Goal: Task Accomplishment & Management: Manage account settings

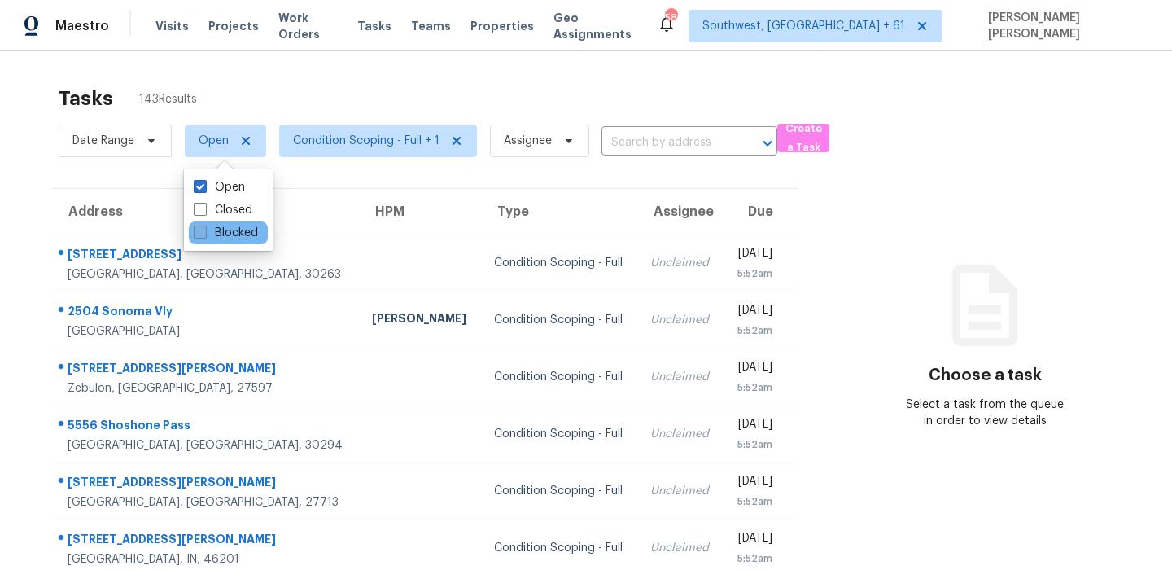
click at [212, 239] on label "Blocked" at bounding box center [226, 233] width 64 height 16
click at [204, 235] on input "Blocked" at bounding box center [199, 230] width 11 height 11
checkbox input "true"
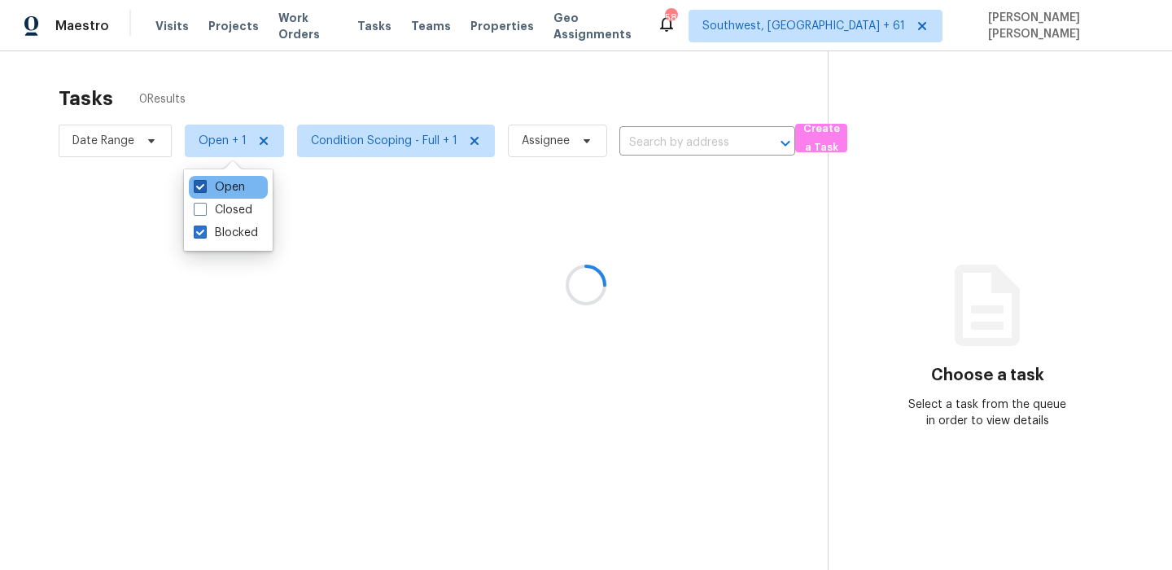
click at [207, 190] on label "Open" at bounding box center [219, 187] width 51 height 16
click at [204, 190] on input "Open" at bounding box center [199, 184] width 11 height 11
checkbox input "false"
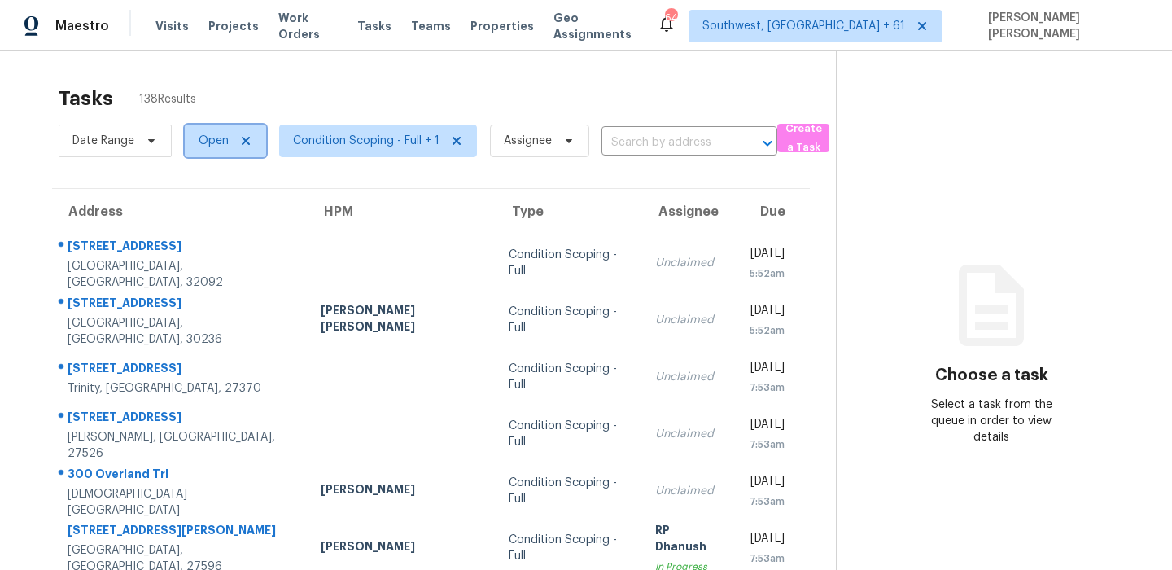
click at [219, 145] on span "Open" at bounding box center [214, 141] width 30 height 16
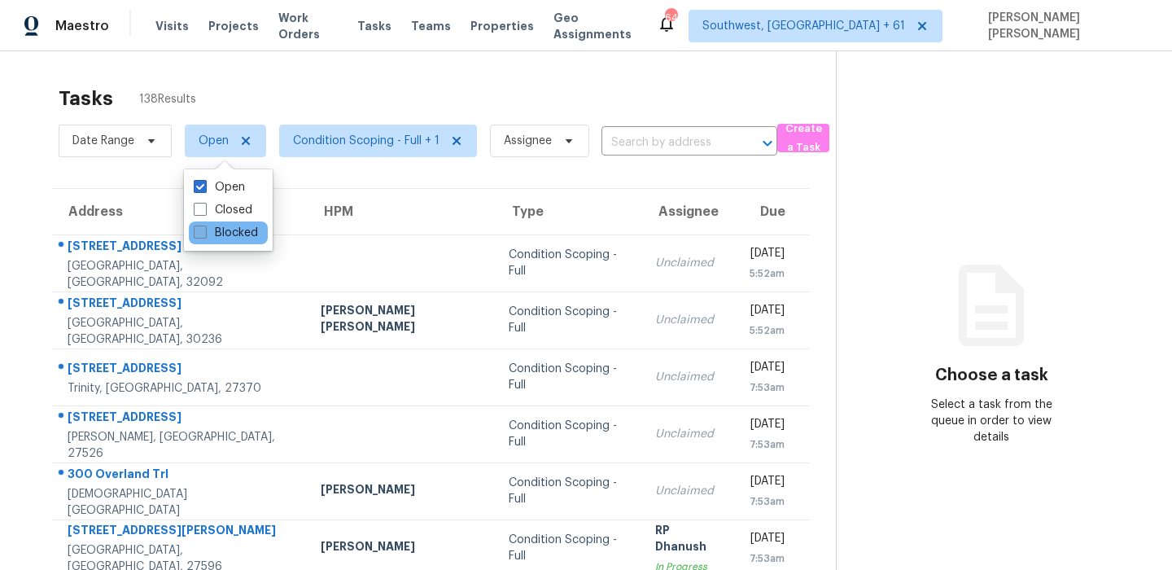
click at [220, 233] on label "Blocked" at bounding box center [226, 233] width 64 height 16
click at [204, 233] on input "Blocked" at bounding box center [199, 230] width 11 height 11
checkbox input "true"
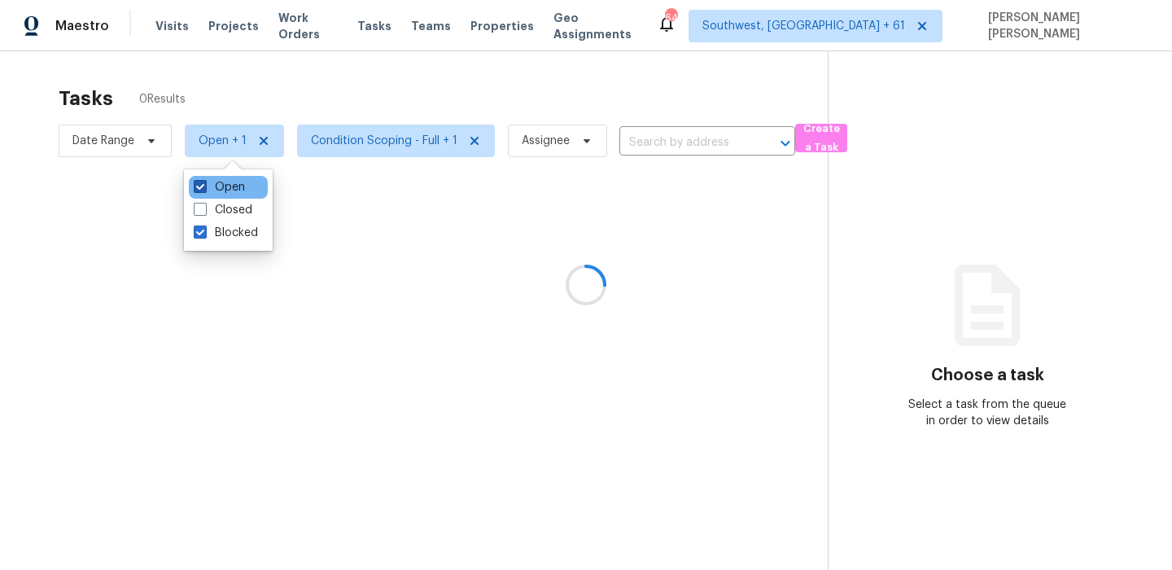
click at [212, 182] on label "Open" at bounding box center [219, 187] width 51 height 16
click at [204, 182] on input "Open" at bounding box center [199, 184] width 11 height 11
checkbox input "false"
click at [309, 92] on div at bounding box center [586, 285] width 1172 height 570
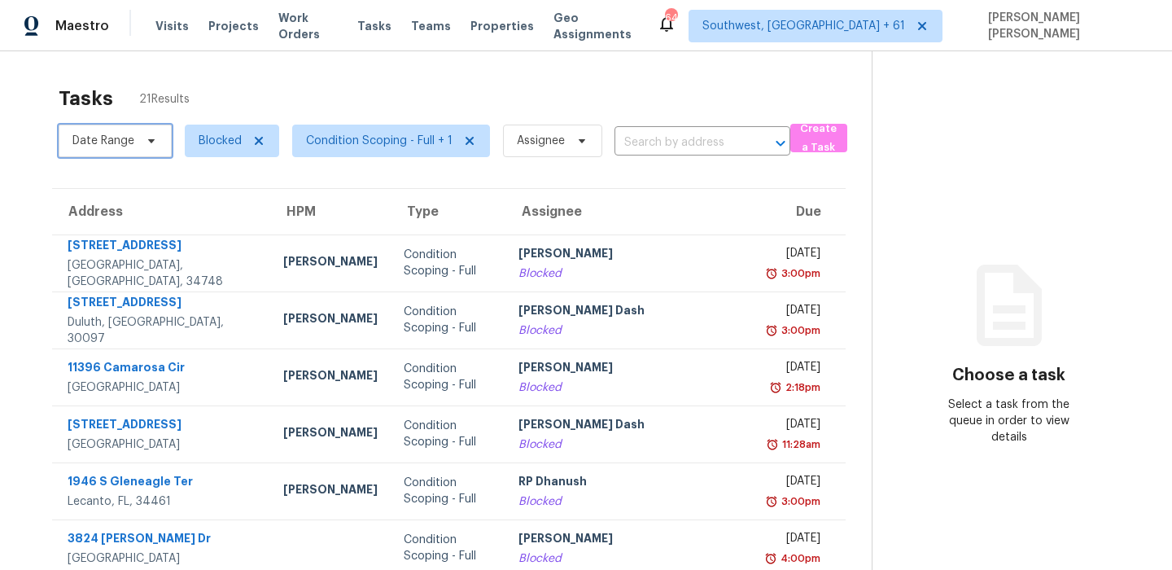
click at [117, 143] on span "Date Range" at bounding box center [103, 141] width 62 height 16
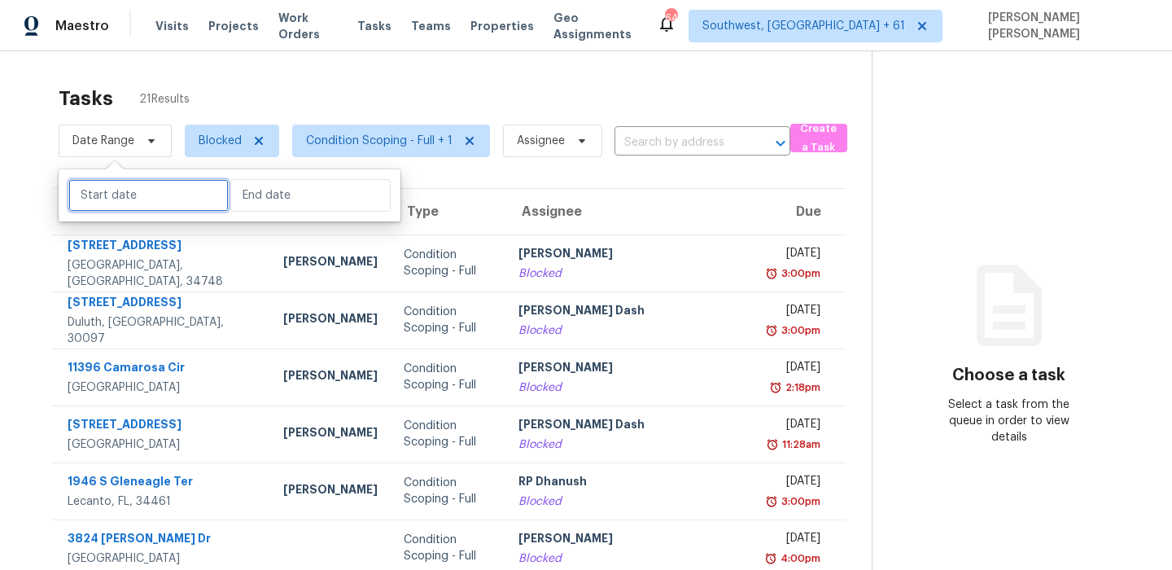
select select "8"
select select "2025"
select select "9"
select select "2025"
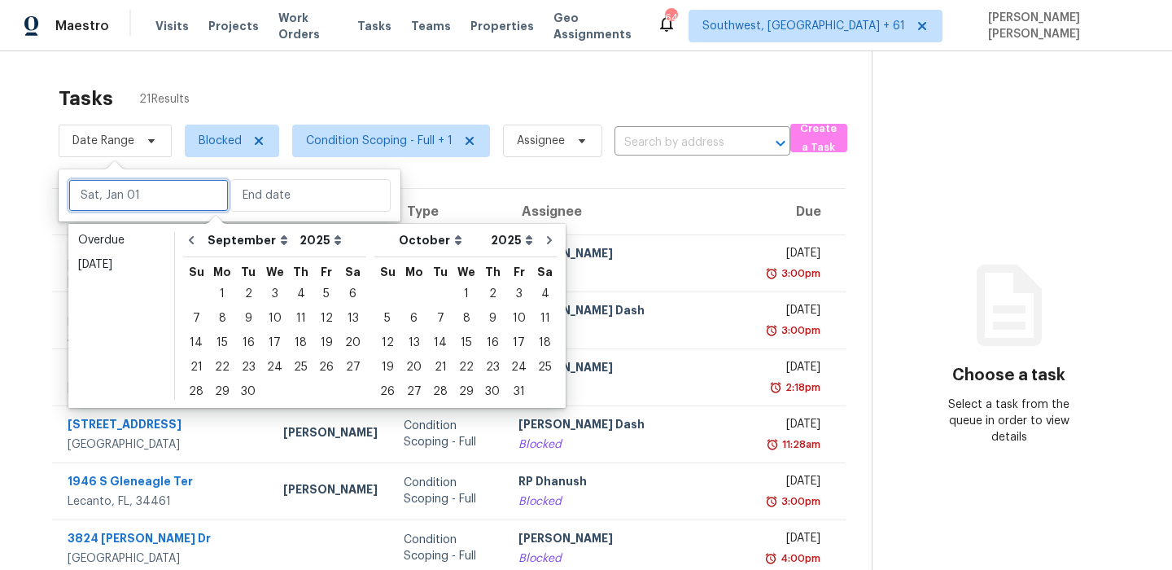
click at [121, 191] on input "text" at bounding box center [148, 195] width 160 height 33
click at [244, 355] on div "23" at bounding box center [248, 367] width 26 height 24
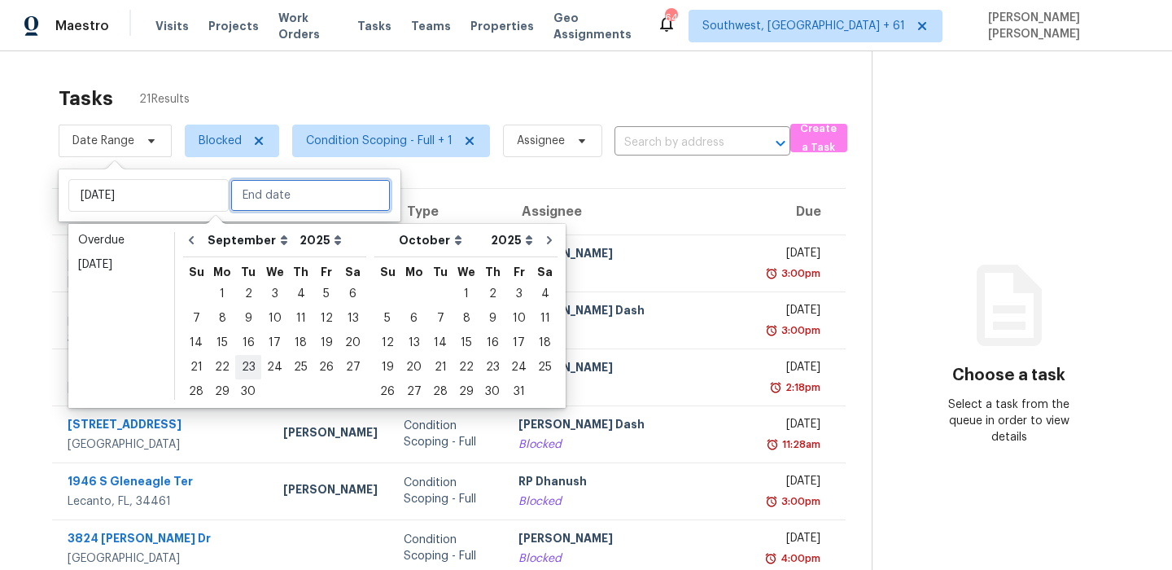
type input "Tue, Sep 23"
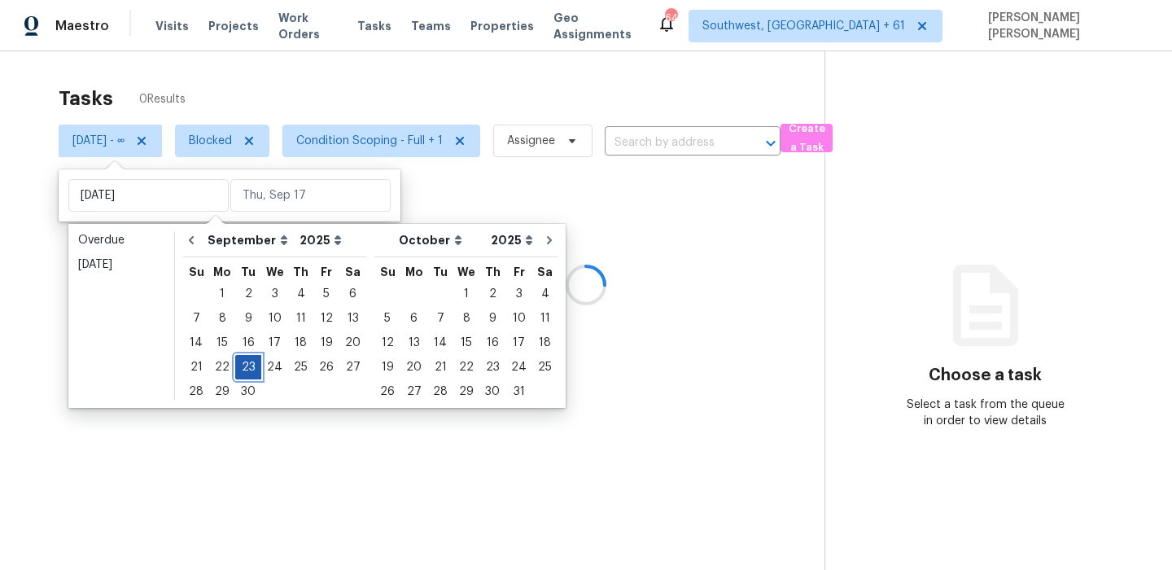
click at [244, 355] on div "23" at bounding box center [248, 367] width 26 height 24
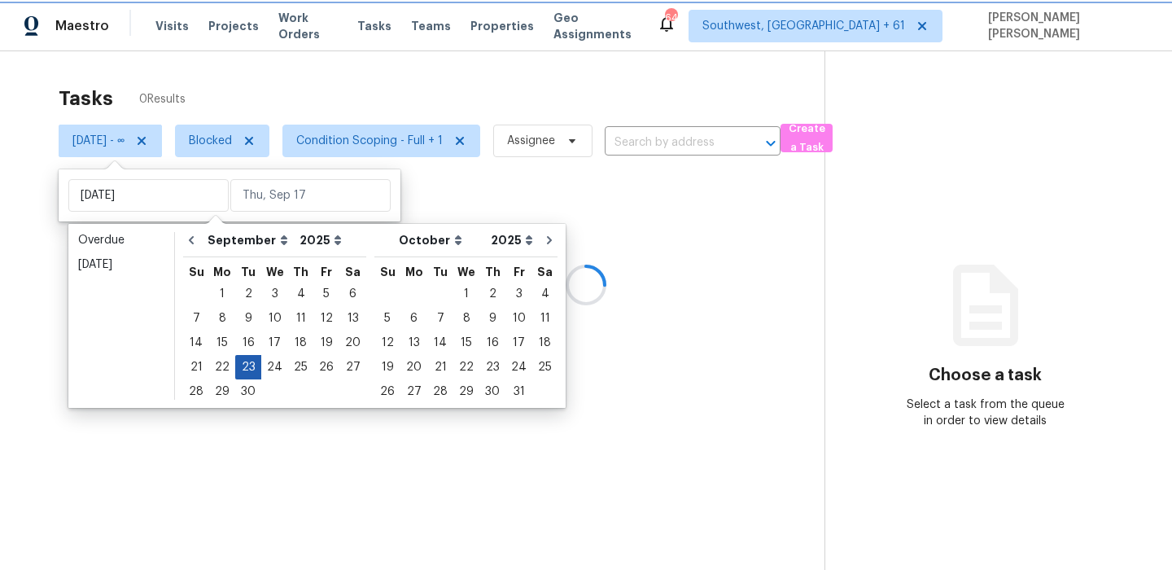
type input "Tue, Sep 23"
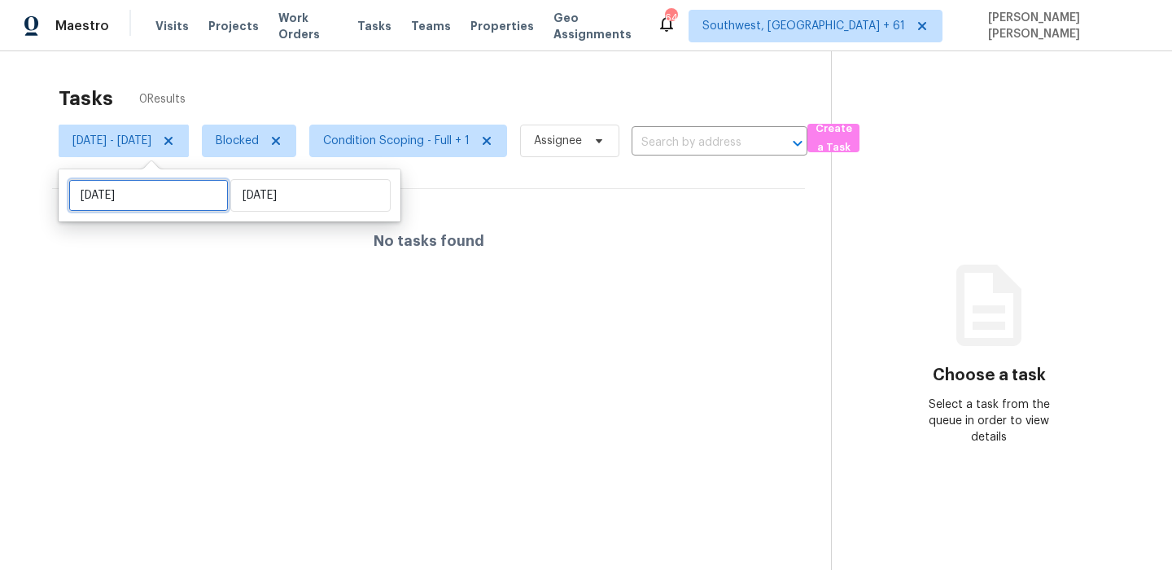
click at [151, 200] on input "Tue, Sep 23" at bounding box center [148, 195] width 160 height 33
select select "8"
select select "2025"
select select "9"
select select "2025"
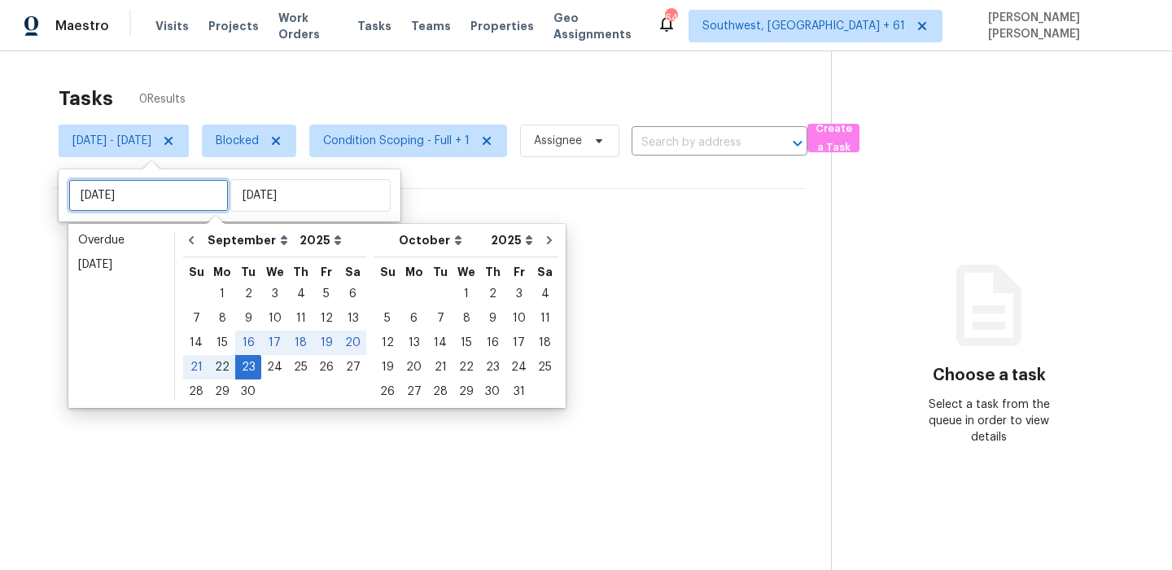
type input "Mon, Sep 22"
type input "Tue, Sep 16"
type input "Tue, Sep 23"
click at [244, 351] on div "16" at bounding box center [248, 342] width 26 height 23
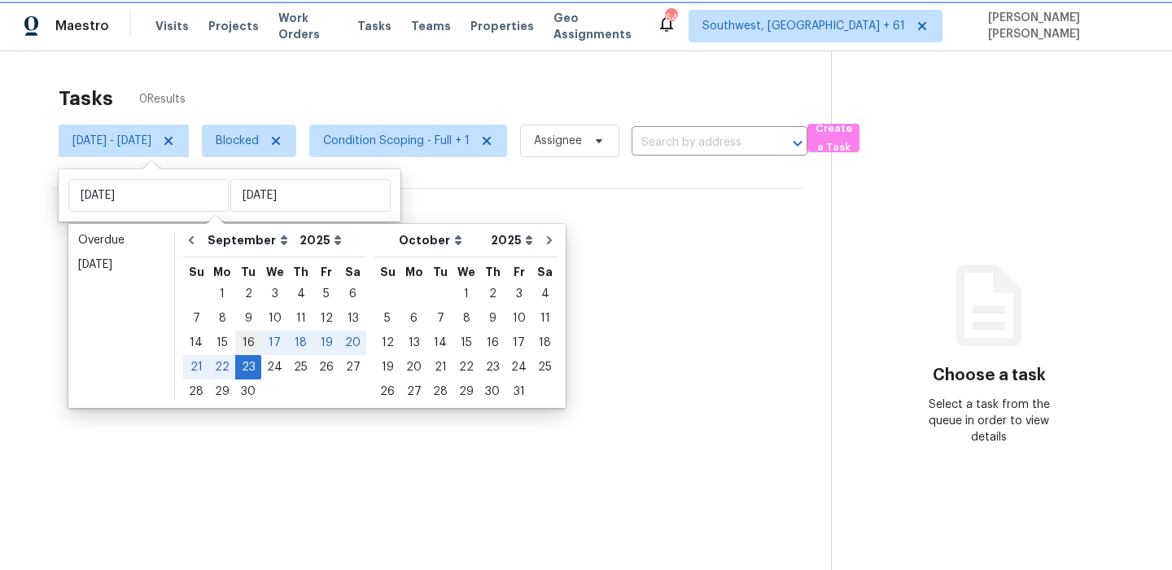
type input "Tue, Sep 16"
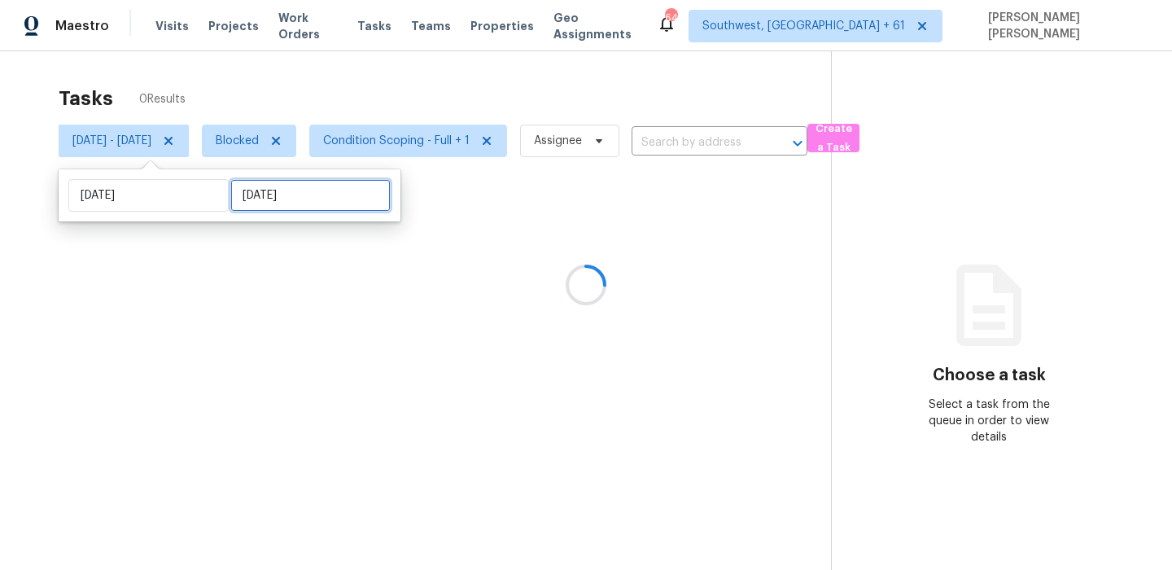
select select "8"
select select "2025"
select select "9"
select select "2025"
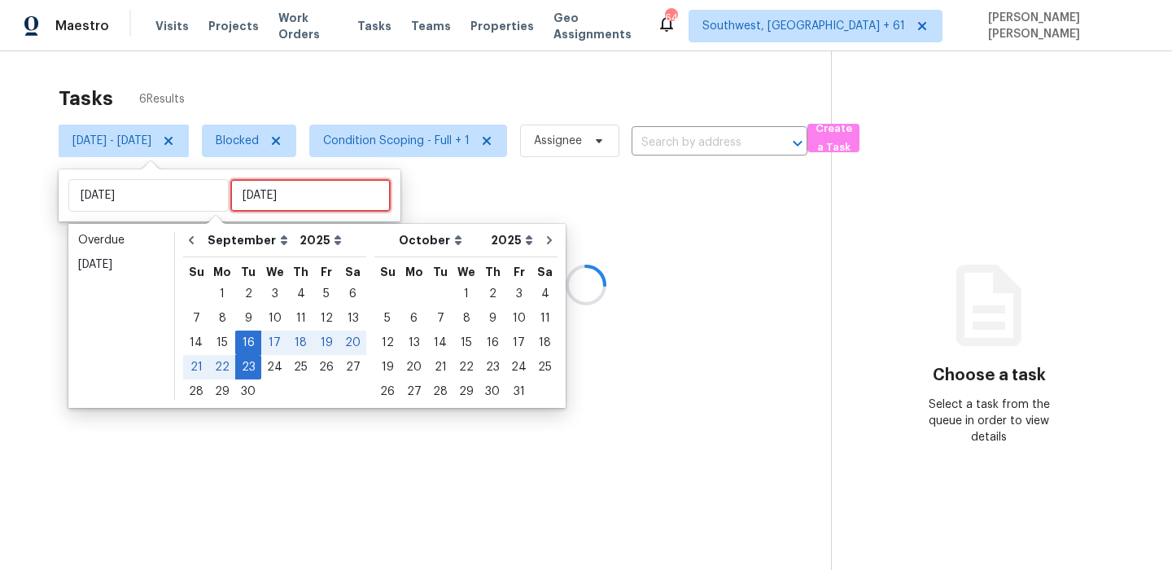
click at [231, 189] on input "Tue, Sep 23" at bounding box center [310, 195] width 160 height 33
type input "Tue, Sep 09"
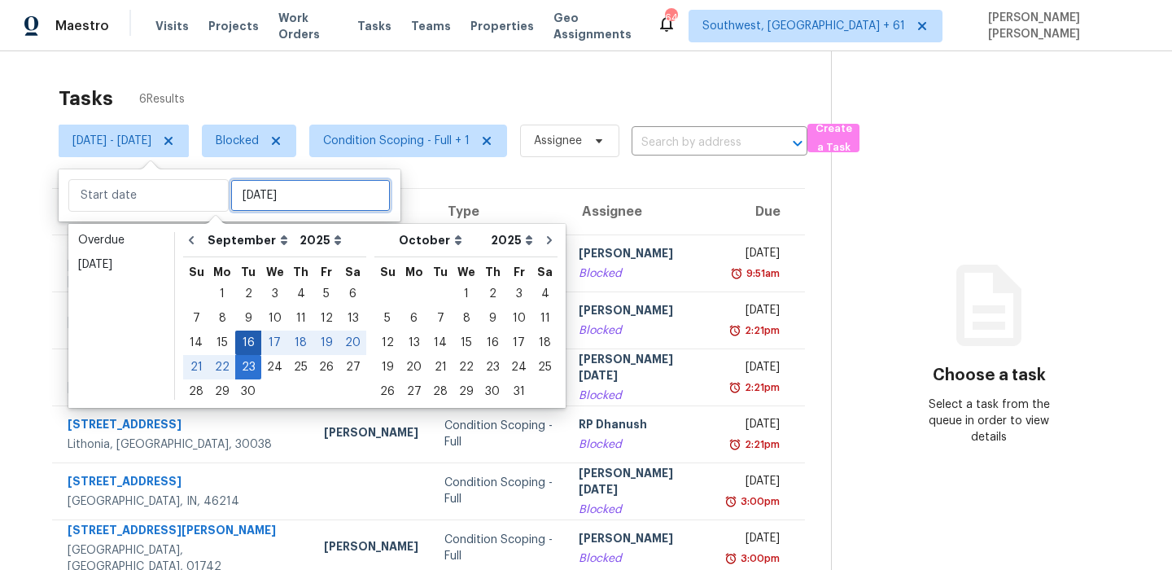
type input "Tue, Sep 16"
click at [243, 342] on div "16" at bounding box center [248, 342] width 26 height 23
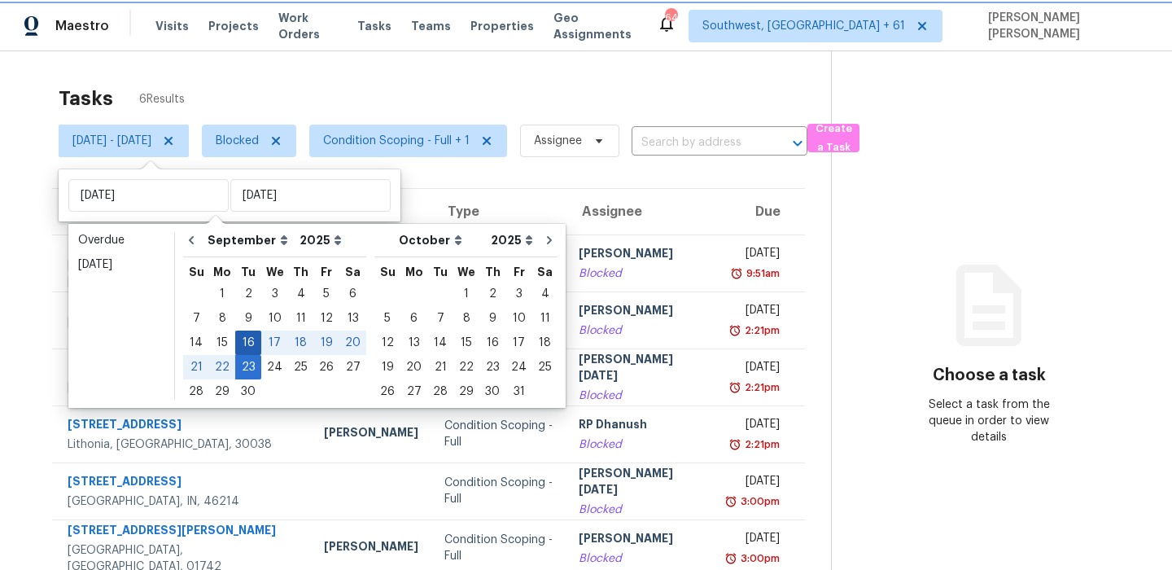
type input "Tue, Sep 16"
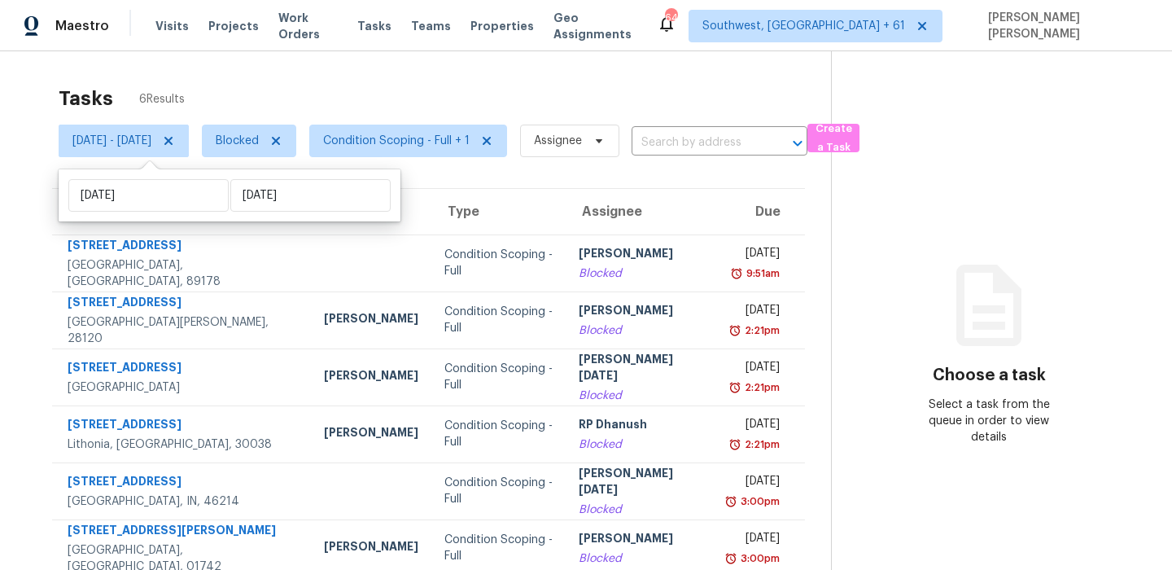
click at [340, 100] on div "Tasks 6 Results" at bounding box center [445, 98] width 772 height 42
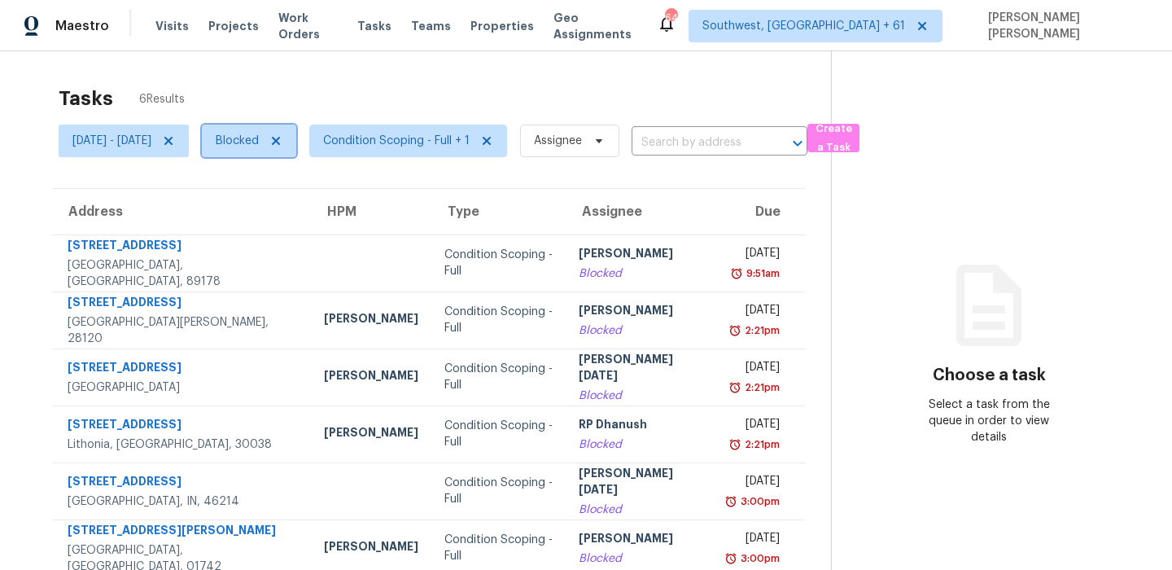
click at [259, 142] on span "Blocked" at bounding box center [237, 141] width 43 height 16
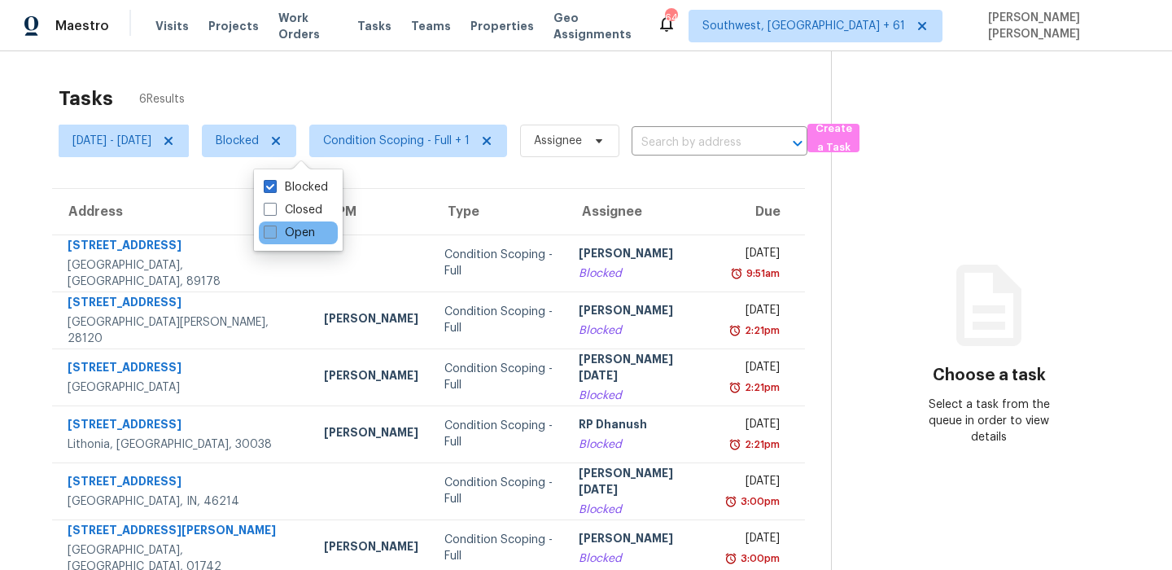
click at [286, 230] on label "Open" at bounding box center [289, 233] width 51 height 16
click at [274, 230] on input "Open" at bounding box center [269, 230] width 11 height 11
checkbox input "true"
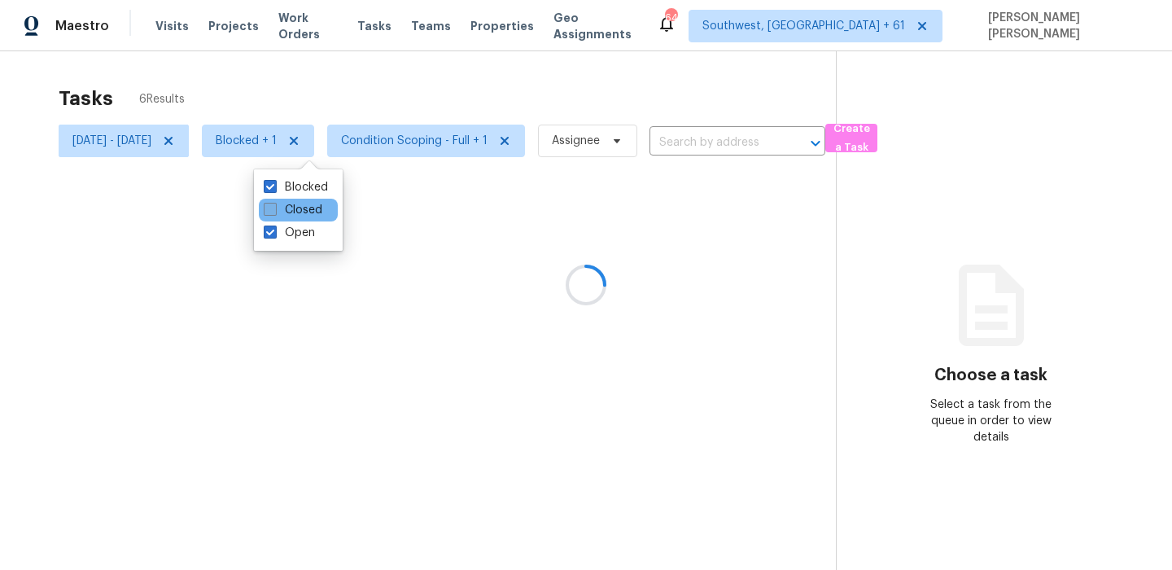
click at [286, 208] on label "Closed" at bounding box center [293, 210] width 59 height 16
click at [274, 208] on input "Closed" at bounding box center [269, 207] width 11 height 11
checkbox input "true"
click at [287, 232] on label "Open" at bounding box center [289, 233] width 51 height 16
click at [274, 232] on input "Open" at bounding box center [269, 230] width 11 height 11
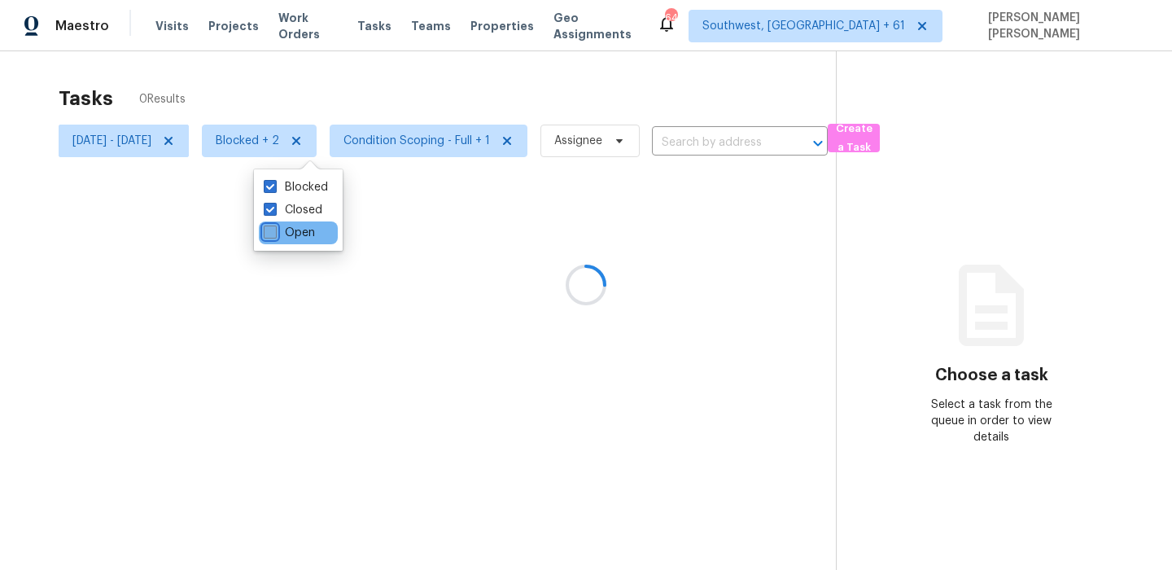
checkbox input "false"
click at [297, 183] on label "Blocked" at bounding box center [296, 187] width 64 height 16
click at [274, 183] on input "Blocked" at bounding box center [269, 184] width 11 height 11
checkbox input "false"
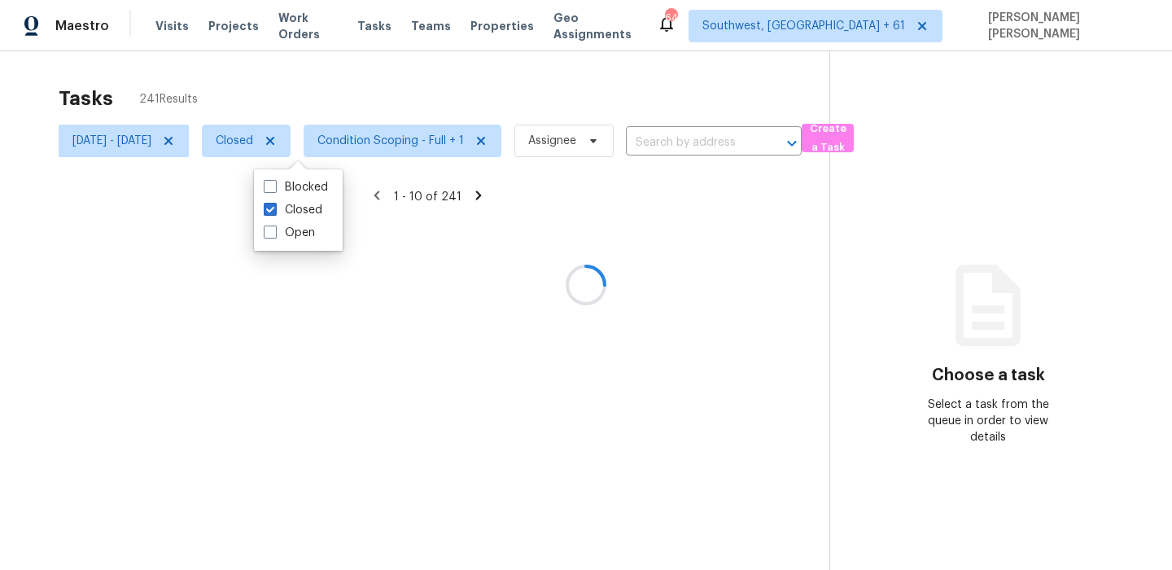
click at [346, 74] on div at bounding box center [586, 285] width 1172 height 570
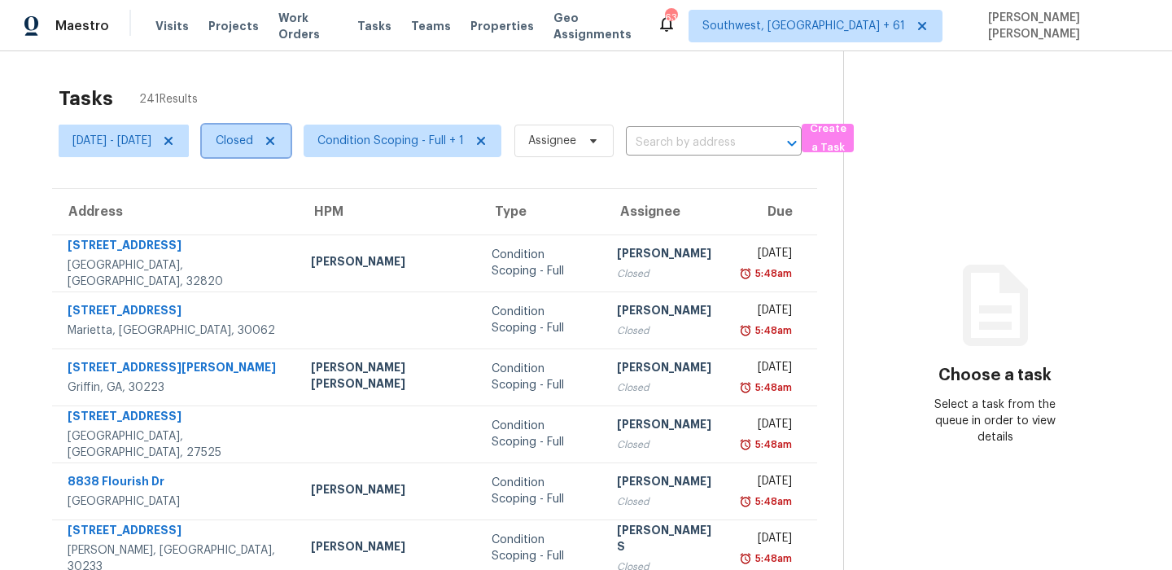
click at [253, 135] on span "Closed" at bounding box center [234, 141] width 37 height 16
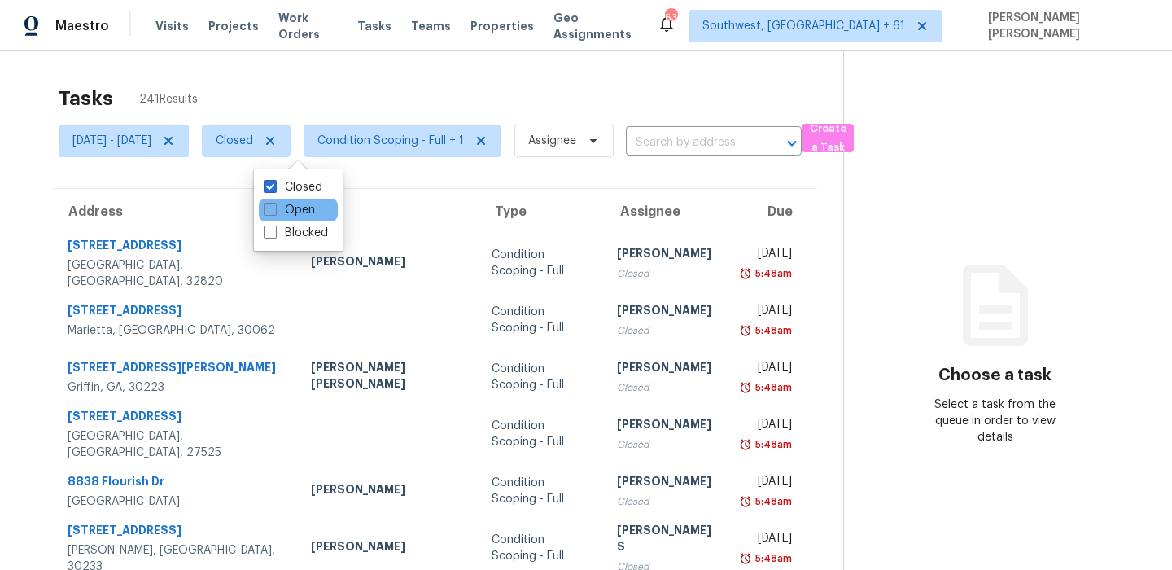
click at [285, 200] on div "Open" at bounding box center [298, 210] width 79 height 23
click at [279, 223] on div "Blocked" at bounding box center [298, 232] width 79 height 23
click at [283, 211] on label "Open" at bounding box center [289, 210] width 51 height 16
click at [274, 211] on input "Open" at bounding box center [269, 207] width 11 height 11
checkbox input "true"
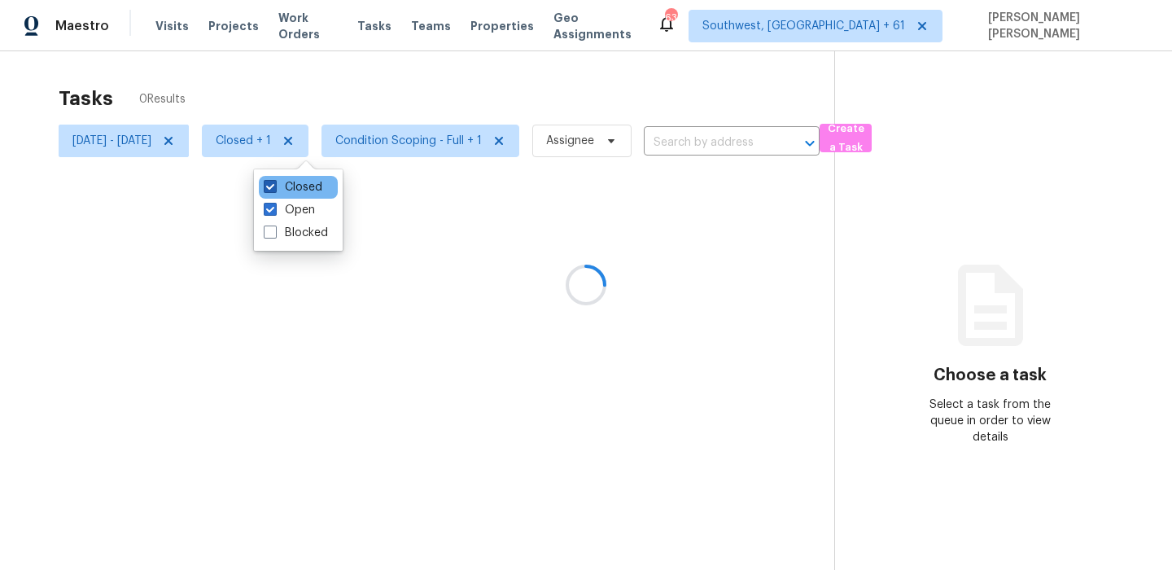
click at [291, 185] on label "Closed" at bounding box center [293, 187] width 59 height 16
click at [274, 185] on input "Closed" at bounding box center [269, 184] width 11 height 11
checkbox input "false"
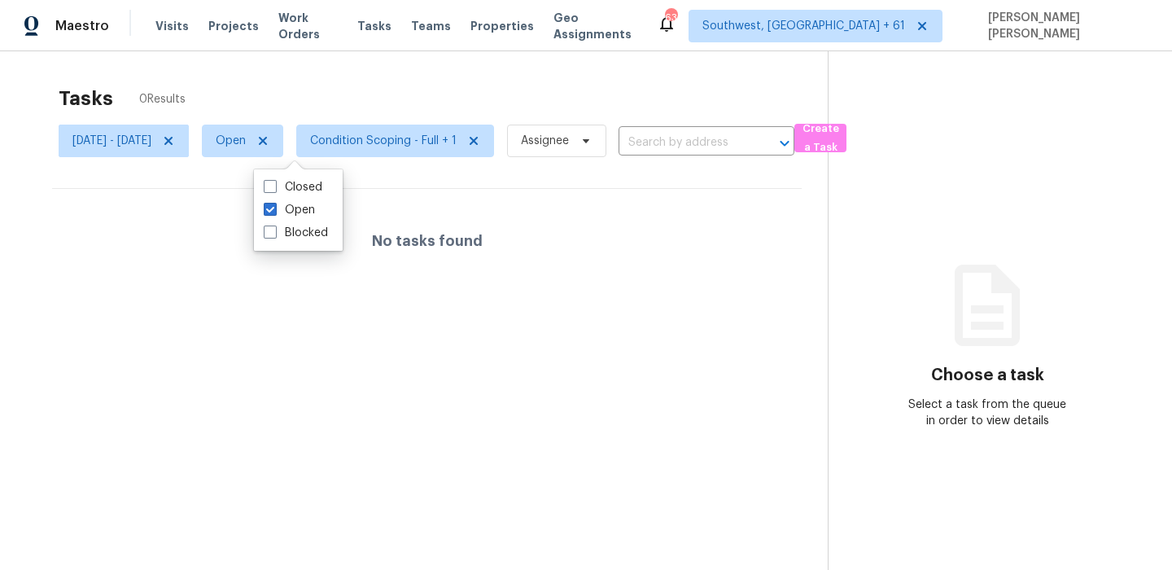
click at [299, 98] on div "Tasks 0 Results" at bounding box center [443, 98] width 769 height 42
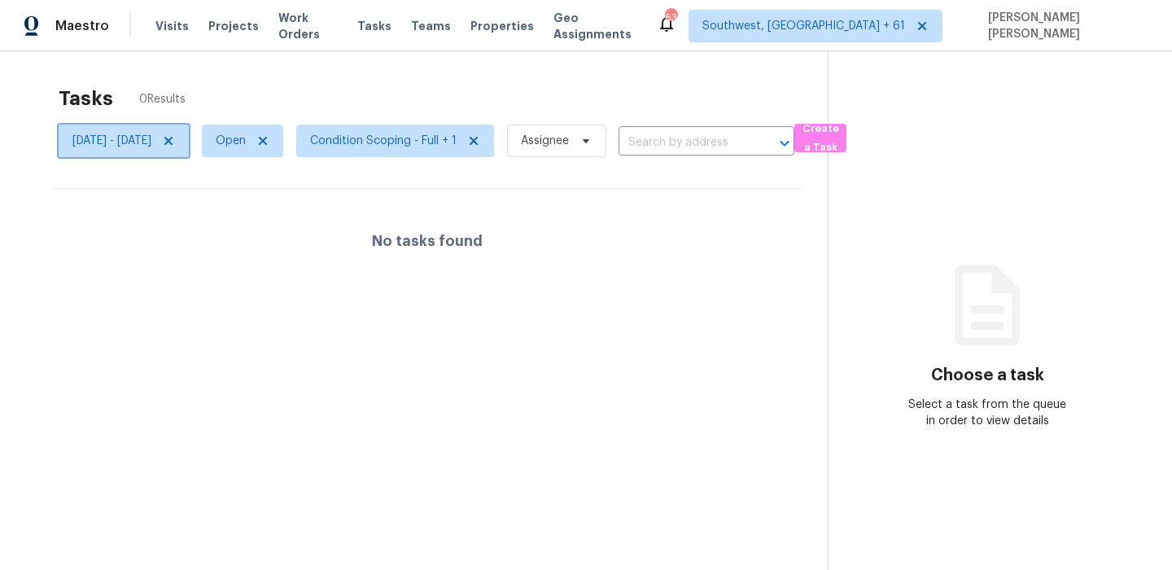
click at [151, 136] on span "Tue, Sep 16 - Tue, Sep 16" at bounding box center [111, 141] width 79 height 16
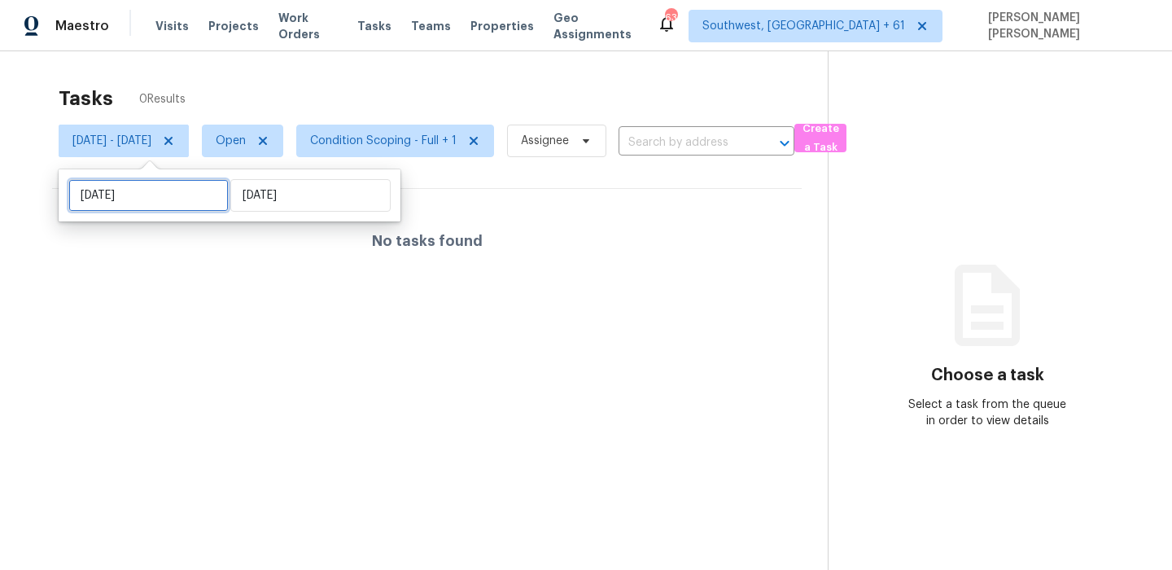
select select "8"
select select "2025"
select select "9"
select select "2025"
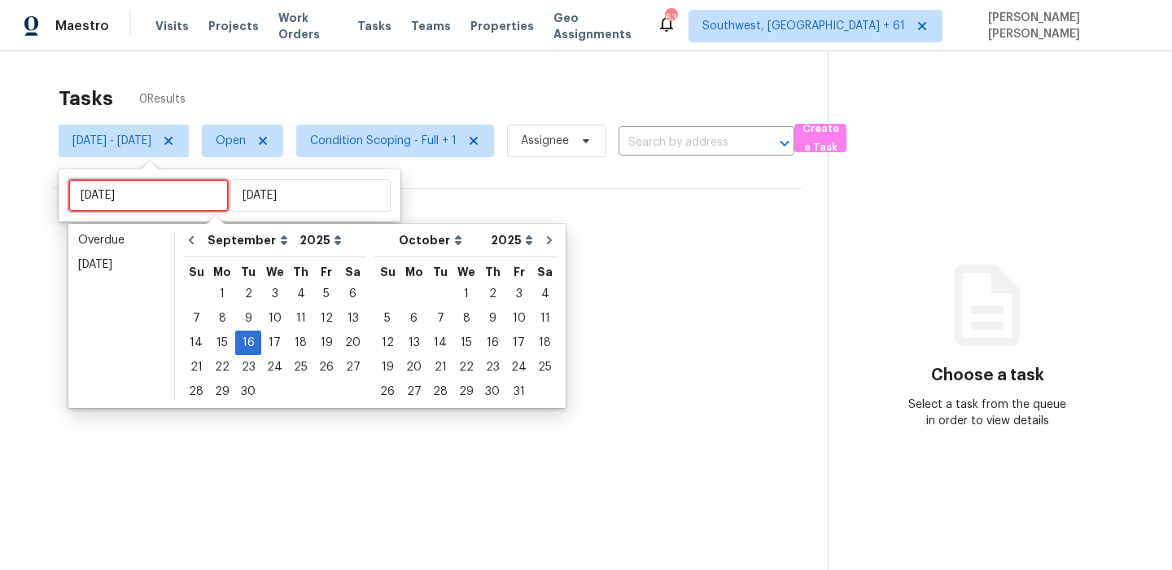
click at [184, 194] on input "Tue, Sep 16" at bounding box center [148, 195] width 160 height 33
type input "Wed, Sep 17"
click at [269, 346] on div "17" at bounding box center [274, 342] width 27 height 23
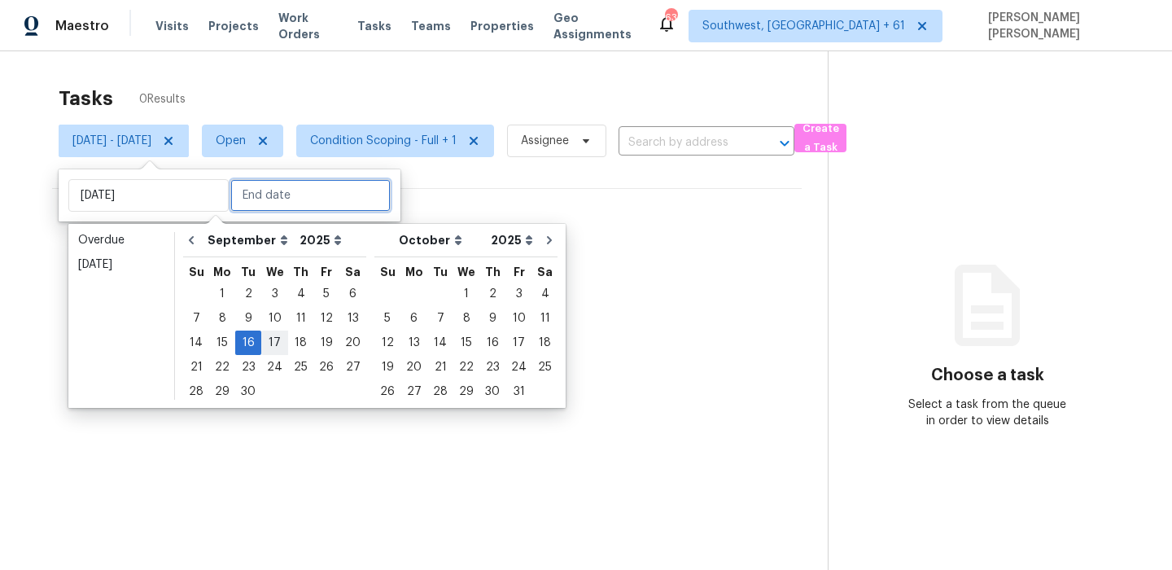
type input "Wed, Sep 17"
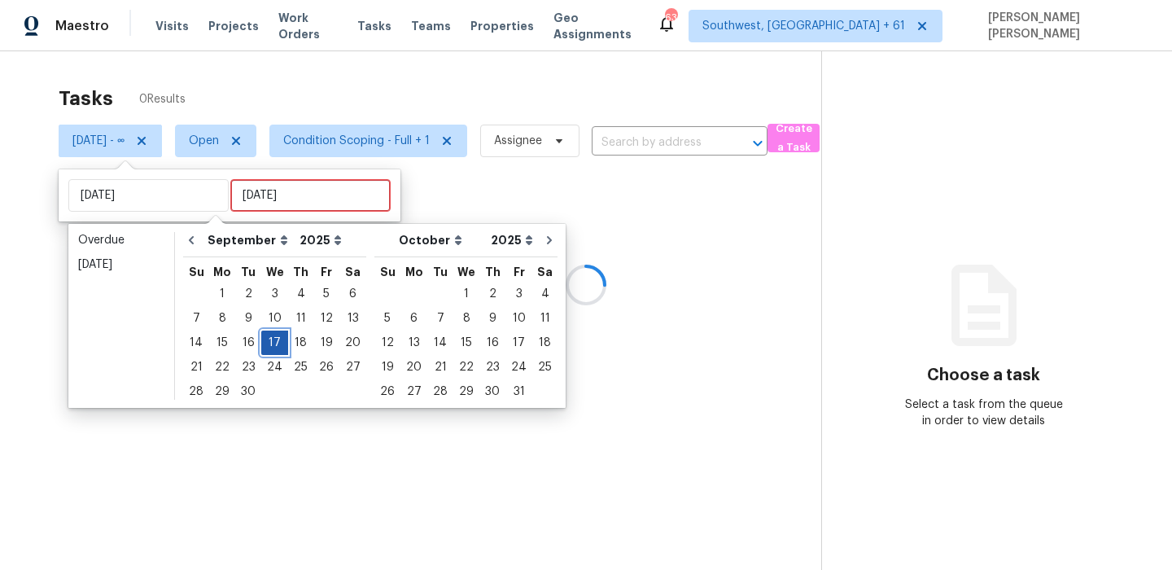
click at [269, 346] on div "17" at bounding box center [274, 342] width 27 height 23
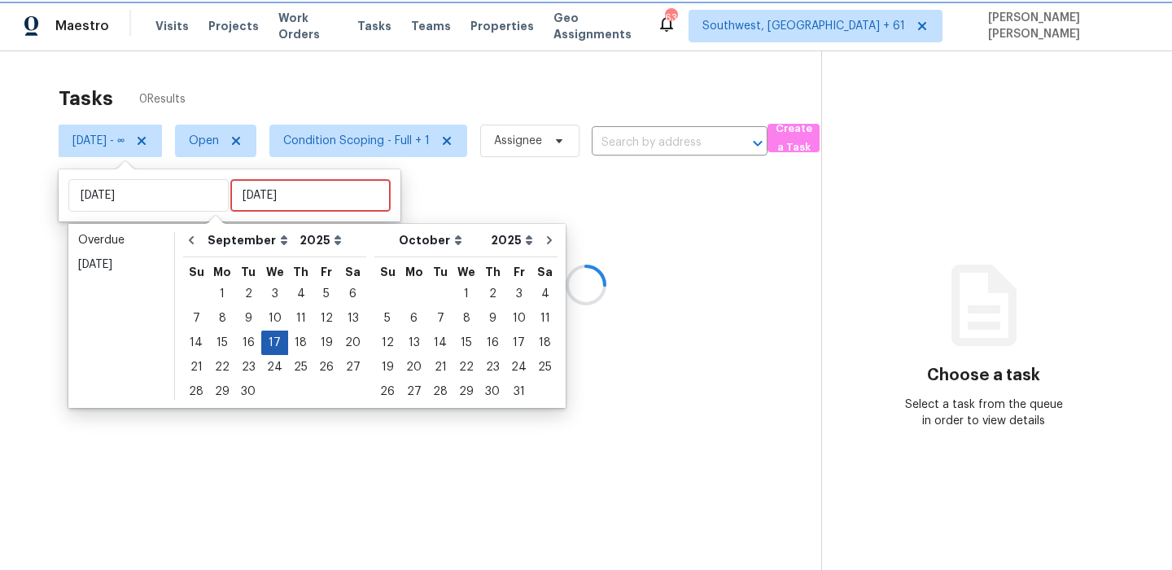
type input "Wed, Sep 17"
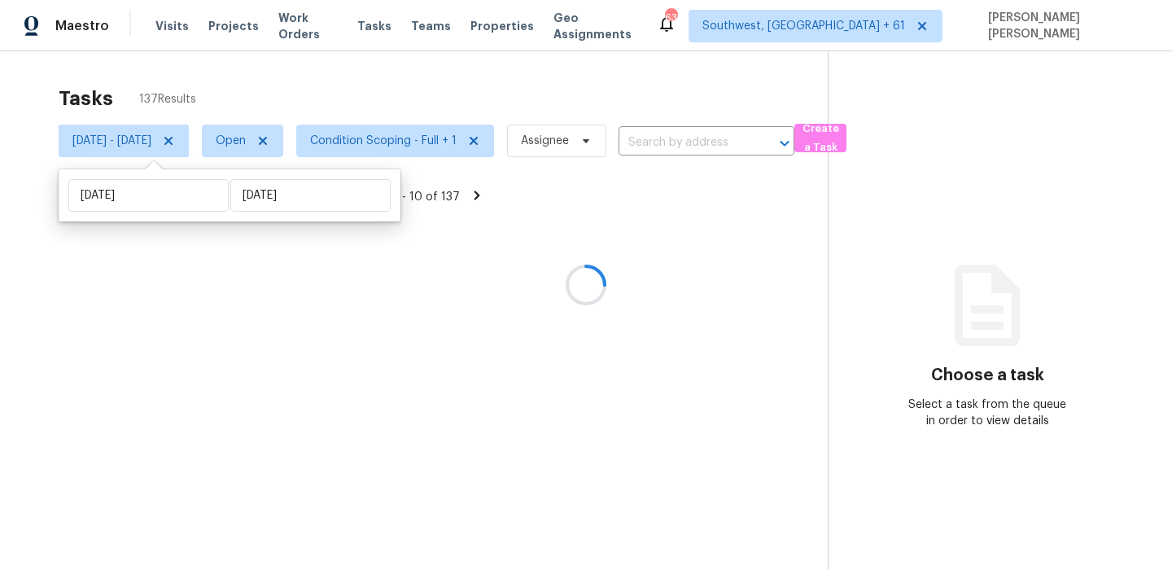
click at [416, 94] on div at bounding box center [586, 285] width 1172 height 570
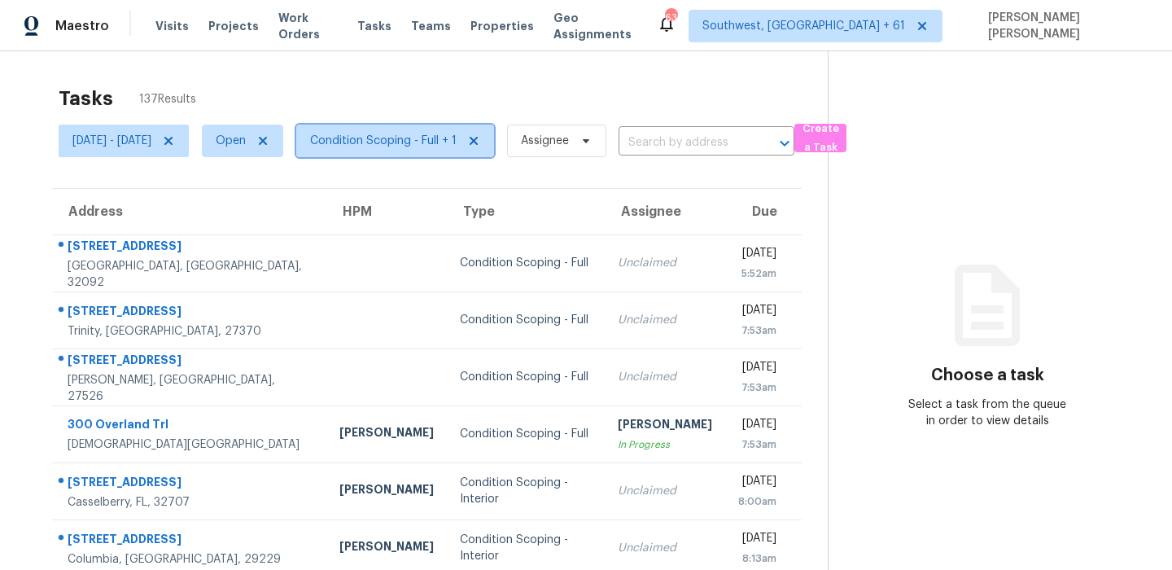
click at [461, 149] on span "Condition Scoping - Full + 1" at bounding box center [395, 141] width 198 height 33
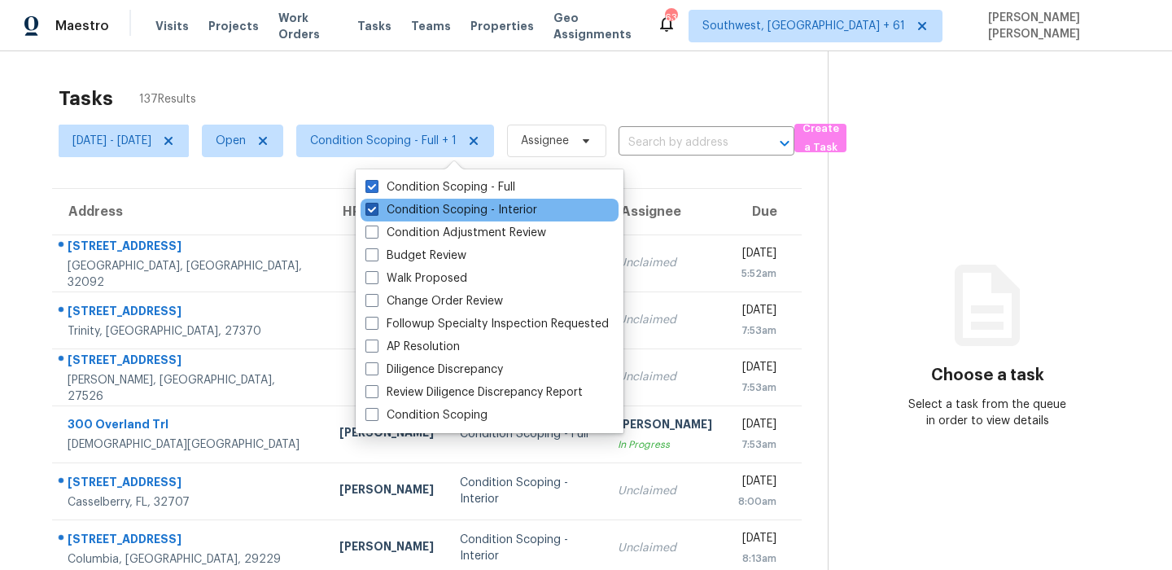
click at [444, 212] on label "Condition Scoping - Interior" at bounding box center [451, 210] width 172 height 16
click at [376, 212] on input "Condition Scoping - Interior" at bounding box center [370, 207] width 11 height 11
checkbox input "false"
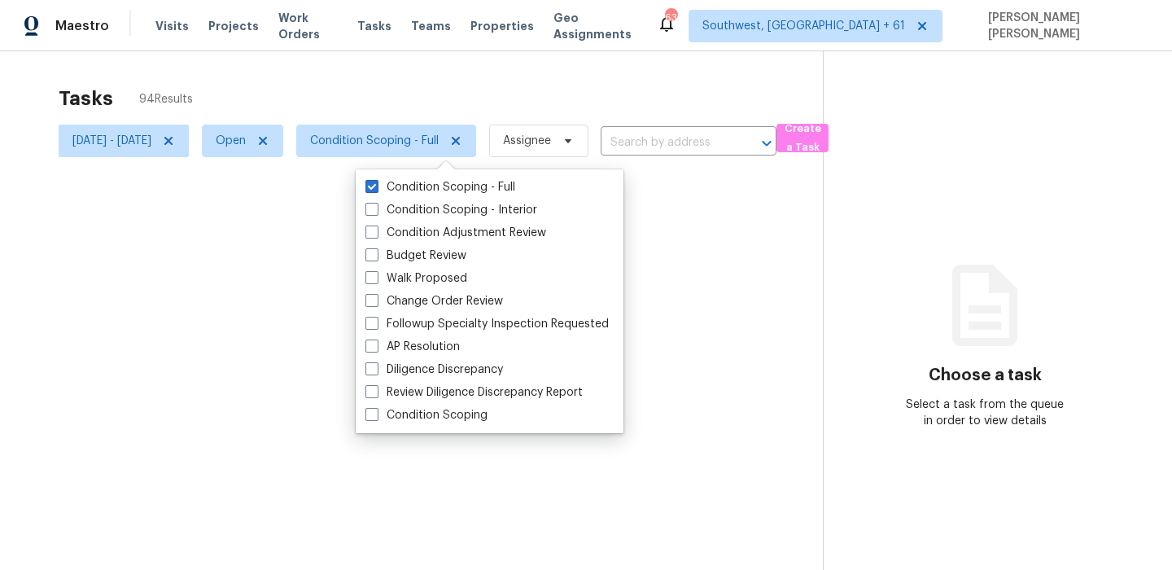
click at [486, 112] on div at bounding box center [586, 285] width 1172 height 570
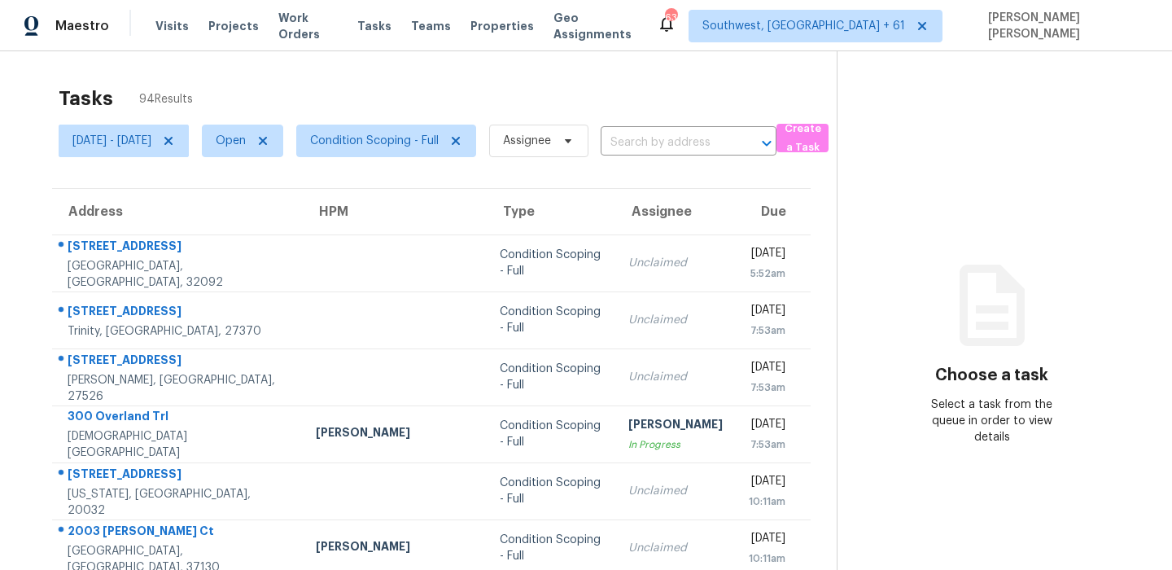
click at [562, 81] on div "Tasks 94 Results" at bounding box center [448, 98] width 778 height 42
click at [632, 92] on div "Tasks 94 Results" at bounding box center [448, 98] width 778 height 42
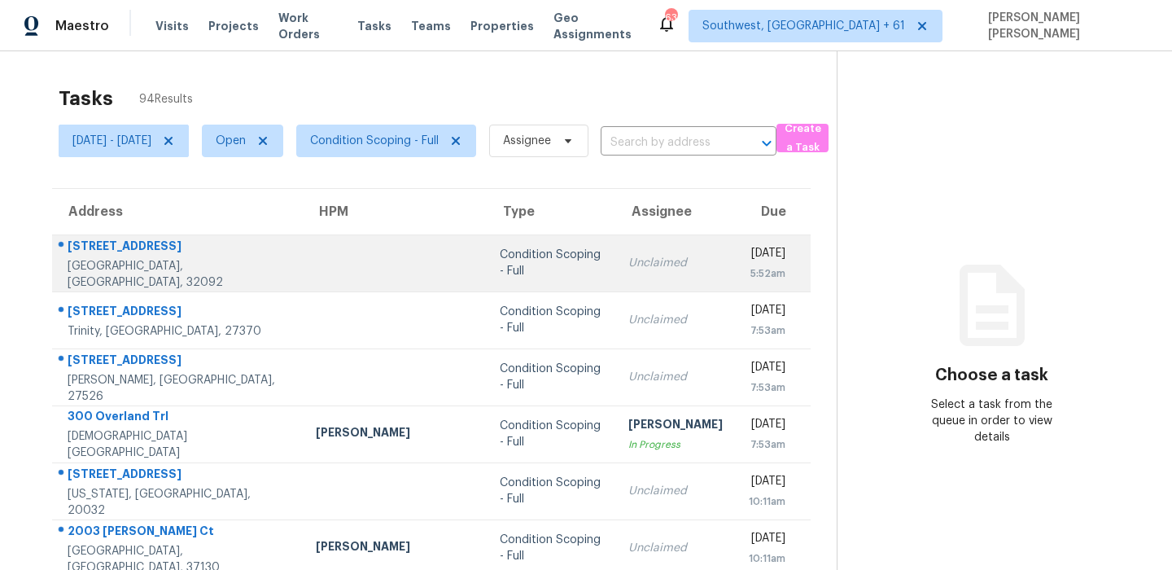
click at [139, 247] on div "[STREET_ADDRESS]" at bounding box center [179, 248] width 222 height 20
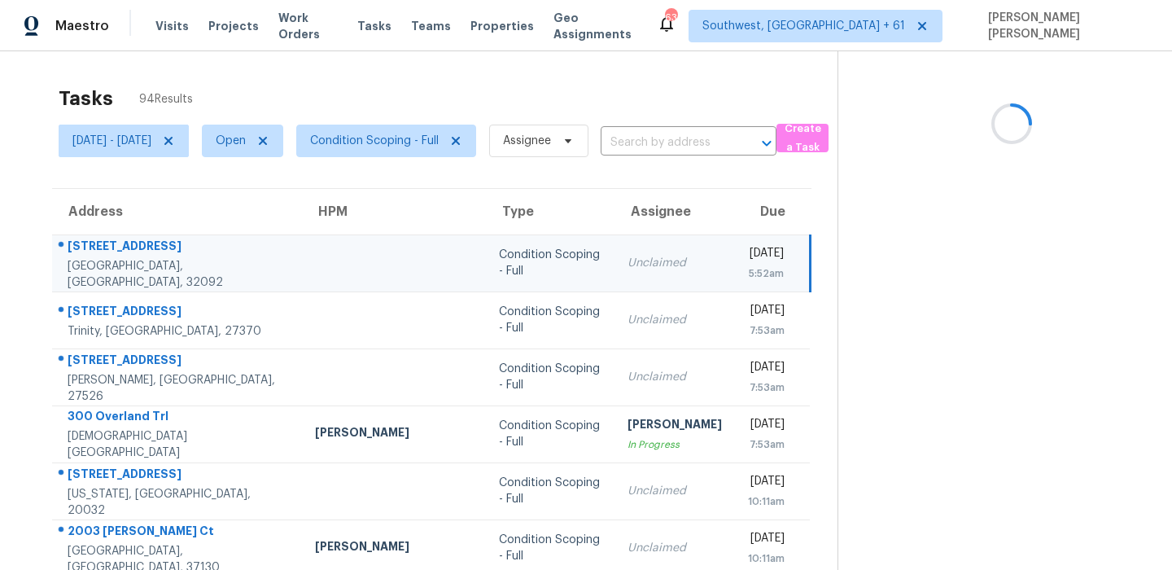
click at [139, 247] on div "[STREET_ADDRESS]" at bounding box center [178, 248] width 221 height 20
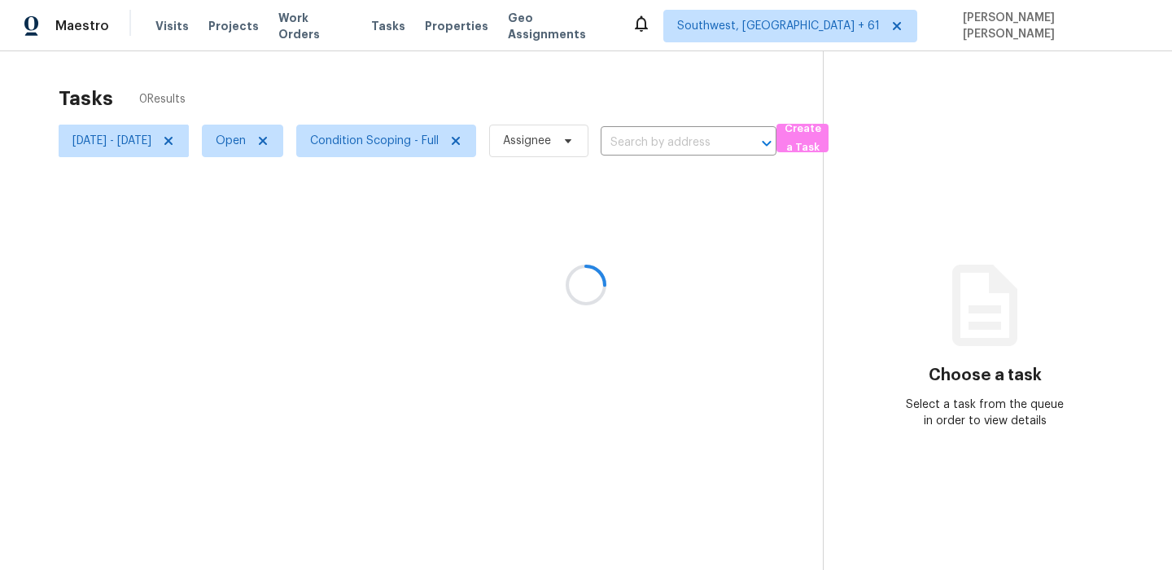
click at [361, 87] on div at bounding box center [586, 285] width 1172 height 570
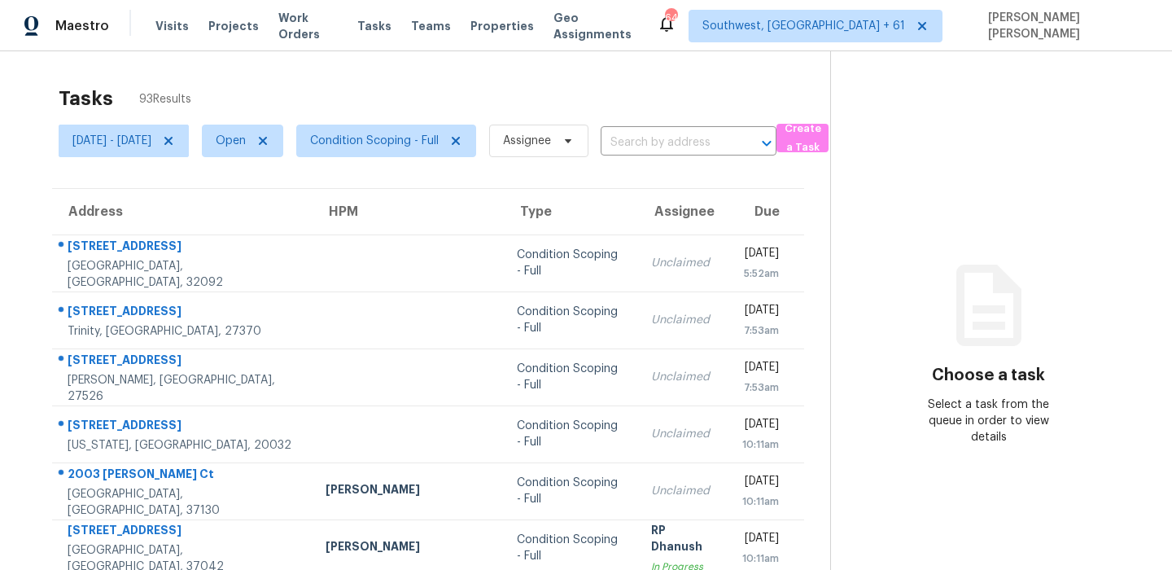
click at [195, 256] on div "[STREET_ADDRESS]" at bounding box center [184, 248] width 232 height 20
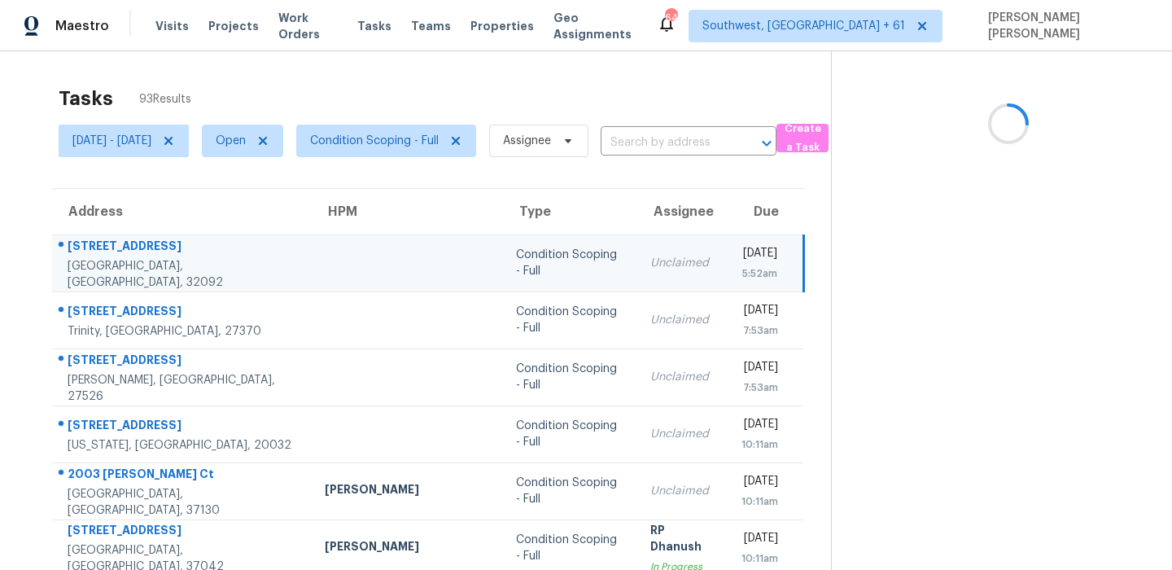
click at [195, 256] on div "[STREET_ADDRESS]" at bounding box center [183, 248] width 231 height 20
copy div "[STREET_ADDRESS]"
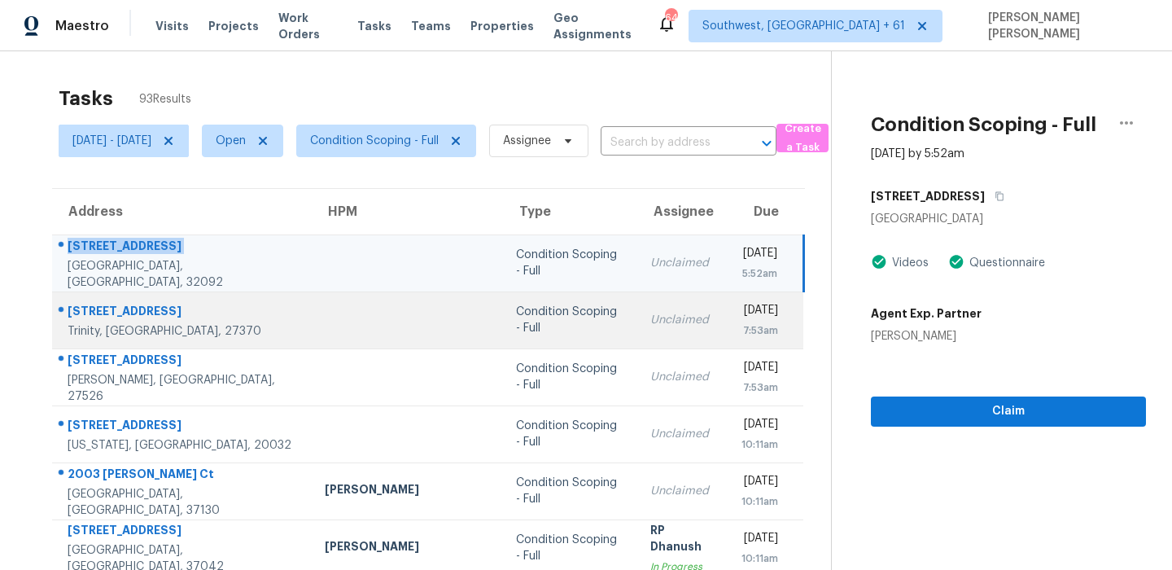
click at [90, 324] on div "Trinity, [GEOGRAPHIC_DATA], 27370" at bounding box center [183, 331] width 231 height 16
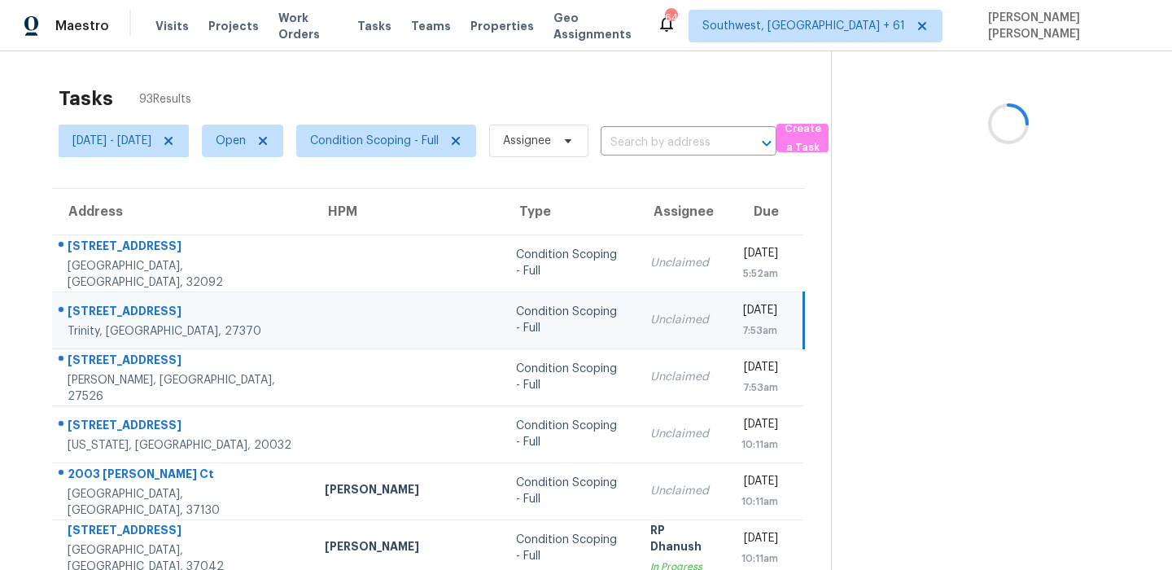
click at [124, 310] on div "[STREET_ADDRESS]" at bounding box center [183, 313] width 231 height 20
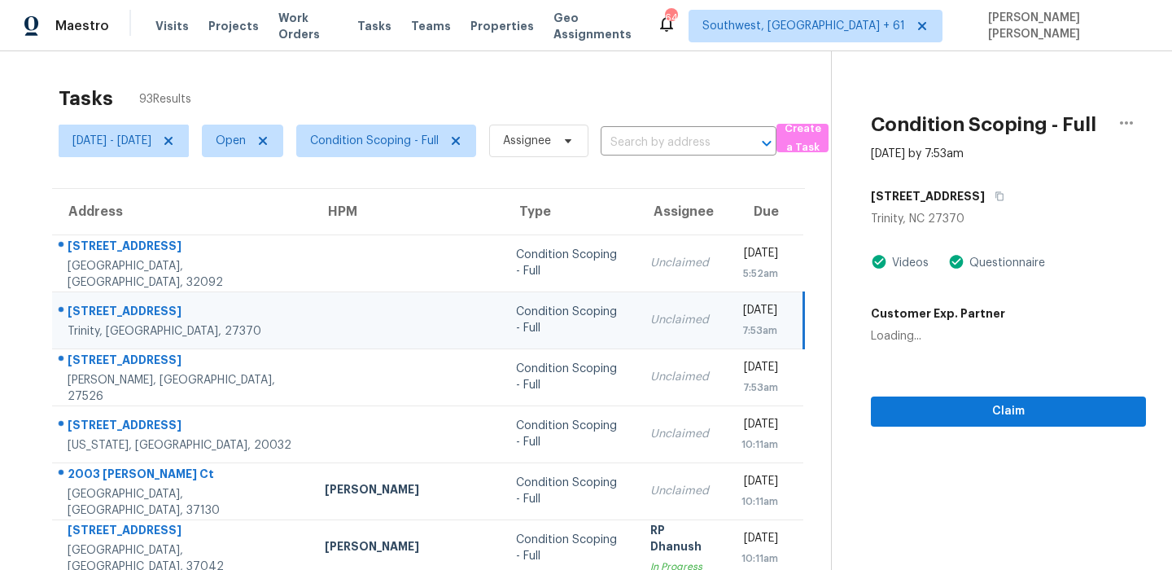
click at [124, 310] on div "[STREET_ADDRESS]" at bounding box center [183, 313] width 231 height 20
copy div "[STREET_ADDRESS]"
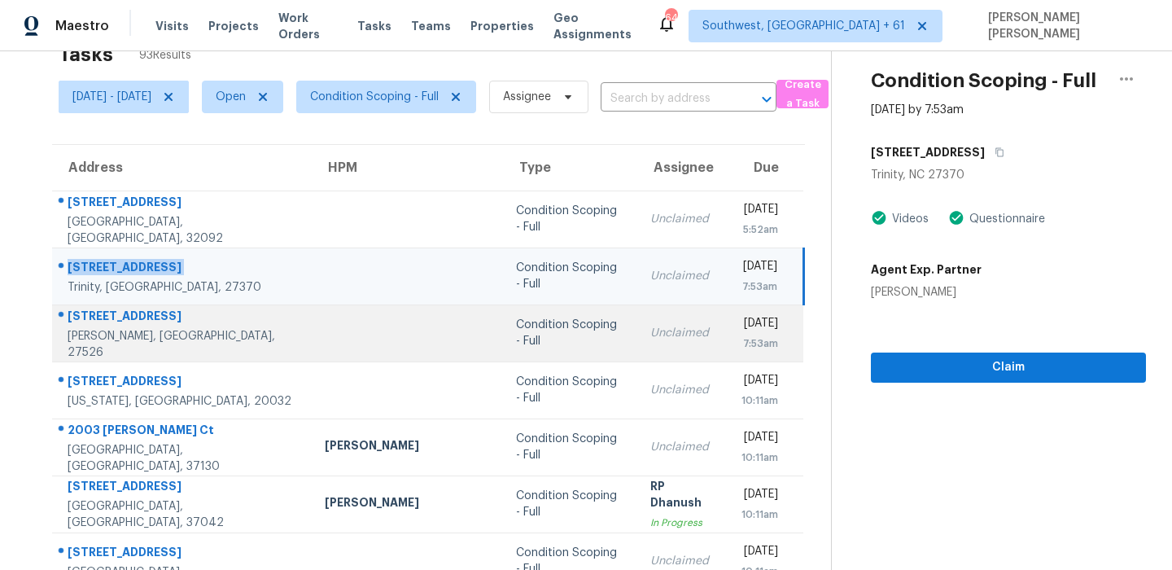
click at [139, 317] on div "[STREET_ADDRESS]" at bounding box center [183, 318] width 231 height 20
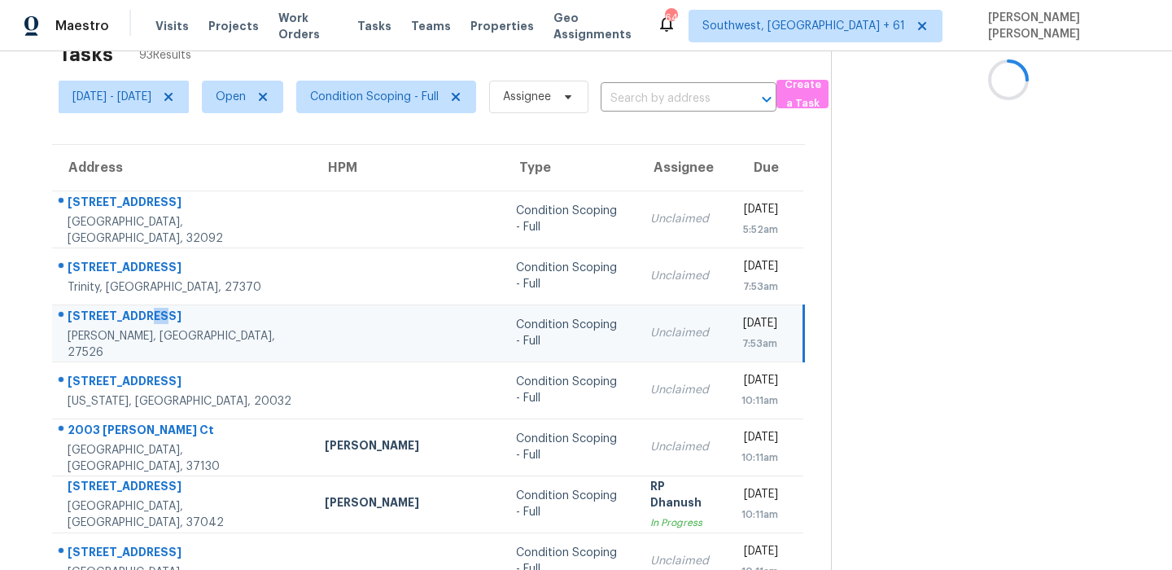
click at [139, 317] on div "[STREET_ADDRESS]" at bounding box center [183, 318] width 231 height 20
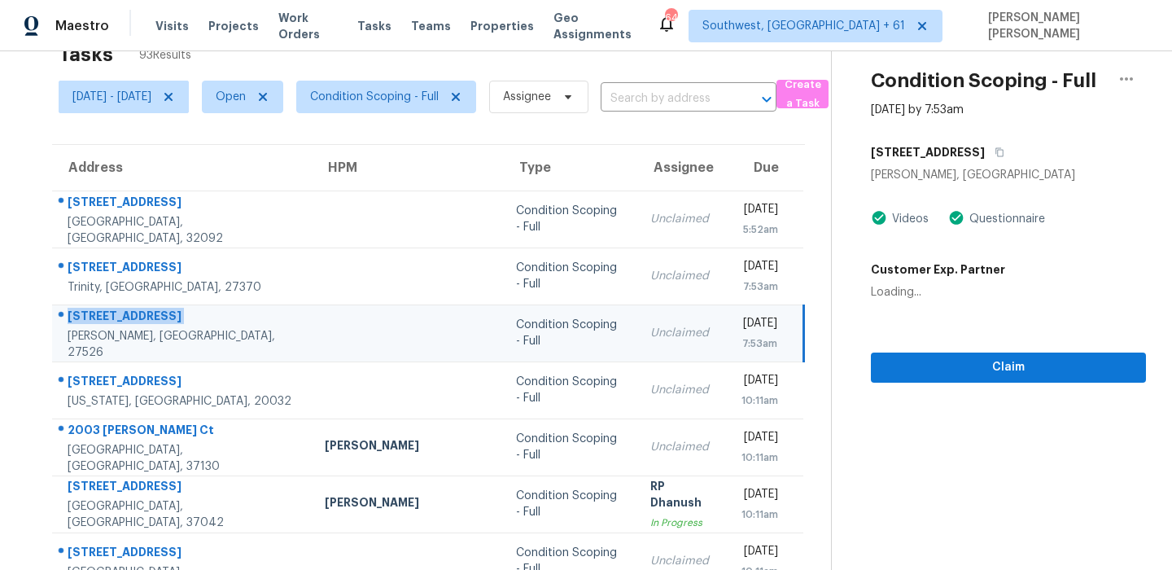
copy div "[STREET_ADDRESS]"
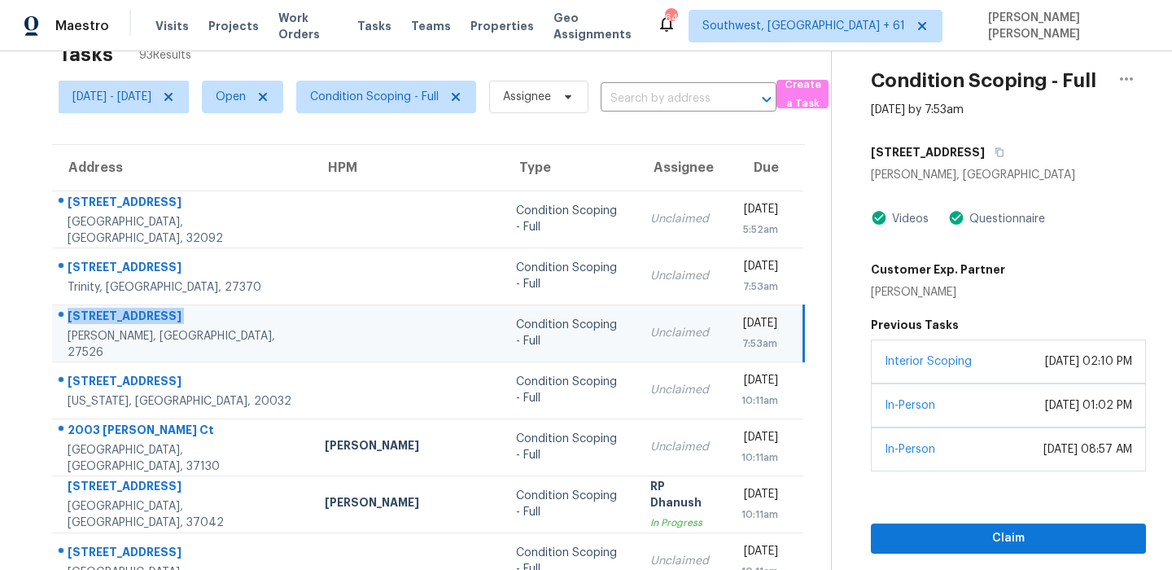
scroll to position [47, 0]
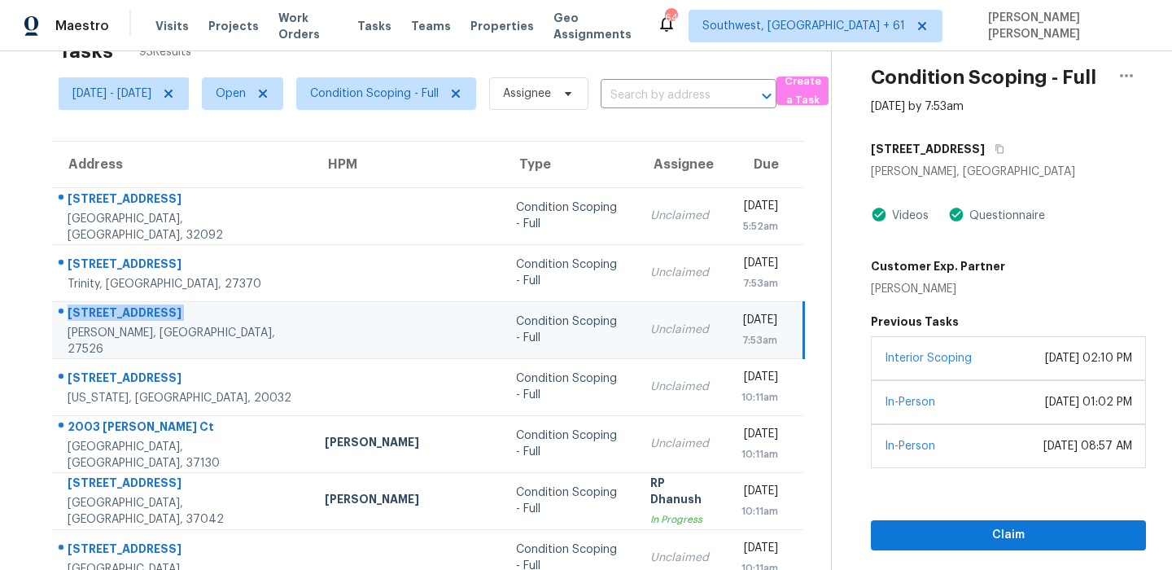
copy div "[STREET_ADDRESS]"
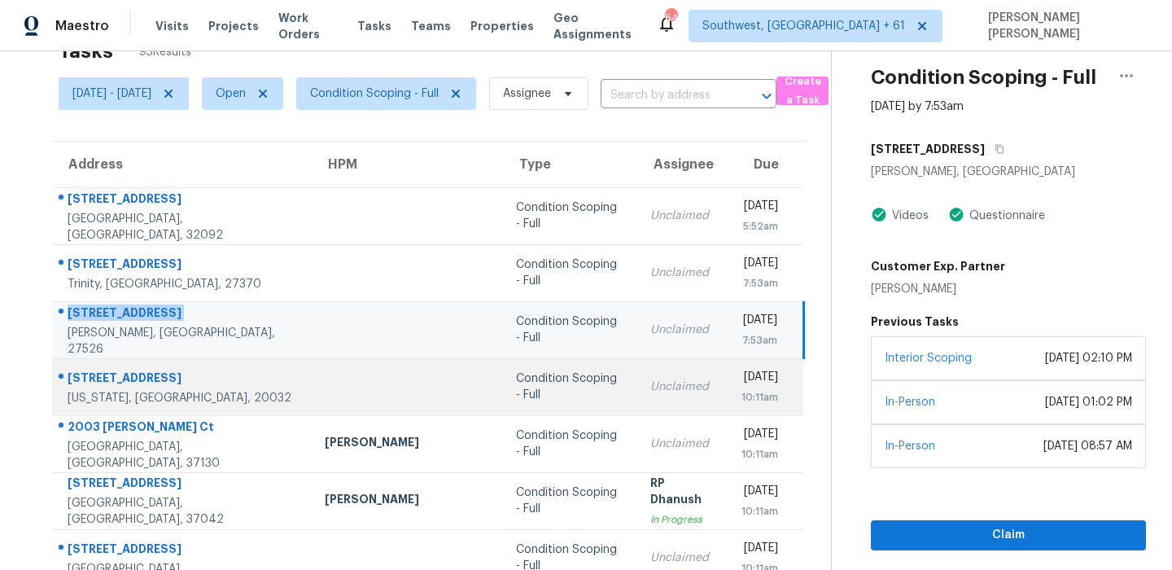
click at [121, 370] on div "161 Elmira St SW" at bounding box center [183, 380] width 231 height 20
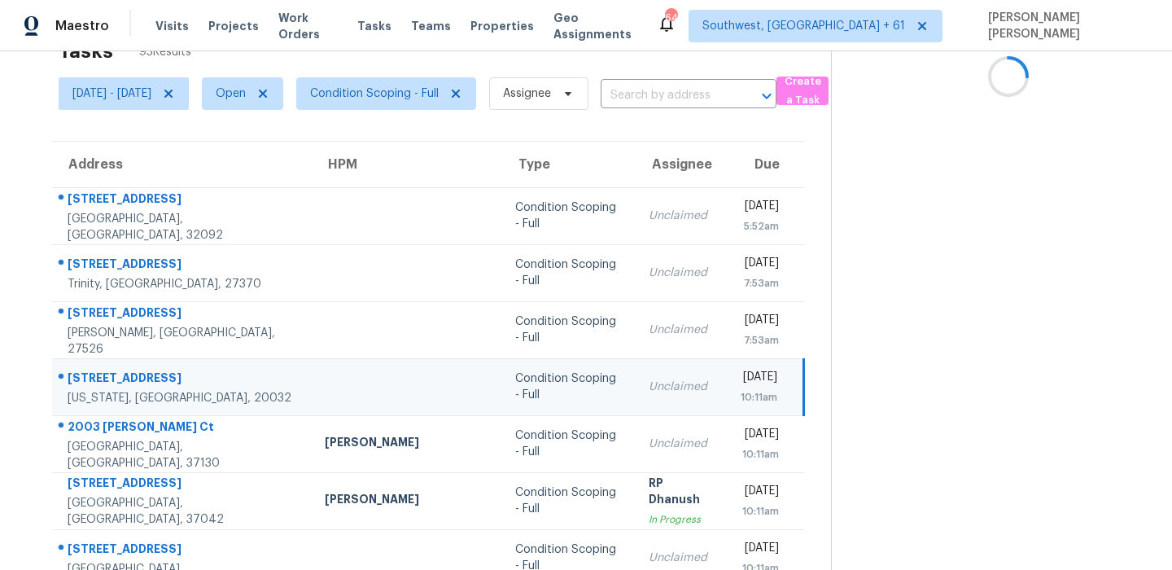
click at [121, 370] on div "161 Elmira St SW" at bounding box center [183, 380] width 231 height 20
copy div "161 Elmira St SW"
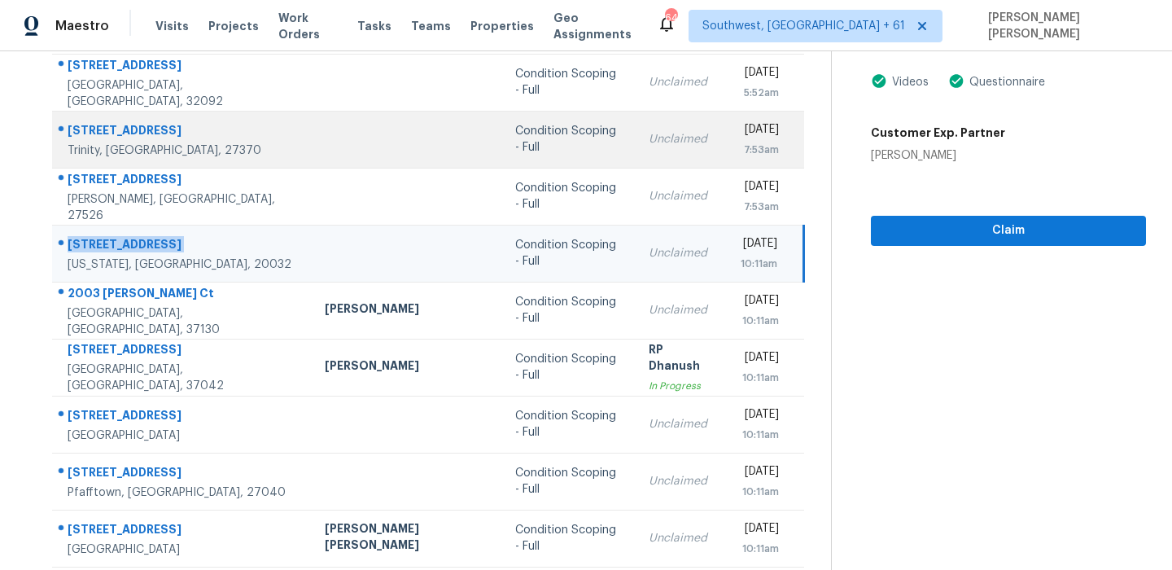
scroll to position [278, 0]
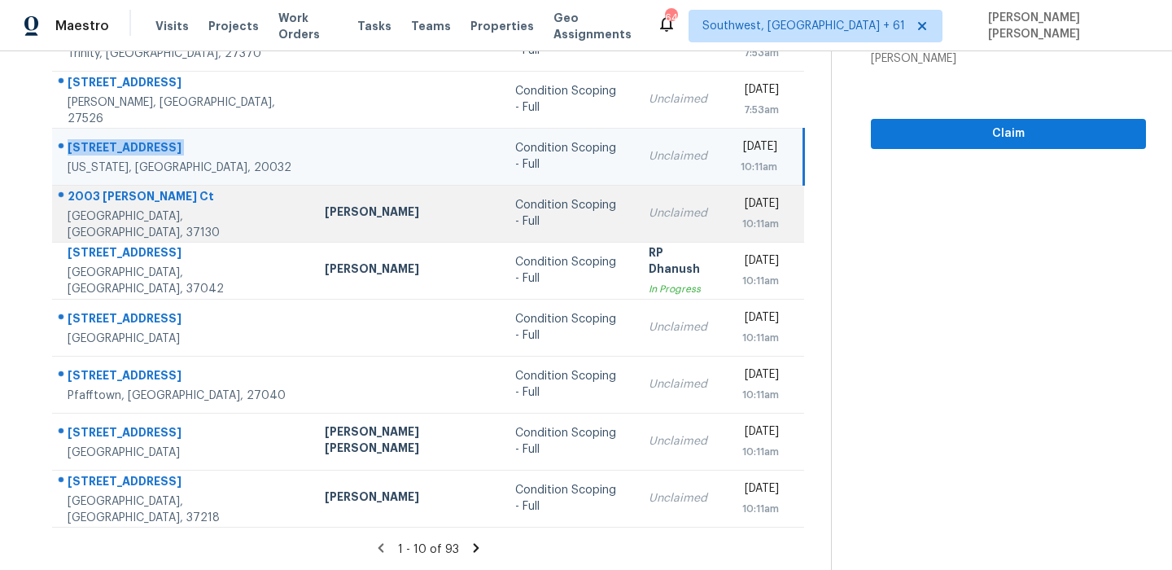
click at [126, 191] on td "2003 Stillwell Ct Murfreesboro, TN, 37130" at bounding box center [182, 213] width 260 height 57
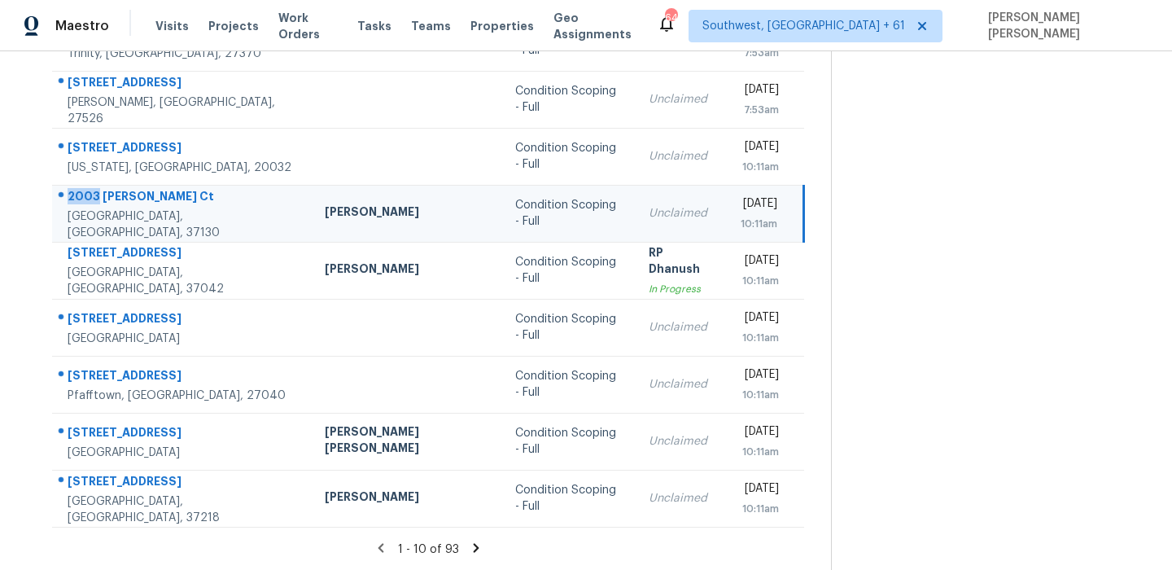
click at [126, 191] on td "2003 Stillwell Ct Murfreesboro, TN, 37130" at bounding box center [182, 213] width 260 height 57
copy div "2003 Stillwell Ct"
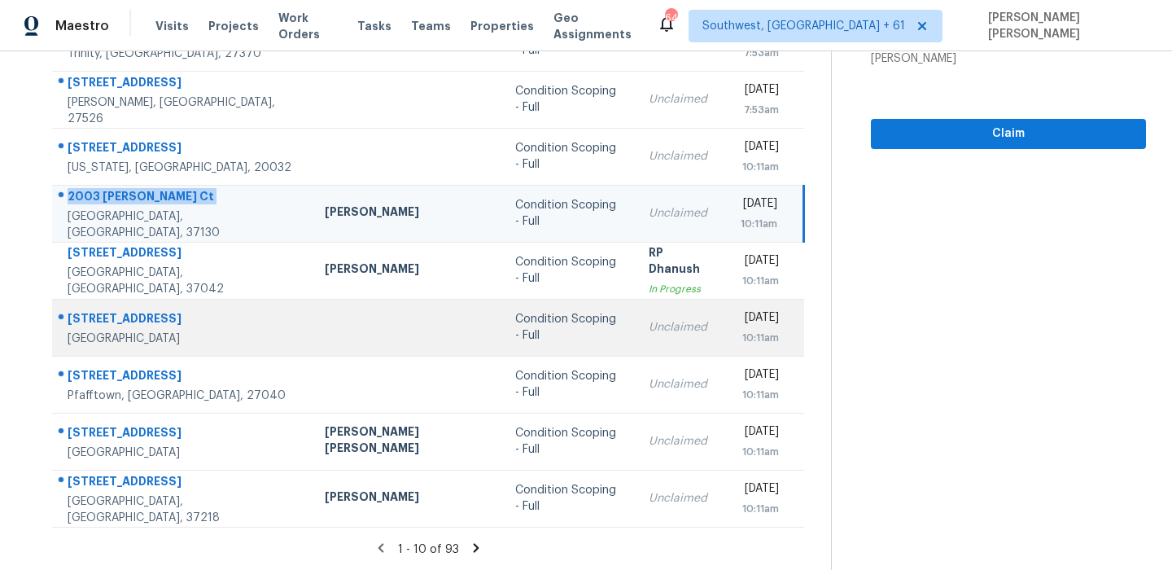
click at [89, 320] on div "10511 Saddlehorn Trl" at bounding box center [183, 320] width 231 height 20
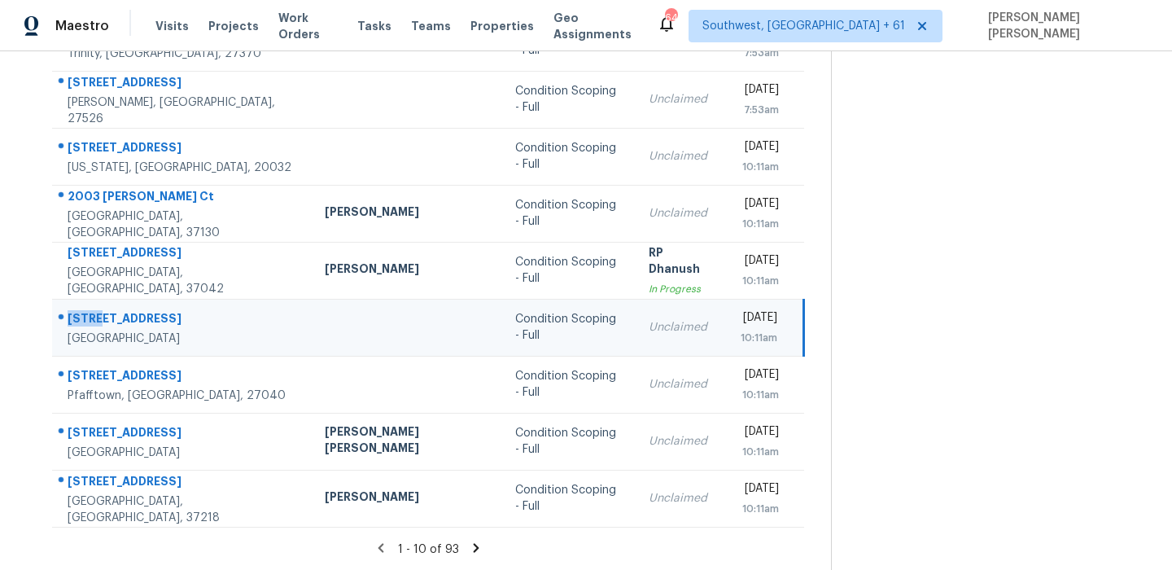
click at [89, 320] on div "10511 Saddlehorn Trl" at bounding box center [183, 320] width 231 height 20
copy div "10511 Saddlehorn Trl"
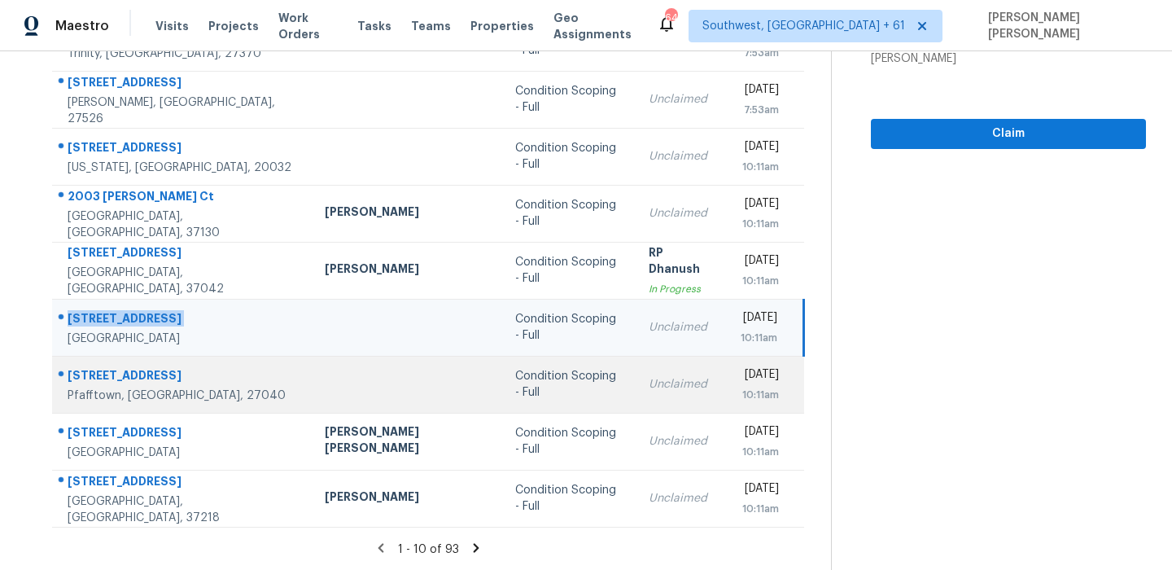
click at [134, 377] on div "1600 Turfwood Dr" at bounding box center [183, 377] width 231 height 20
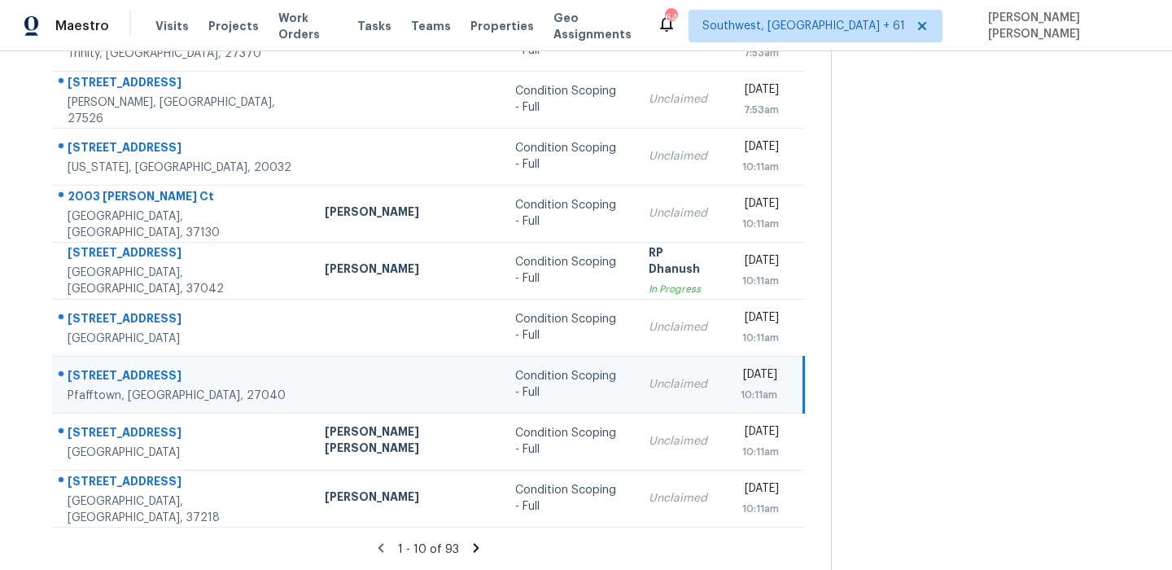
click at [134, 377] on div "1600 Turfwood Dr" at bounding box center [183, 377] width 231 height 20
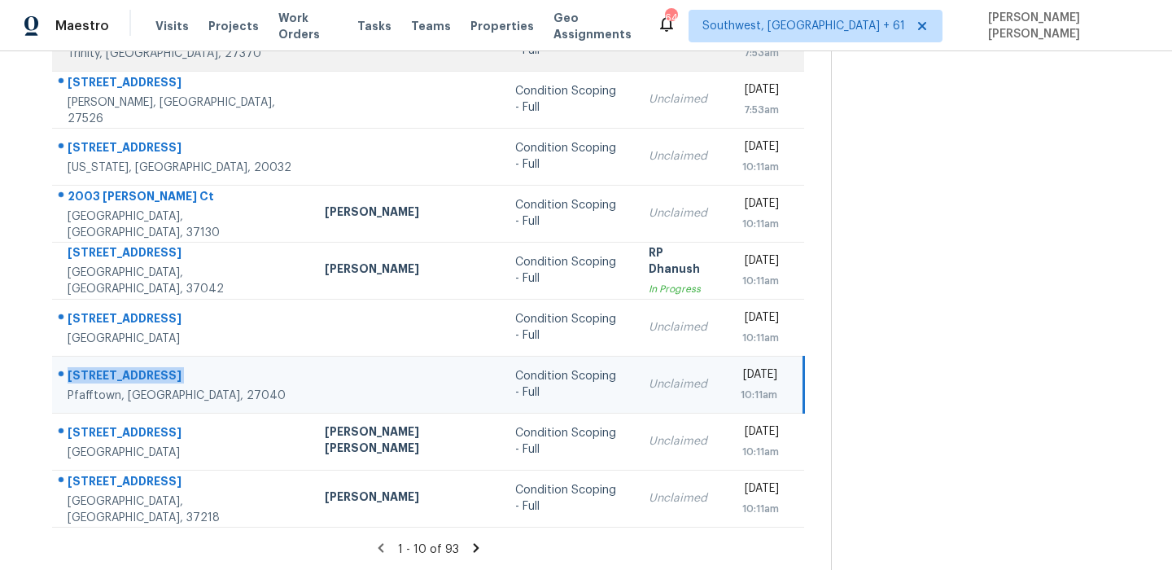
copy div "1600 Turfwood Dr"
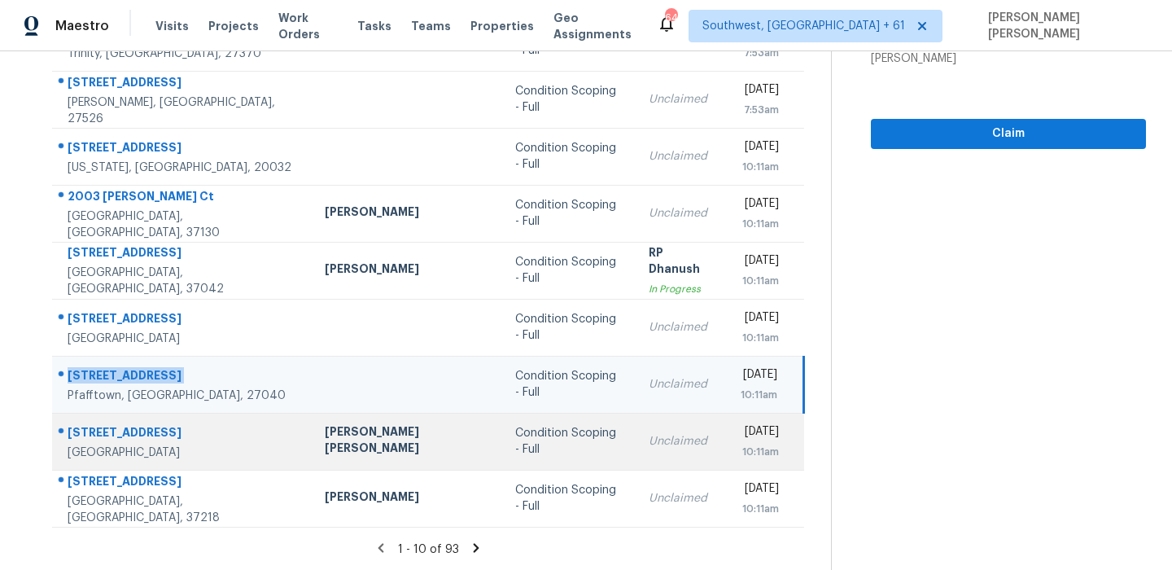
click at [127, 430] on div "2411 Oak Stream Dr" at bounding box center [183, 434] width 231 height 20
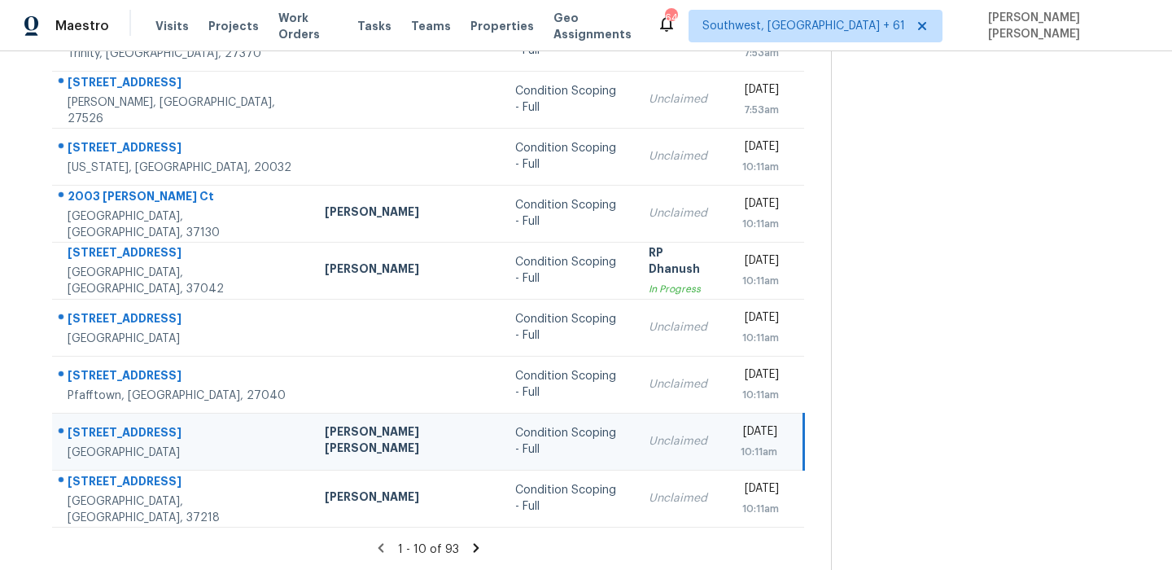
click at [127, 430] on div "2411 Oak Stream Dr" at bounding box center [183, 434] width 231 height 20
copy div "2411 Oak Stream Dr"
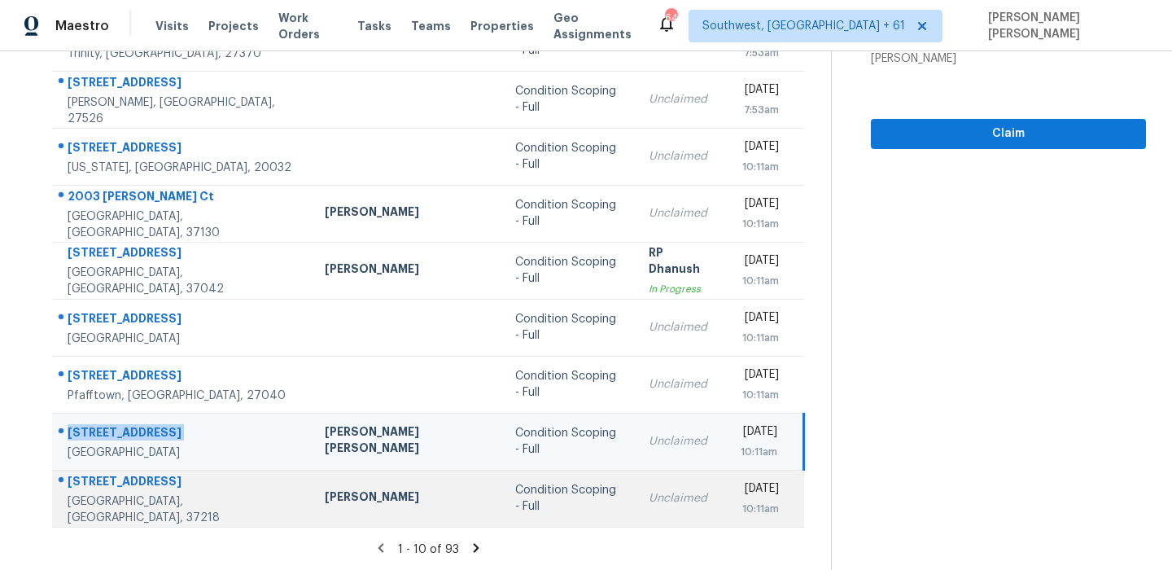
click at [151, 473] on td "3639 Hydes Ferry Rd Nashville, TN, 37218" at bounding box center [182, 498] width 260 height 57
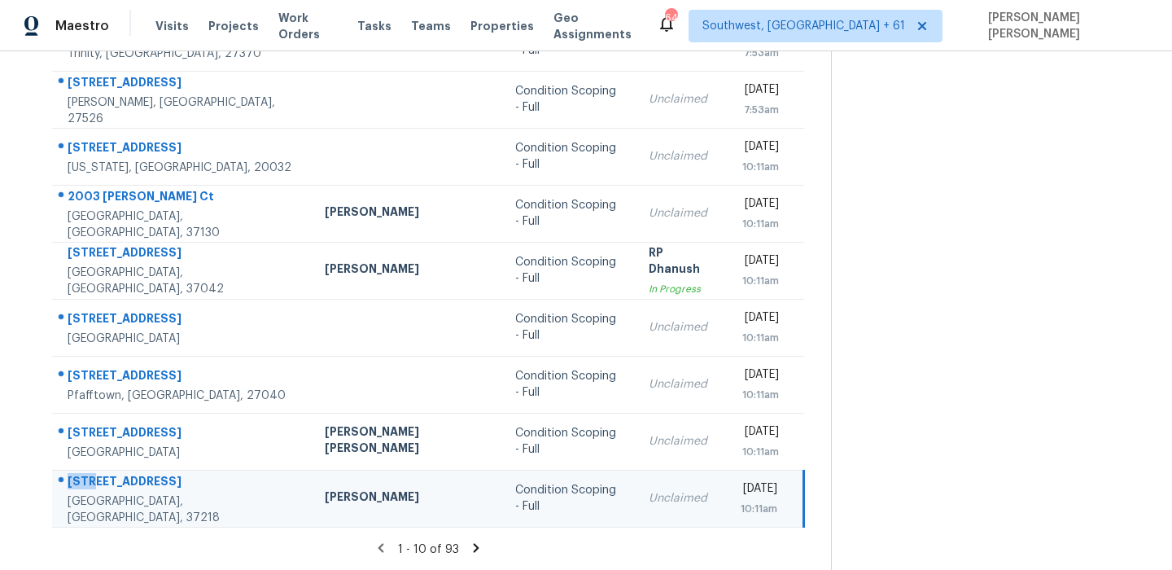
click at [151, 473] on td "3639 Hydes Ferry Rd Nashville, TN, 37218" at bounding box center [182, 498] width 260 height 57
copy div "3639 Hydes Ferry Rd"
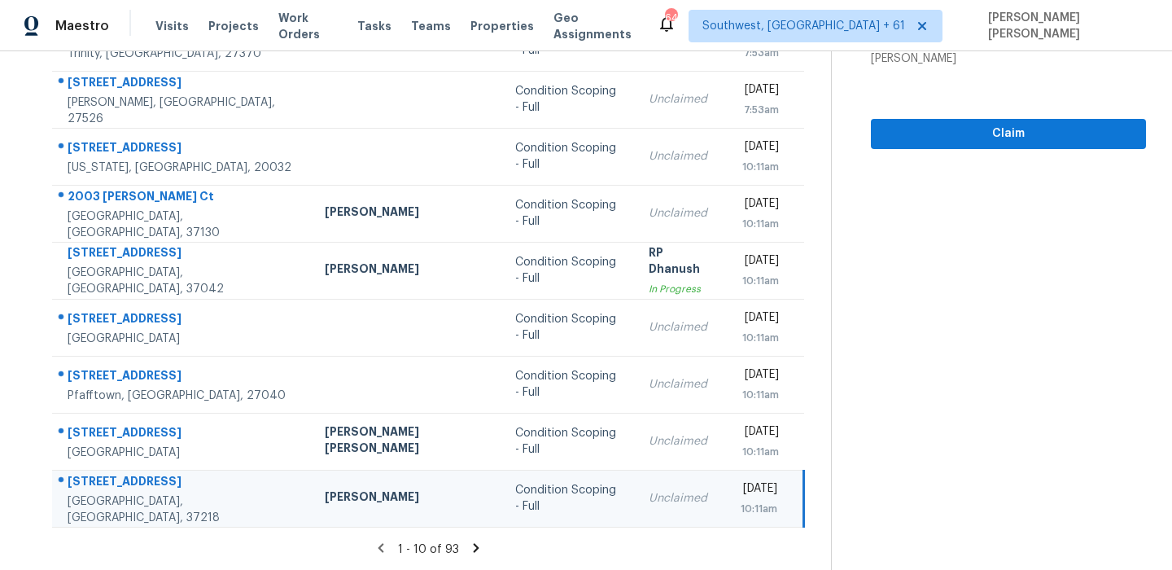
click at [475, 547] on icon at bounding box center [476, 548] width 15 height 15
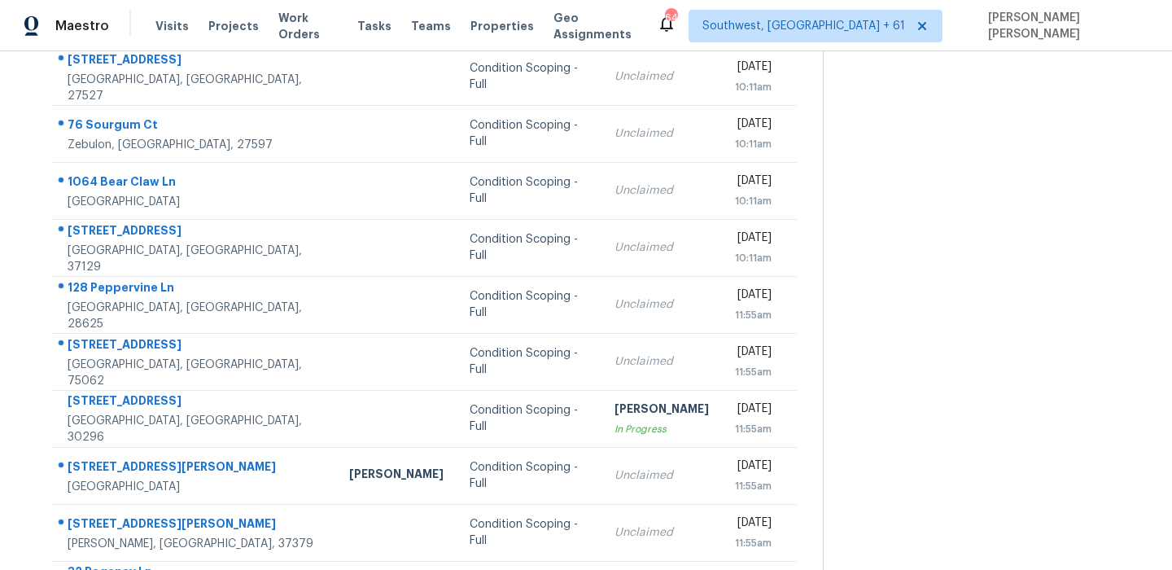
scroll to position [0, 0]
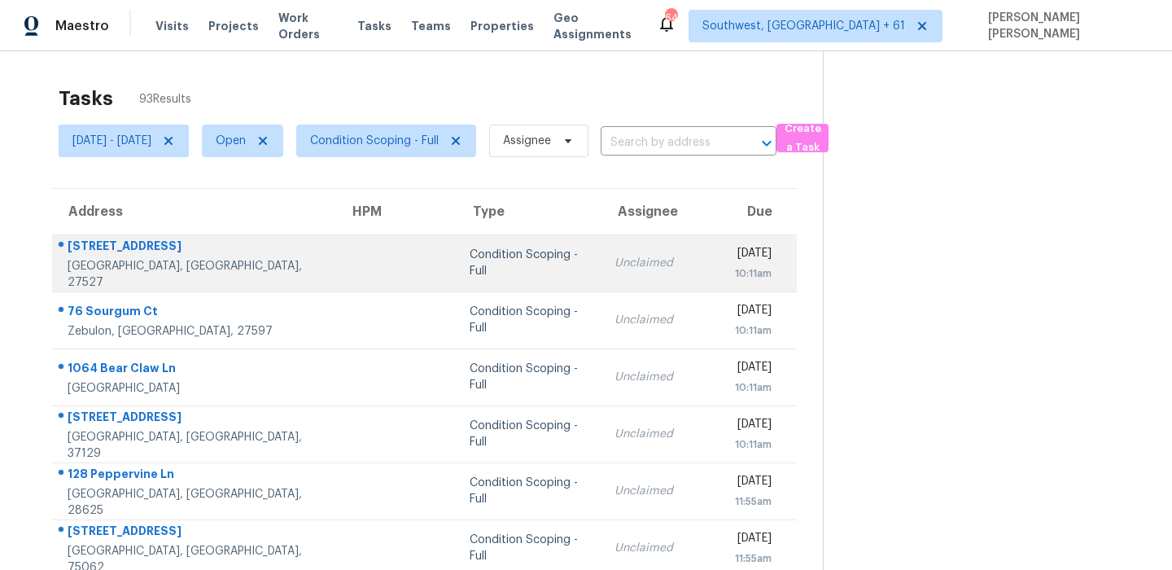
click at [138, 258] on div "110 Manchester Trl" at bounding box center [196, 248] width 256 height 20
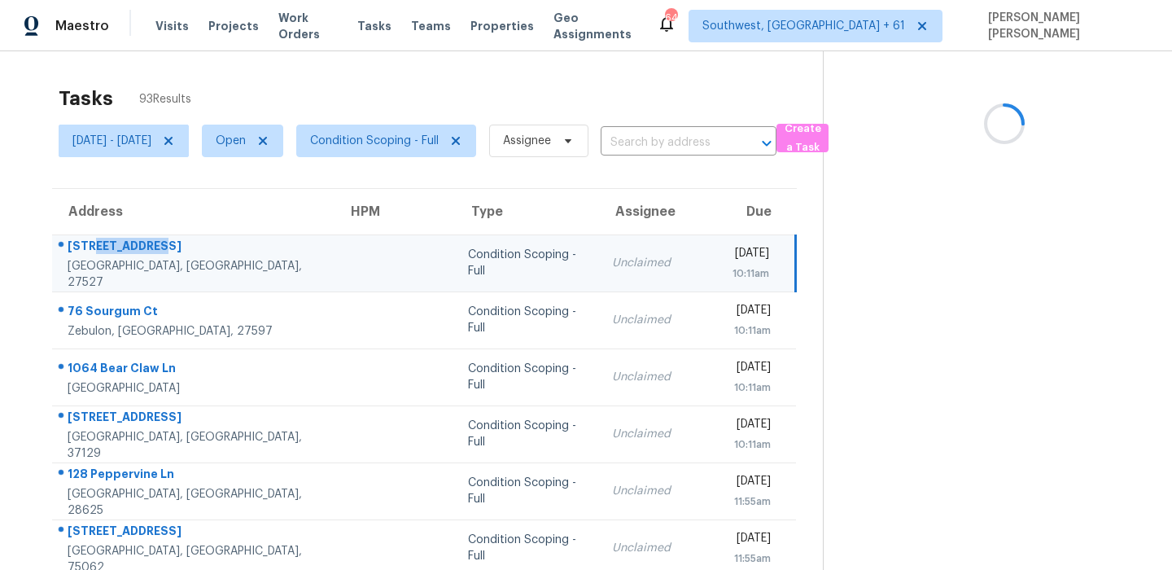
click at [138, 258] on div "110 Manchester Trl" at bounding box center [195, 248] width 254 height 20
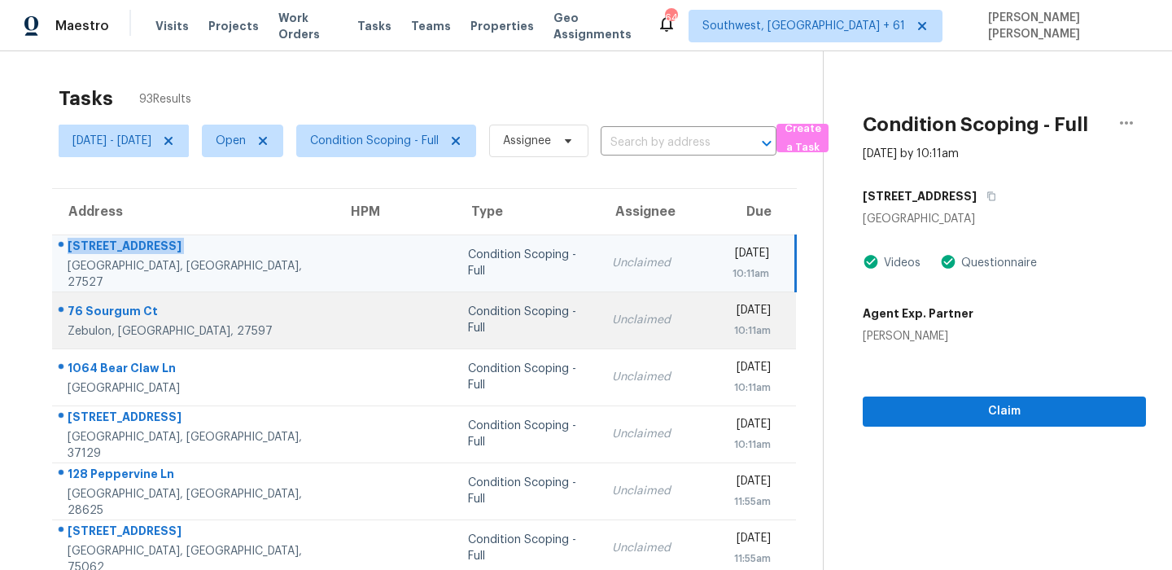
click at [125, 298] on td "76 Sourgum Ct Zebulon, NC, 27597" at bounding box center [193, 319] width 282 height 57
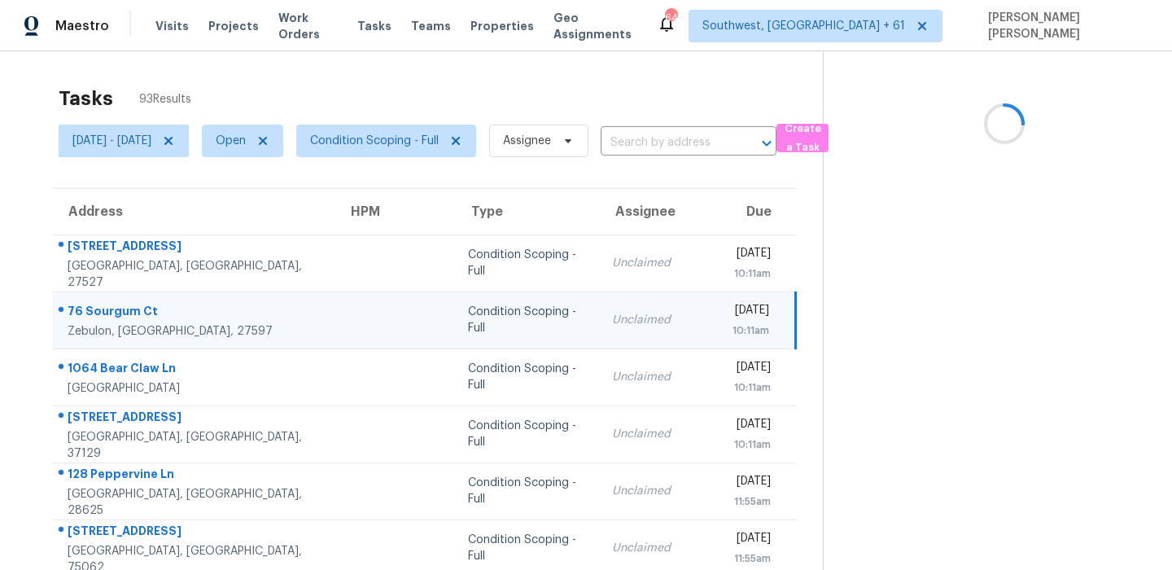
click at [125, 298] on td "76 Sourgum Ct Zebulon, NC, 27597" at bounding box center [193, 319] width 282 height 57
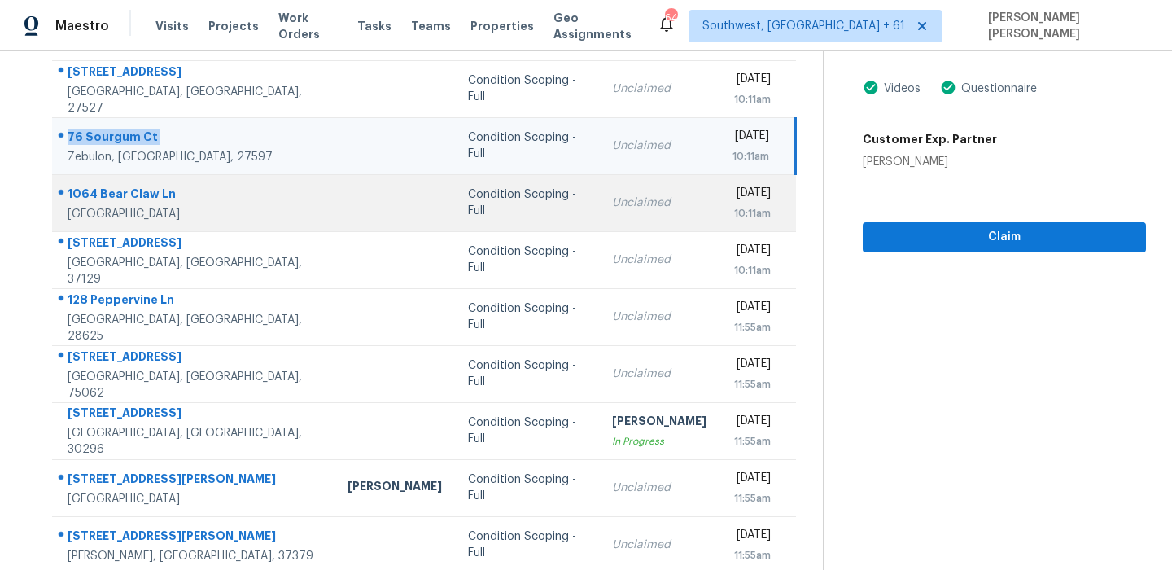
scroll to position [169, 0]
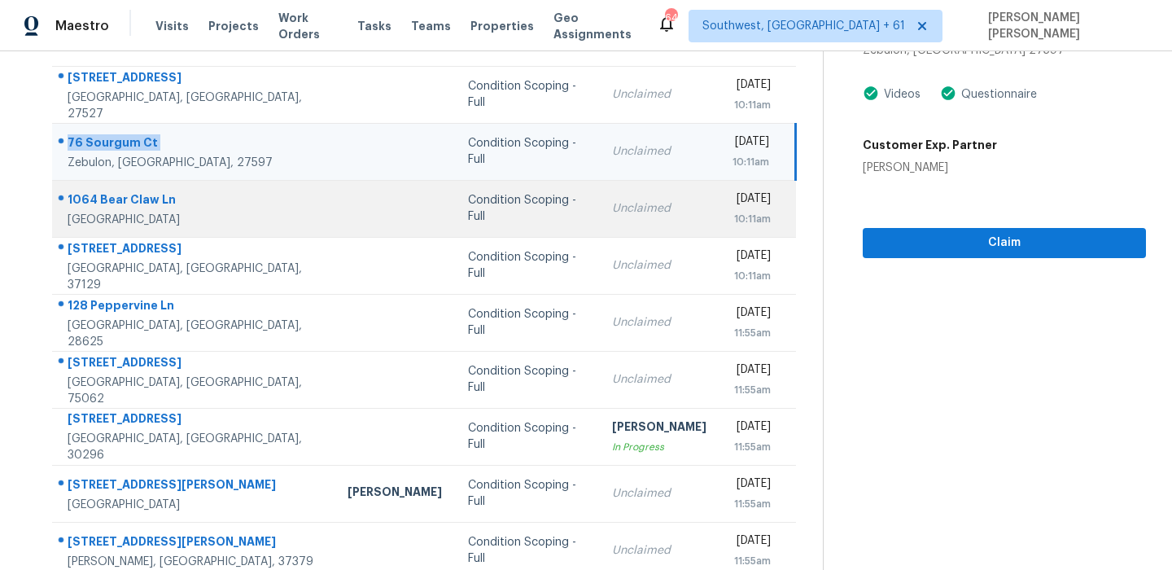
click at [142, 200] on div "1064 Bear Claw Ln" at bounding box center [195, 201] width 254 height 20
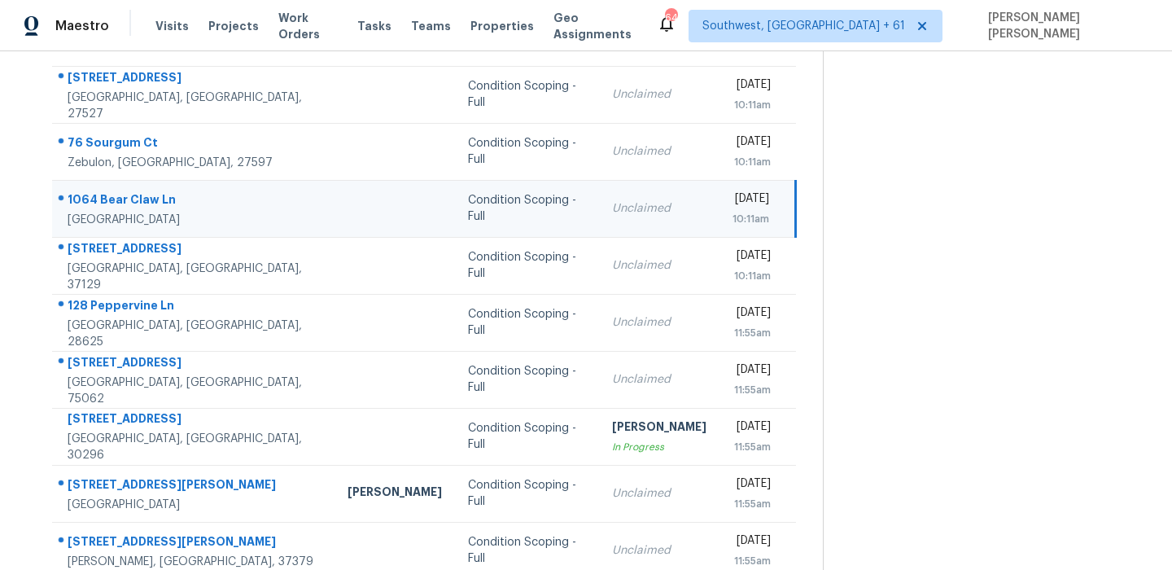
click at [142, 200] on div "1064 Bear Claw Ln" at bounding box center [195, 201] width 254 height 20
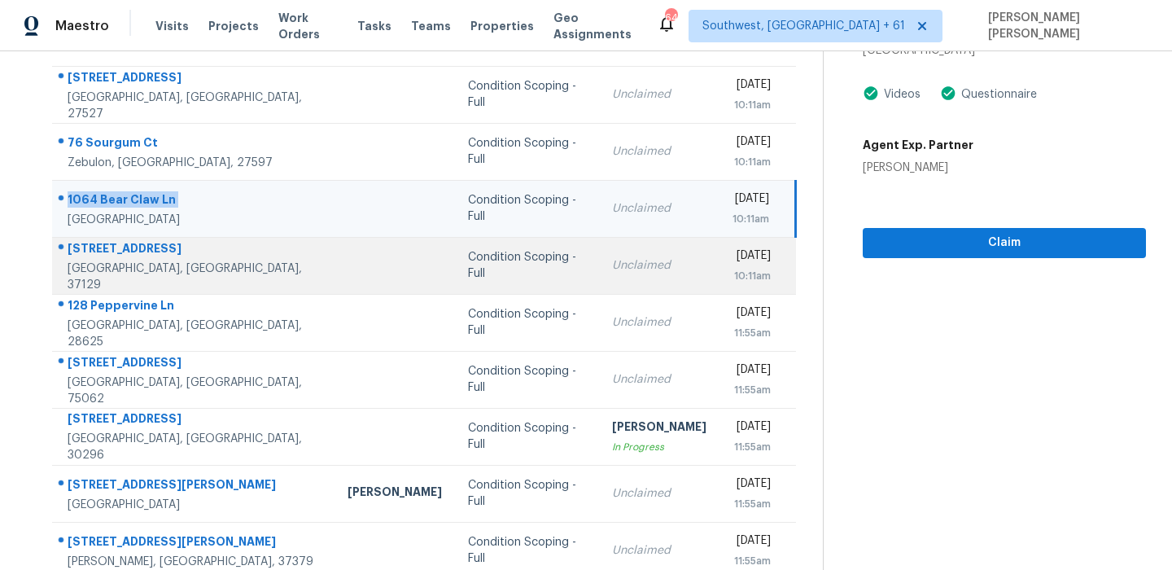
click at [120, 260] on div "5319 Normandy Cob Dr" at bounding box center [195, 250] width 254 height 20
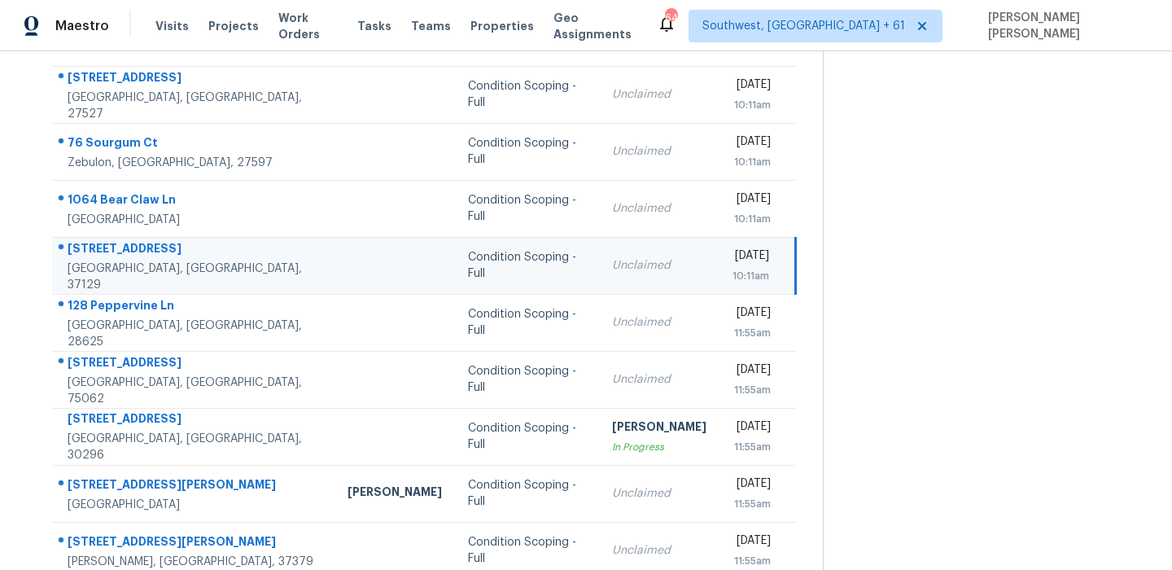
click at [120, 260] on div "5319 Normandy Cob Dr" at bounding box center [195, 250] width 254 height 20
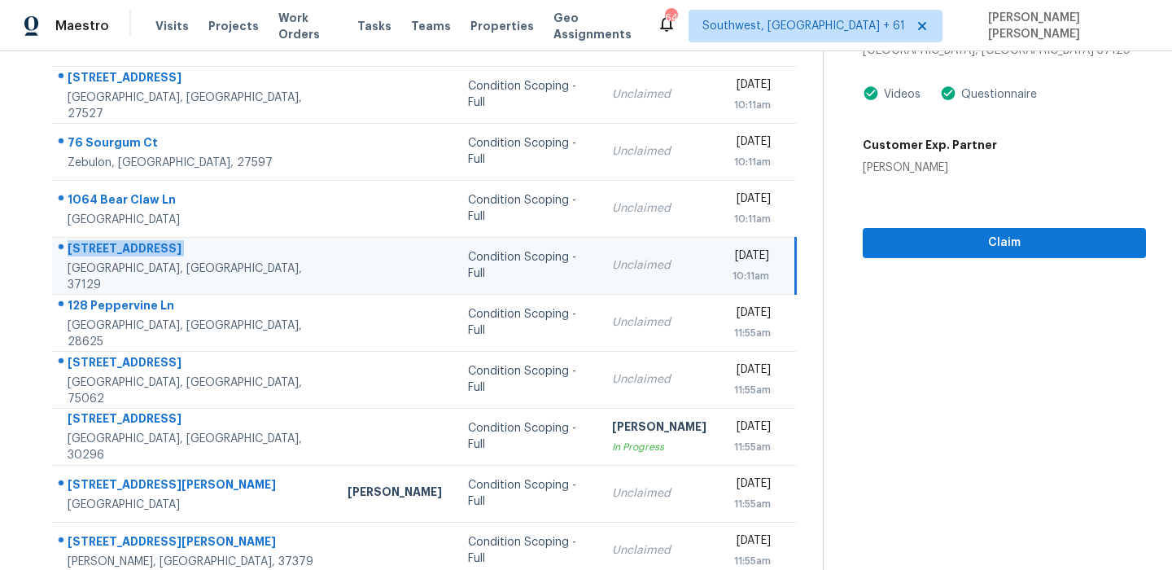
click at [70, 291] on td "5319 Normandy Cob Dr Murfreesboro, TN, 37129" at bounding box center [193, 265] width 282 height 57
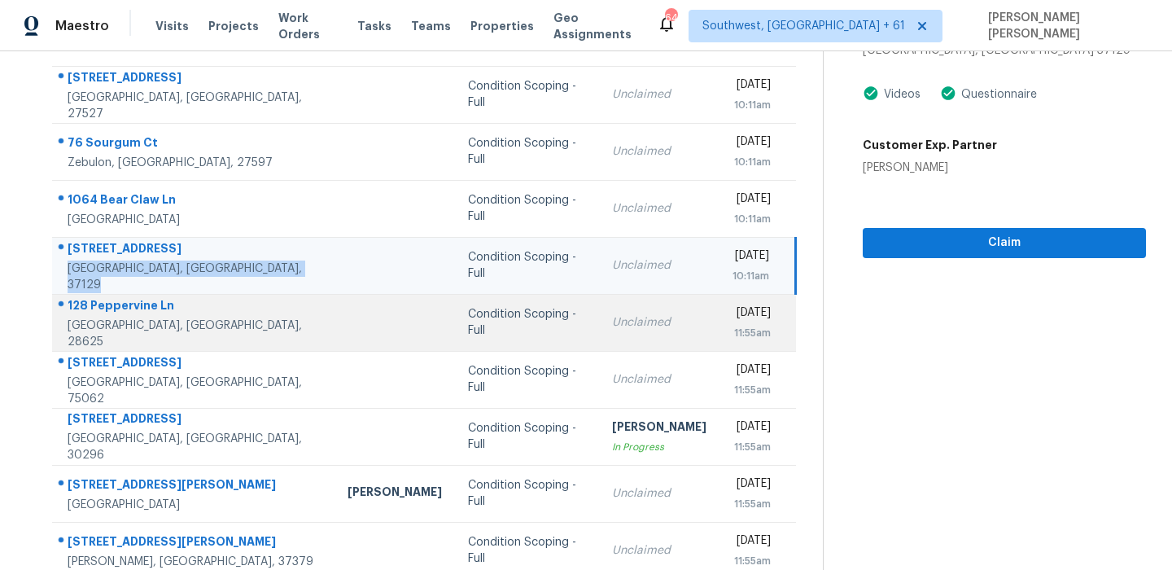
click at [90, 310] on div "128 Peppervine Ln" at bounding box center [195, 307] width 254 height 20
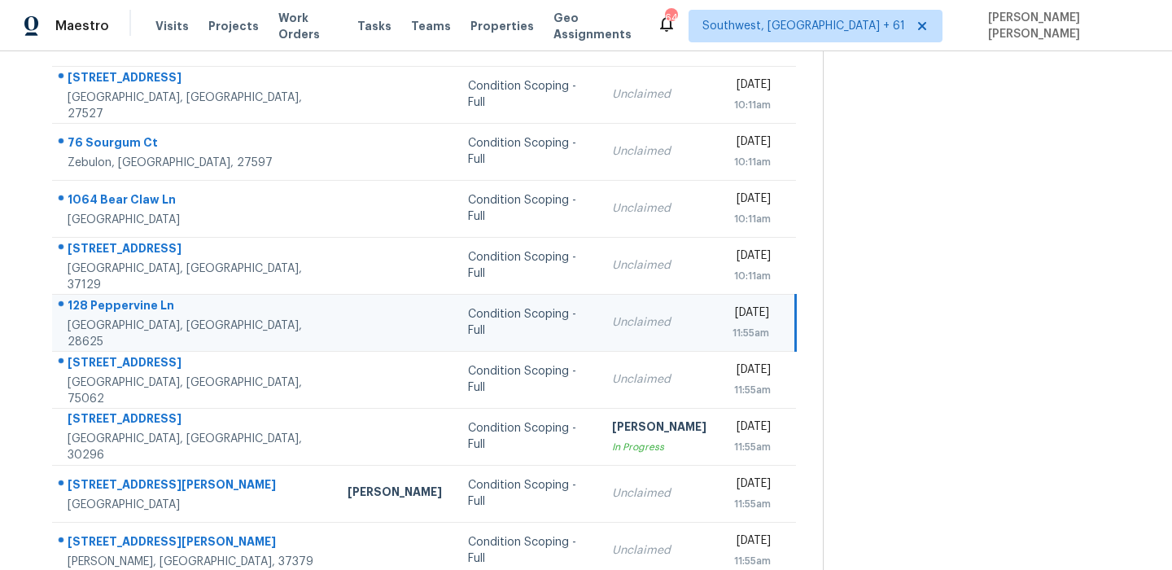
click at [90, 310] on div "128 Peppervine Ln" at bounding box center [195, 307] width 254 height 20
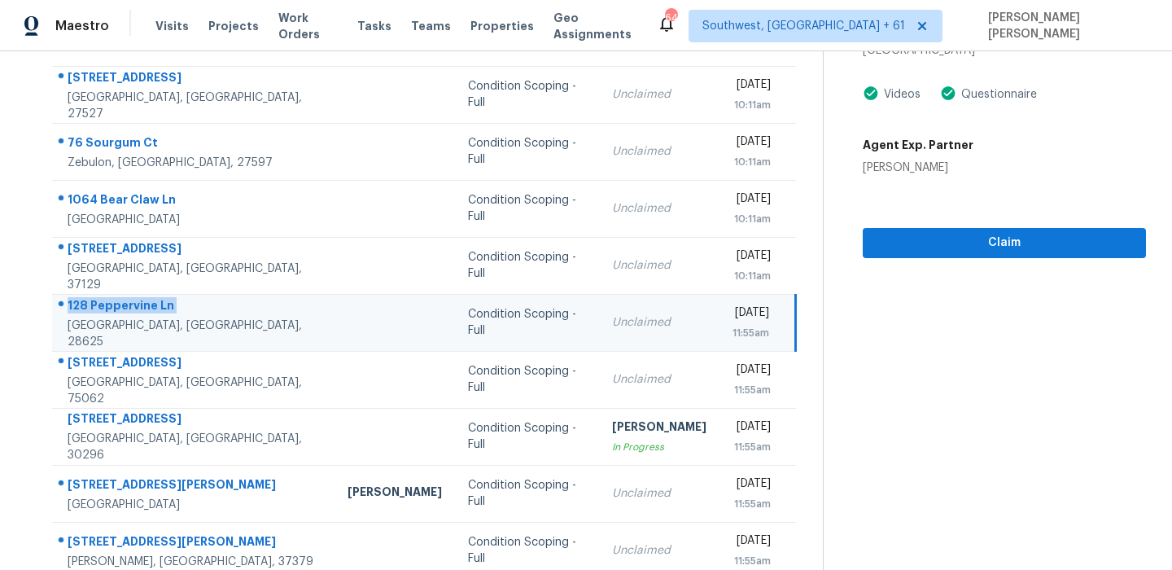
scroll to position [278, 0]
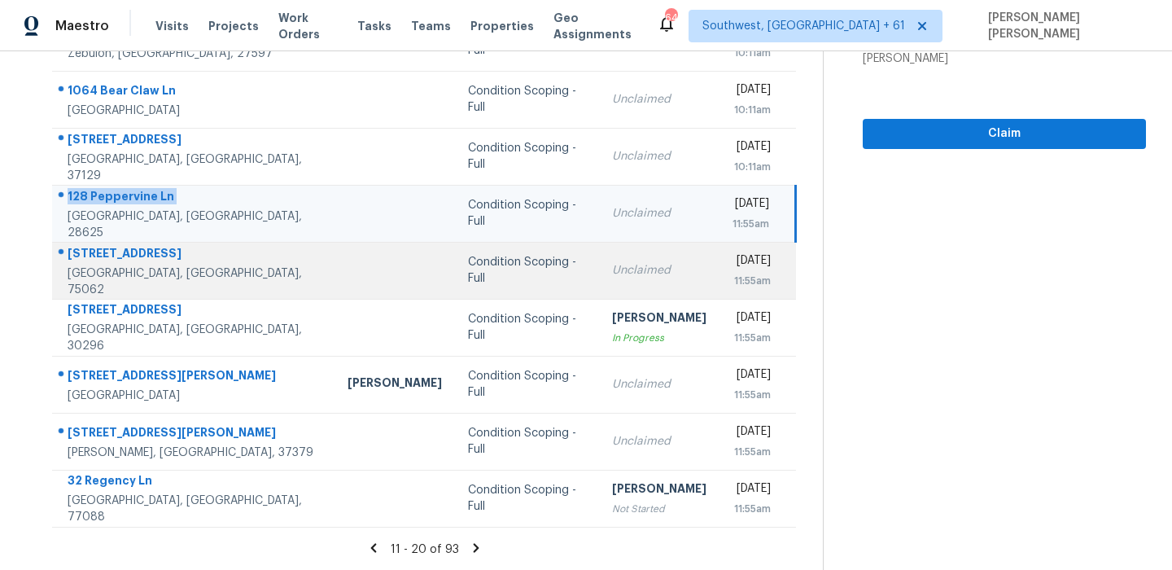
click at [102, 249] on td "2513 Briarcliff Dr Irving, TX, 75062" at bounding box center [193, 270] width 282 height 57
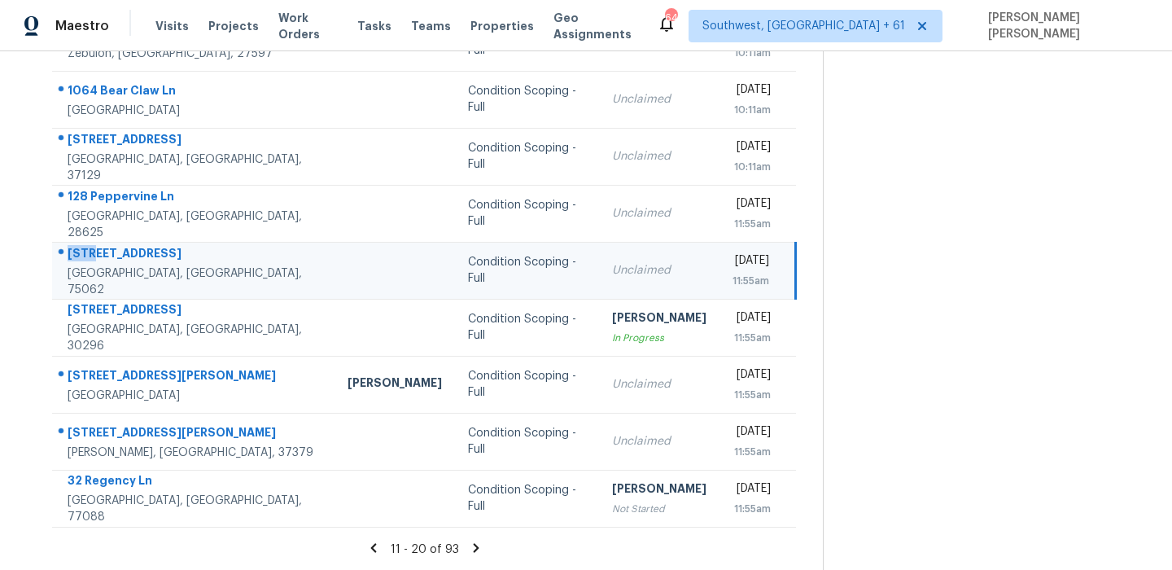
click at [102, 249] on td "2513 Briarcliff Dr Irving, TX, 75062" at bounding box center [193, 270] width 282 height 57
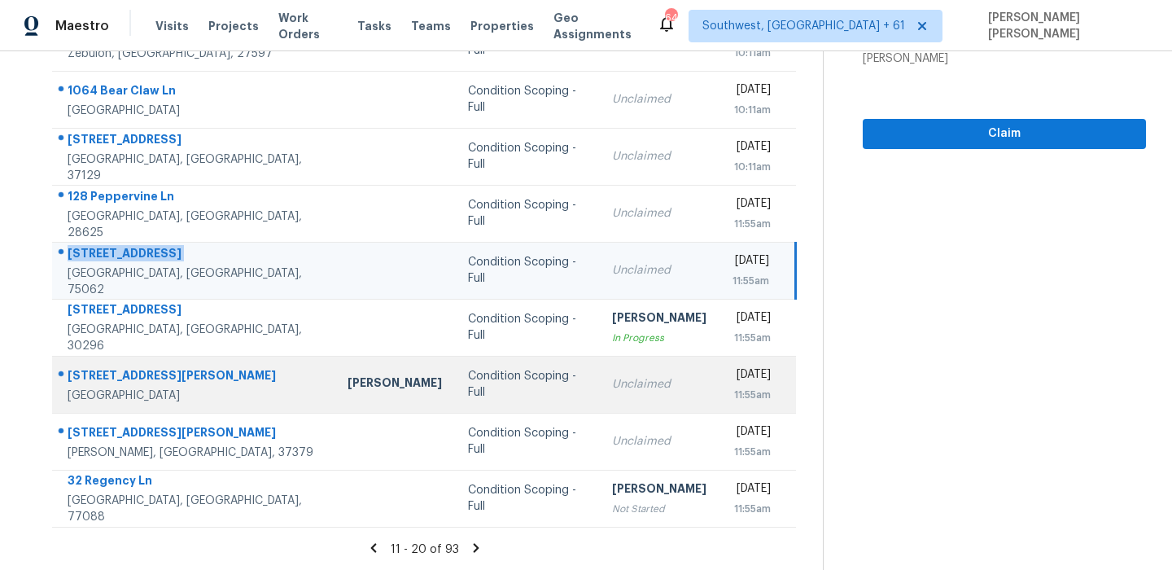
click at [96, 376] on div "6517 Whitman Ave" at bounding box center [195, 377] width 254 height 20
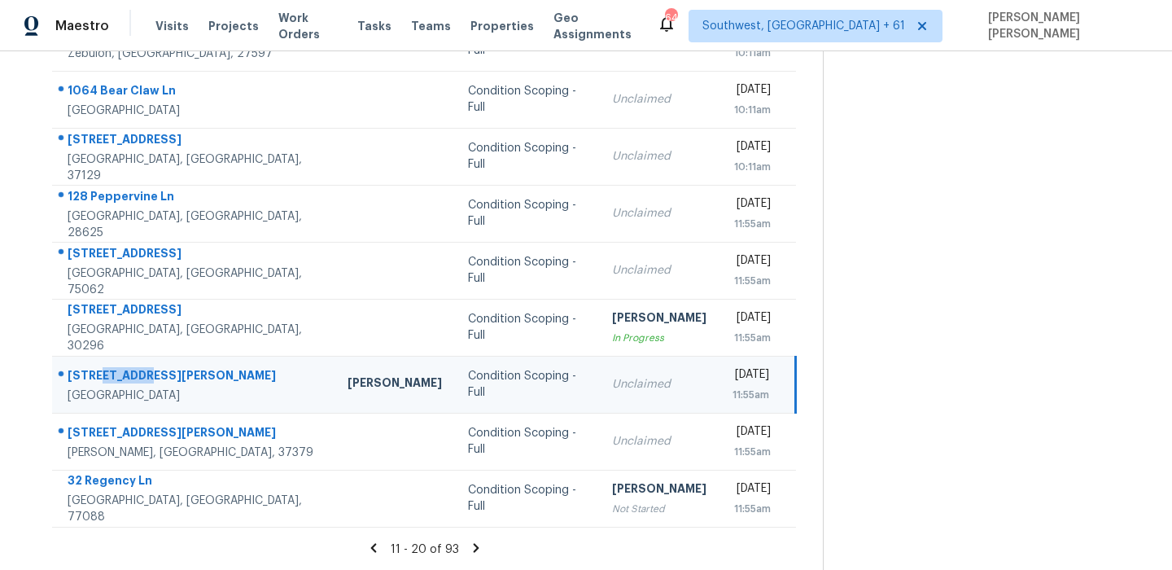
click at [96, 376] on div "6517 Whitman Ave" at bounding box center [195, 377] width 254 height 20
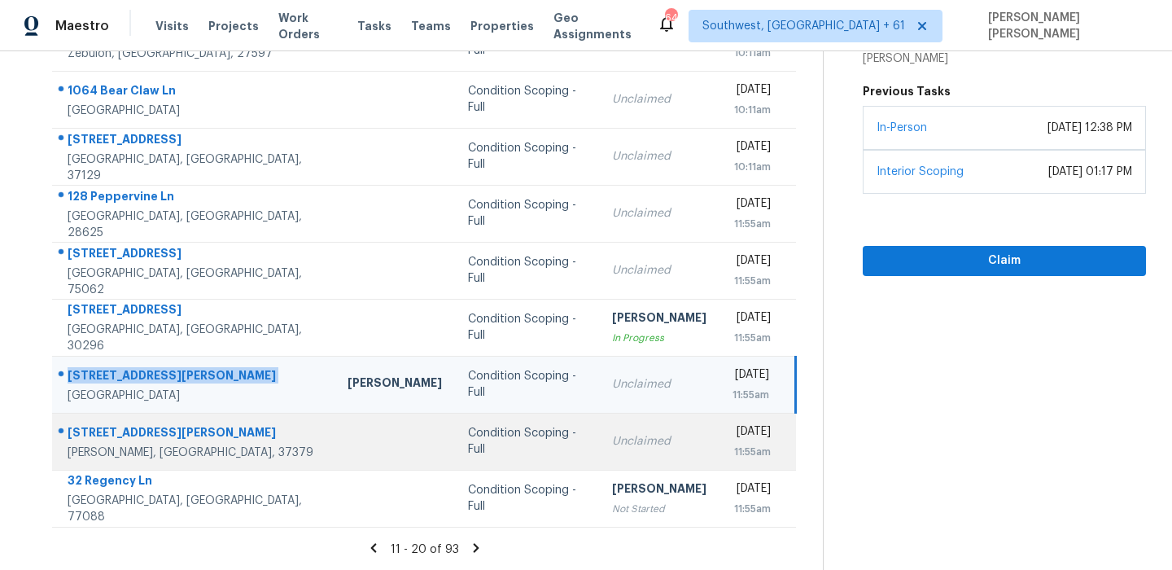
click at [102, 426] on div "8038 Gann Rd" at bounding box center [195, 434] width 254 height 20
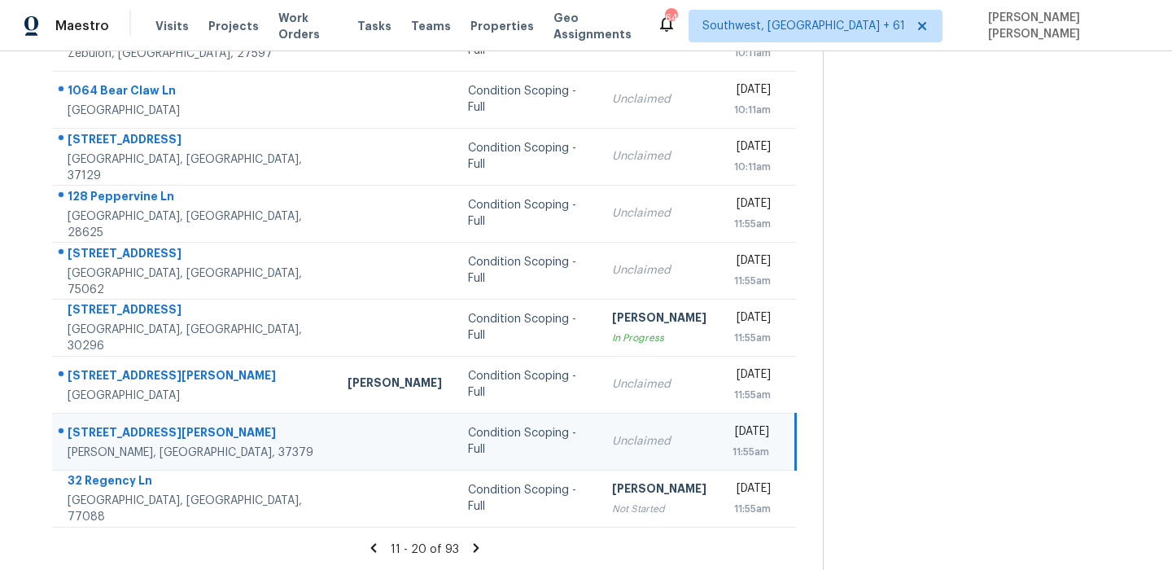
click at [102, 426] on div "8038 Gann Rd" at bounding box center [195, 434] width 254 height 20
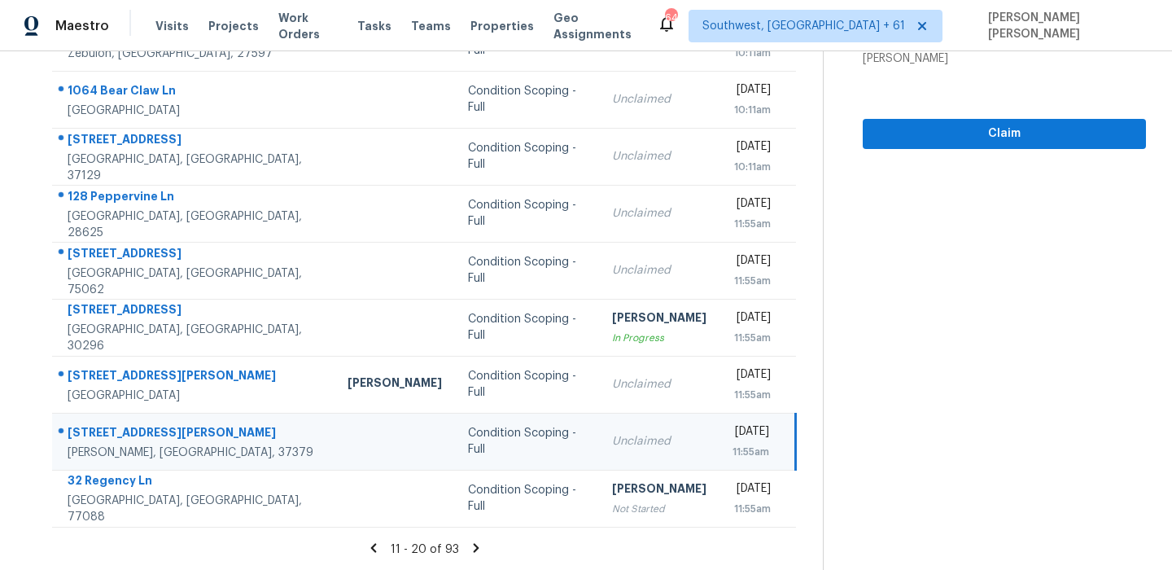
click at [482, 542] on icon at bounding box center [476, 548] width 15 height 15
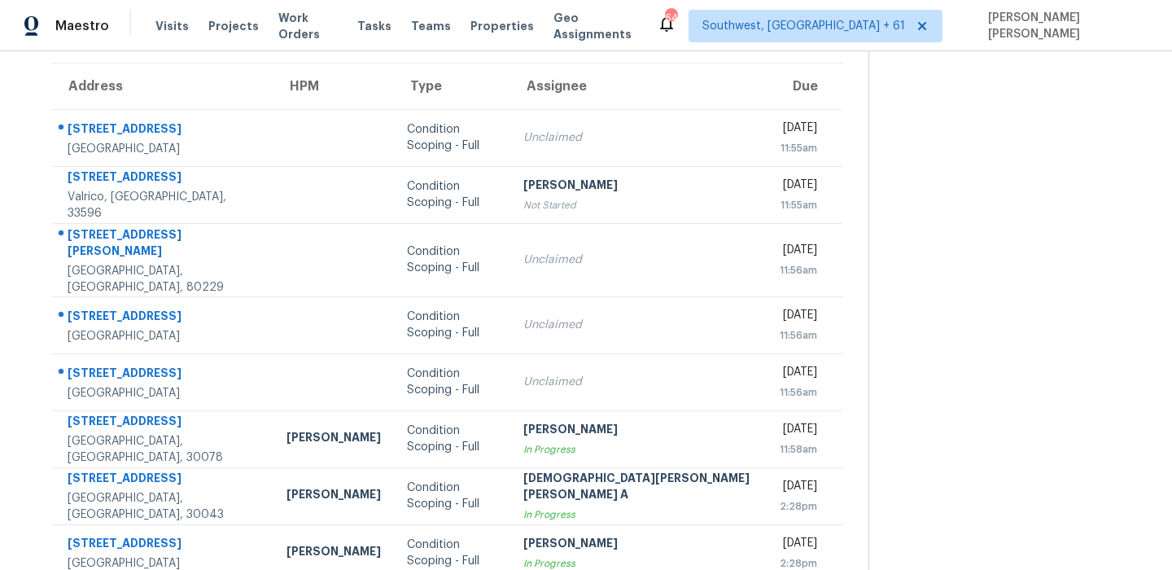
scroll to position [0, 0]
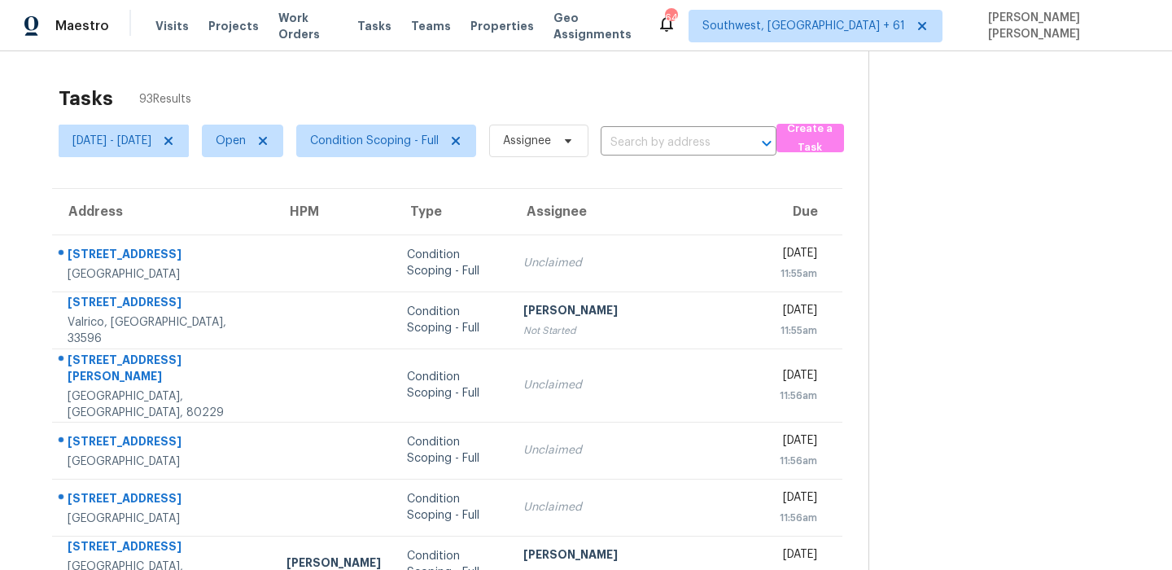
click at [81, 224] on th "Address" at bounding box center [162, 212] width 221 height 46
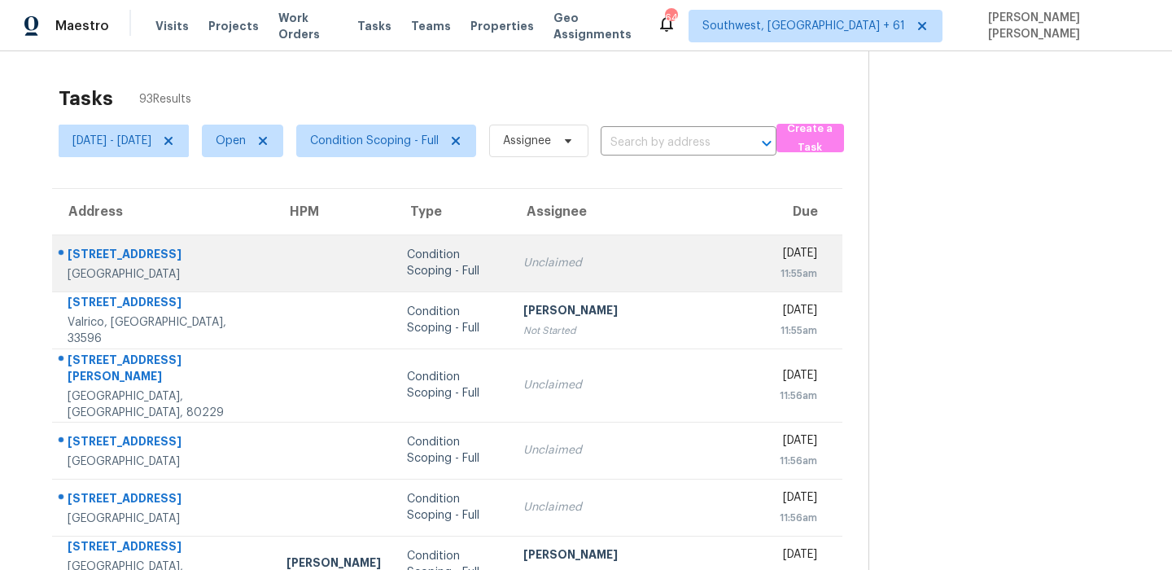
click at [87, 235] on td "2772 Bluff Estate Way Jacksonville, FL, 32226" at bounding box center [162, 262] width 221 height 57
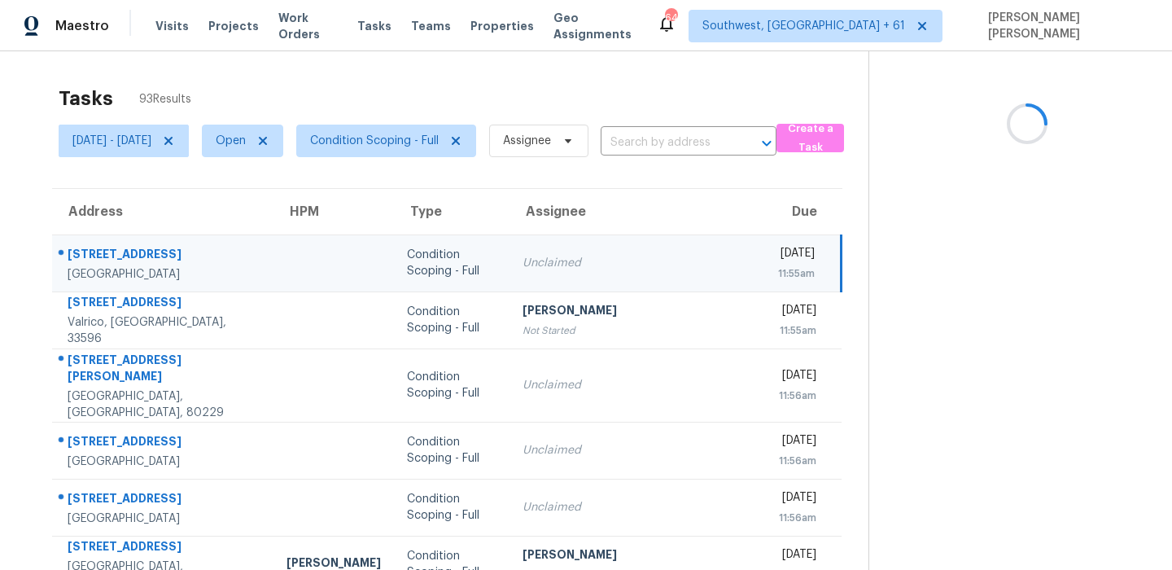
click at [91, 242] on td "2772 Bluff Estate Way Jacksonville, FL, 32226" at bounding box center [162, 262] width 221 height 57
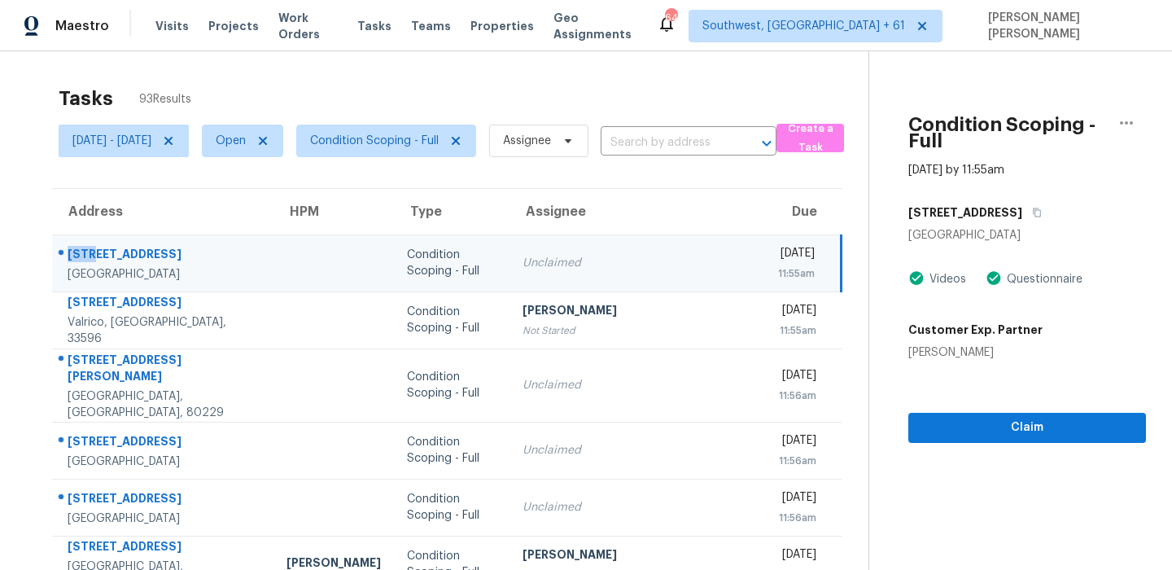
click at [91, 242] on td "2772 Bluff Estate Way Jacksonville, FL, 32226" at bounding box center [162, 262] width 221 height 57
click at [176, 254] on div "2772 Bluff Estate Way" at bounding box center [164, 256] width 193 height 20
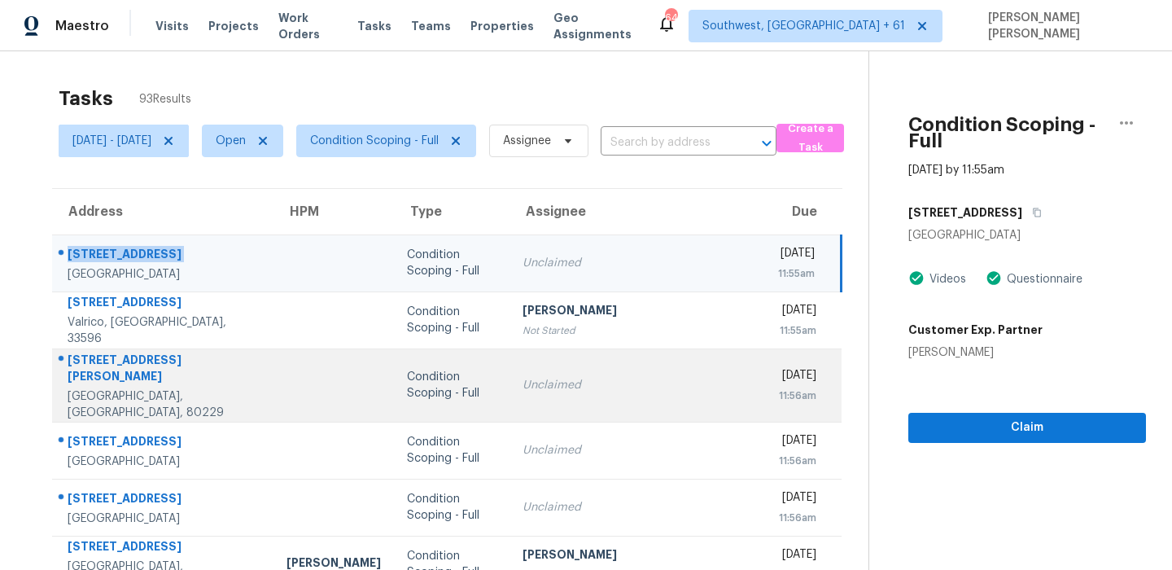
click at [153, 388] on div "Denver, CO, 80229" at bounding box center [164, 404] width 193 height 33
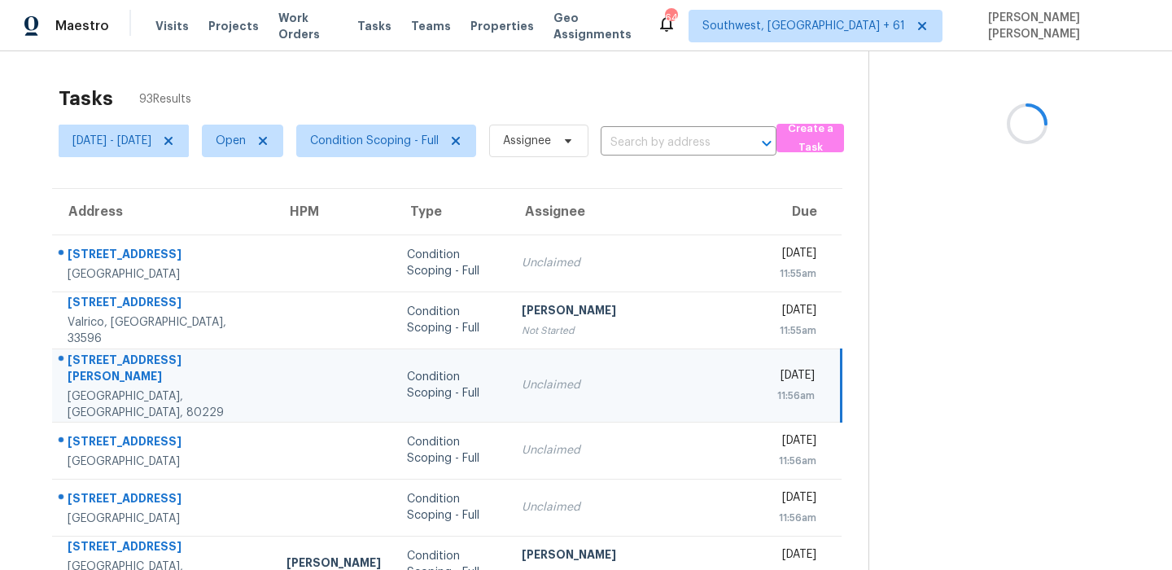
click at [153, 388] on div "Denver, CO, 80229" at bounding box center [164, 404] width 193 height 33
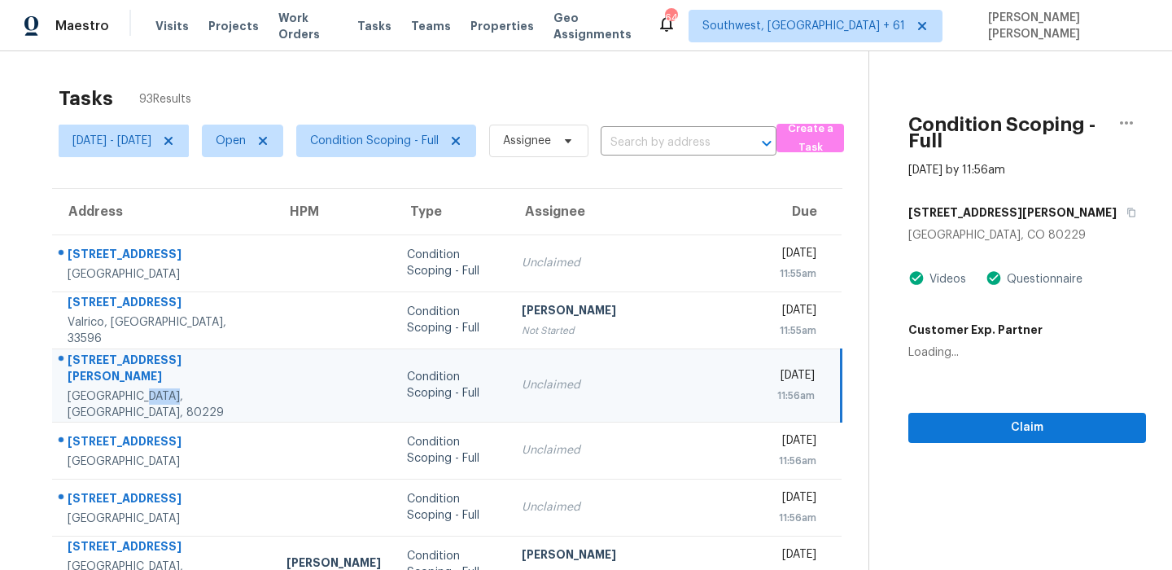
click at [114, 365] on div "7930 Marion Cir" at bounding box center [164, 370] width 193 height 37
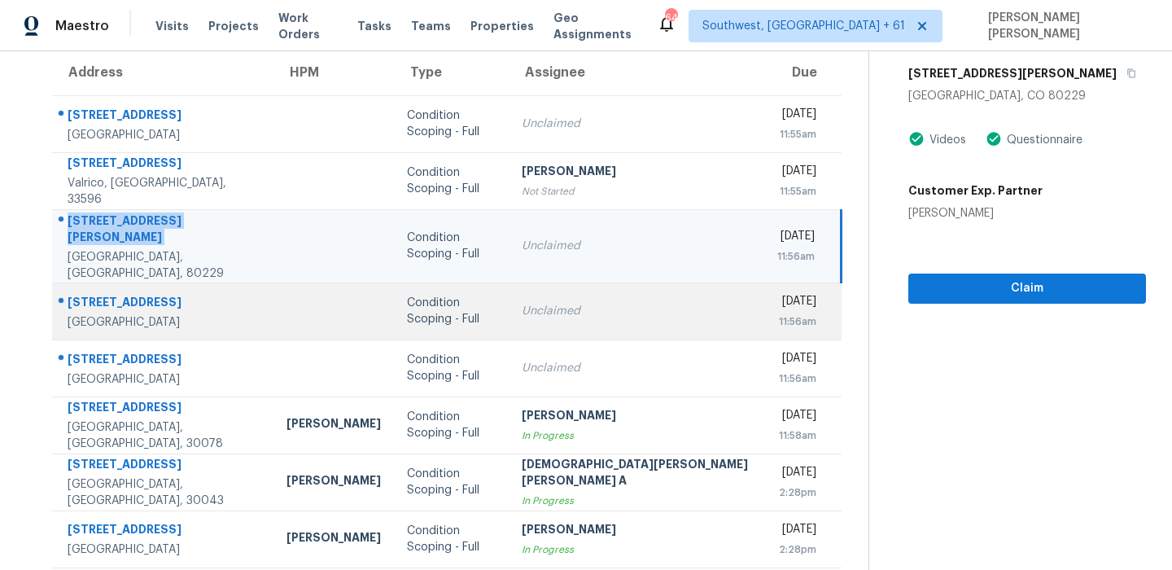
click at [97, 282] on td "2251 3rd Ave San Diego, CA, 92101" at bounding box center [162, 310] width 221 height 57
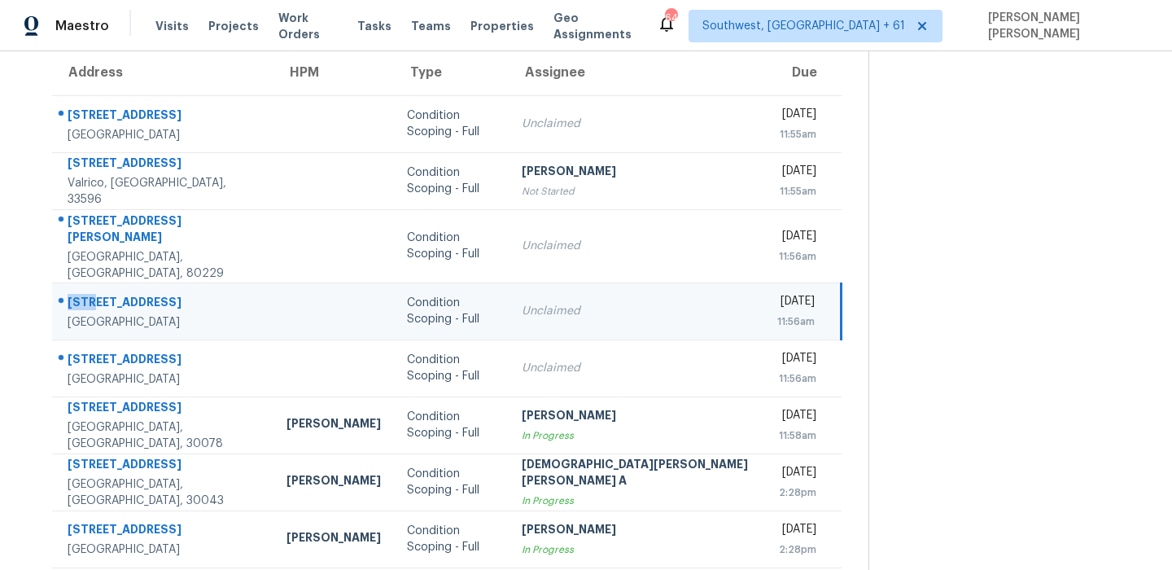
click at [97, 282] on td "2251 3rd Ave San Diego, CA, 92101" at bounding box center [162, 310] width 221 height 57
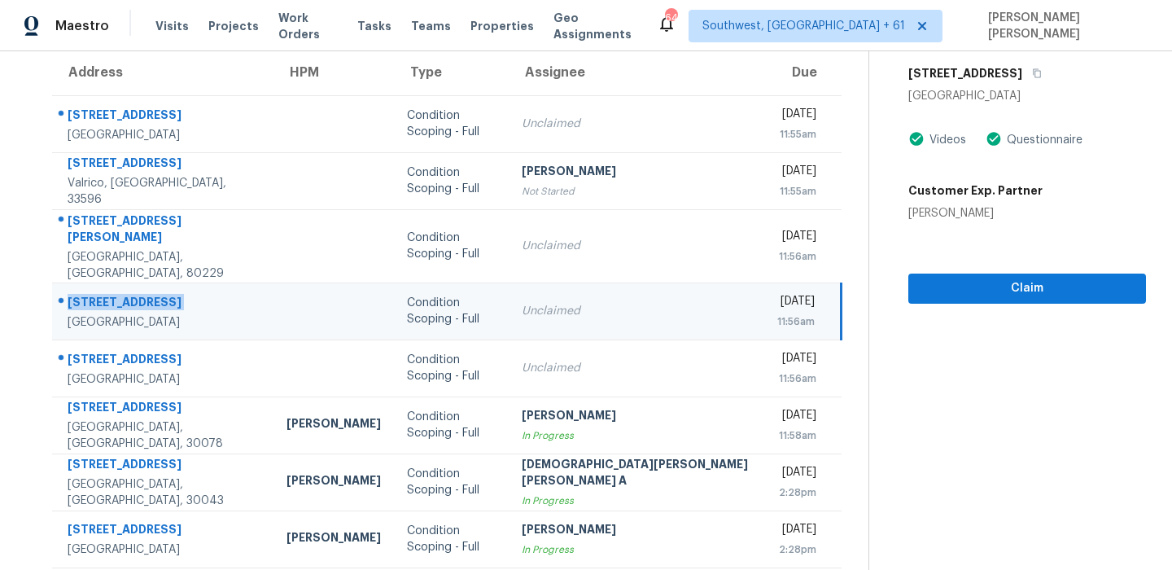
scroll to position [278, 0]
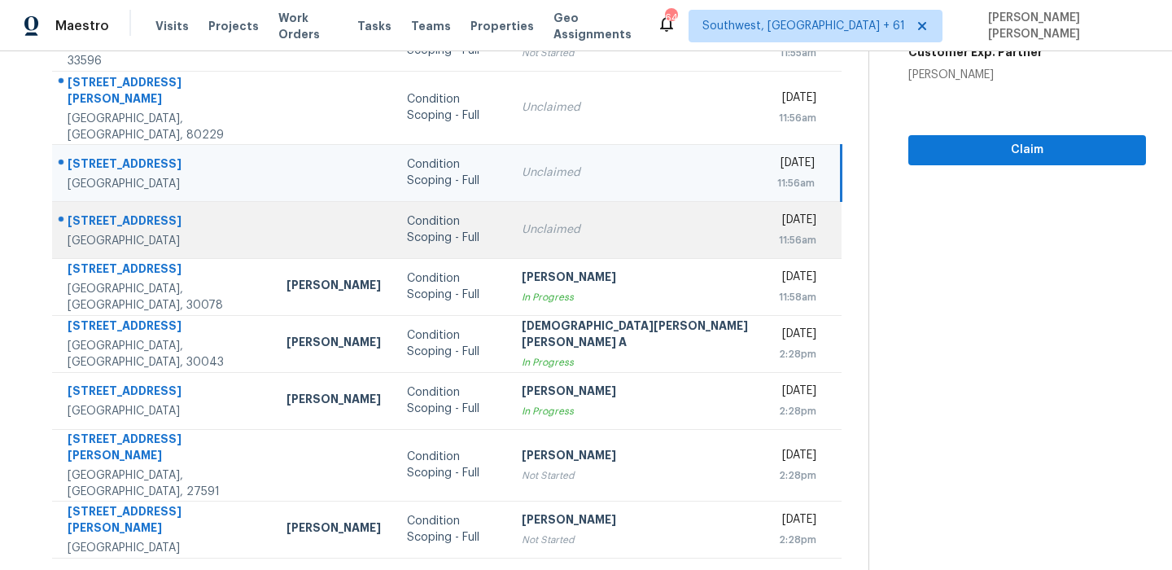
click at [125, 201] on td "5663 Bald Eagle Rd NW Albuquerque, NM, 87114" at bounding box center [162, 229] width 221 height 57
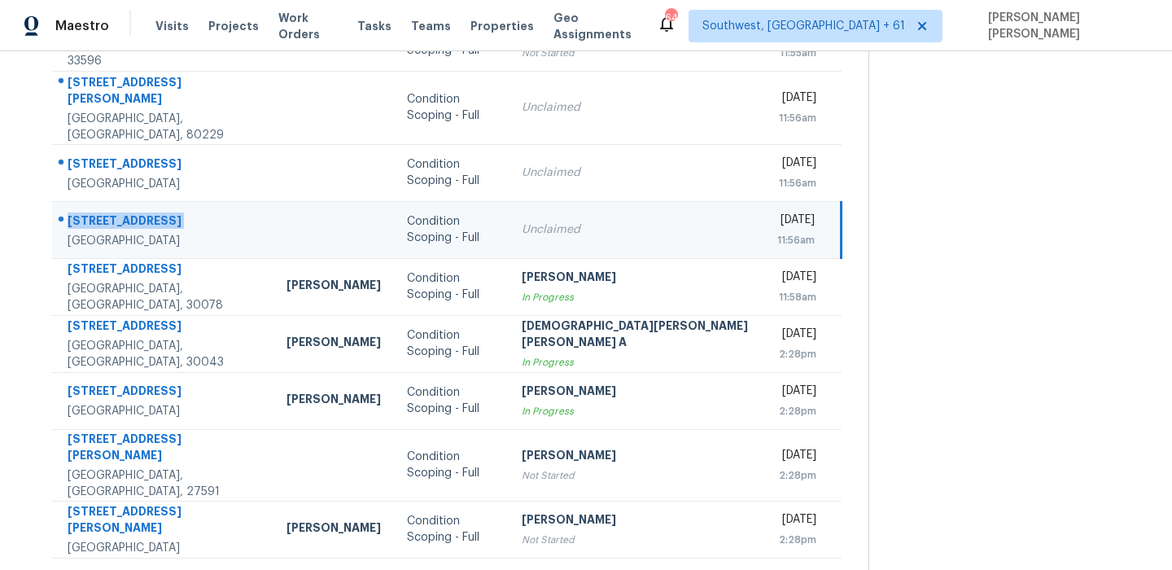
click at [125, 201] on td "5663 Bald Eagle Rd NW Albuquerque, NM, 87114" at bounding box center [162, 229] width 221 height 57
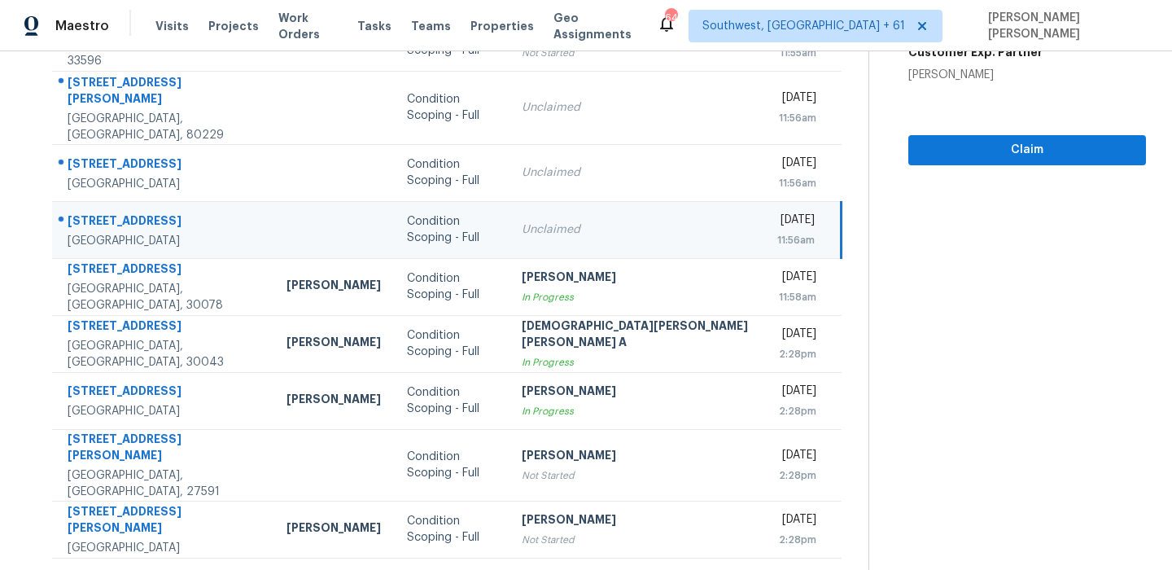
click at [492, 569] on icon at bounding box center [499, 578] width 15 height 15
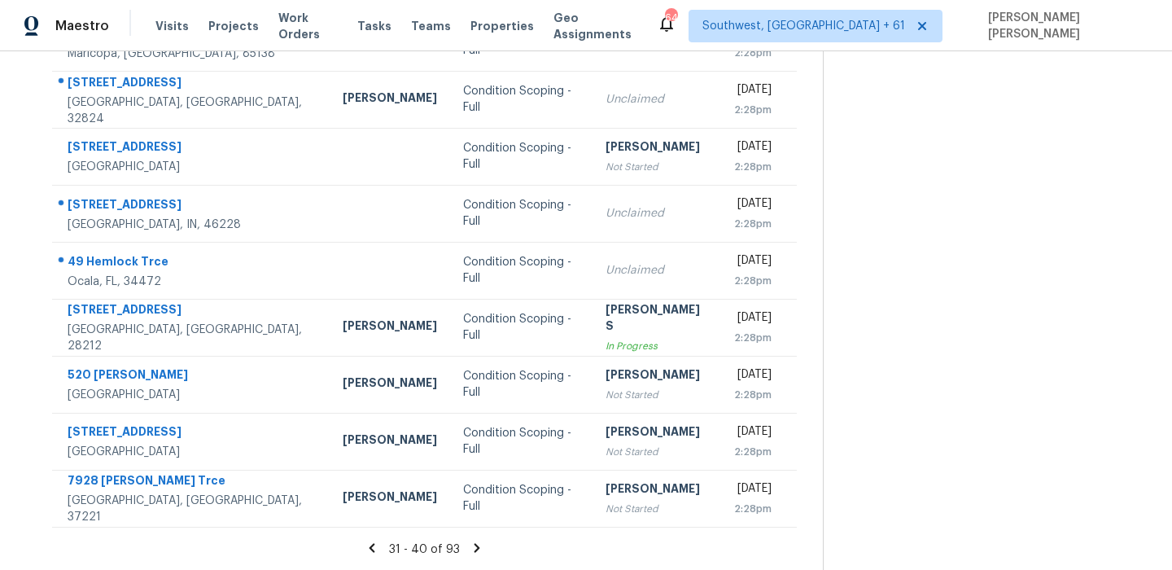
scroll to position [0, 0]
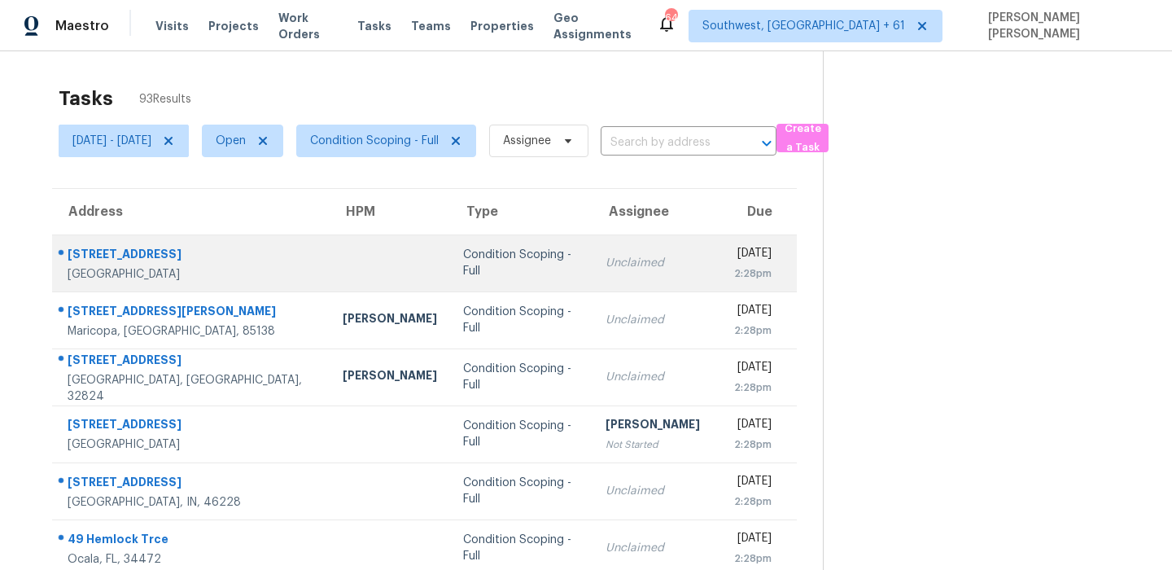
click at [153, 251] on div "11011 N Zephyr Dr Unit 115" at bounding box center [192, 256] width 249 height 20
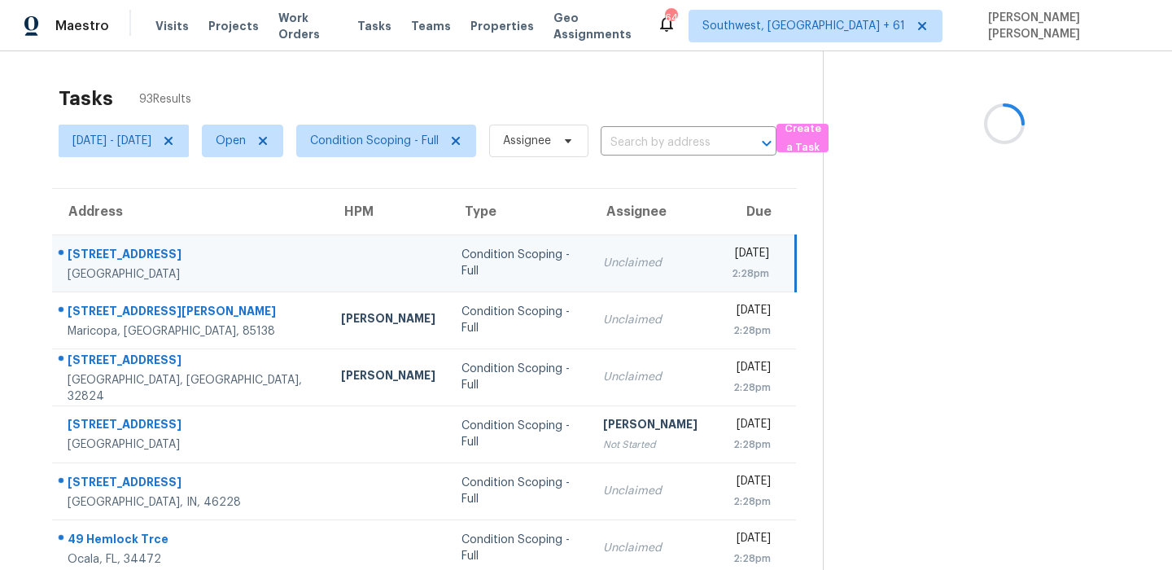
click at [153, 251] on div "11011 N Zephyr Dr Unit 115" at bounding box center [191, 256] width 247 height 20
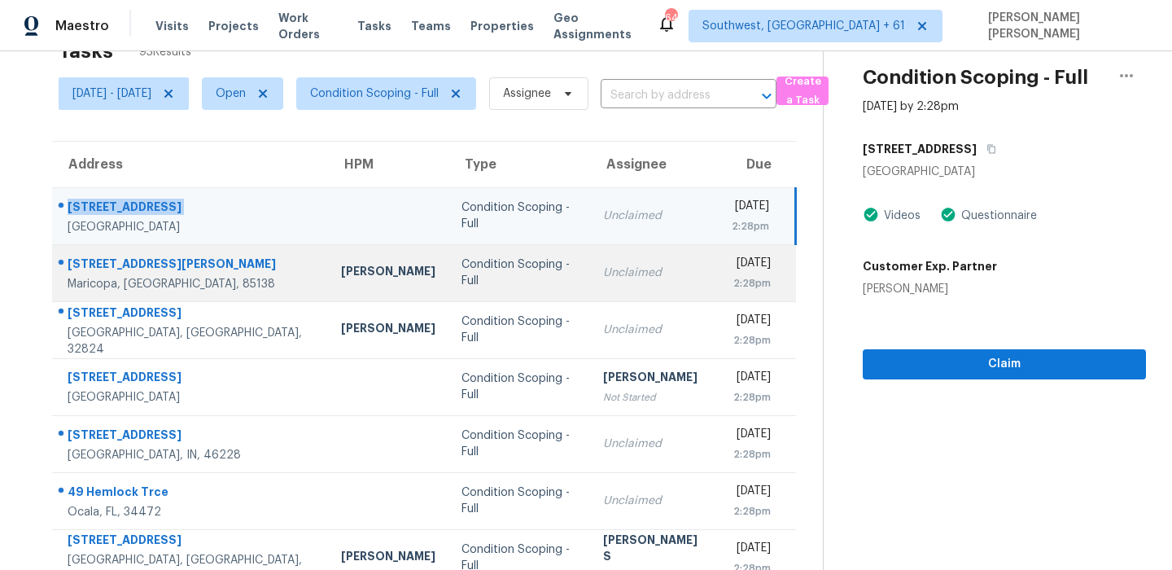
scroll to position [85, 0]
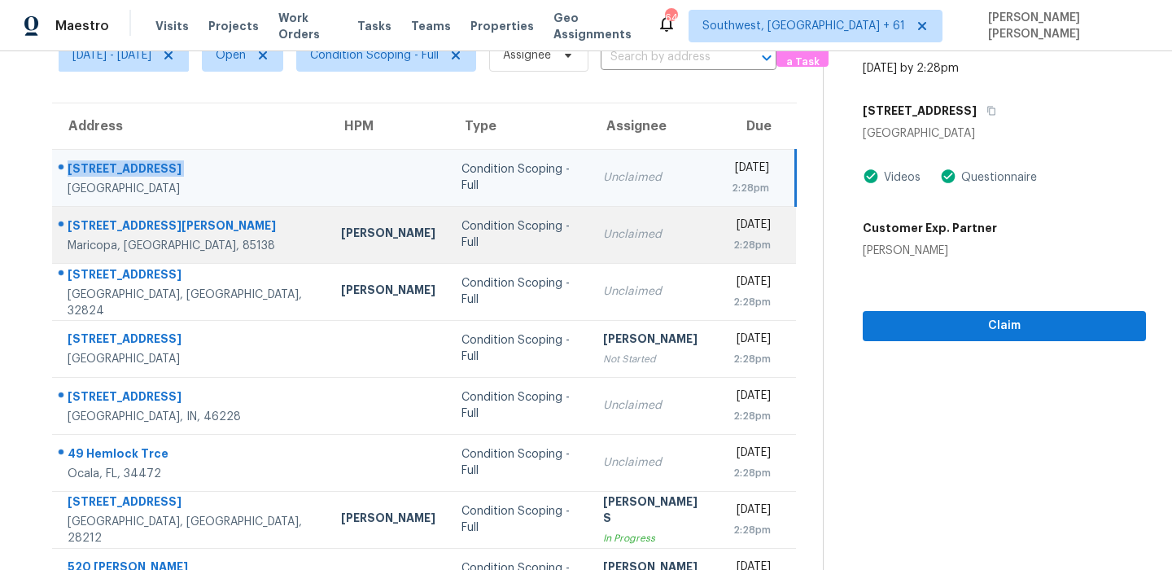
click at [144, 223] on div "19720 N Pepka Ct" at bounding box center [191, 227] width 247 height 20
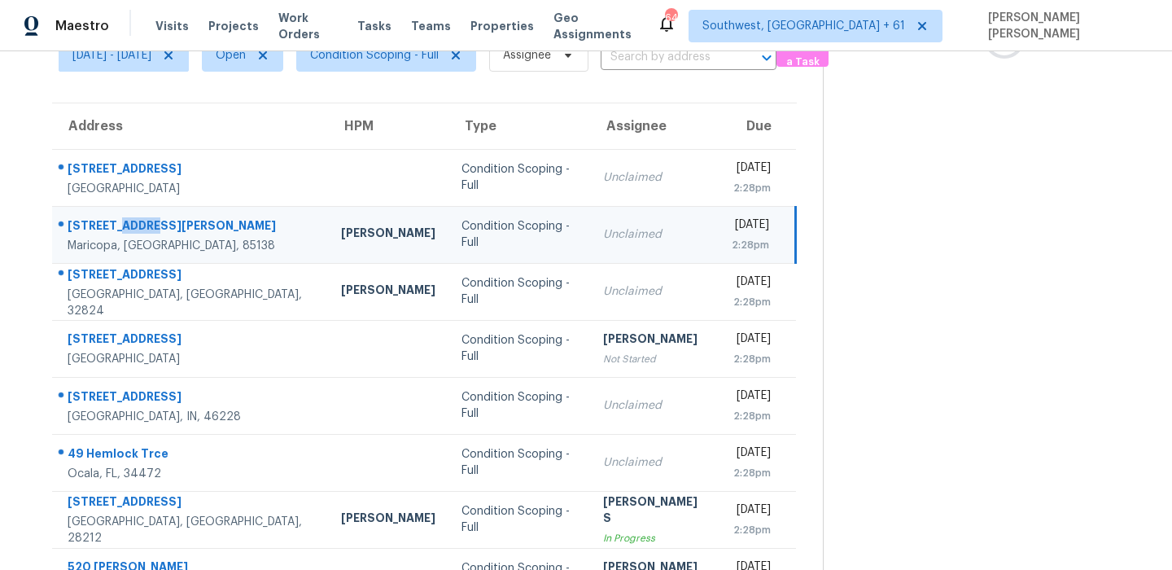
click at [144, 223] on div "19720 N Pepka Ct" at bounding box center [191, 227] width 247 height 20
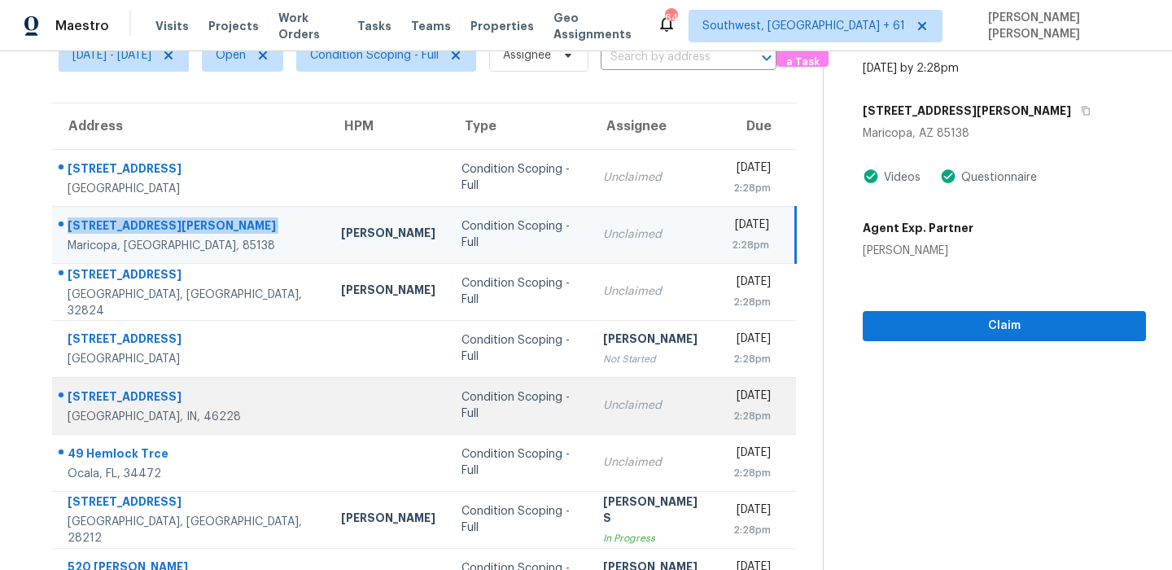
scroll to position [114, 0]
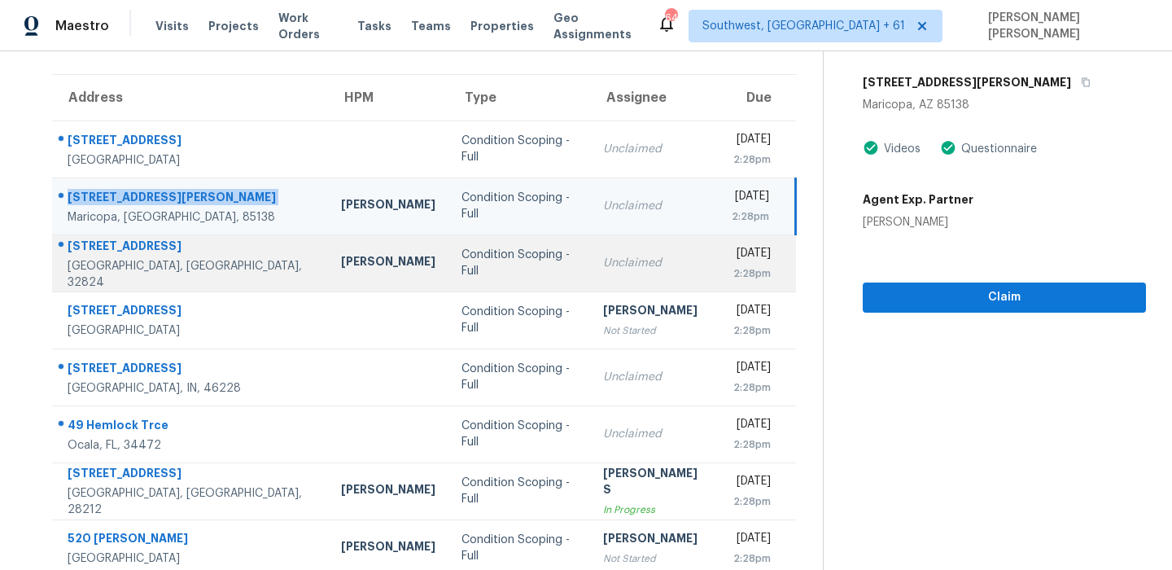
click at [167, 247] on div "2059 Cedar Garden Dr" at bounding box center [191, 248] width 247 height 20
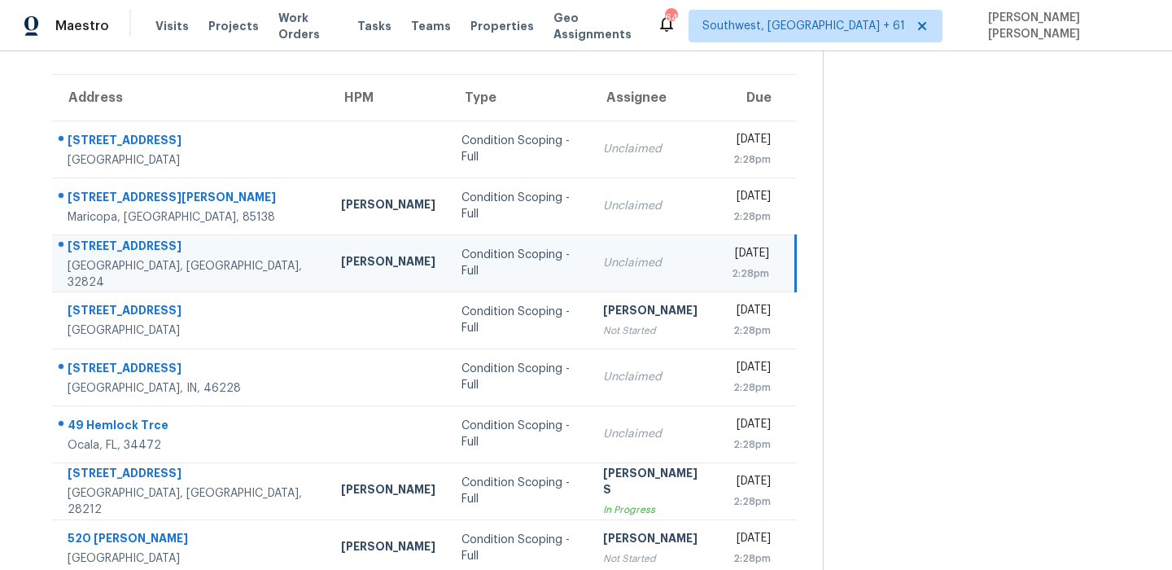
click at [167, 247] on div "2059 Cedar Garden Dr" at bounding box center [191, 248] width 247 height 20
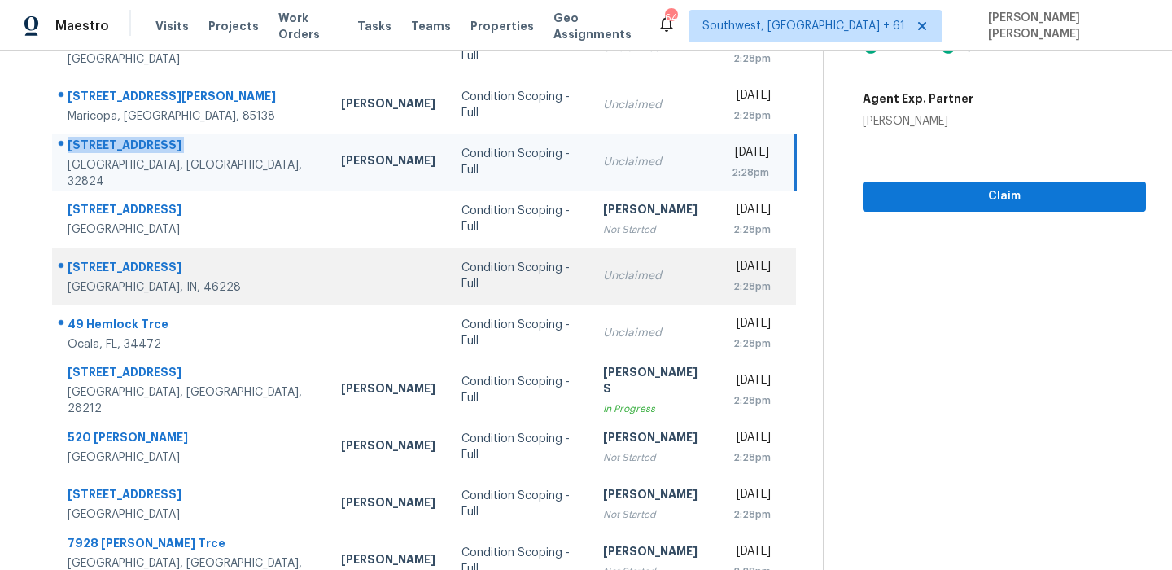
scroll to position [222, 0]
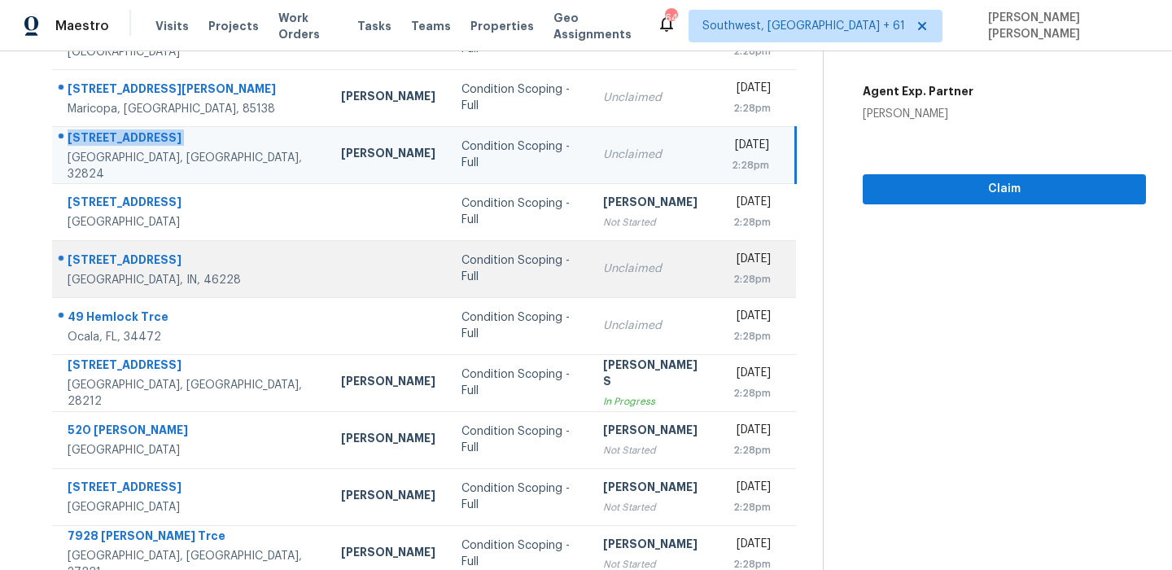
click at [108, 258] on div "3311 Vincz Dr" at bounding box center [191, 262] width 247 height 20
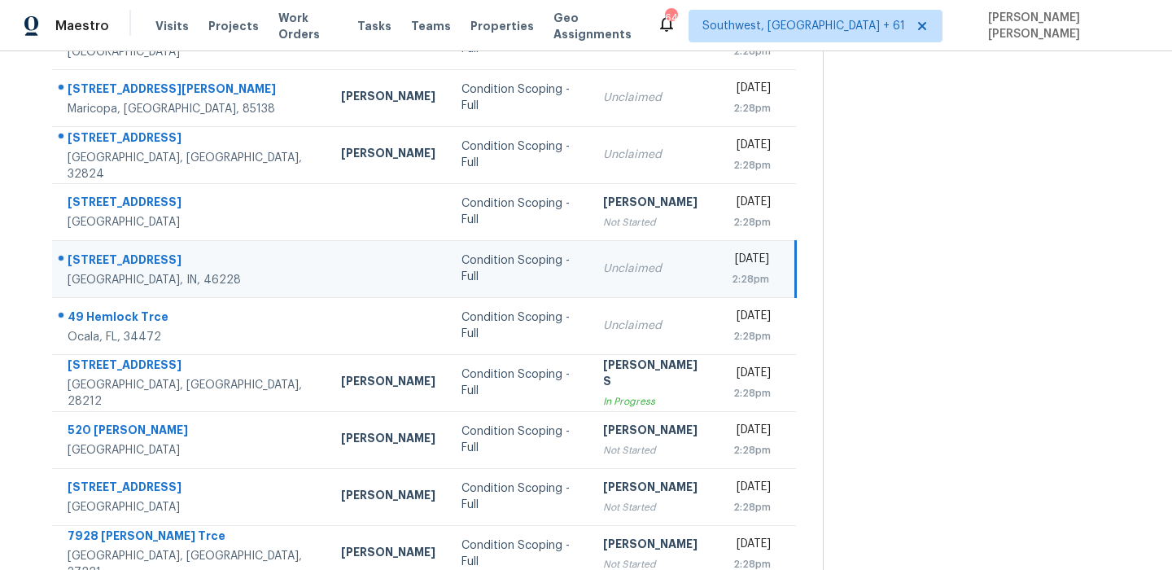
click at [108, 258] on div "3311 Vincz Dr" at bounding box center [191, 262] width 247 height 20
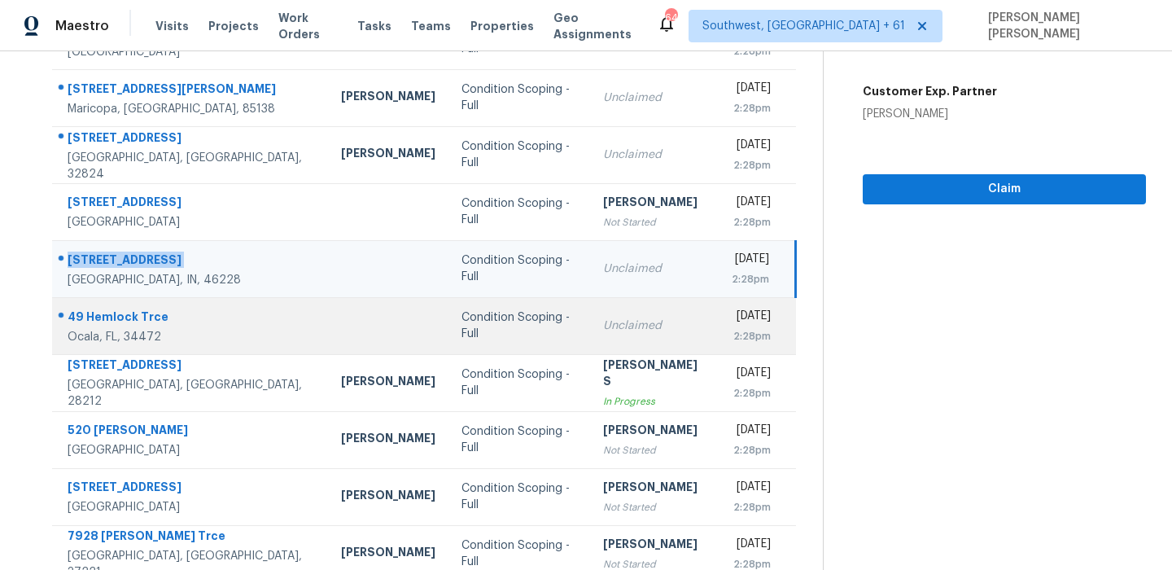
click at [125, 313] on div "49 Hemlock Trce" at bounding box center [191, 319] width 247 height 20
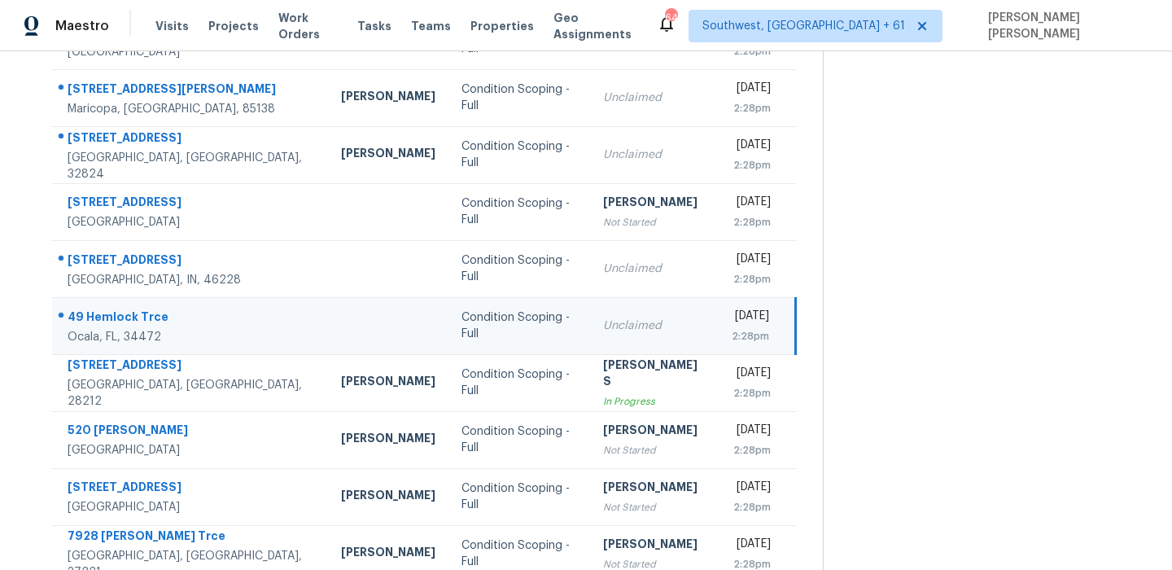
click at [125, 313] on div "49 Hemlock Trce" at bounding box center [191, 319] width 247 height 20
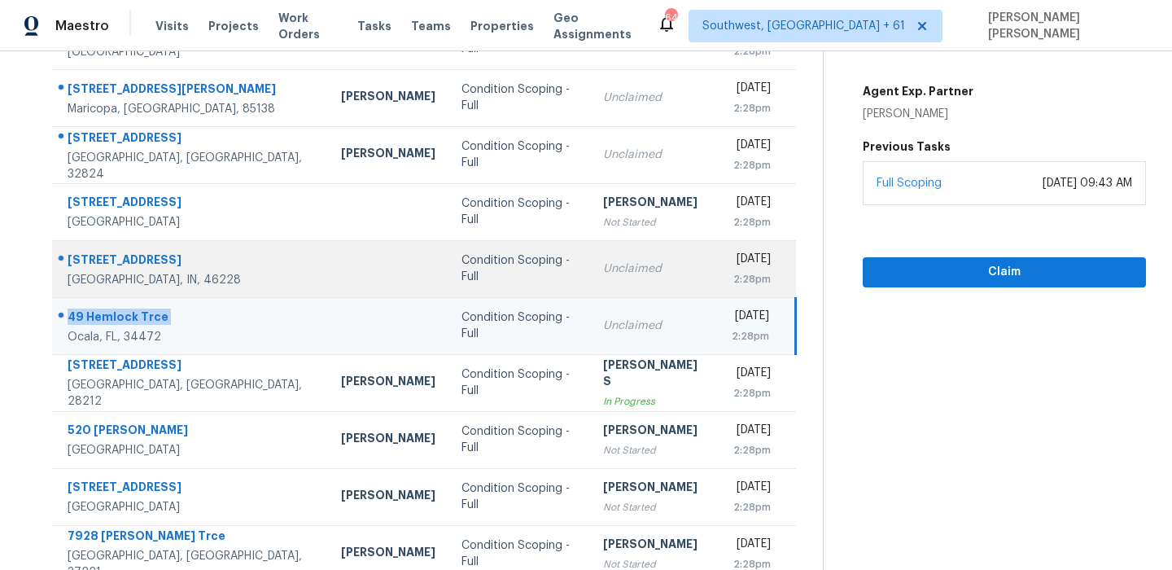
scroll to position [278, 0]
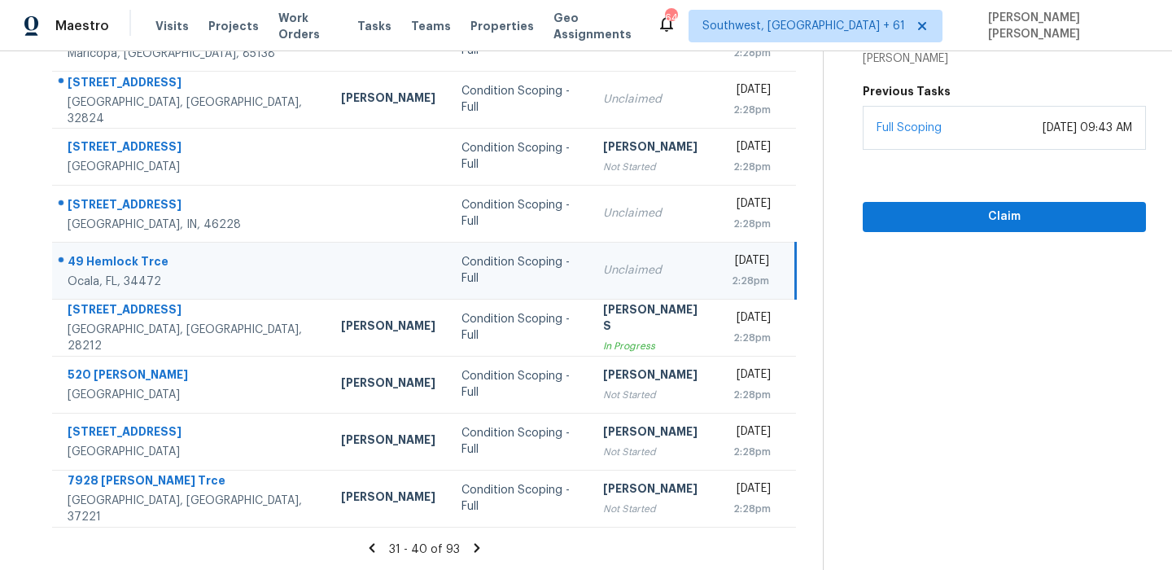
click at [480, 544] on icon at bounding box center [478, 547] width 6 height 9
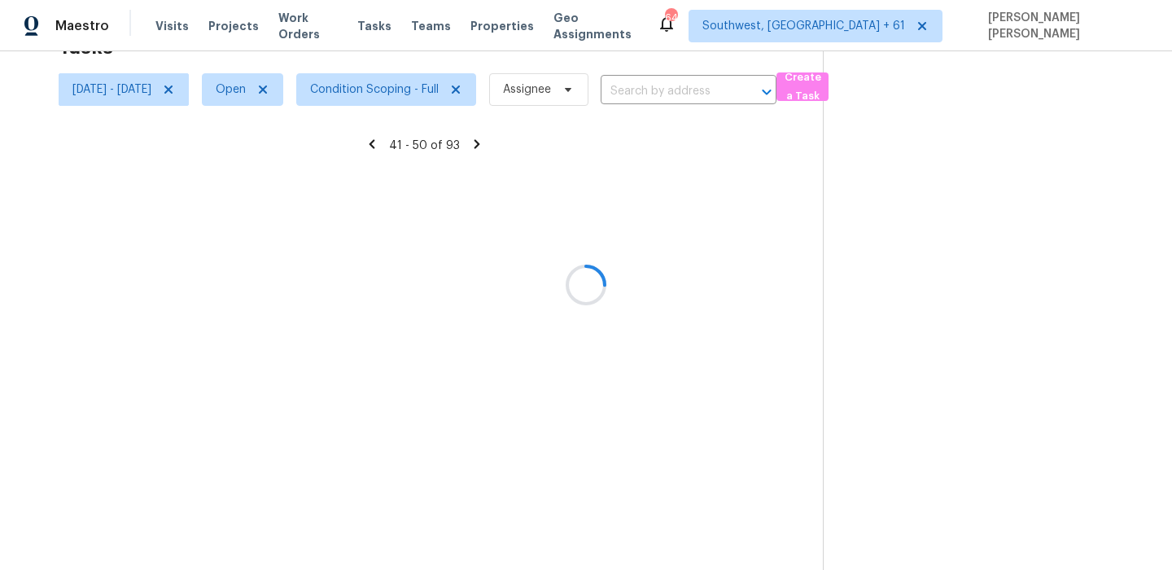
scroll to position [51, 0]
click at [481, 545] on div at bounding box center [586, 285] width 1172 height 570
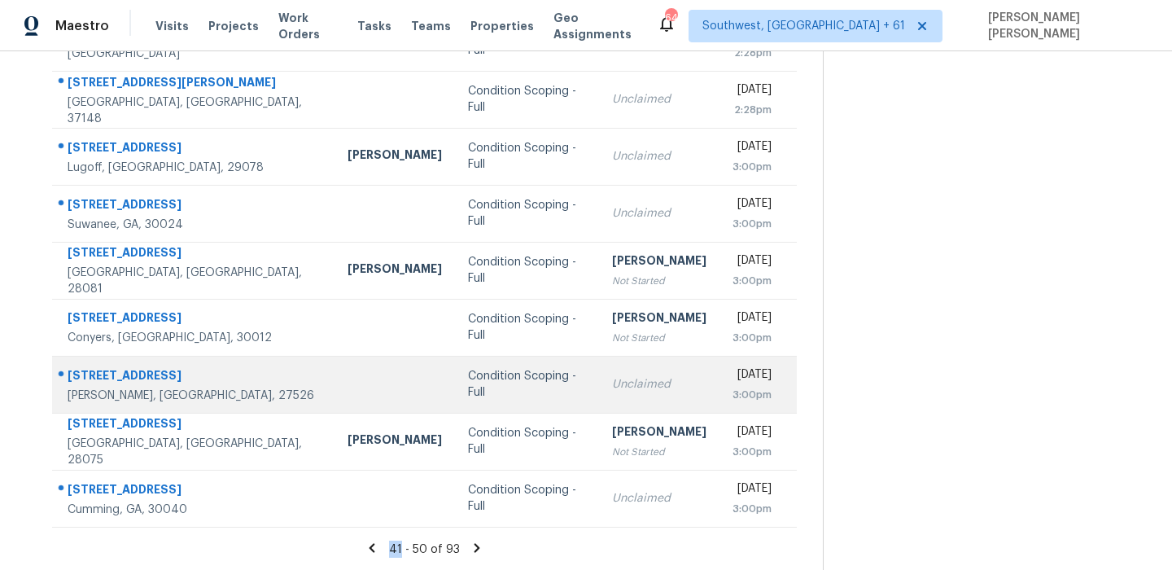
scroll to position [0, 0]
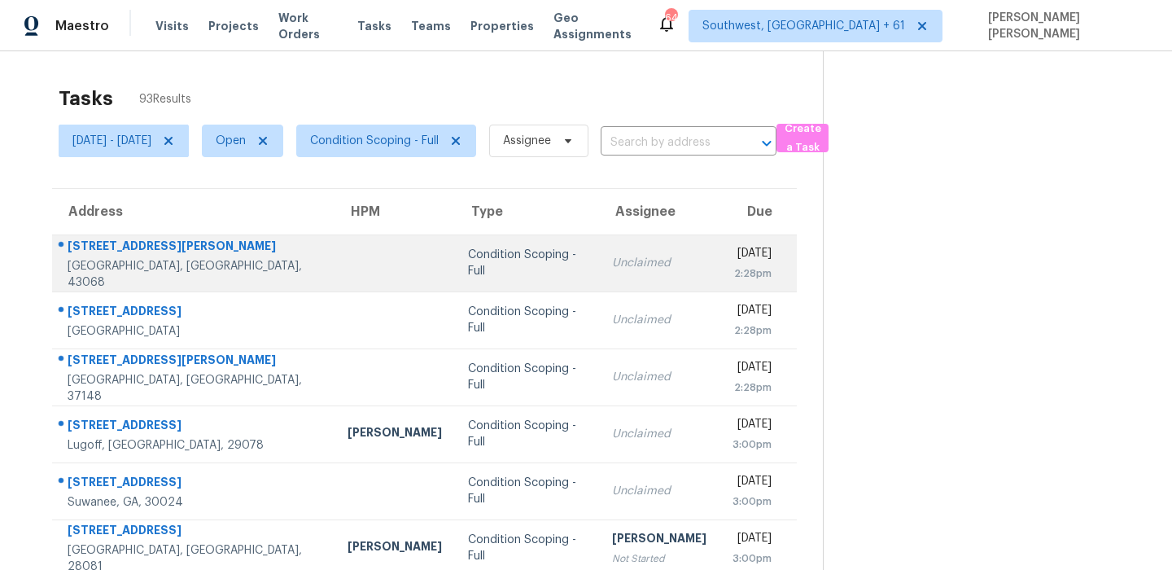
click at [140, 257] on div "8831 Patterson Loop" at bounding box center [195, 248] width 254 height 20
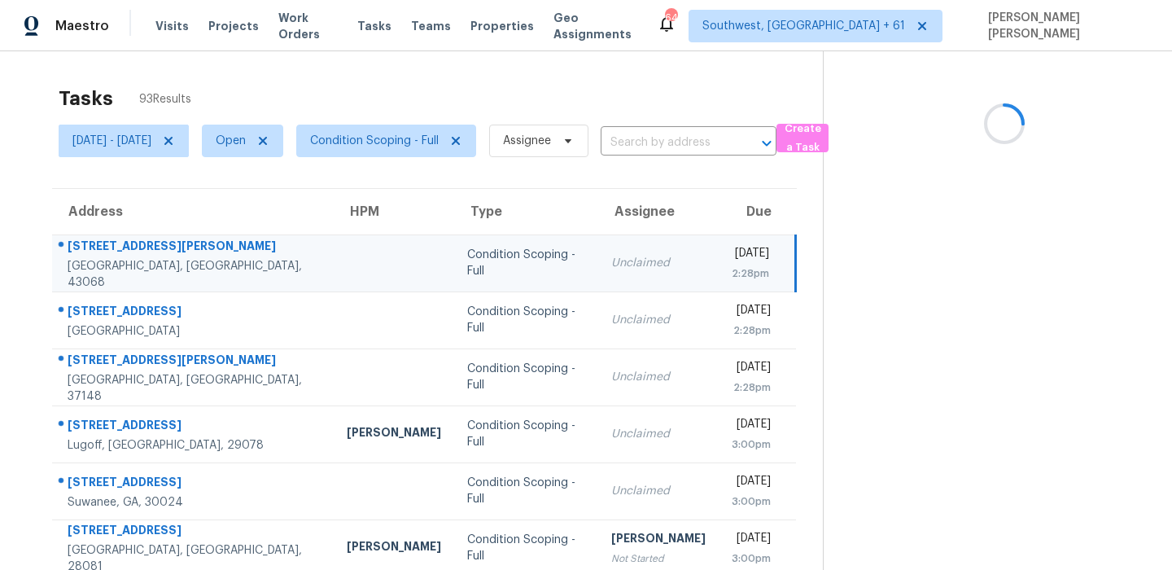
click at [140, 257] on div "8831 Patterson Loop" at bounding box center [194, 248] width 253 height 20
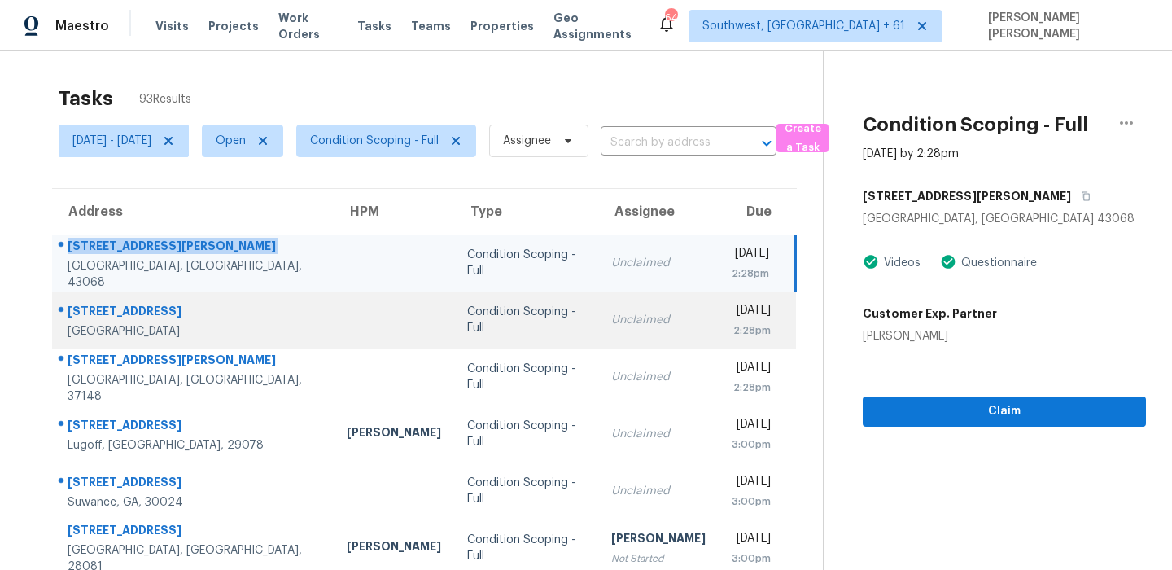
scroll to position [146, 0]
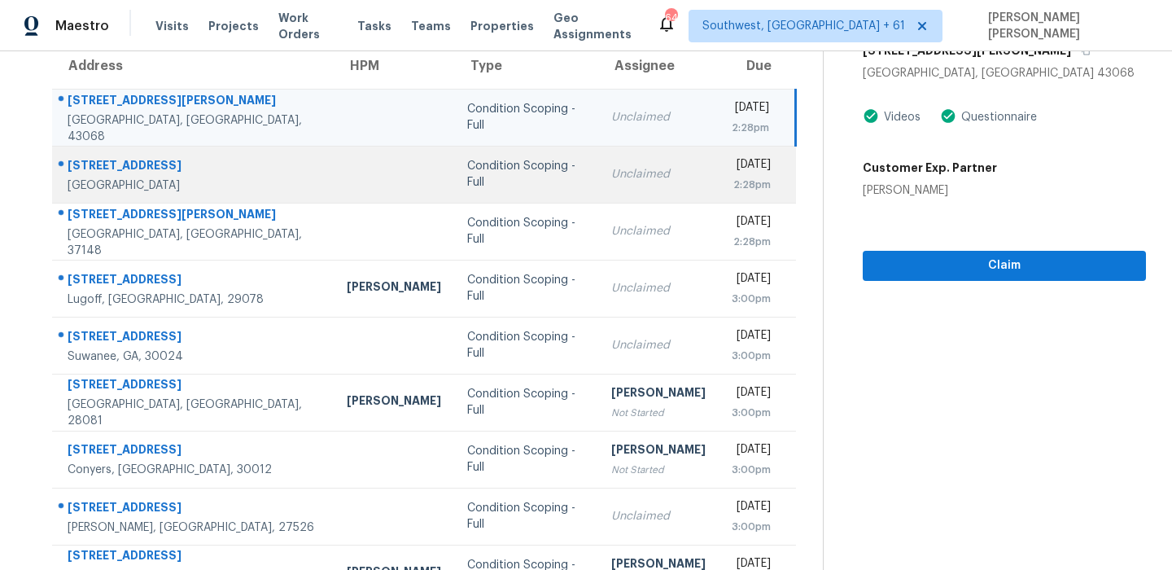
click at [105, 165] on div "3133 Staglin Dr" at bounding box center [194, 167] width 253 height 20
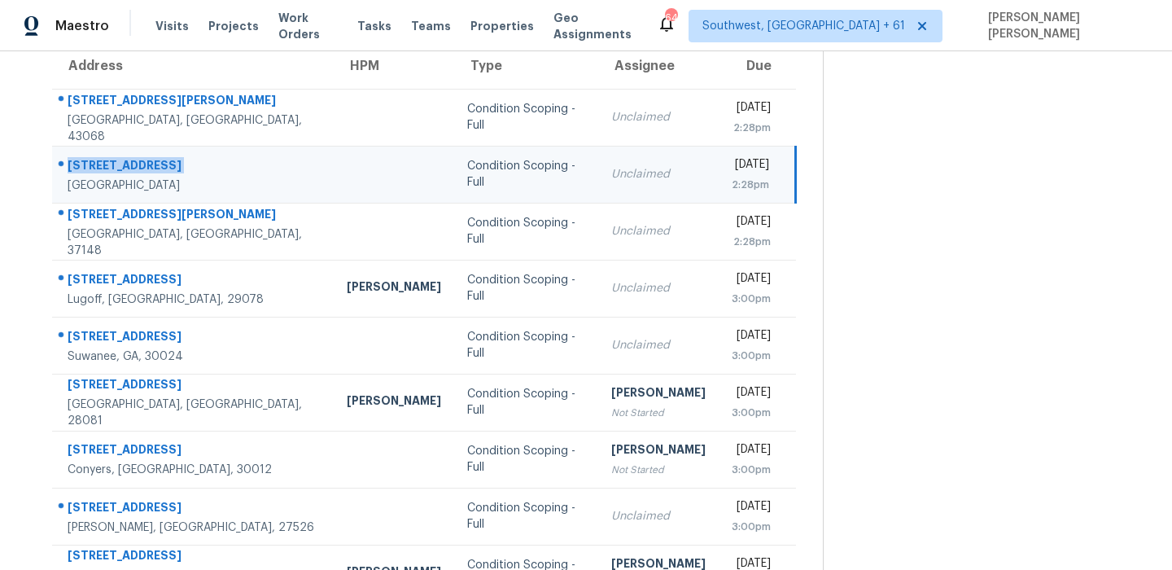
click at [105, 165] on div "3133 Staglin Dr" at bounding box center [194, 167] width 253 height 20
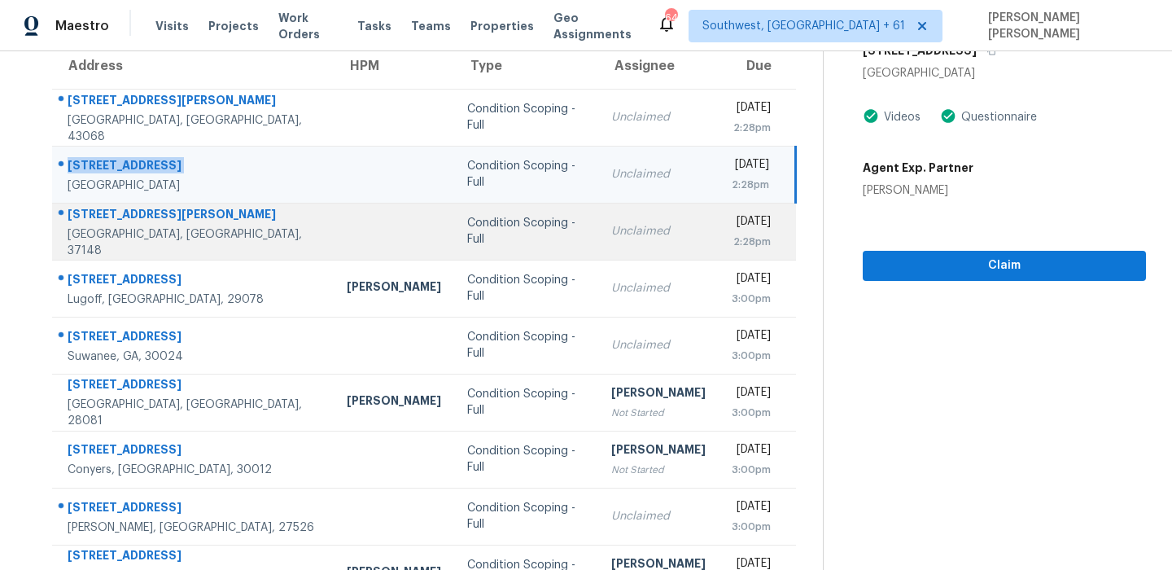
click at [94, 208] on td "286 Collins Rd Portland, TN, 37148" at bounding box center [193, 231] width 282 height 57
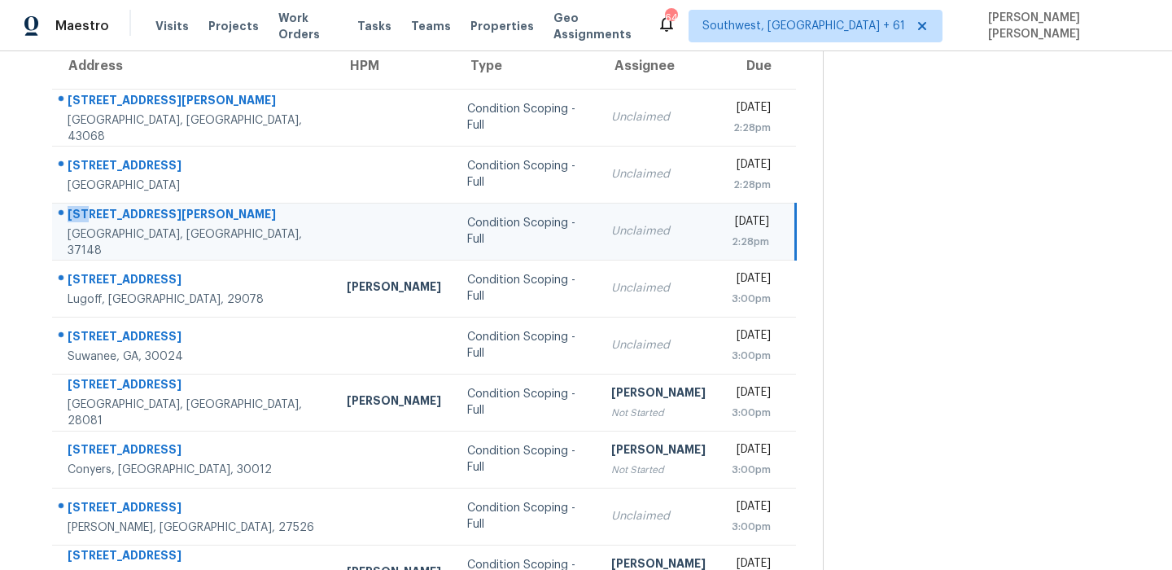
click at [94, 208] on td "286 Collins Rd Portland, TN, 37148" at bounding box center [193, 231] width 282 height 57
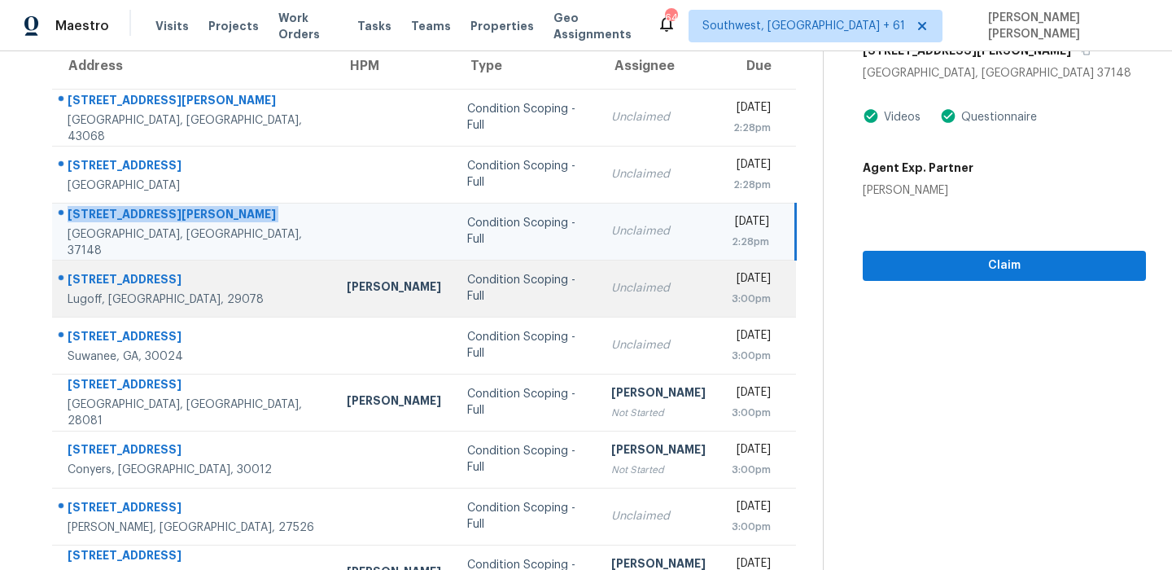
click at [160, 277] on div "1103 Pepper Ridge Dr" at bounding box center [194, 281] width 253 height 20
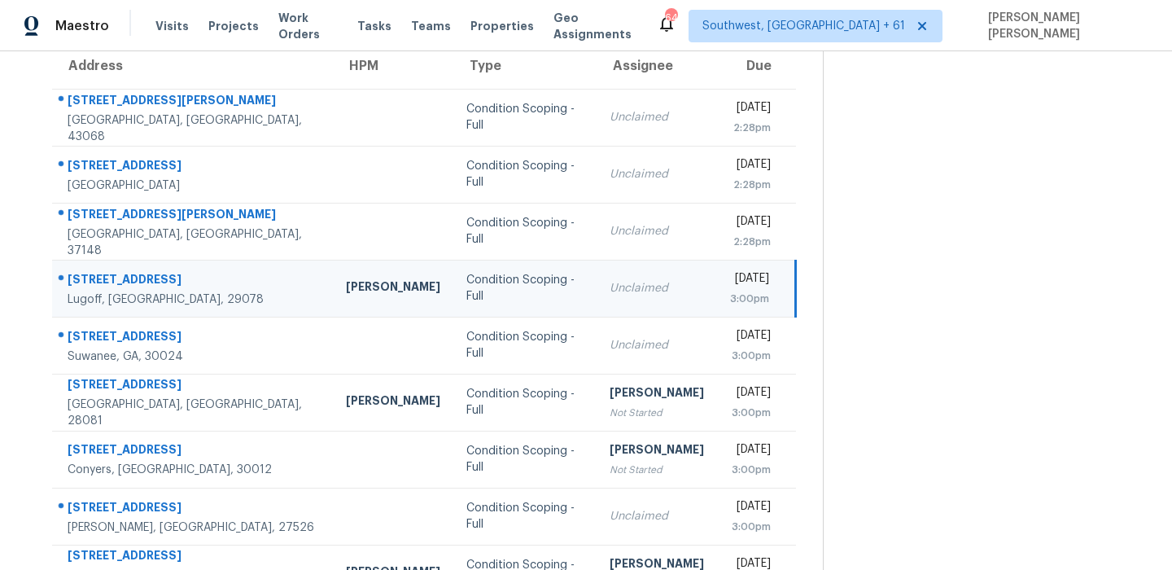
click at [160, 277] on div "1103 Pepper Ridge Dr" at bounding box center [194, 281] width 252 height 20
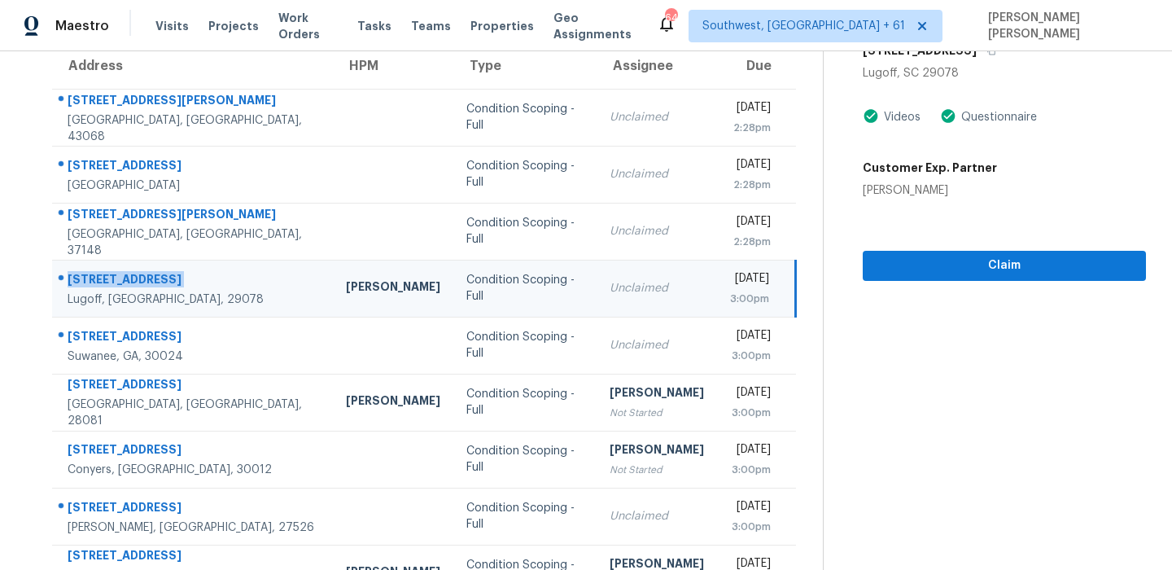
scroll to position [278, 0]
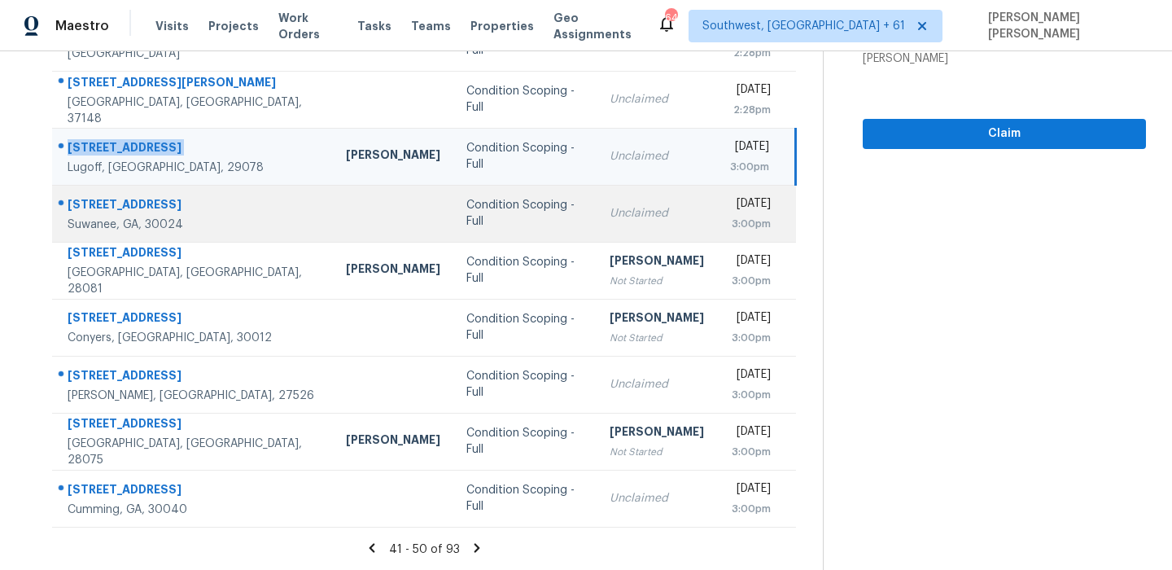
click at [133, 207] on div "630 Glenish Ct" at bounding box center [194, 206] width 252 height 20
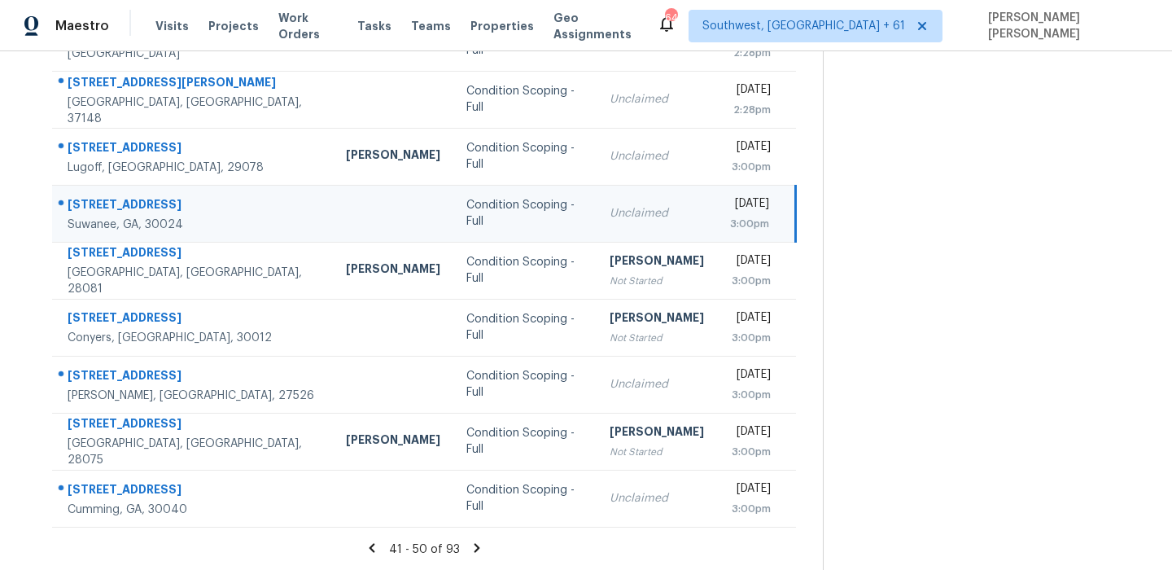
click at [133, 207] on div "630 Glenish Ct" at bounding box center [194, 206] width 252 height 20
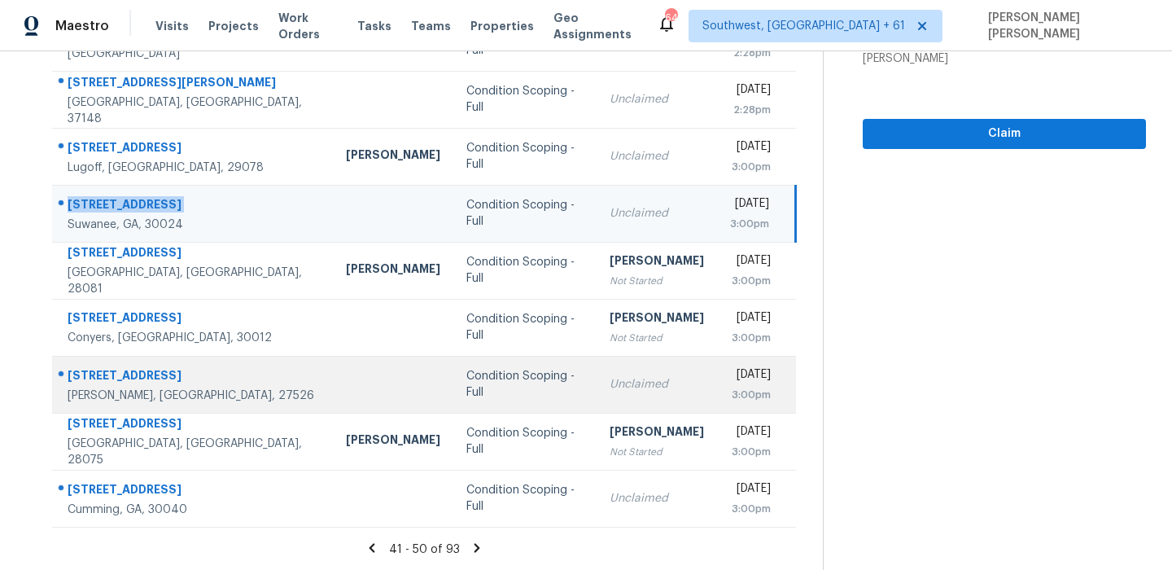
click at [108, 377] on div "545 Glenwyck Ct" at bounding box center [194, 377] width 252 height 20
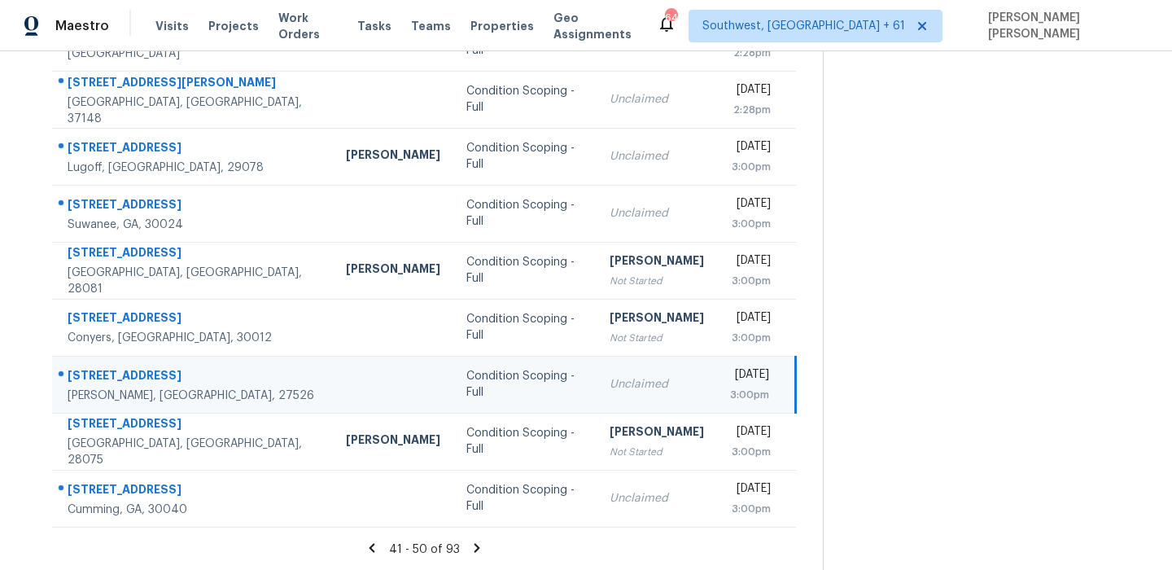
click at [108, 377] on div "545 Glenwyck Ct" at bounding box center [194, 377] width 252 height 20
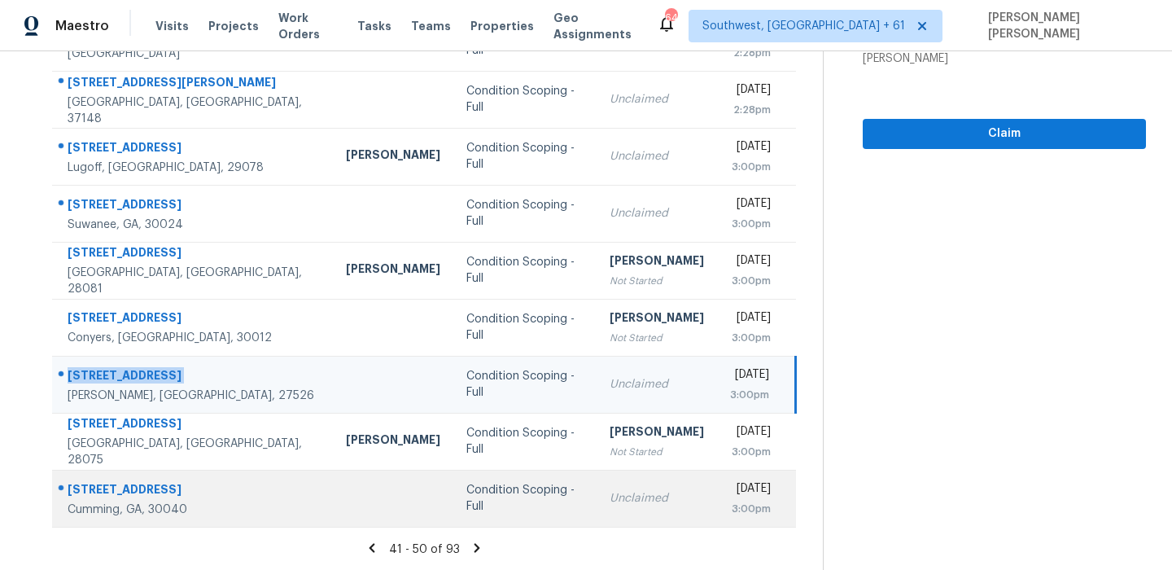
click at [190, 484] on div "4080 Pointe Vecchio Cir" at bounding box center [194, 491] width 252 height 20
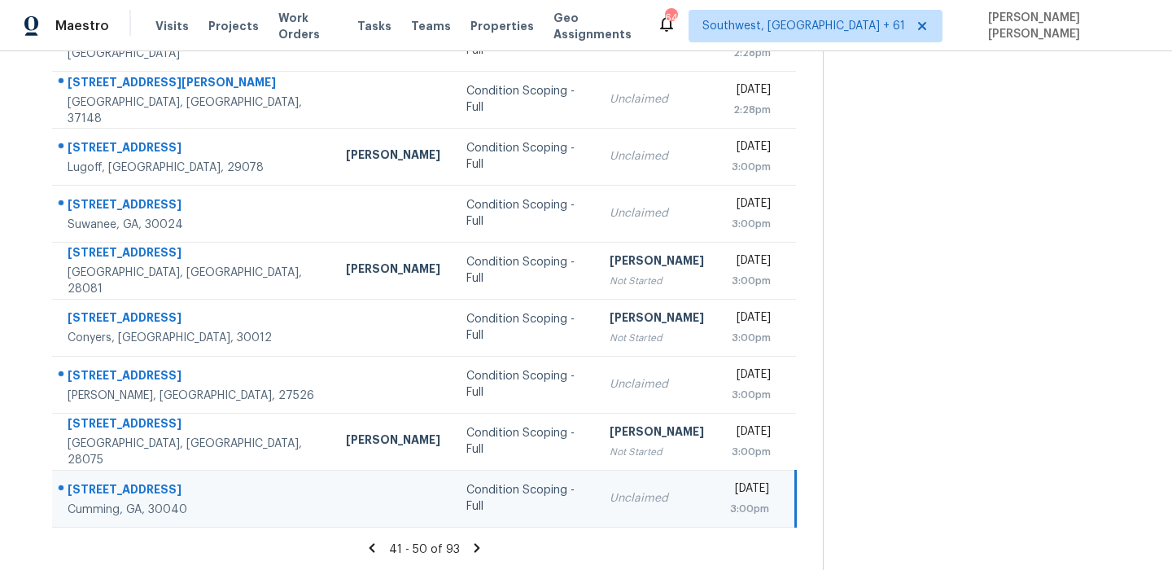
click at [190, 484] on div "4080 Pointe Vecchio Cir" at bounding box center [194, 491] width 252 height 20
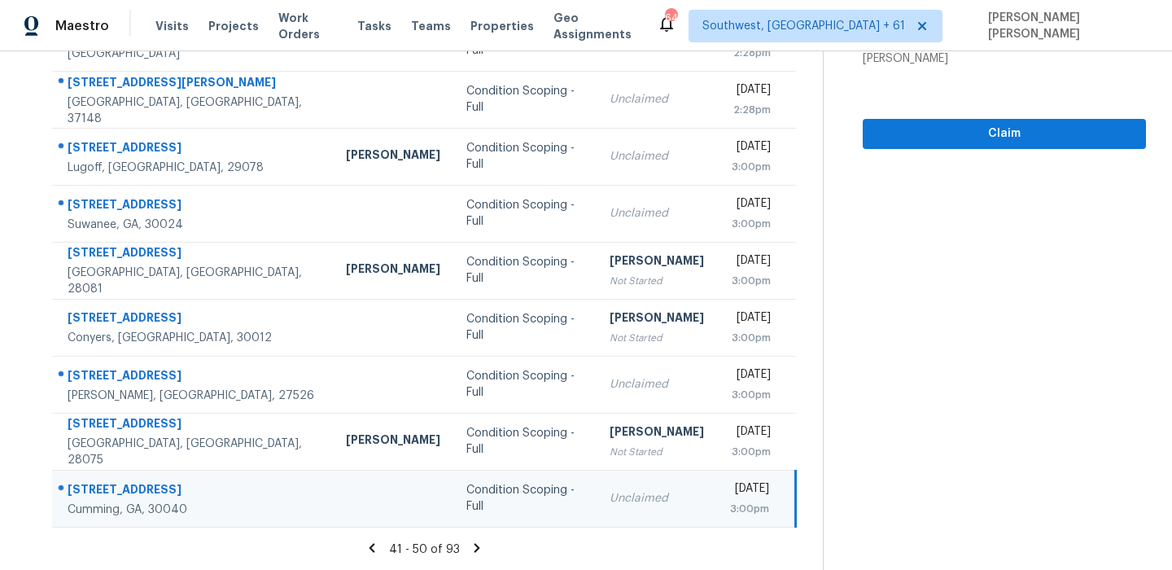
click at [480, 544] on icon at bounding box center [478, 547] width 6 height 9
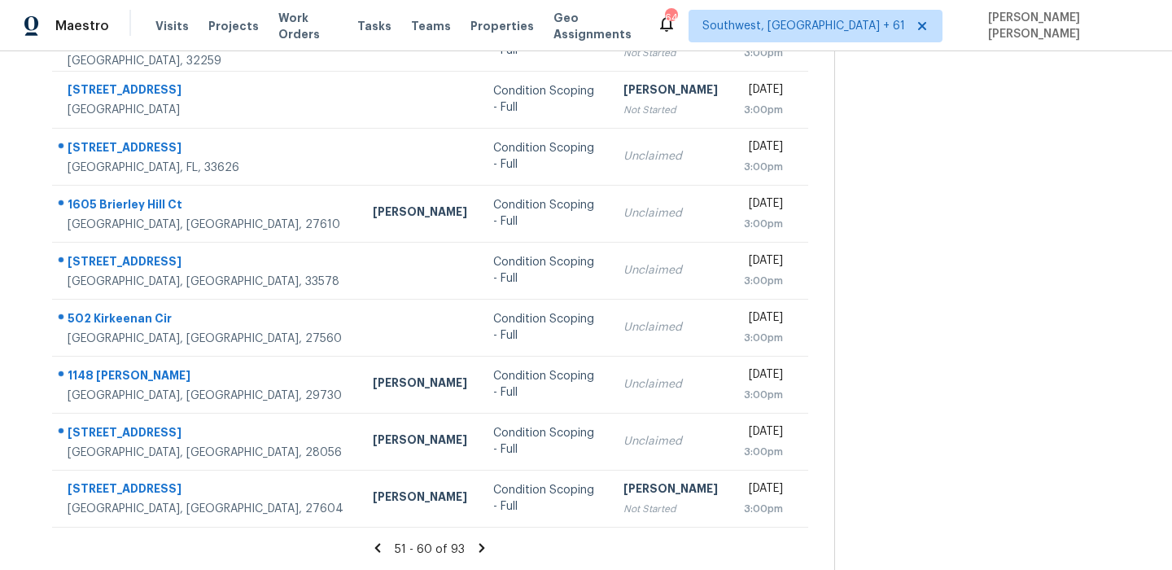
scroll to position [0, 0]
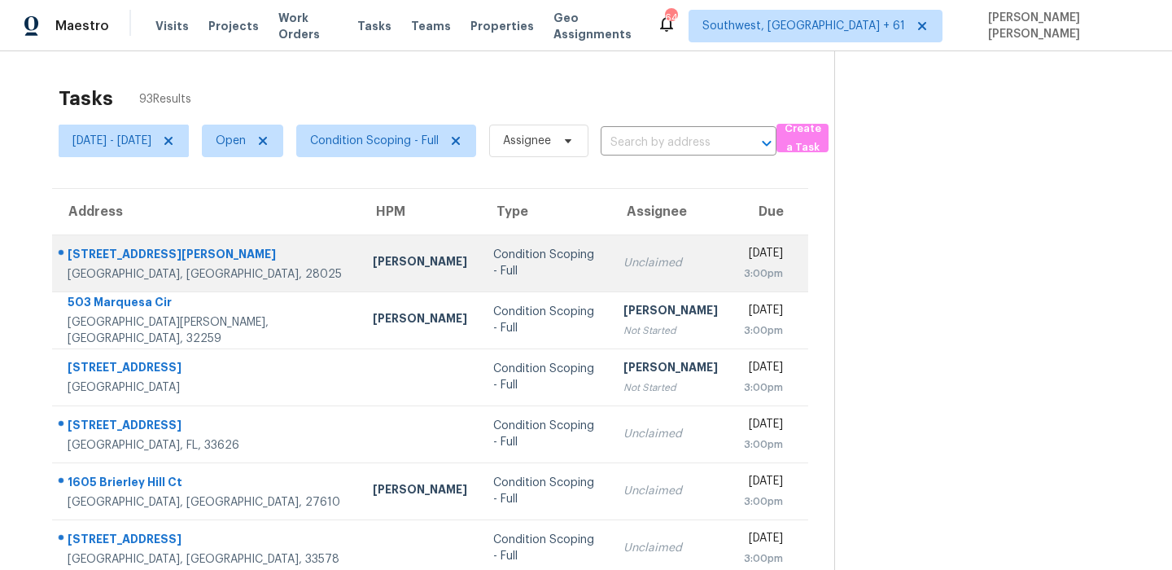
click at [190, 261] on div "1512 Van Buren Ave SW" at bounding box center [207, 256] width 279 height 20
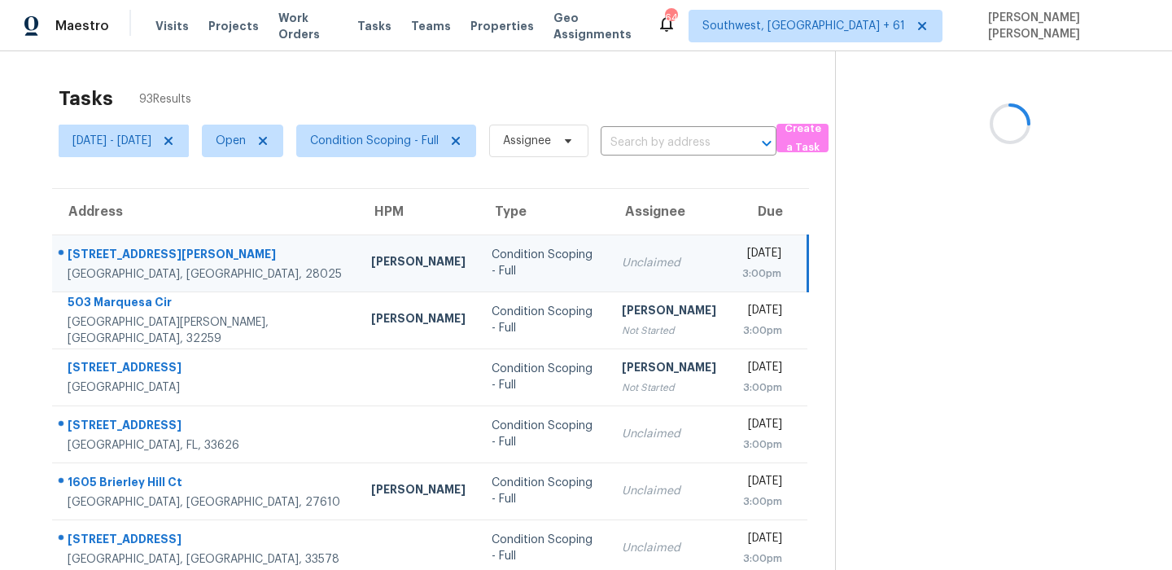
click at [190, 261] on div "1512 Van Buren Ave SW" at bounding box center [207, 256] width 278 height 20
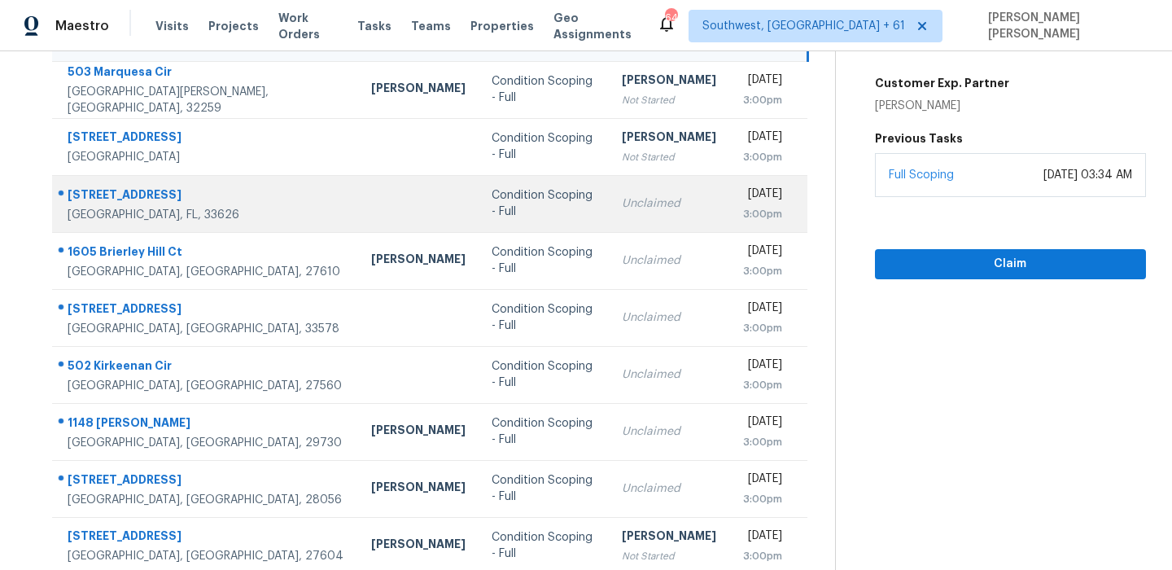
scroll to position [226, 0]
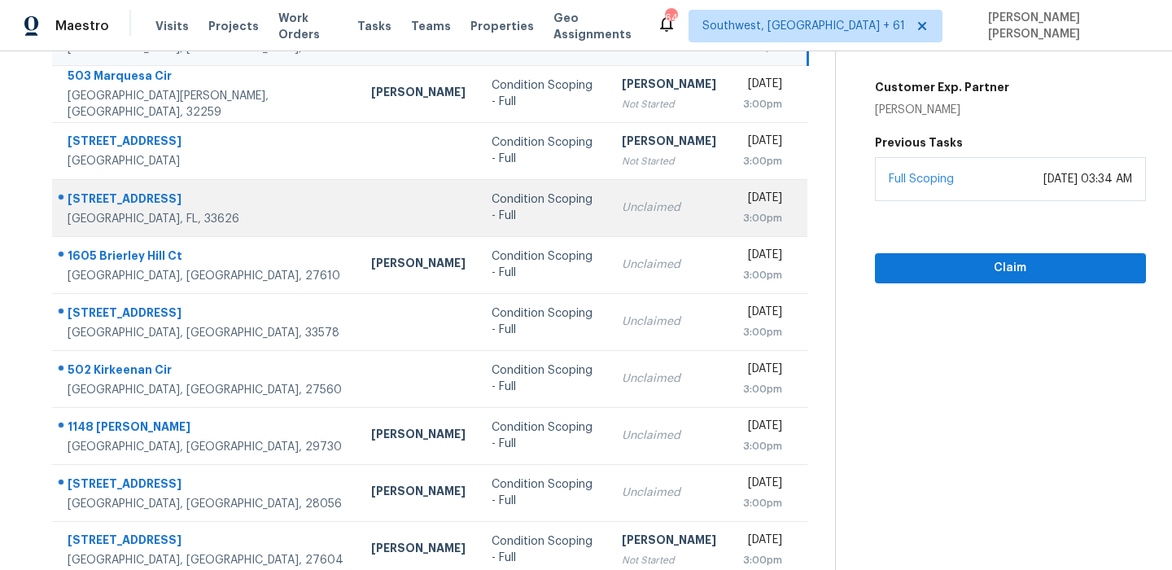
click at [79, 204] on div "10711 Tavistock Dr" at bounding box center [207, 200] width 278 height 20
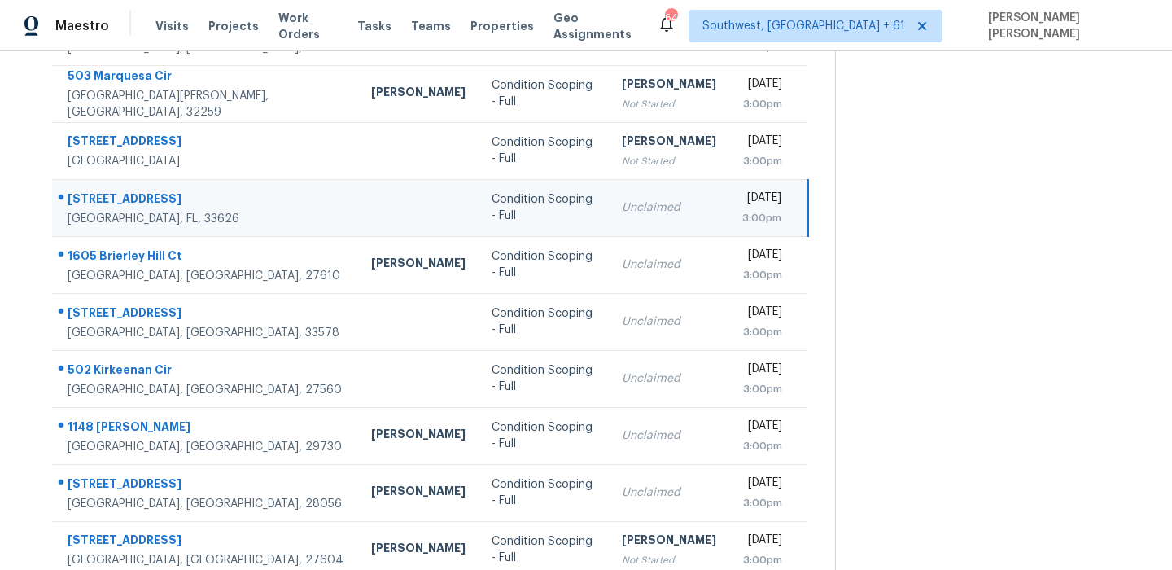
click at [79, 204] on div "10711 Tavistock Dr" at bounding box center [207, 200] width 278 height 20
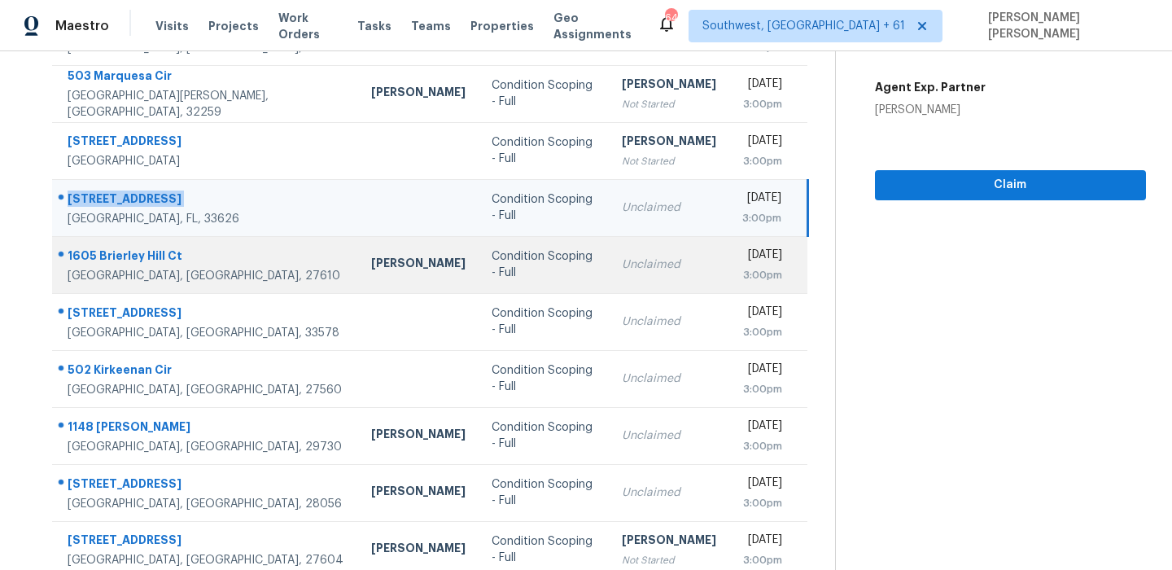
click at [129, 248] on div "1605 Brierley Hill Ct" at bounding box center [207, 257] width 278 height 20
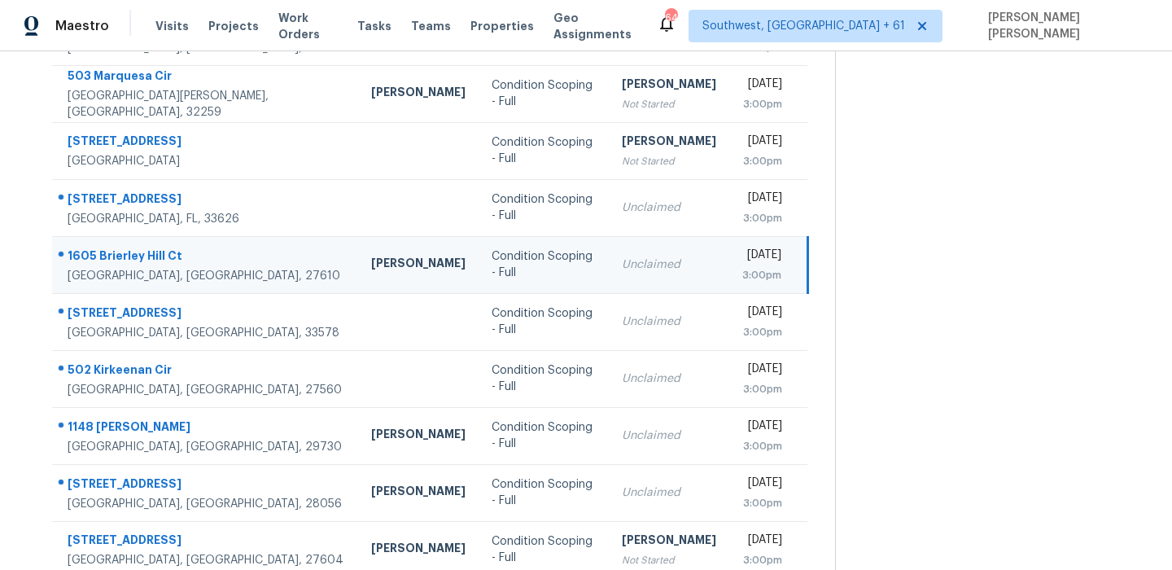
click at [129, 248] on div "1605 Brierley Hill Ct" at bounding box center [207, 257] width 278 height 20
click at [119, 287] on td "1605 Brierley Hill Ct Raleigh, NC, 27610" at bounding box center [205, 264] width 306 height 57
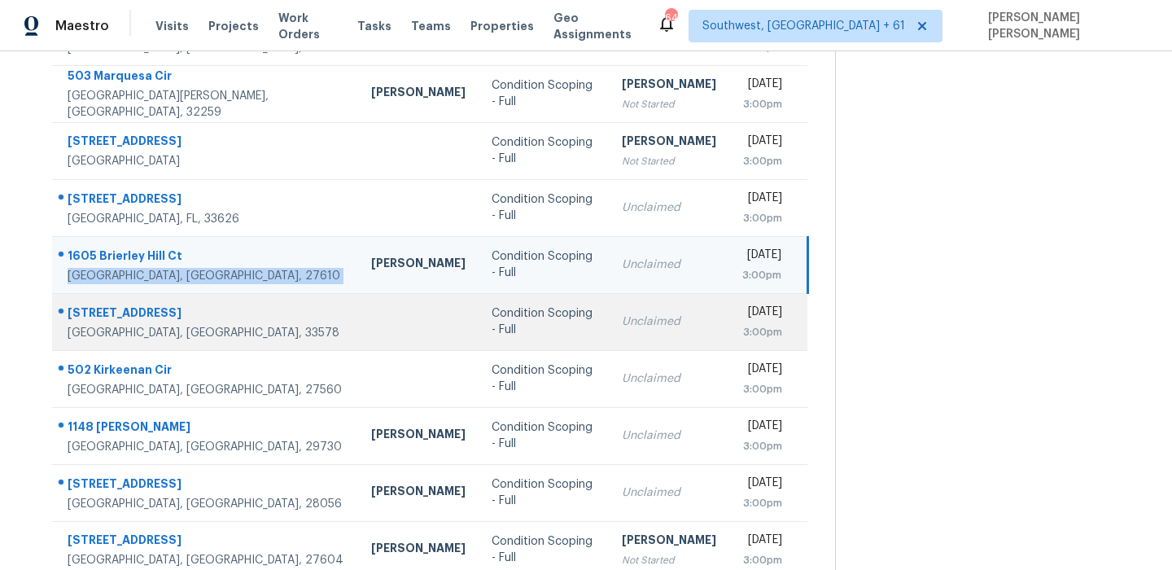
click at [119, 318] on div "11308 Oak Barrel Pl" at bounding box center [207, 314] width 278 height 20
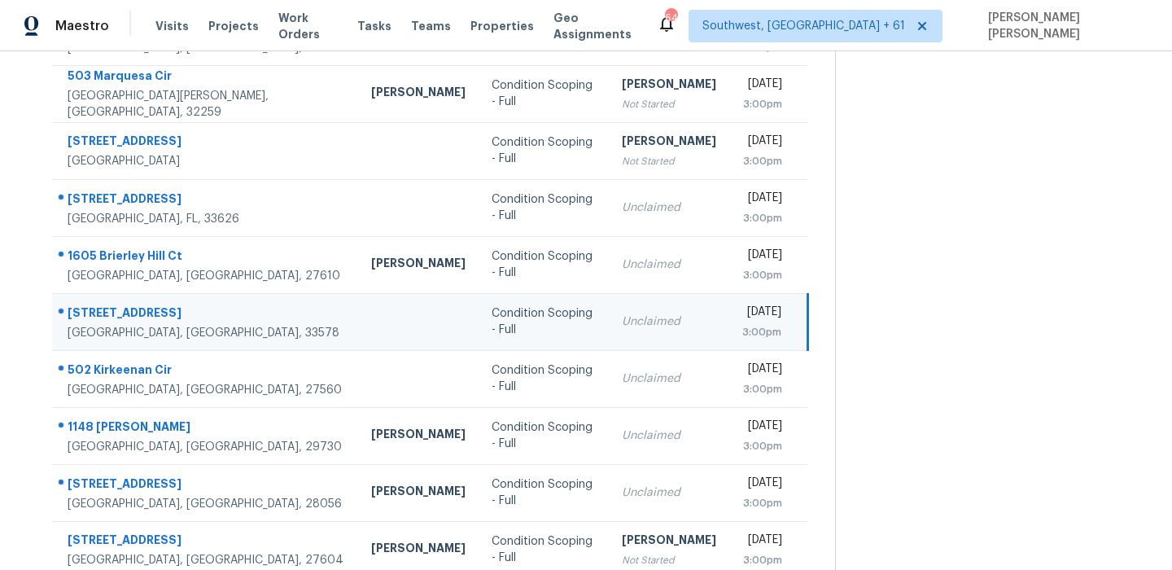
click at [119, 318] on div "11308 Oak Barrel Pl" at bounding box center [207, 314] width 278 height 20
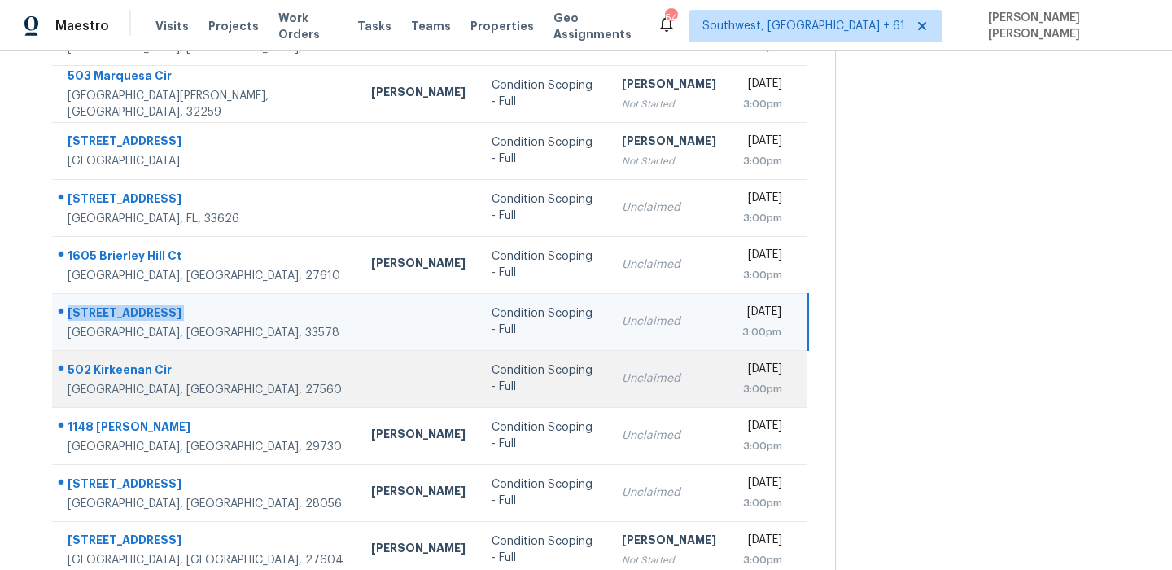
scroll to position [278, 0]
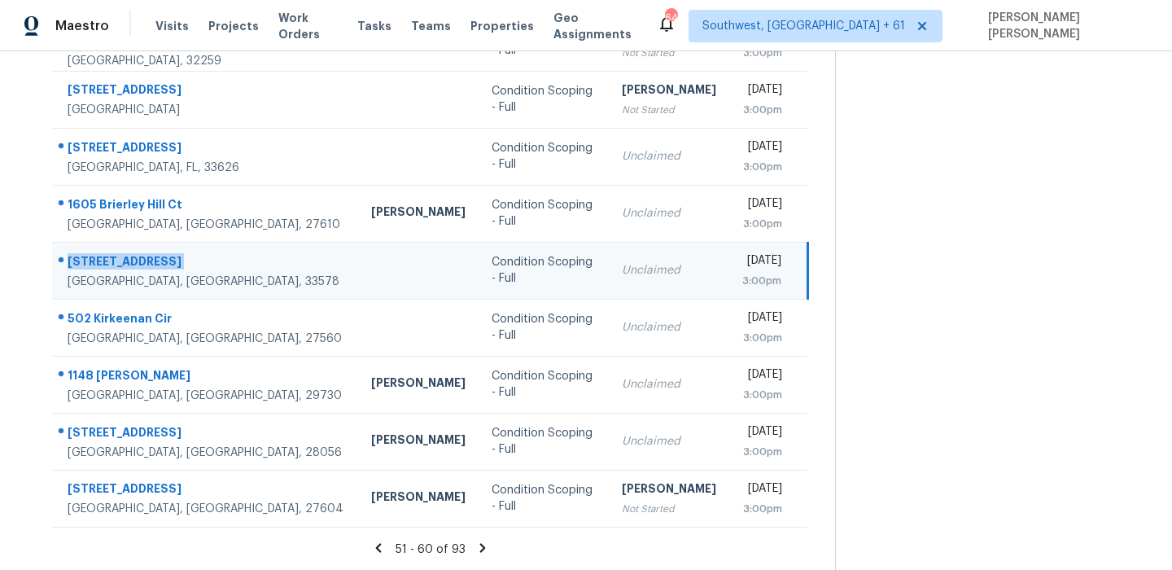
click at [129, 295] on td "11308 Oak Barrel Pl Riverview, FL, 33578" at bounding box center [205, 270] width 306 height 57
click at [129, 297] on td "11308 Oak Barrel Pl Riverview, FL, 33578" at bounding box center [205, 270] width 306 height 57
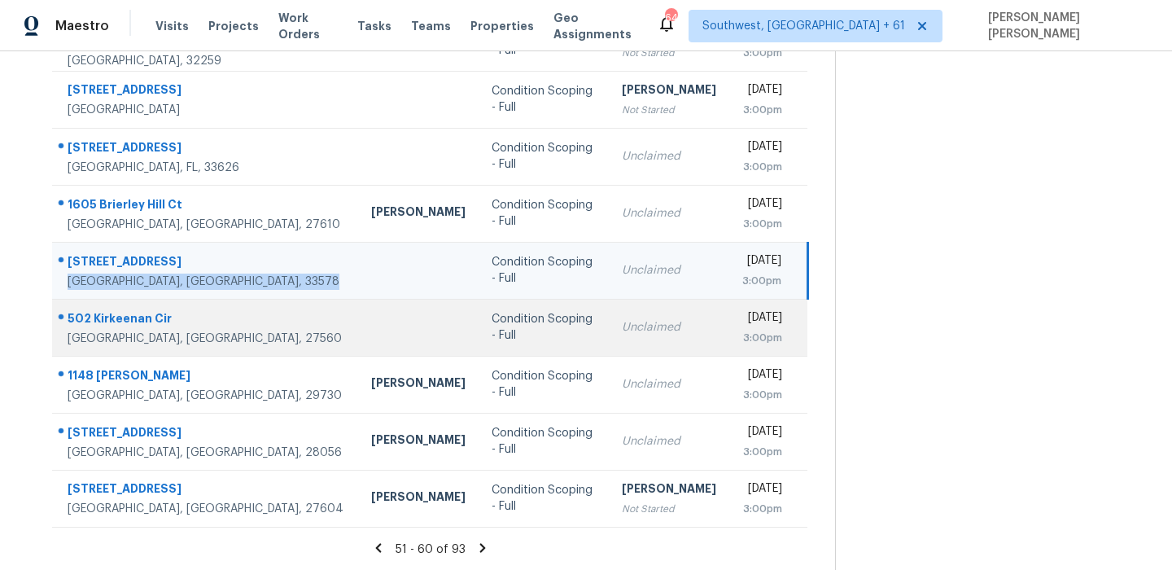
click at [125, 310] on div "502 Kirkeenan Cir" at bounding box center [207, 320] width 278 height 20
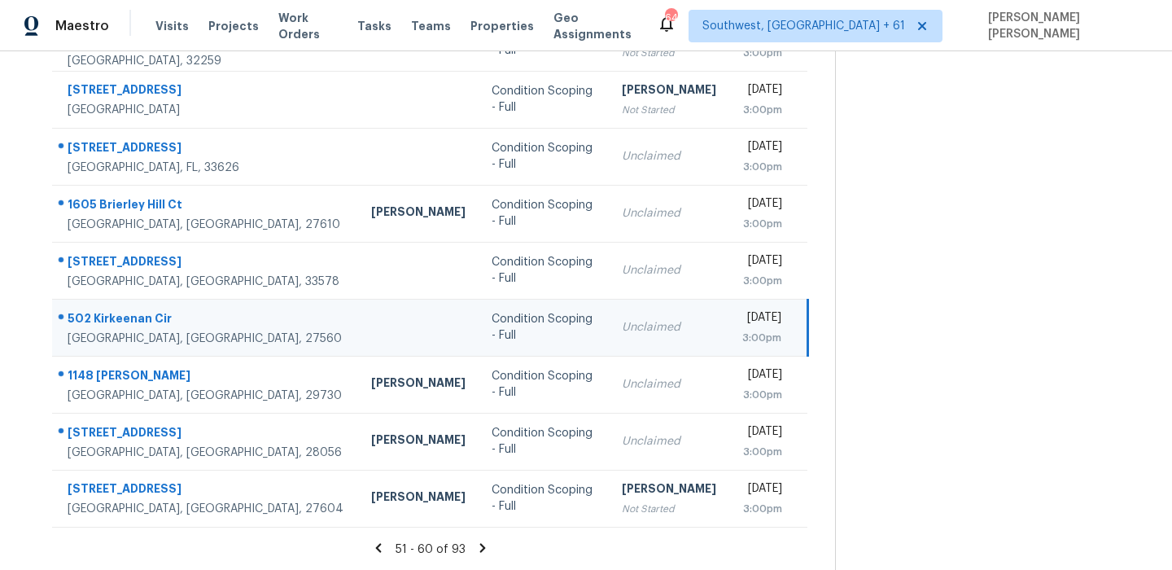
click at [125, 310] on div "502 Kirkeenan Cir" at bounding box center [207, 320] width 278 height 20
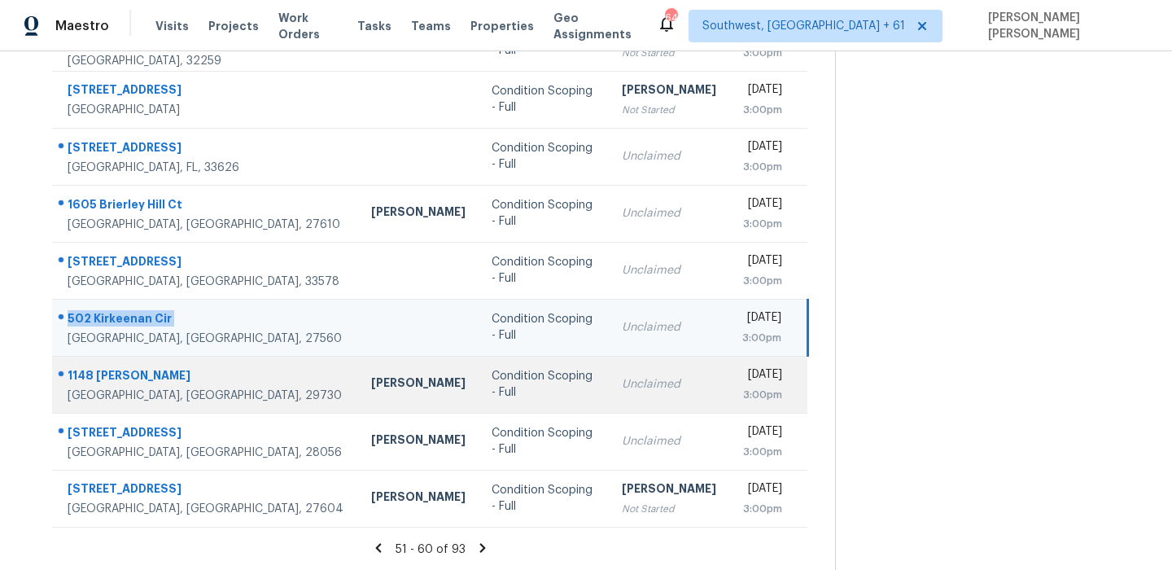
click at [120, 374] on div "1148 Doris Cir" at bounding box center [207, 377] width 278 height 20
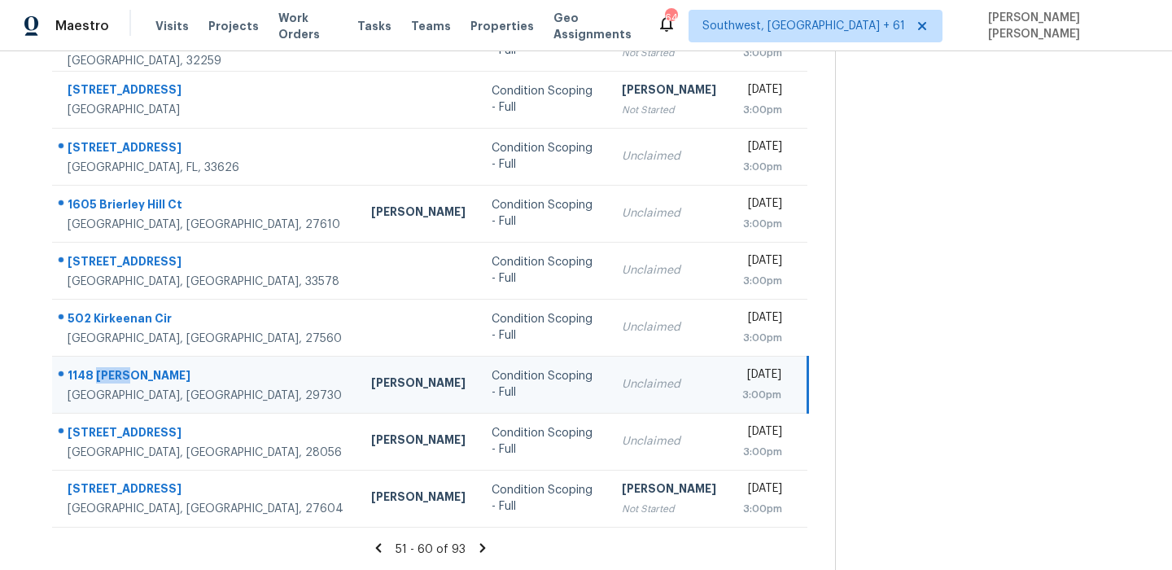
click at [120, 374] on div "1148 Doris Cir" at bounding box center [207, 377] width 278 height 20
click at [484, 549] on icon at bounding box center [482, 548] width 15 height 15
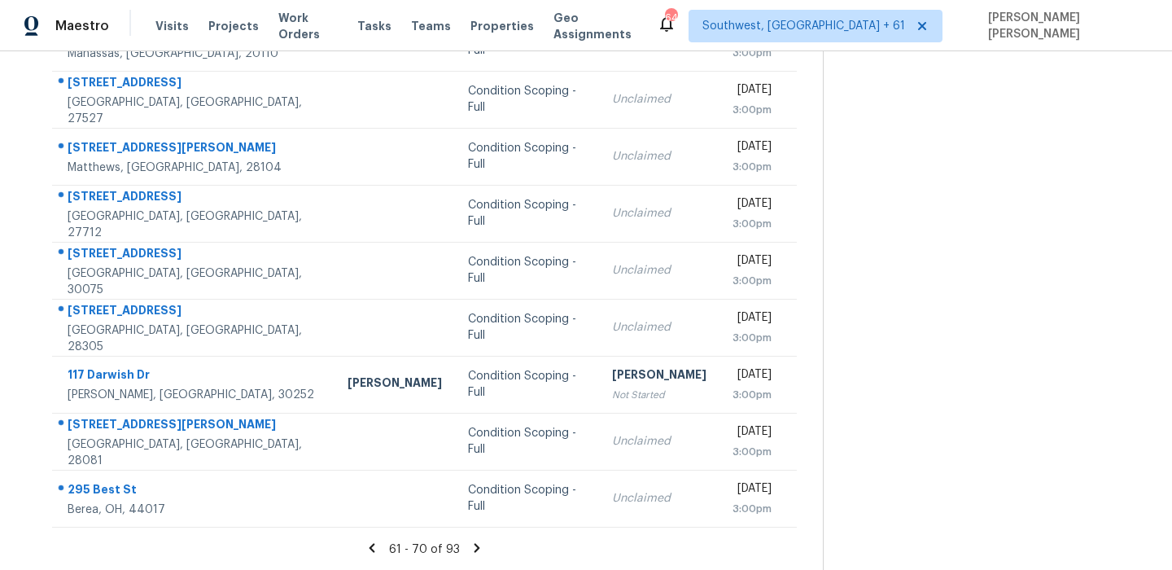
scroll to position [0, 0]
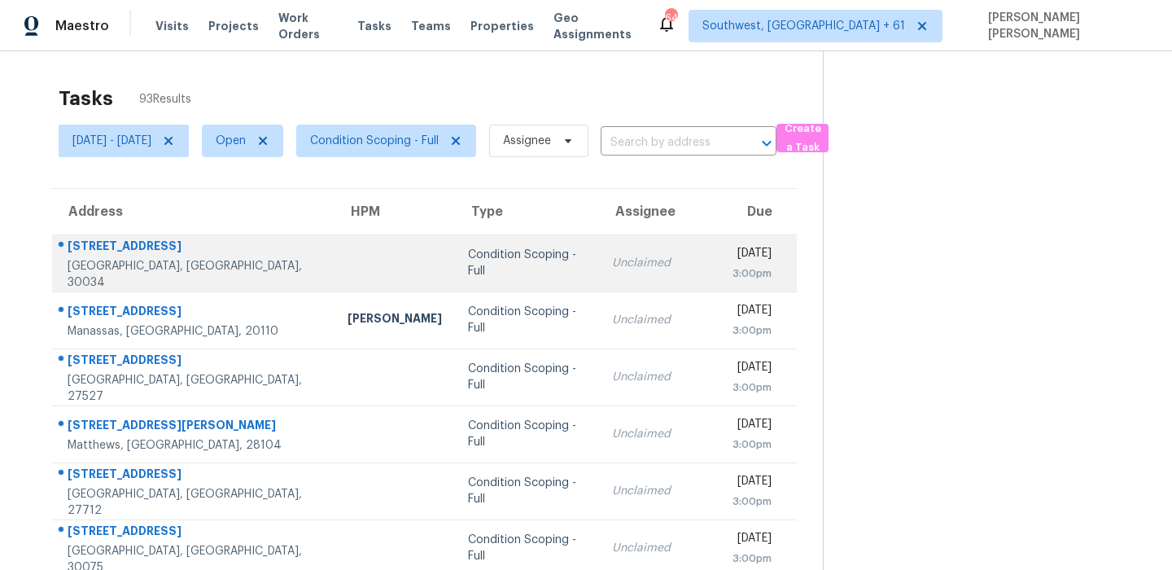
click at [115, 249] on div "2915 Cohassett Ln" at bounding box center [195, 248] width 254 height 20
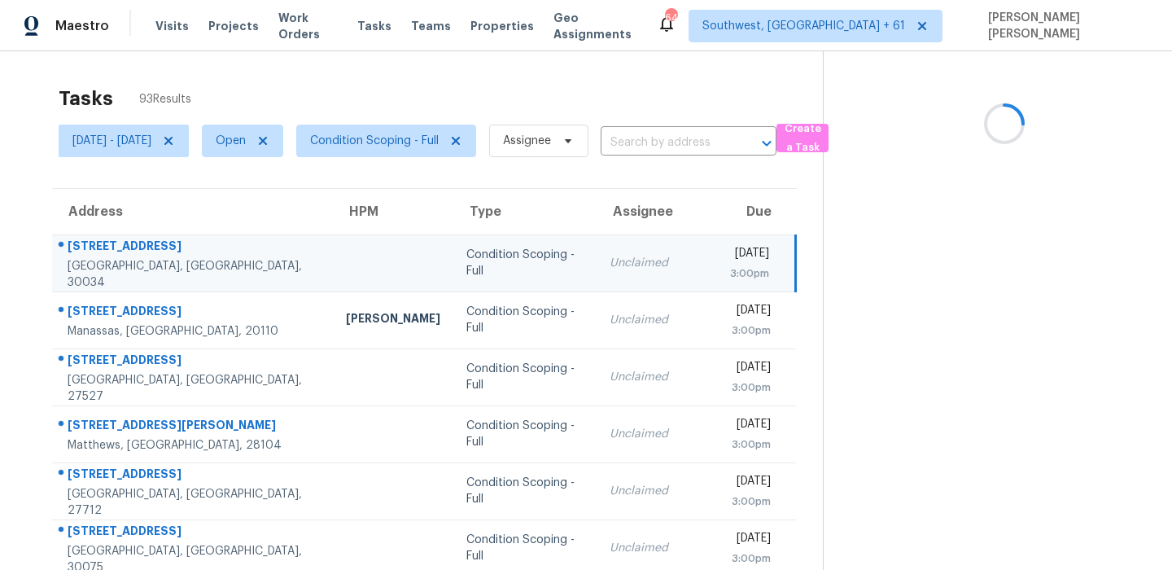
click at [115, 249] on div "2915 Cohassett Ln" at bounding box center [194, 248] width 252 height 20
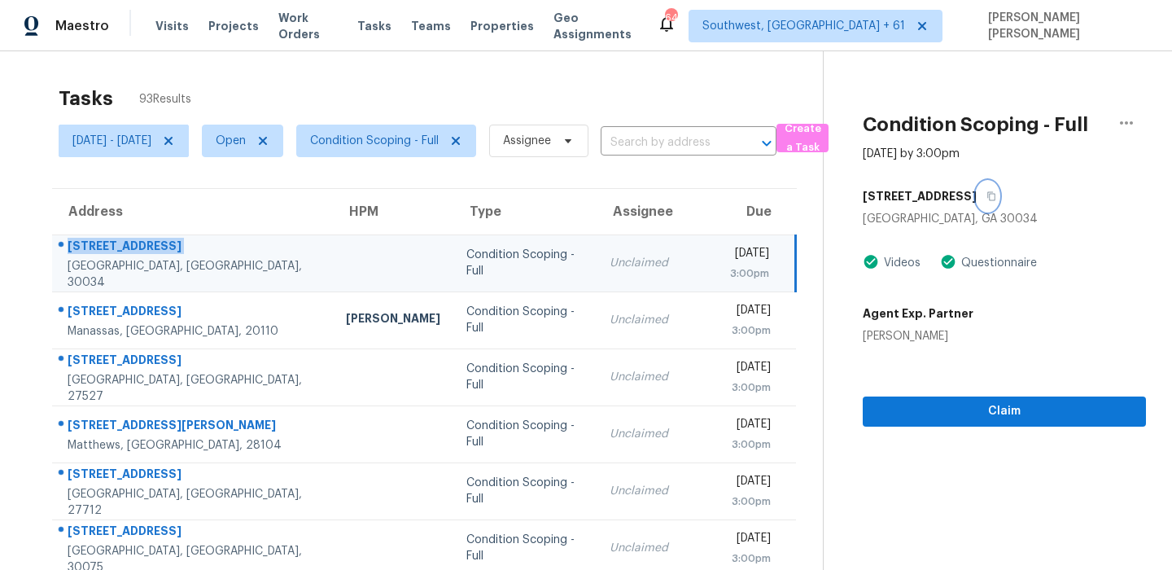
click at [991, 203] on button "button" at bounding box center [988, 196] width 22 height 29
click at [138, 283] on td "2915 Cohassett Ln Decatur, GA, 30034" at bounding box center [192, 262] width 281 height 57
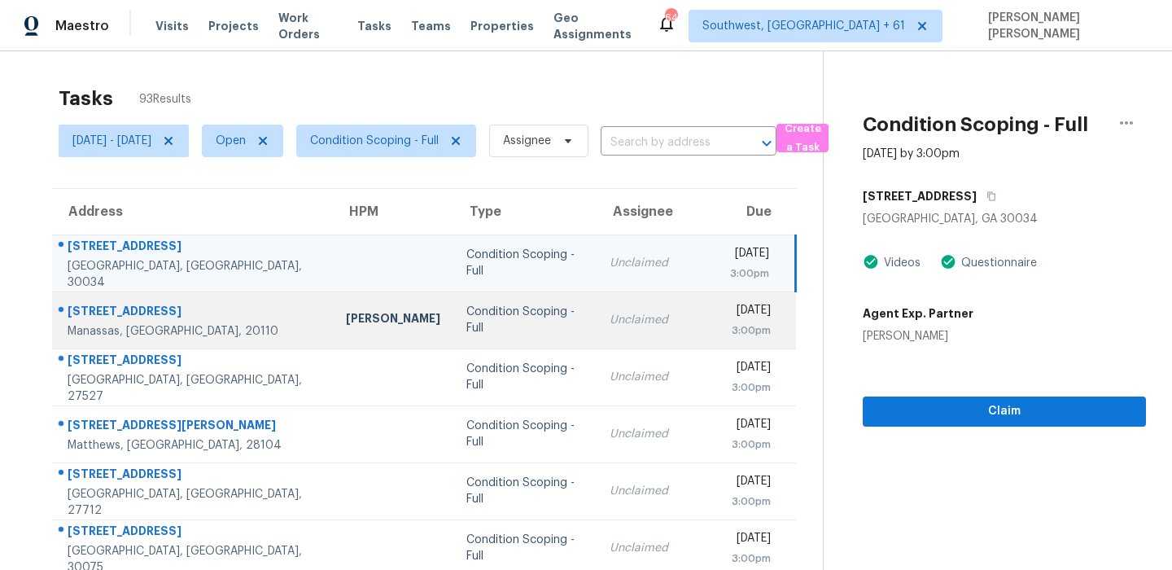
click at [130, 310] on div "8503 Clearridge Ln" at bounding box center [194, 313] width 252 height 20
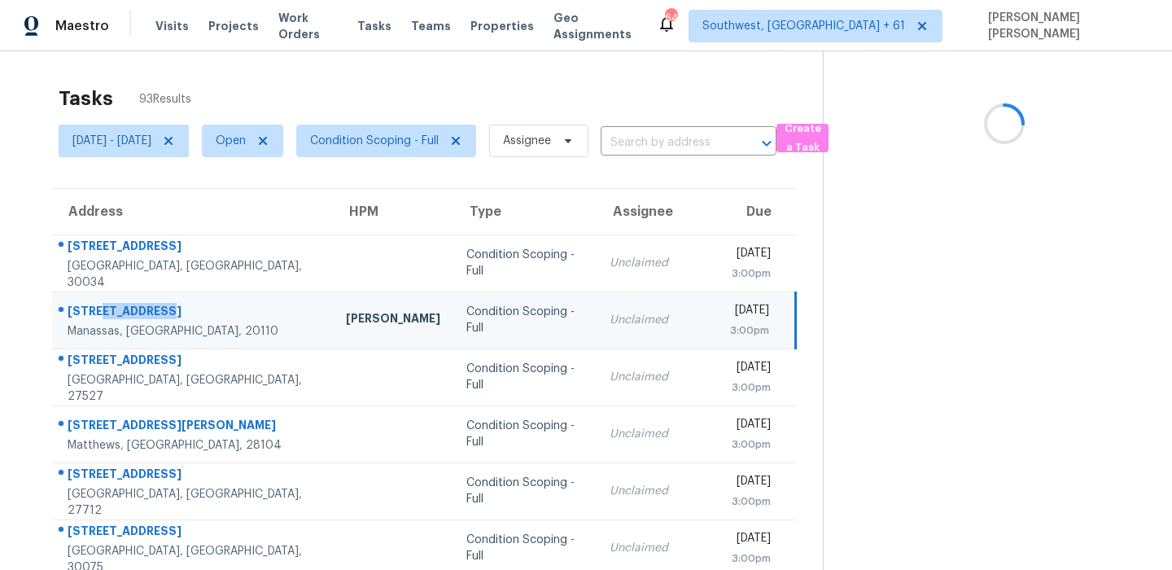
click at [130, 310] on div "8503 Clearridge Ln" at bounding box center [194, 313] width 252 height 20
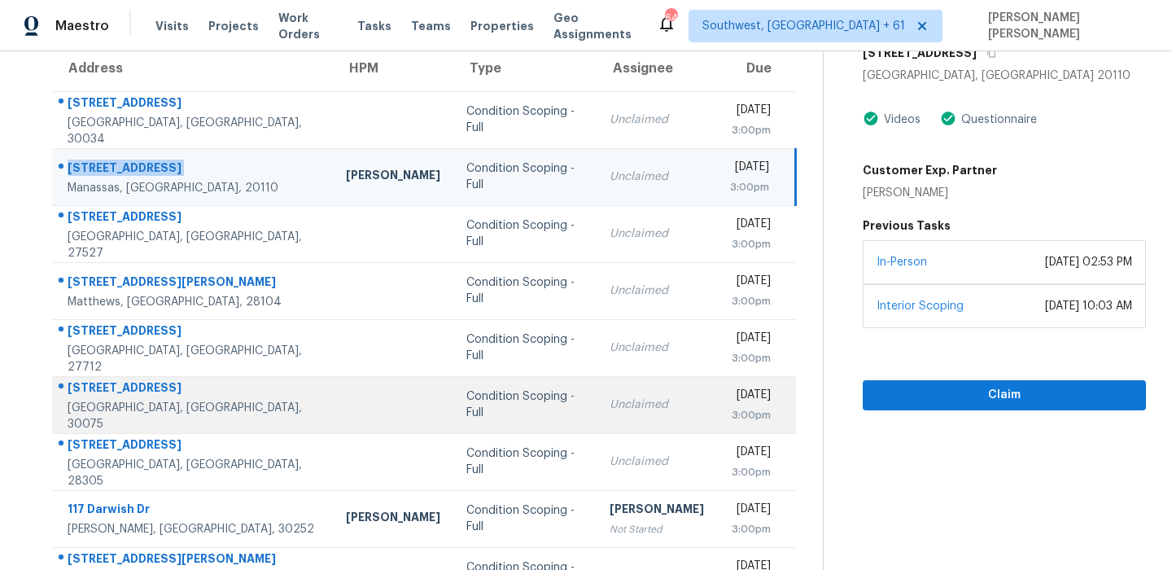
scroll to position [168, 0]
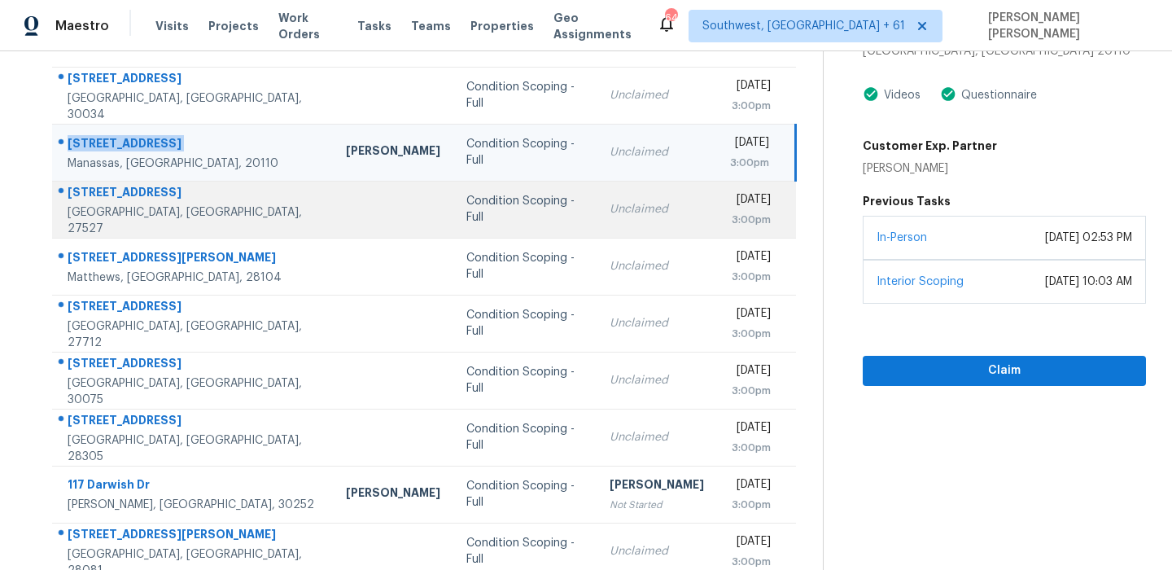
click at [133, 201] on div "670 Rockport Dr" at bounding box center [194, 194] width 252 height 20
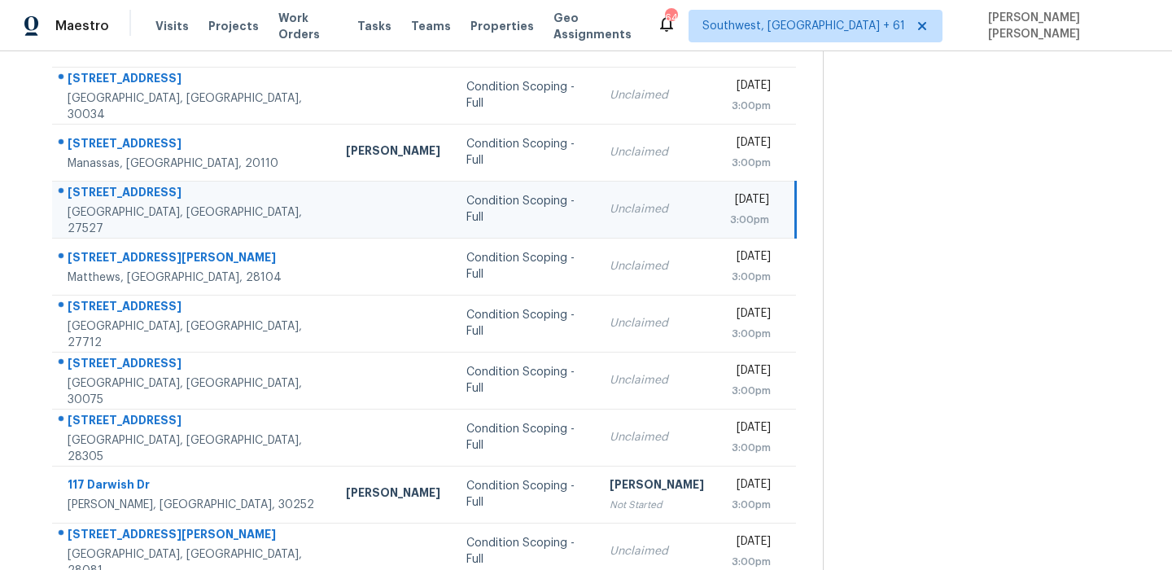
click at [133, 201] on div "670 Rockport Dr" at bounding box center [194, 194] width 252 height 20
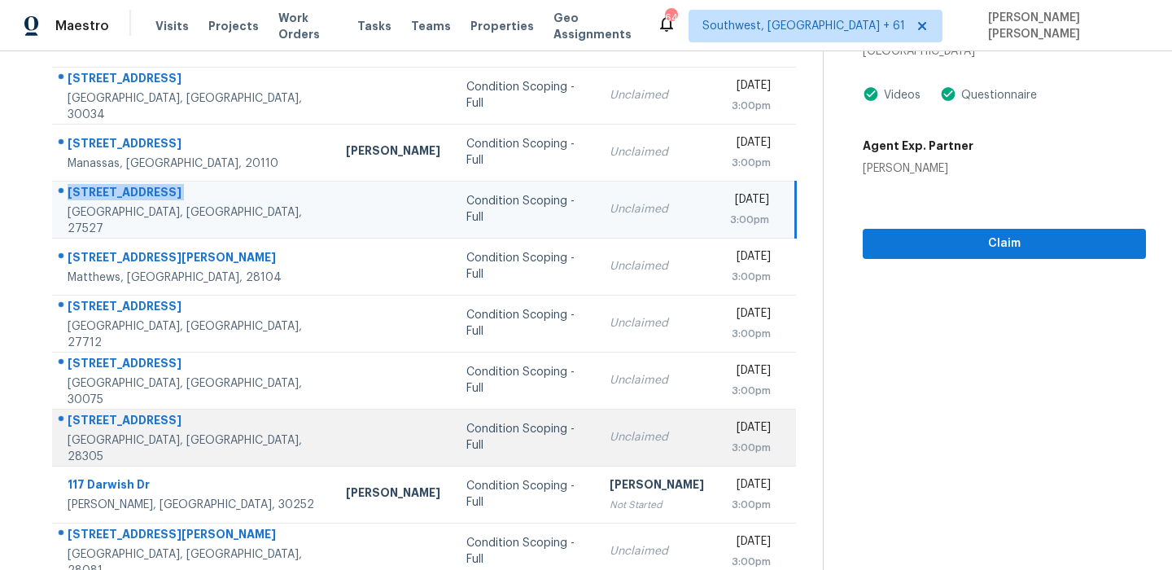
scroll to position [278, 0]
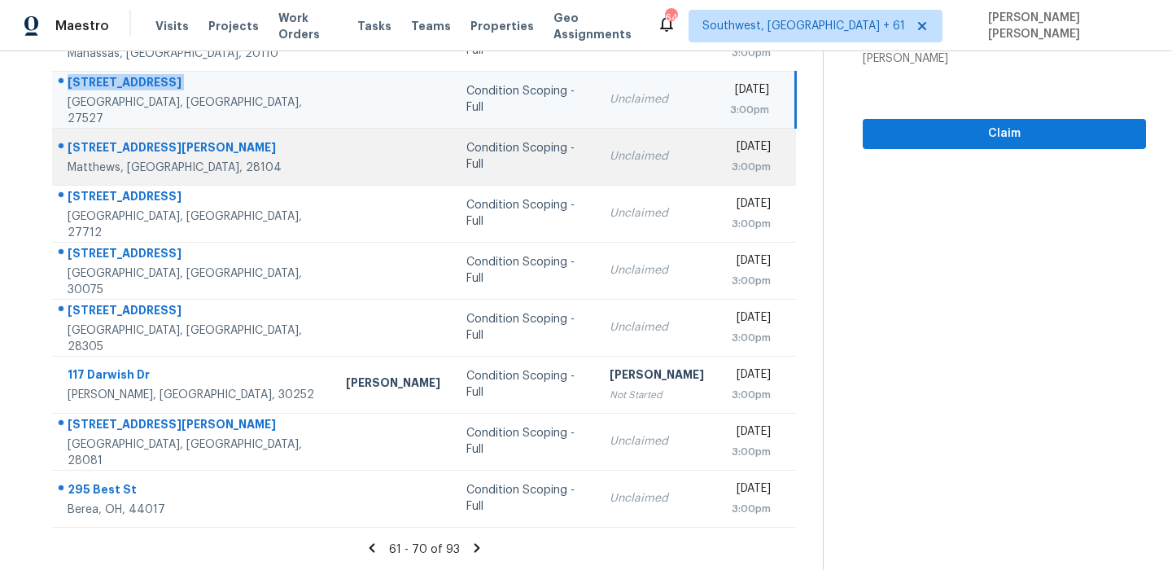
click at [162, 142] on div "2905 Matthews Indian Trail Rd" at bounding box center [194, 149] width 252 height 20
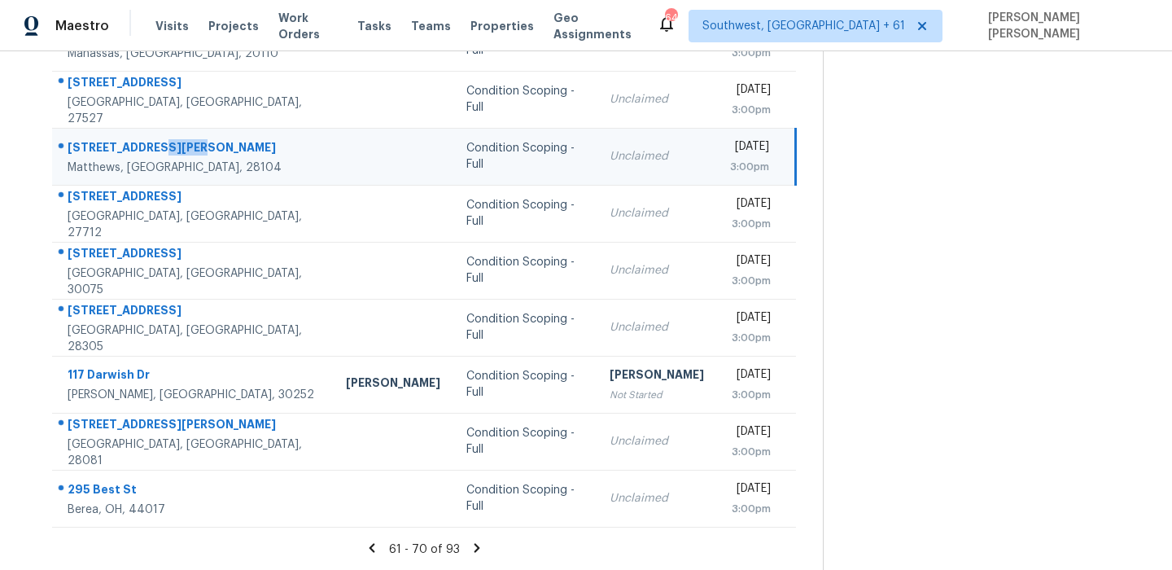
click at [162, 142] on div "2905 Matthews Indian Trail Rd" at bounding box center [194, 149] width 252 height 20
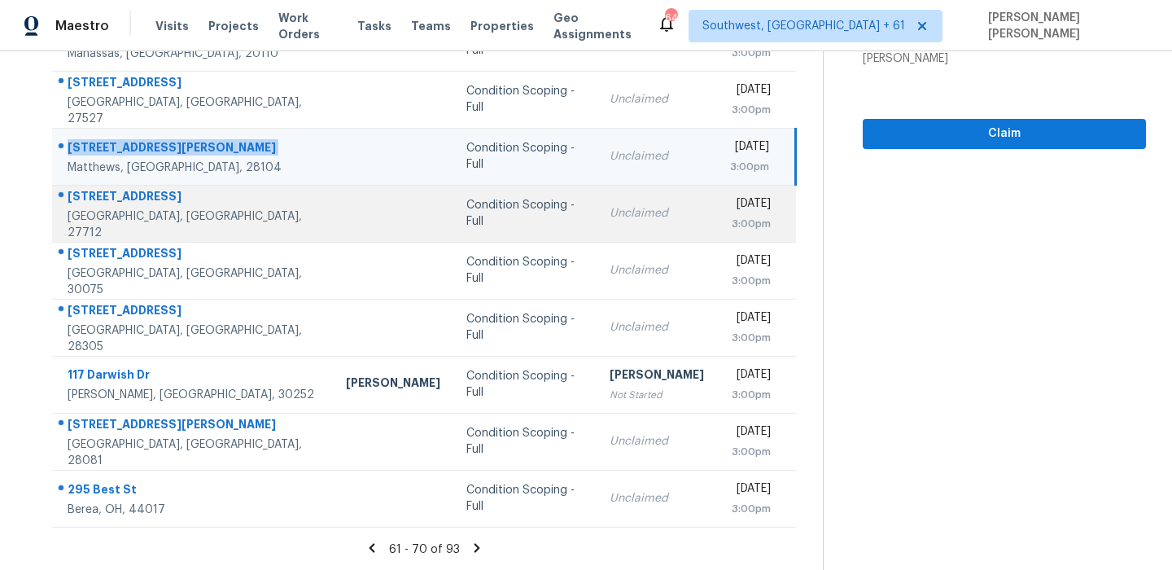
click at [138, 202] on div "707 Donlee Dr" at bounding box center [194, 198] width 252 height 20
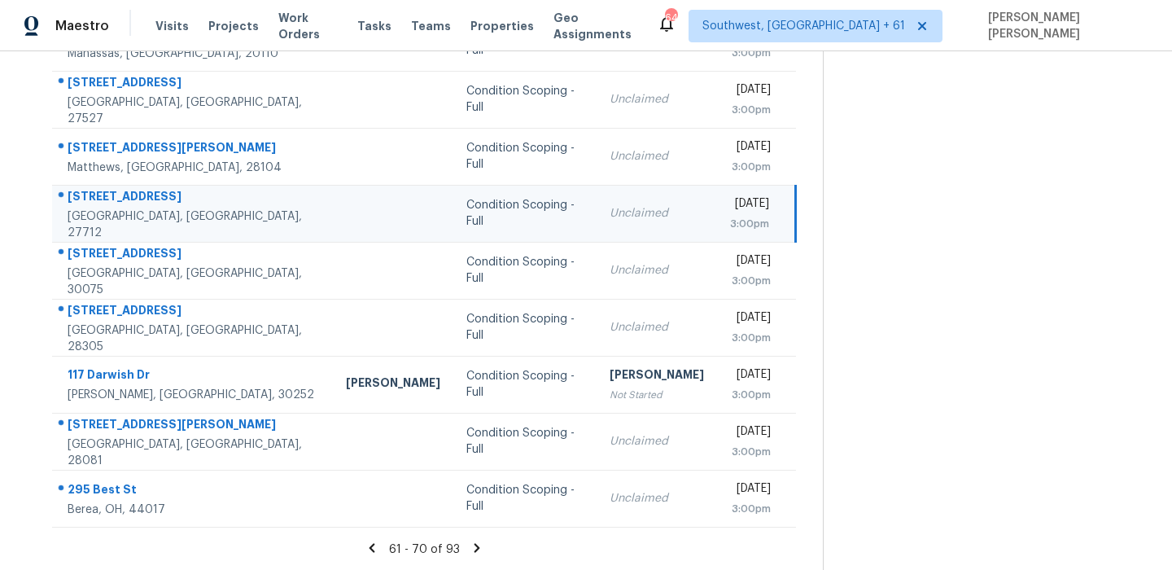
click at [138, 202] on div "707 Donlee Dr" at bounding box center [194, 198] width 252 height 20
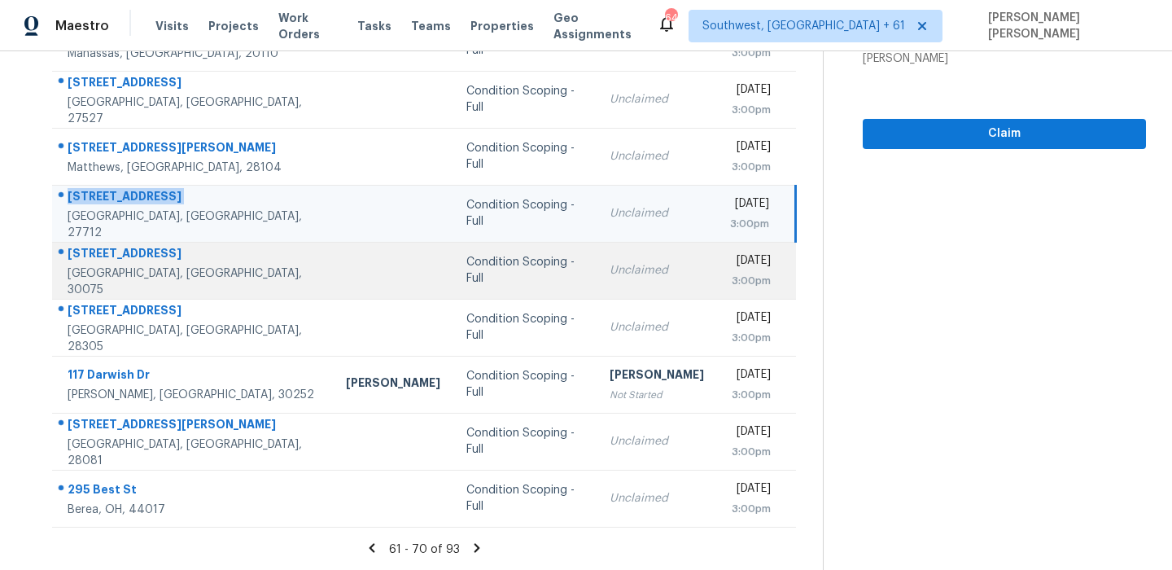
click at [124, 254] on div "920 Oakhaven Dr" at bounding box center [194, 255] width 252 height 20
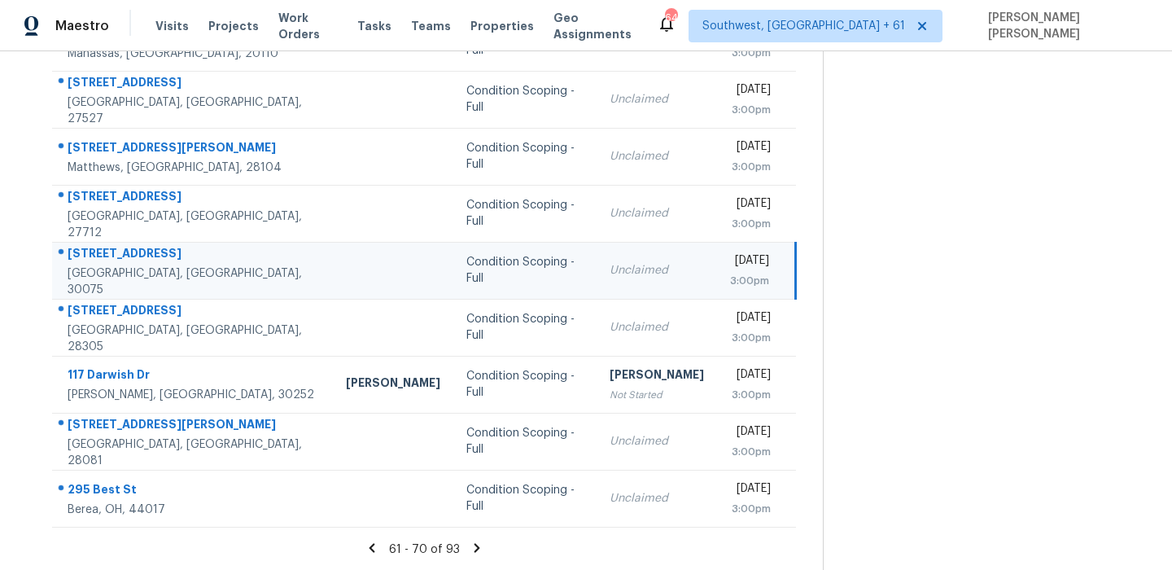
click at [124, 254] on div "920 Oakhaven Dr" at bounding box center [194, 255] width 252 height 20
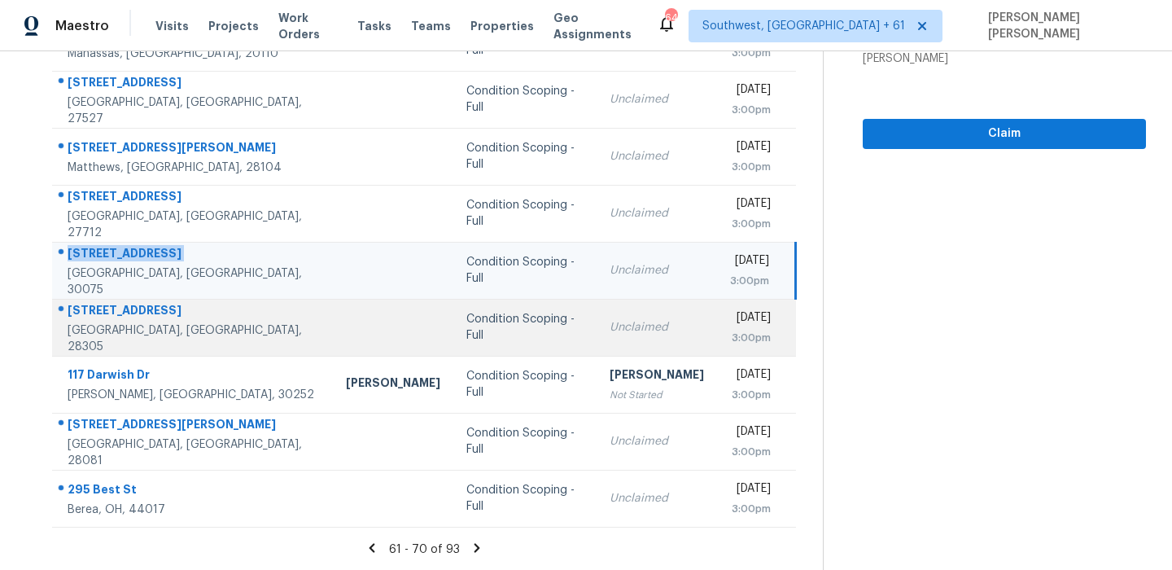
click at [138, 316] on div "521 Vista Dr" at bounding box center [194, 312] width 252 height 20
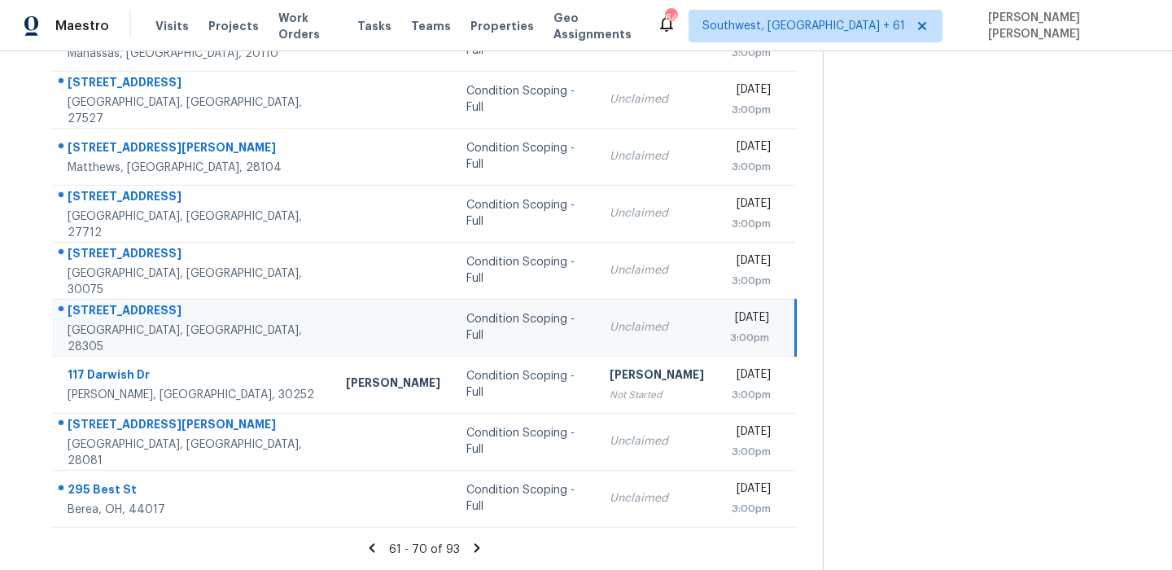
click at [138, 316] on div "521 Vista Dr" at bounding box center [194, 312] width 252 height 20
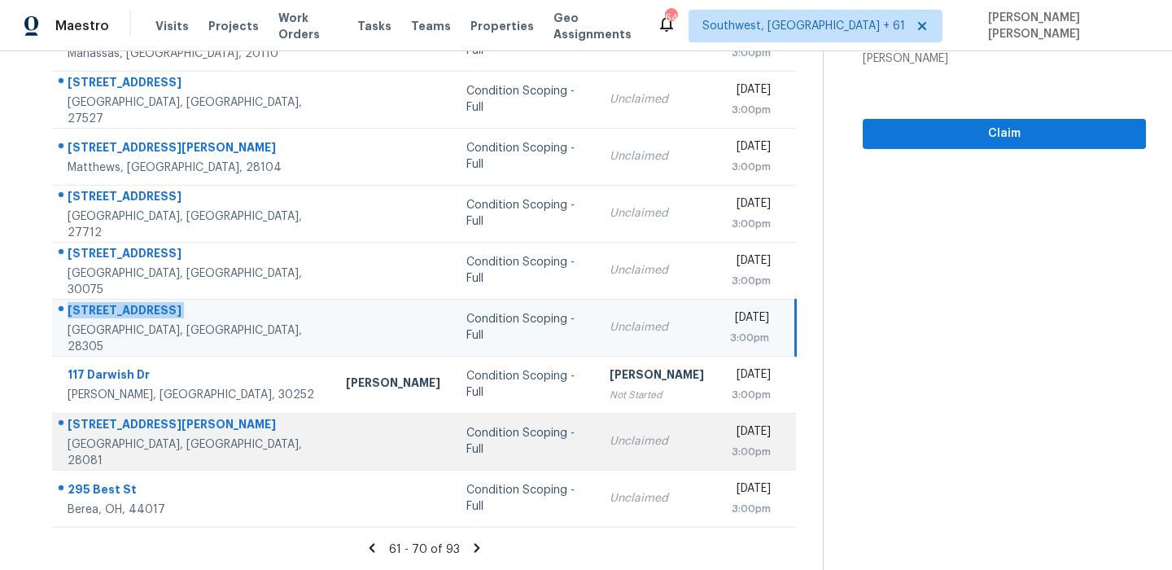
click at [99, 436] on div "1565 Forest Glen Ln" at bounding box center [194, 426] width 252 height 20
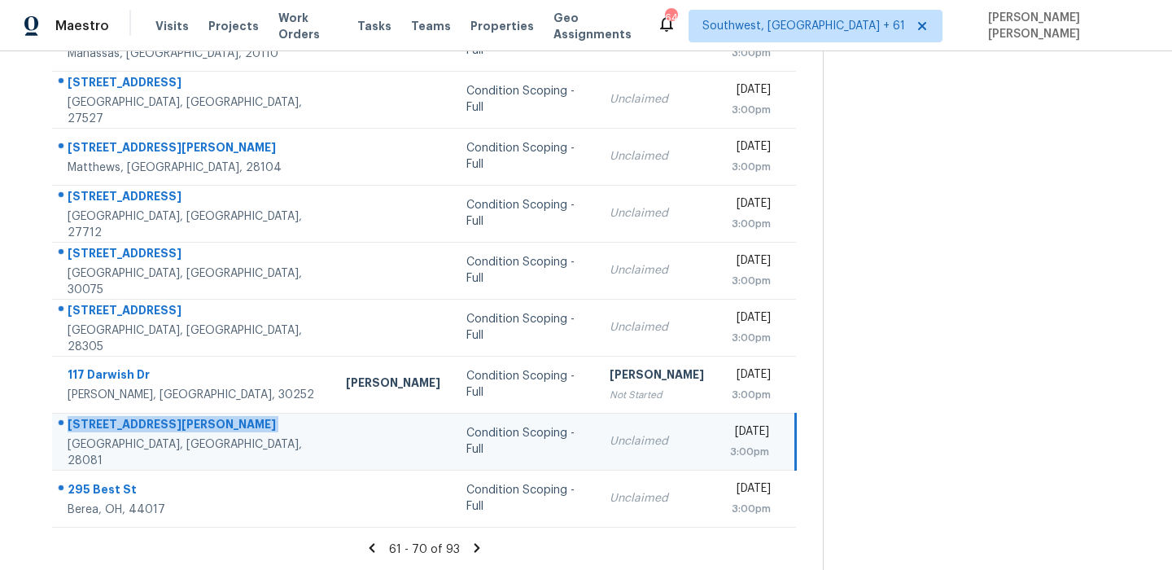
click at [99, 436] on div "1565 Forest Glen Ln" at bounding box center [194, 426] width 252 height 20
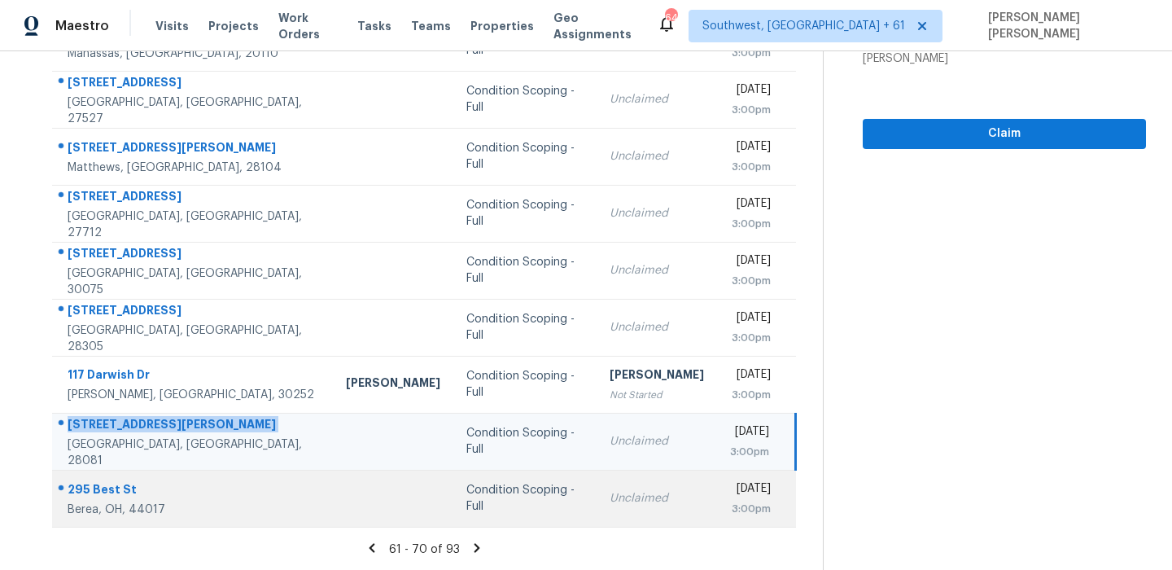
click at [124, 492] on div "295 Best St" at bounding box center [194, 491] width 252 height 20
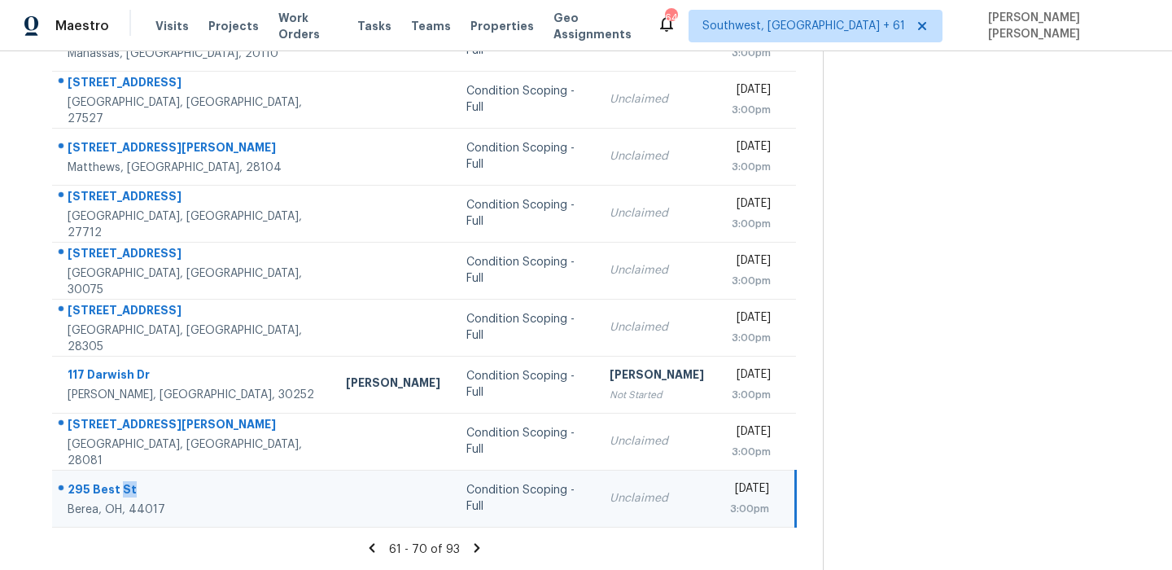
click at [124, 492] on div "295 Best St" at bounding box center [194, 491] width 252 height 20
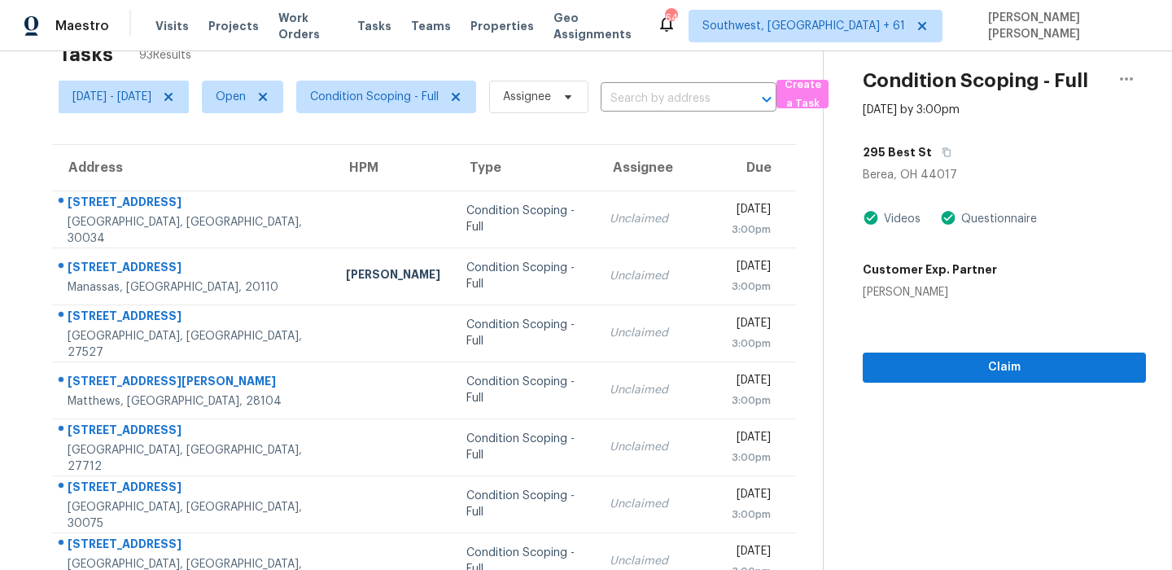
scroll to position [0, 0]
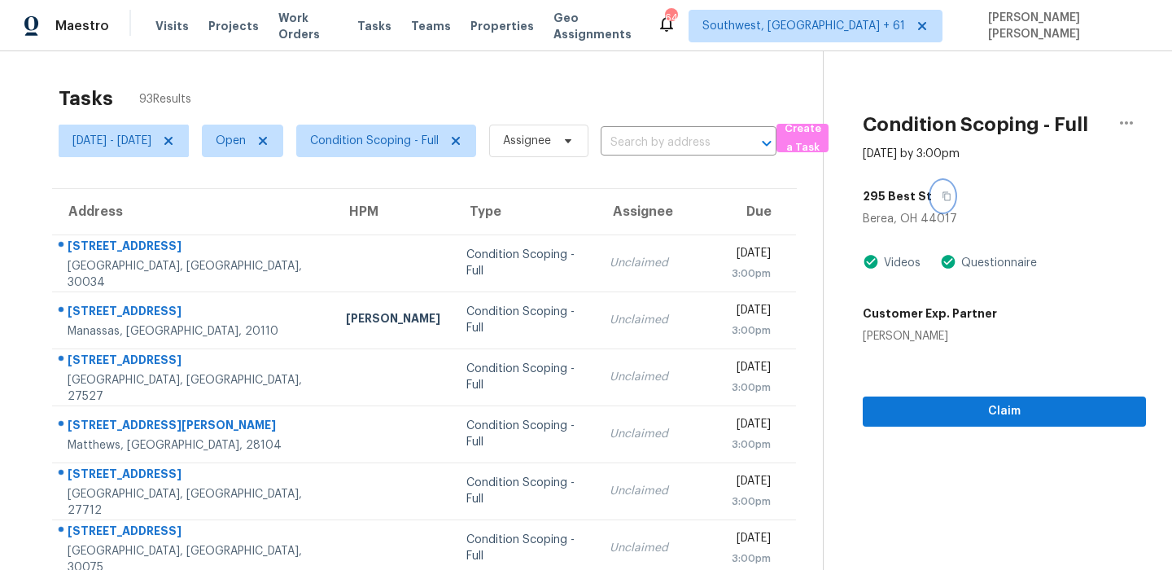
click at [951, 184] on button "button" at bounding box center [943, 196] width 22 height 29
click at [952, 192] on icon "button" at bounding box center [947, 196] width 10 height 10
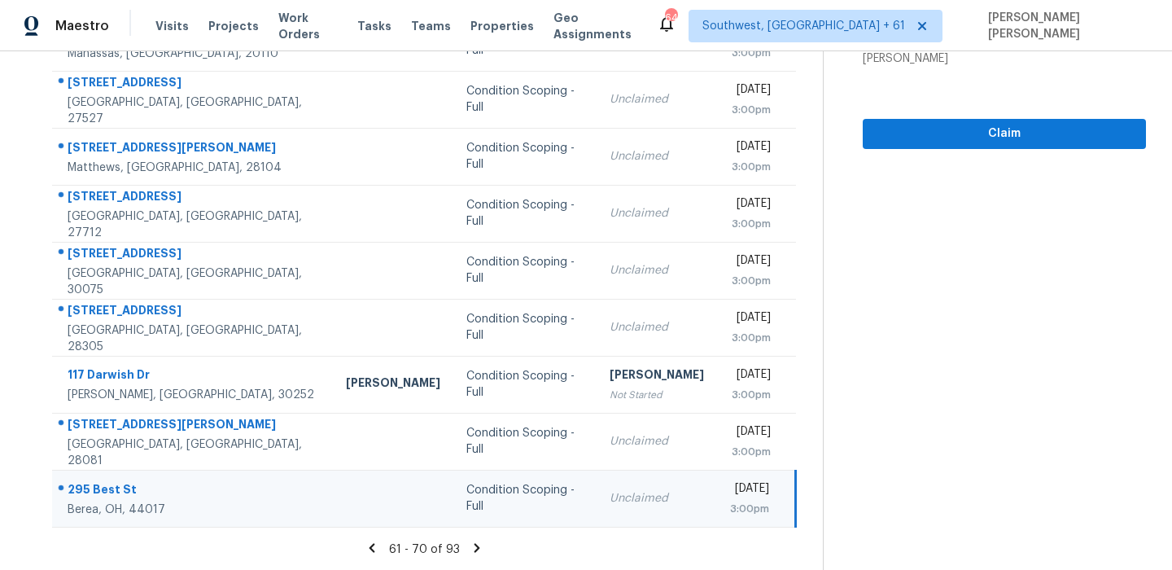
click at [480, 547] on icon at bounding box center [478, 547] width 6 height 9
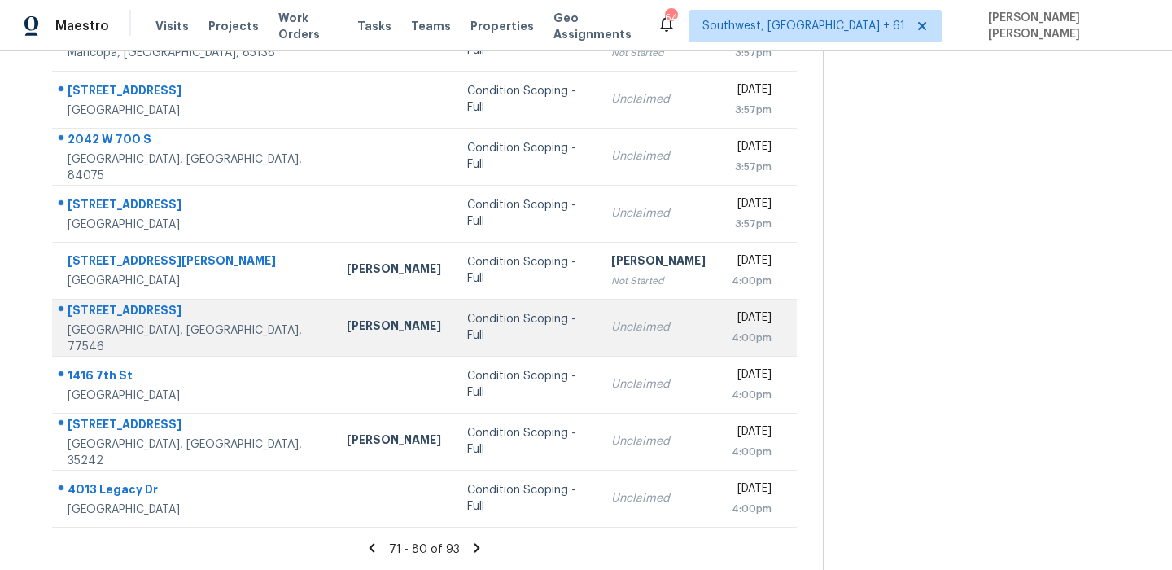
scroll to position [0, 0]
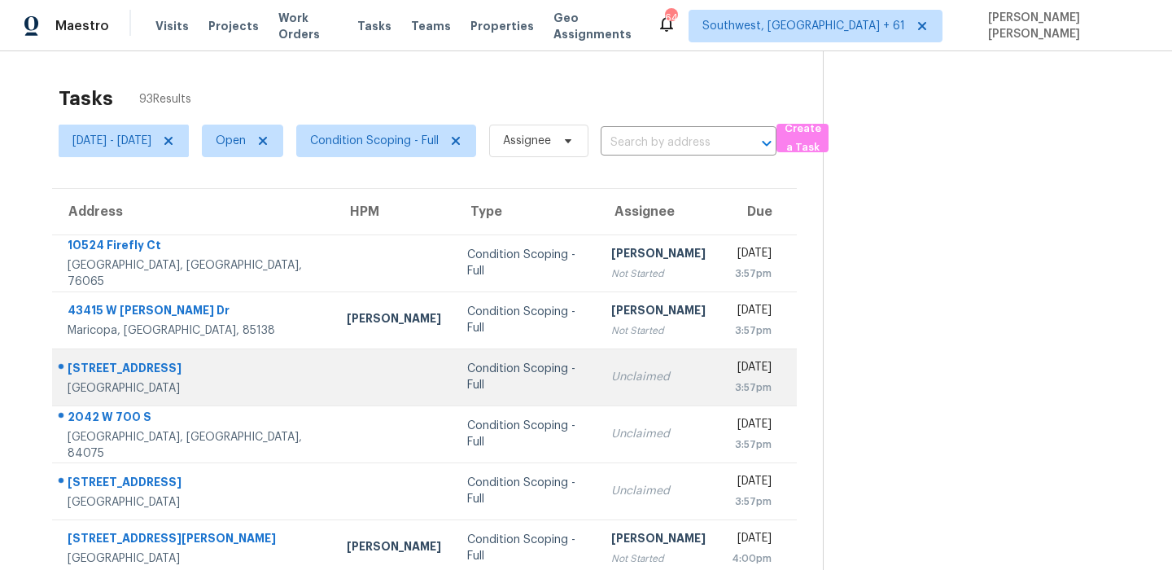
click at [125, 354] on td "5855 Valley Dr Unit 2071 North Las Vegas, NV, 89031" at bounding box center [193, 376] width 282 height 57
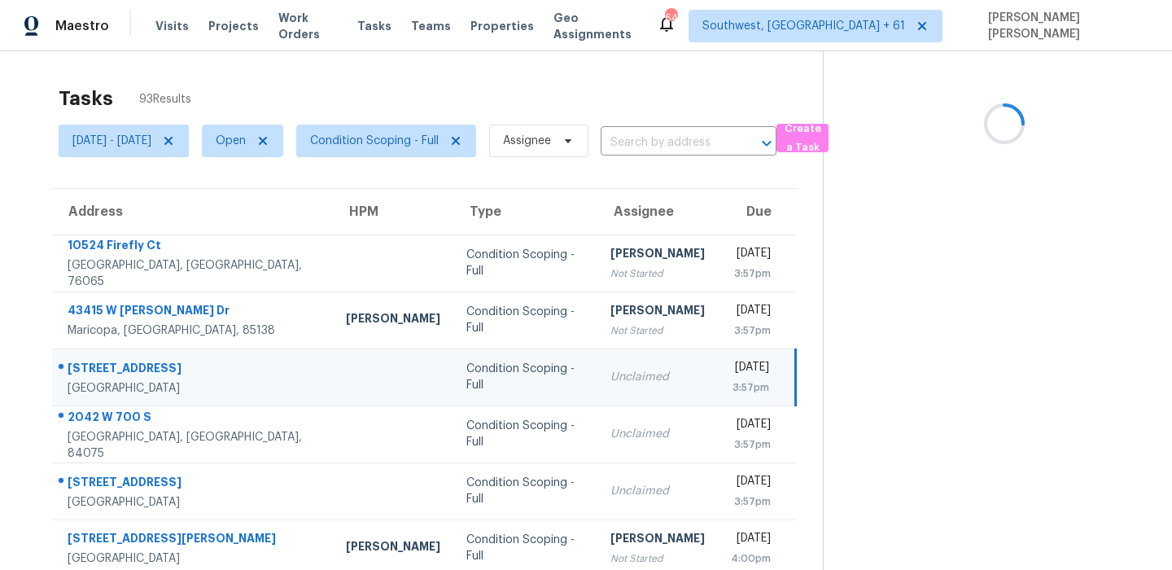
click at [125, 354] on td "5855 Valley Dr Unit 2071 North Las Vegas, NV, 89031" at bounding box center [192, 376] width 281 height 57
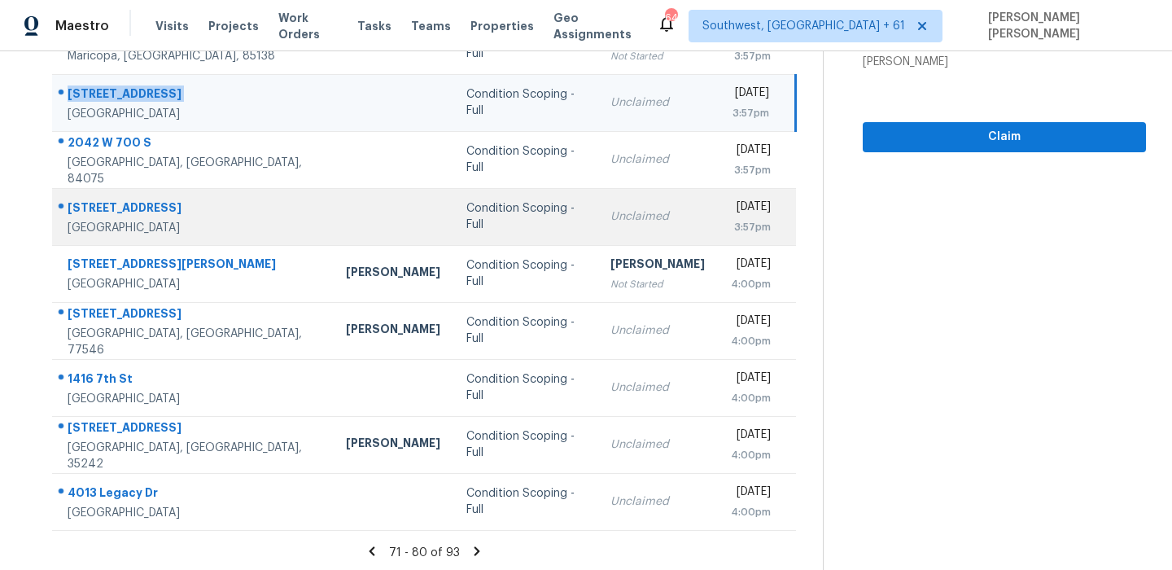
scroll to position [278, 0]
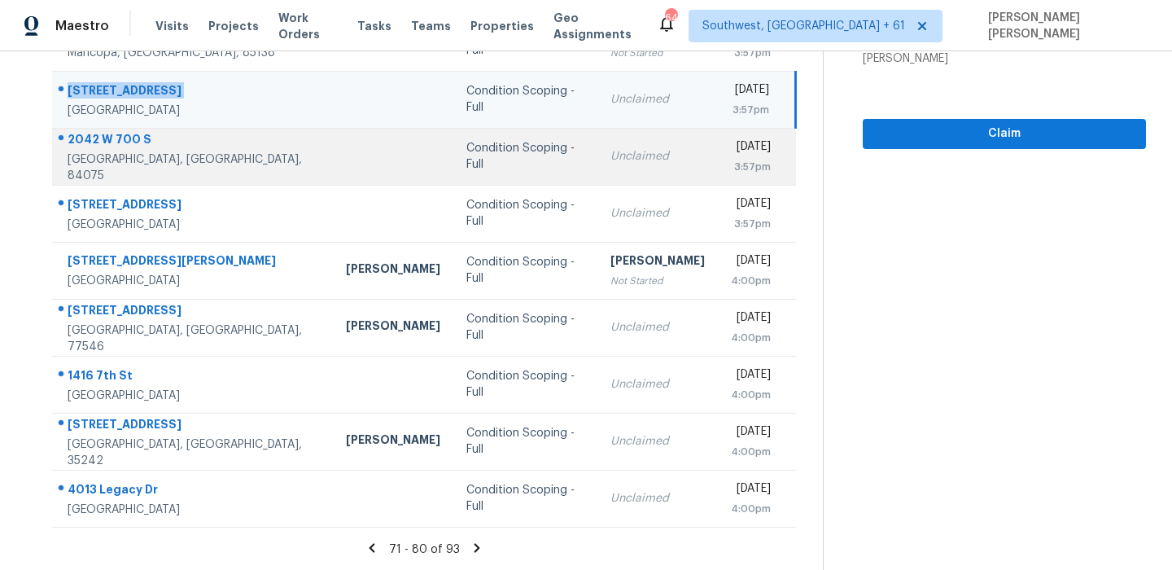
click at [108, 150] on div "2042 W 700 S" at bounding box center [194, 141] width 252 height 20
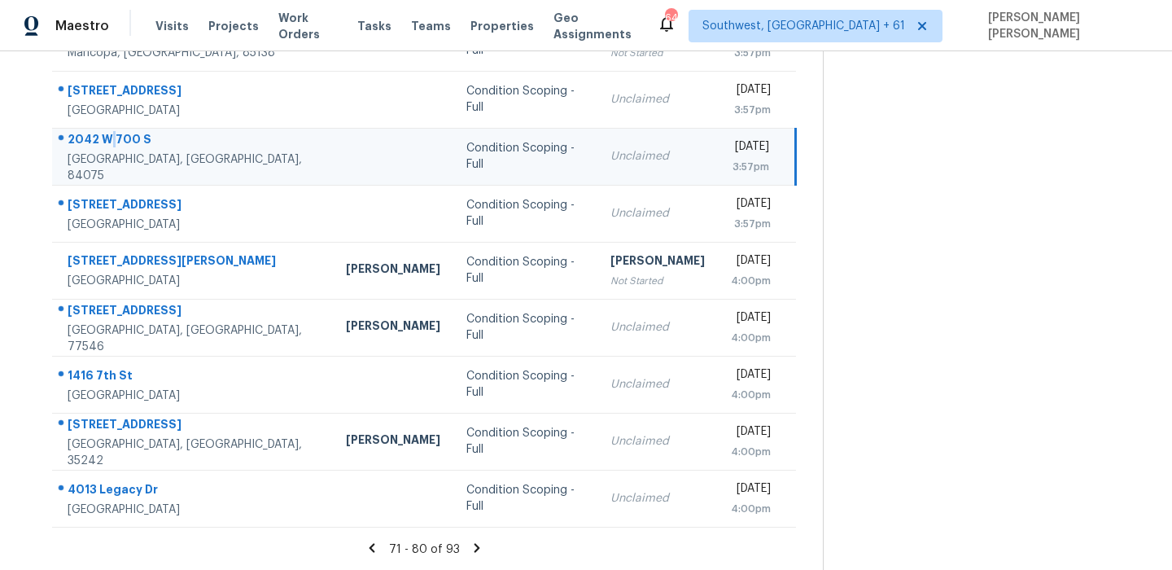
click at [108, 150] on div "2042 W 700 S" at bounding box center [194, 141] width 252 height 20
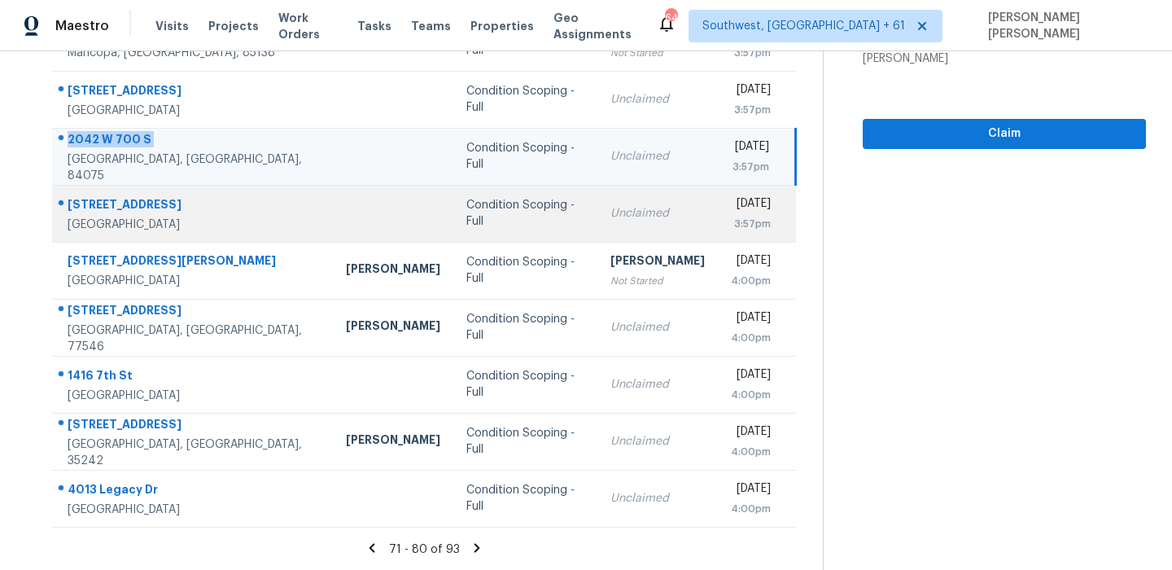
click at [156, 207] on div "1368 Sierra Seneca Dr" at bounding box center [194, 206] width 252 height 20
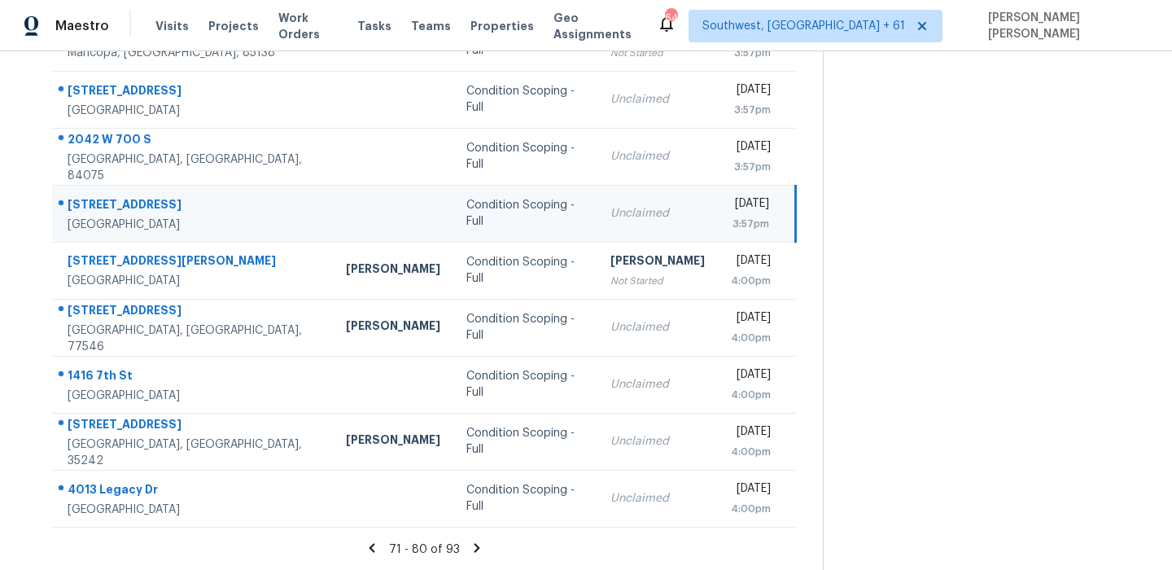
click at [156, 207] on div "1368 Sierra Seneca Dr" at bounding box center [194, 206] width 252 height 20
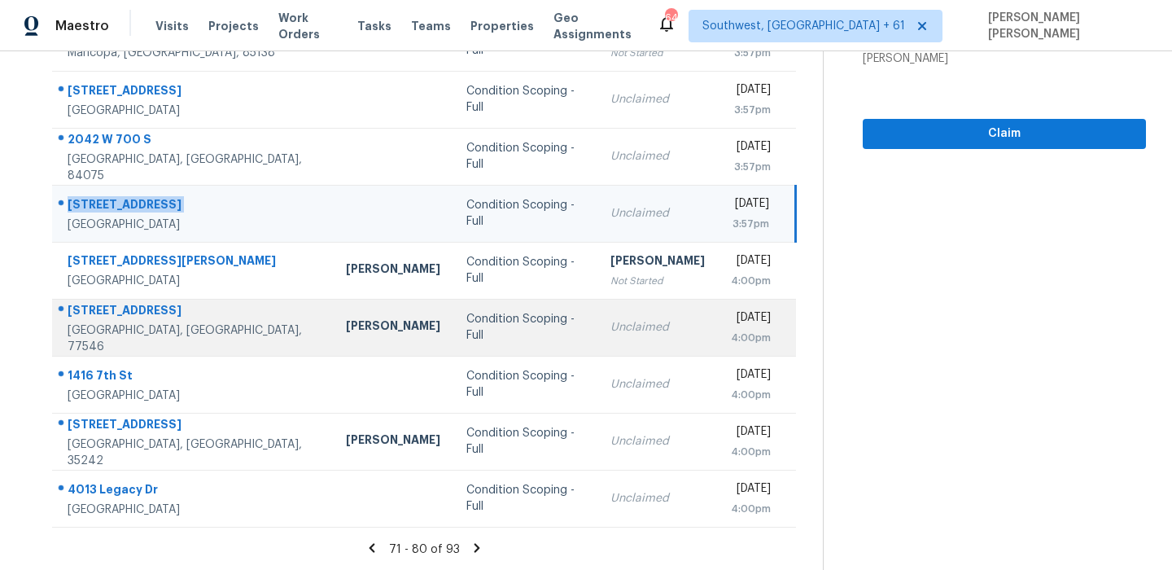
click at [160, 300] on td "2207 Pilgrims Point Dr Friendswood, TX, 77546" at bounding box center [192, 327] width 281 height 57
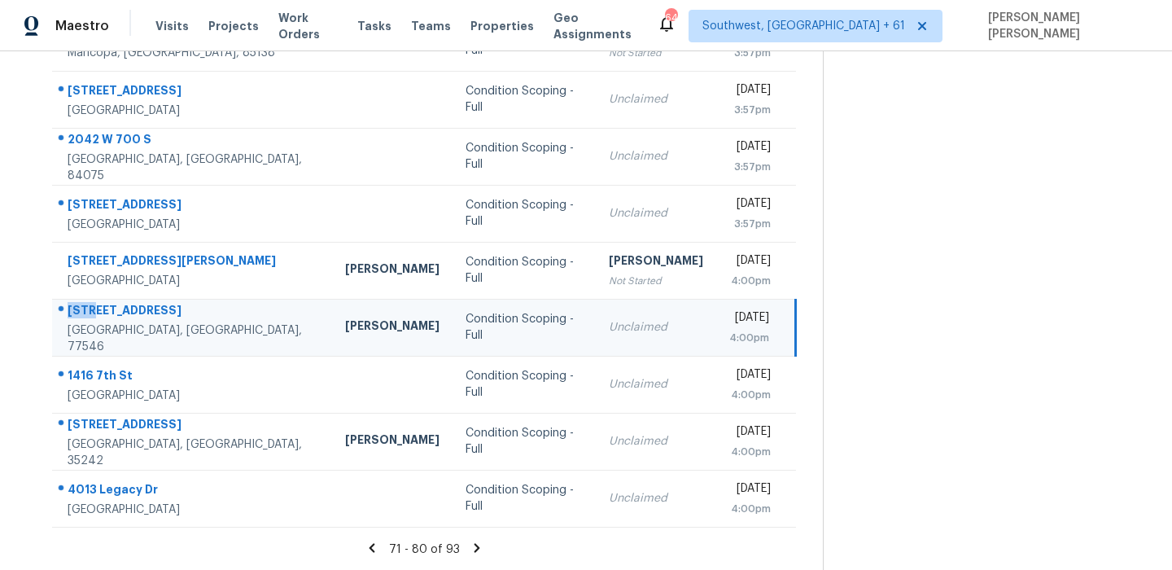
click at [160, 300] on td "2207 Pilgrims Point Dr Friendswood, TX, 77546" at bounding box center [192, 327] width 280 height 57
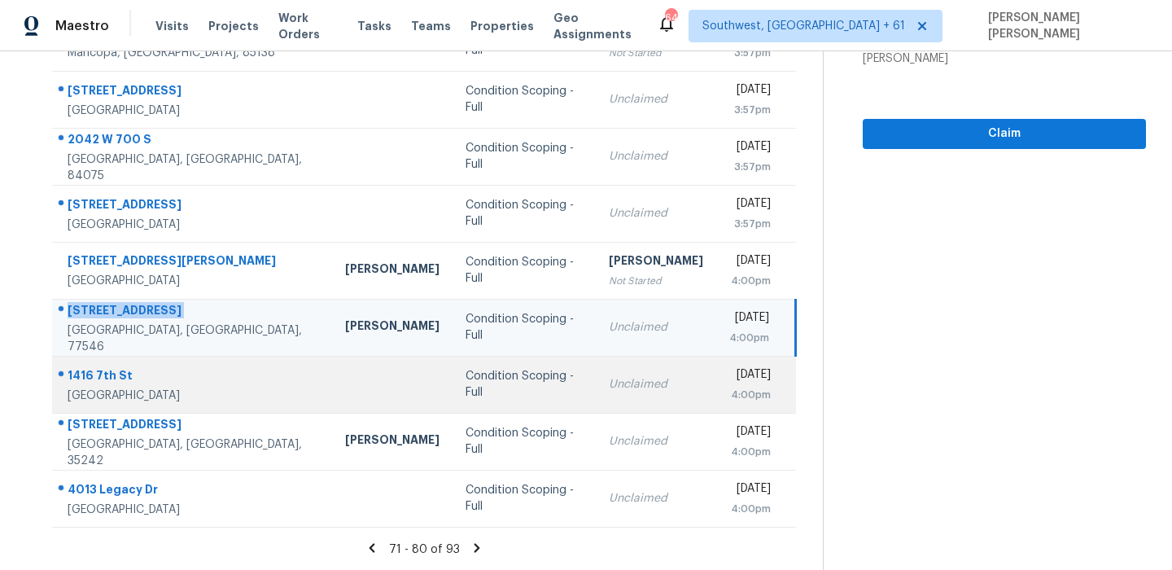
click at [90, 365] on div at bounding box center [186, 375] width 266 height 21
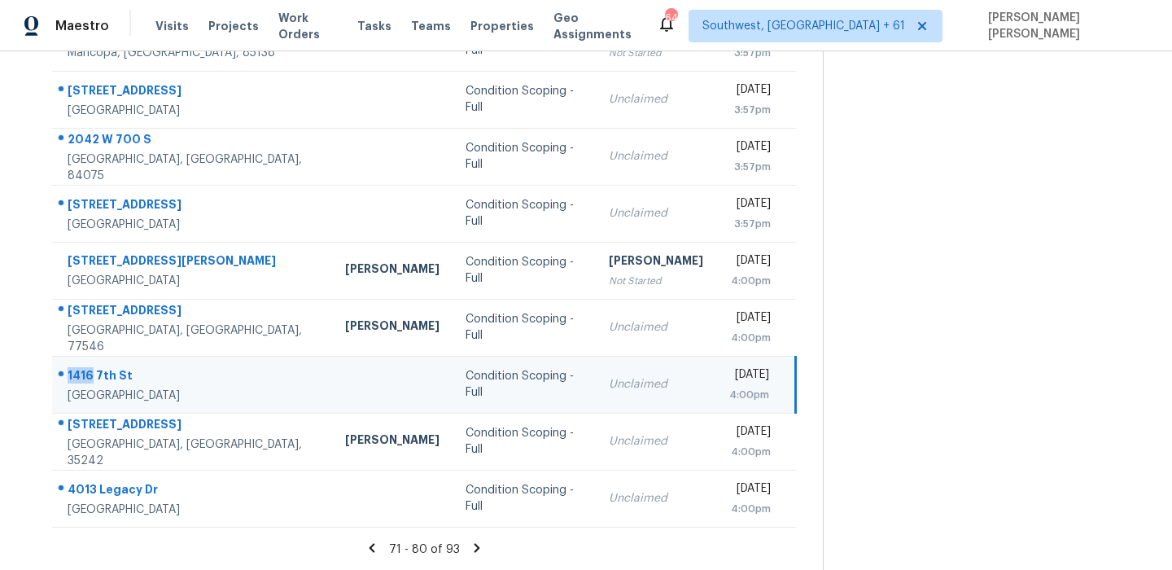
click at [90, 365] on div at bounding box center [186, 375] width 266 height 21
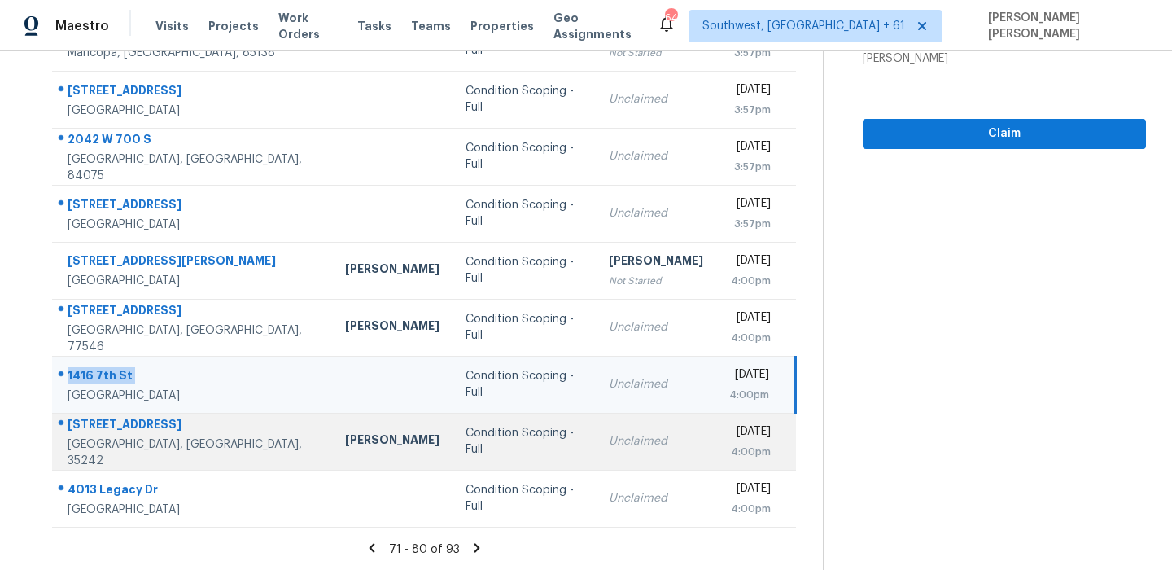
click at [107, 435] on div "139 Salisbury Ln" at bounding box center [194, 426] width 252 height 20
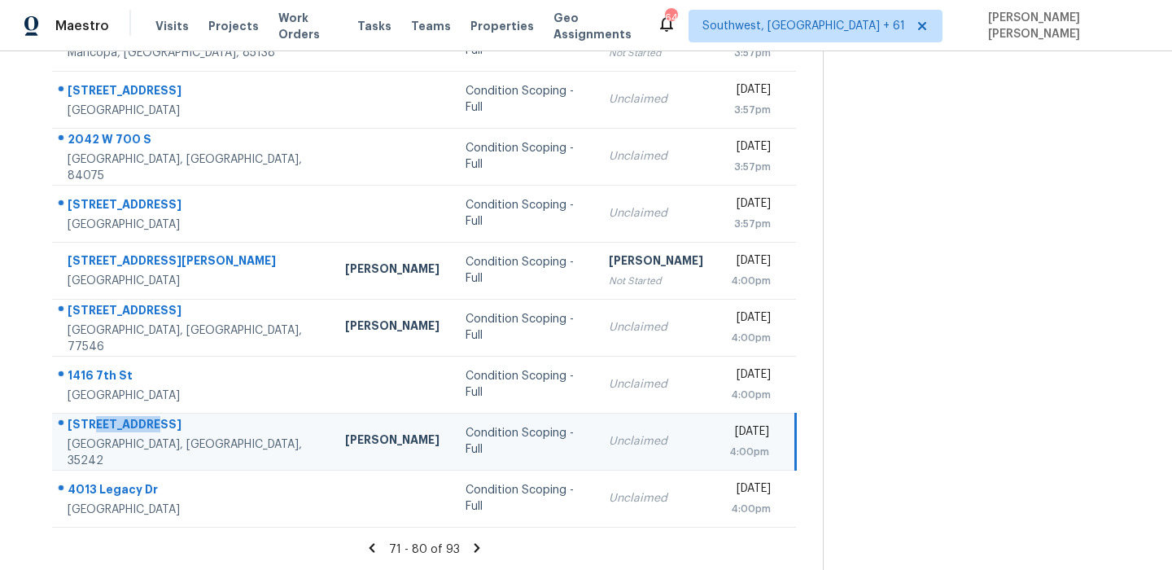
click at [107, 435] on div "139 Salisbury Ln" at bounding box center [194, 426] width 252 height 20
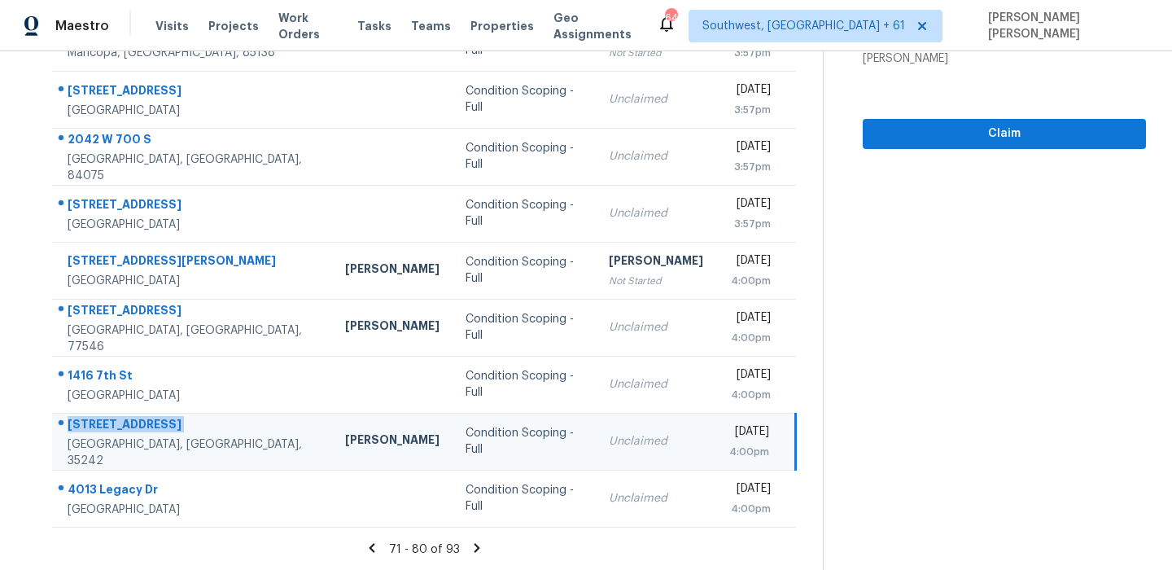
scroll to position [0, 0]
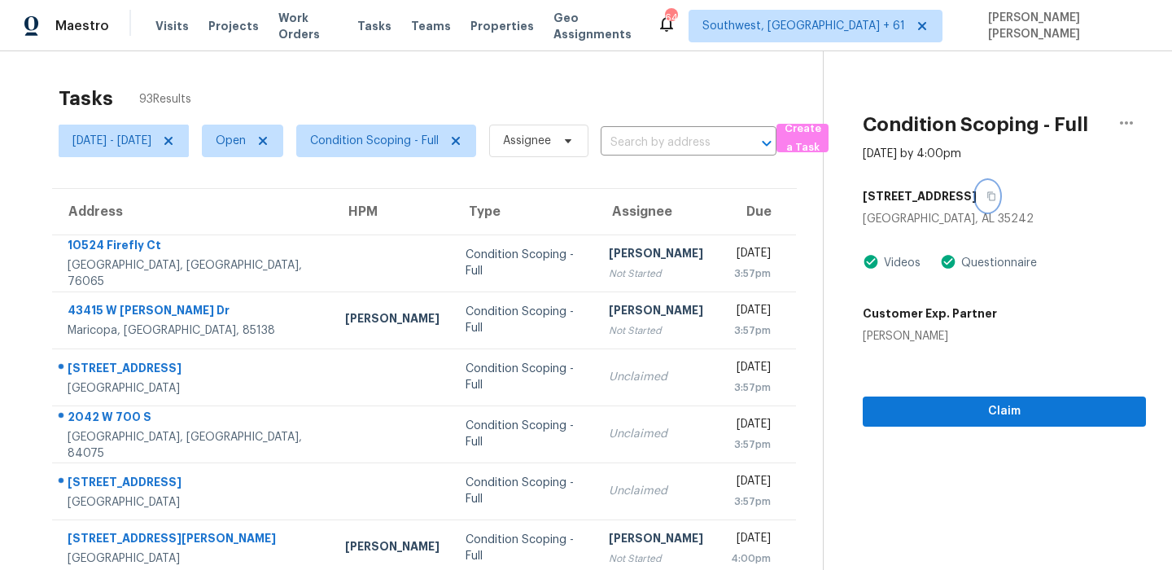
click at [987, 193] on icon "button" at bounding box center [992, 196] width 10 height 10
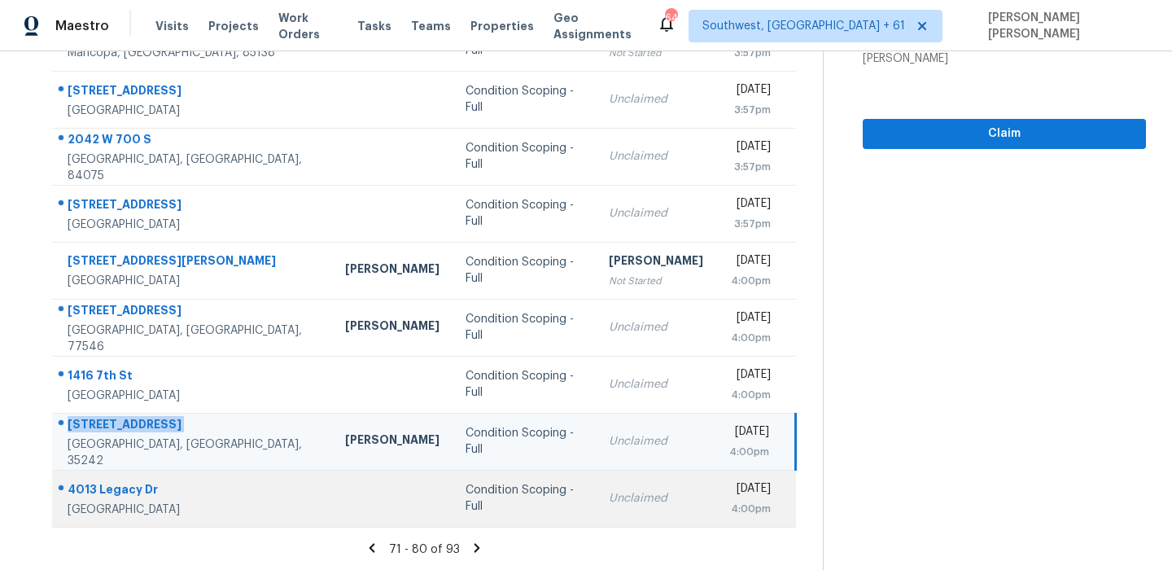
click at [133, 491] on div "4013 Legacy Dr" at bounding box center [194, 491] width 252 height 20
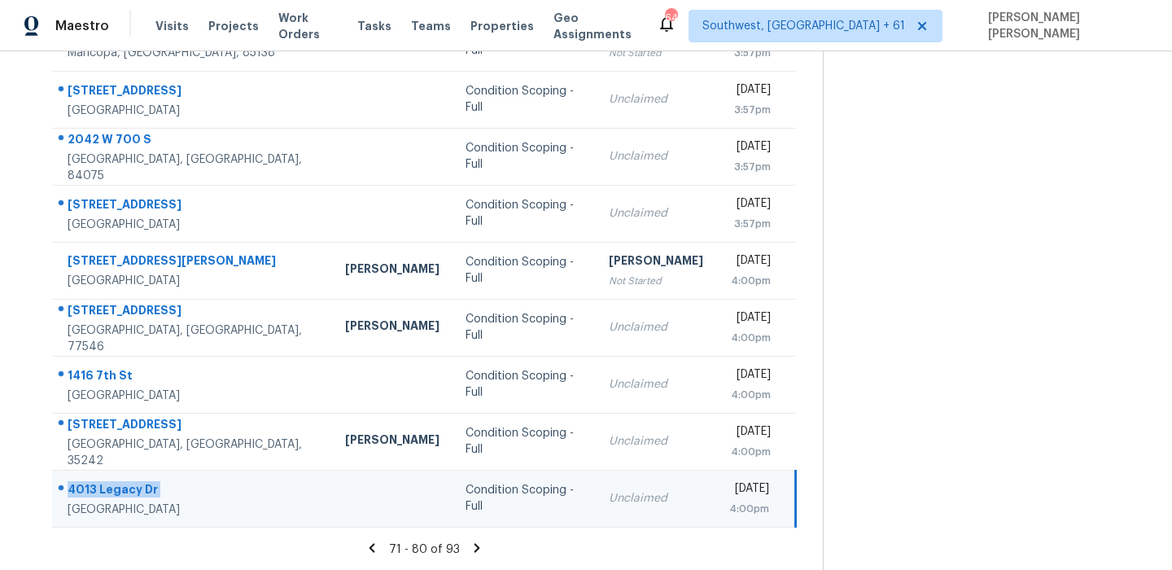
click at [133, 491] on div "4013 Legacy Dr" at bounding box center [194, 491] width 252 height 20
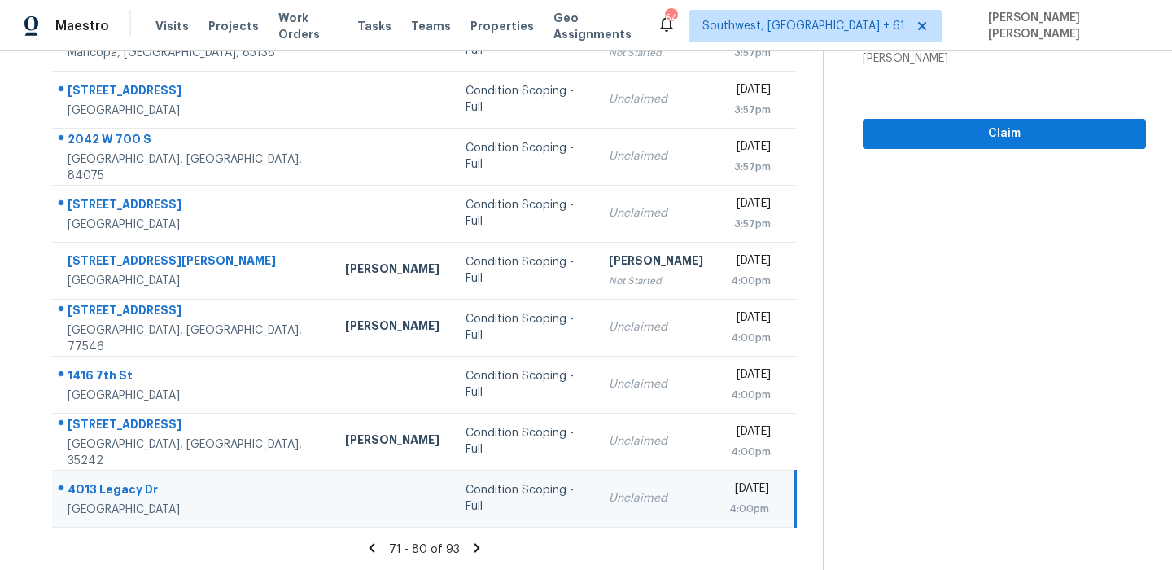
click at [478, 544] on icon at bounding box center [477, 548] width 15 height 15
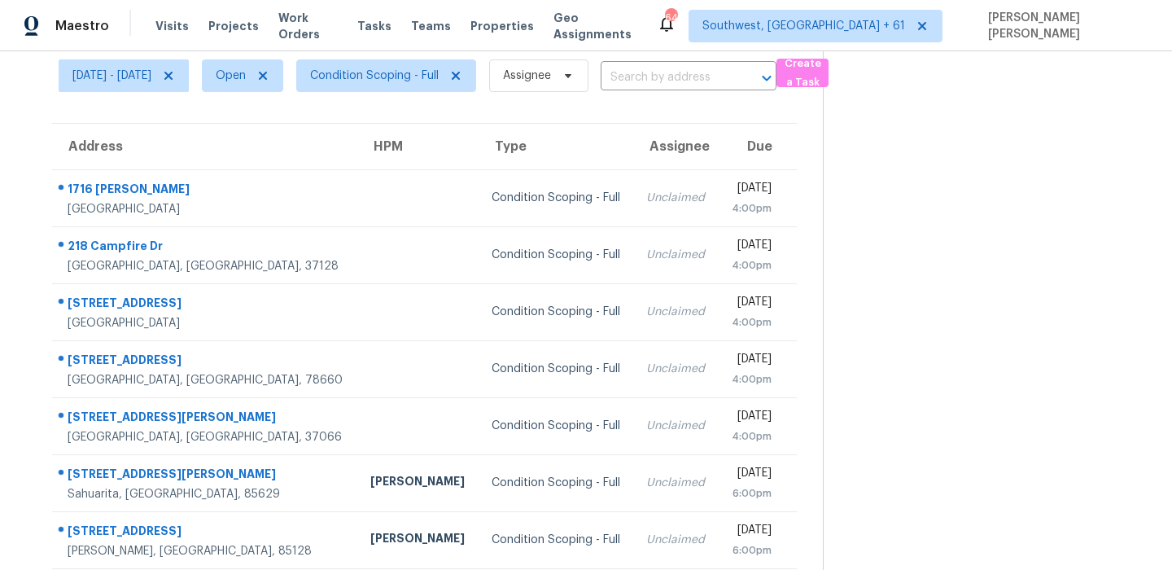
scroll to position [0, 0]
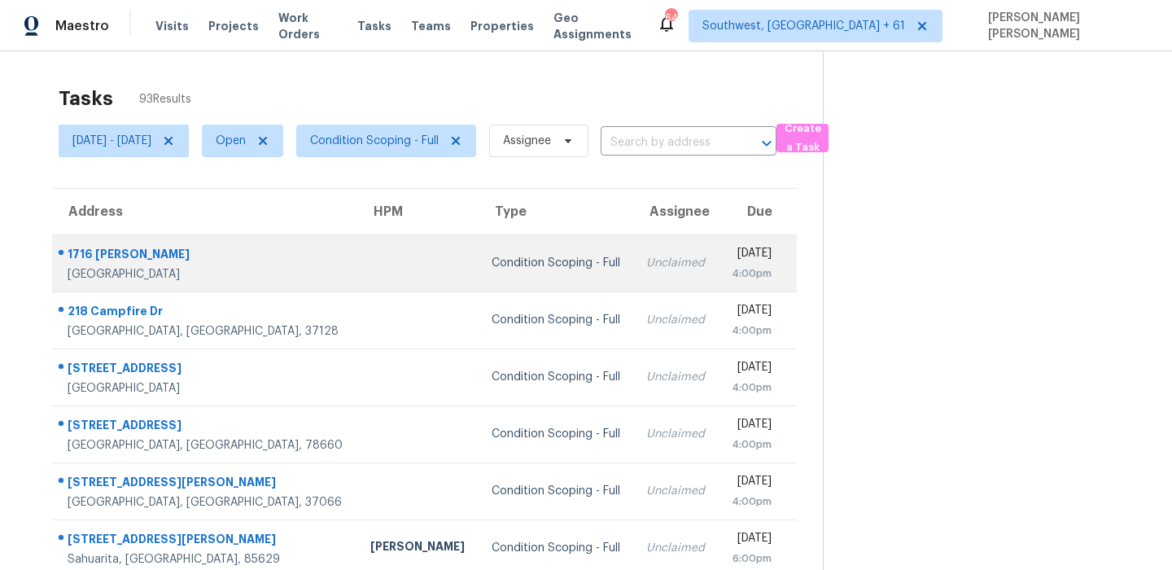
click at [112, 267] on div "Carrollton, TX, 75007" at bounding box center [206, 274] width 277 height 16
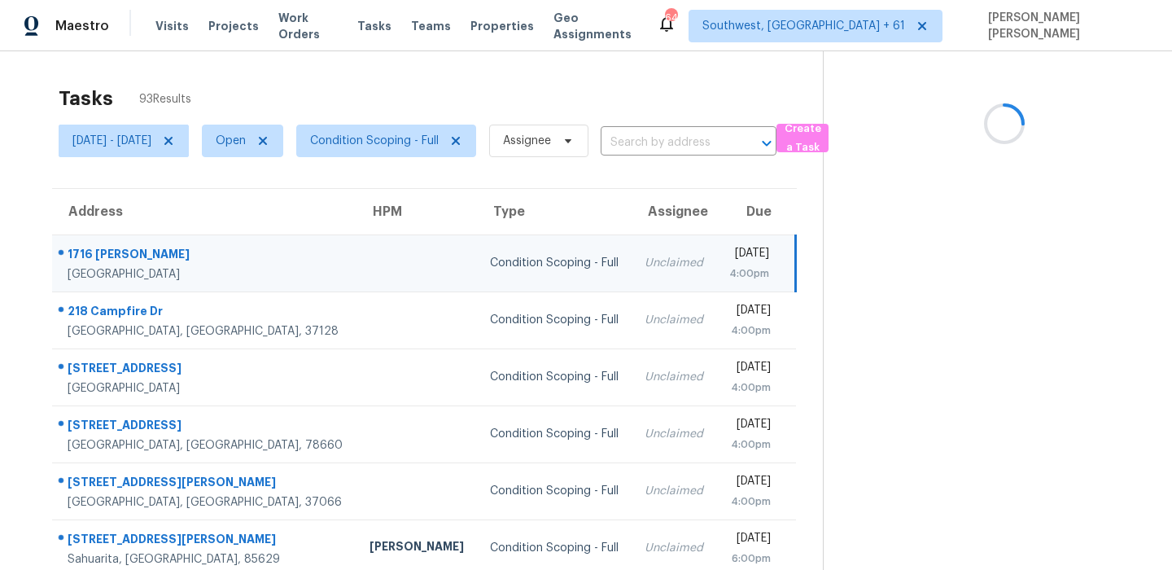
click at [111, 256] on div "1716 Ivy Ln" at bounding box center [206, 256] width 276 height 20
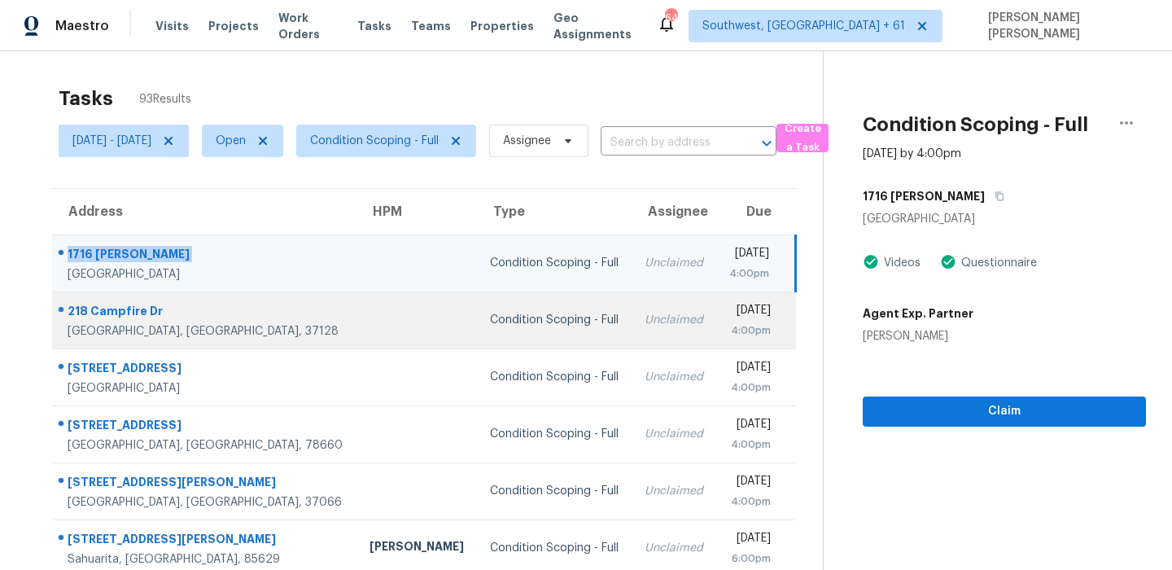
click at [110, 304] on div "218 Campfire Dr" at bounding box center [206, 313] width 276 height 20
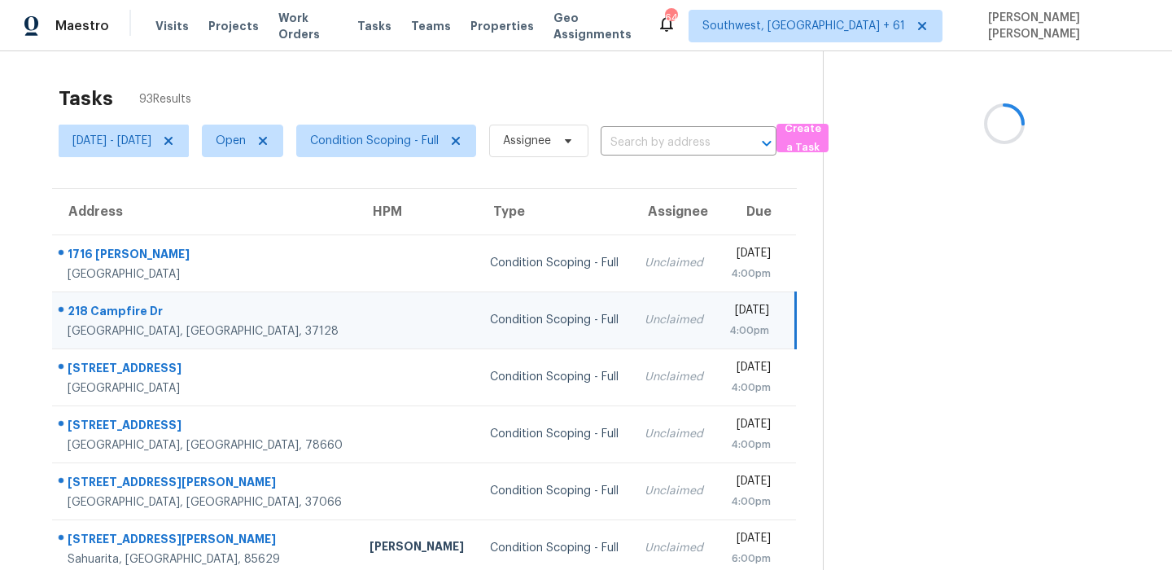
click at [110, 304] on div "218 Campfire Dr" at bounding box center [206, 313] width 276 height 20
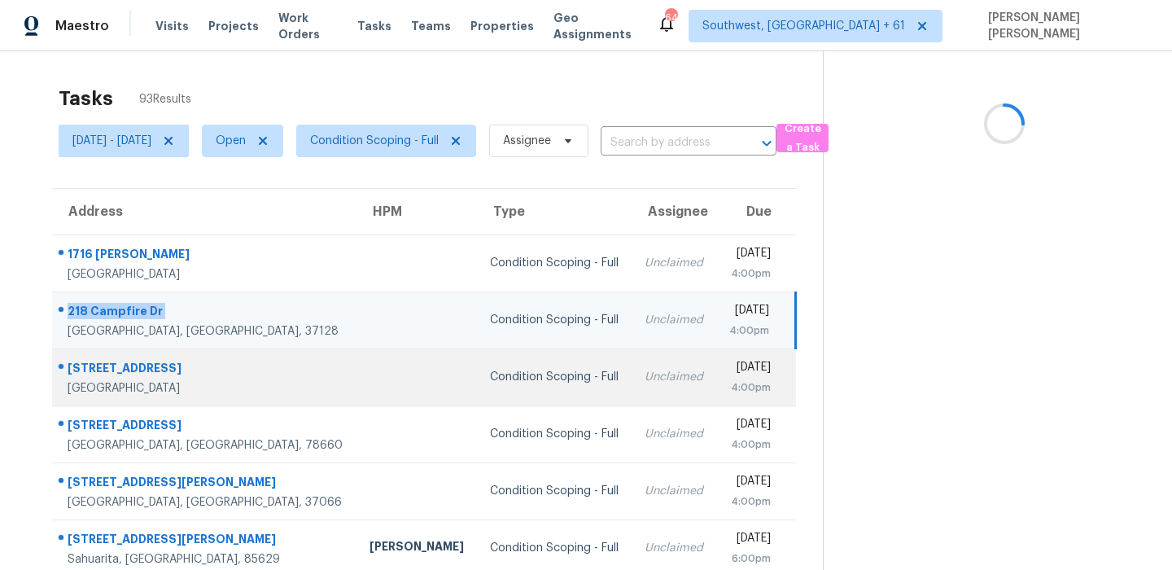
click at [148, 369] on div "3326 Potters House Way" at bounding box center [206, 370] width 276 height 20
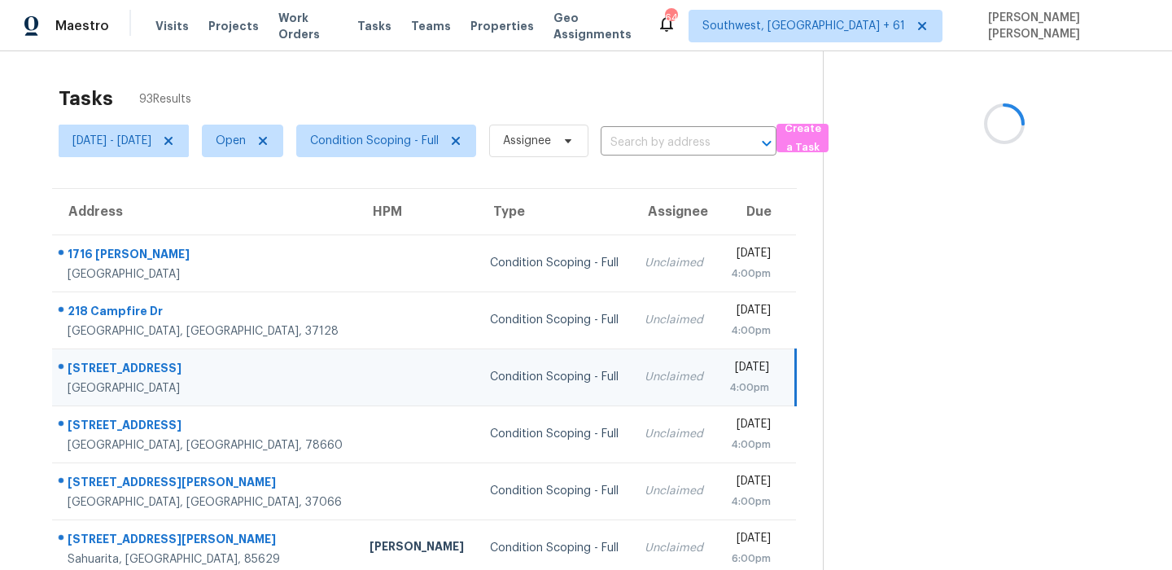
click at [148, 369] on div "3326 Potters House Way" at bounding box center [206, 370] width 276 height 20
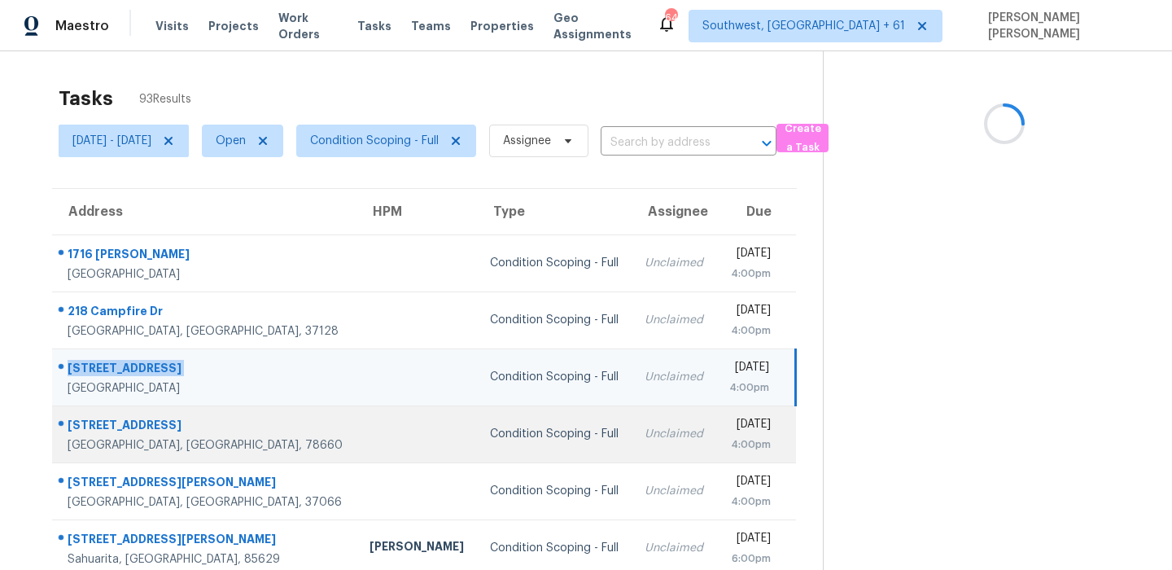
click at [99, 429] on div "20106 Canterwood Ln" at bounding box center [206, 427] width 276 height 20
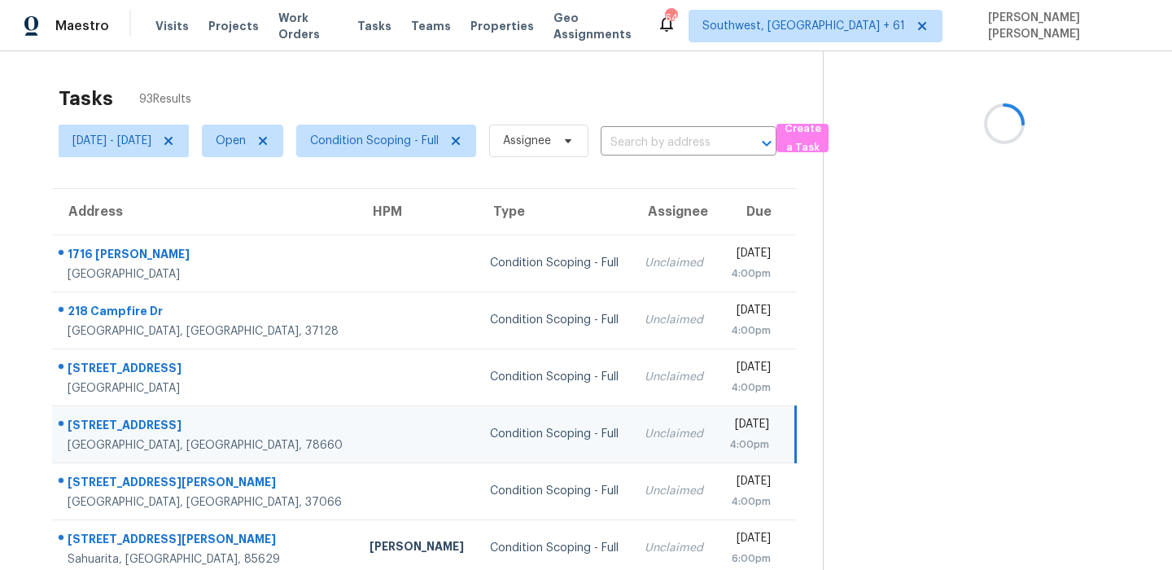
click at [99, 429] on div "20106 Canterwood Ln" at bounding box center [206, 427] width 276 height 20
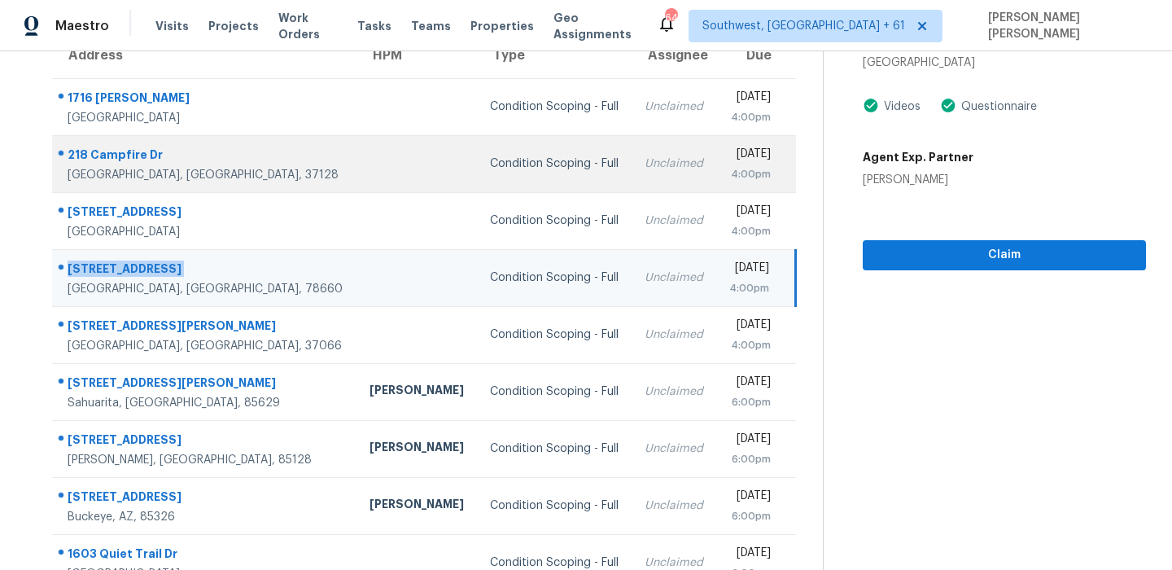
scroll to position [278, 0]
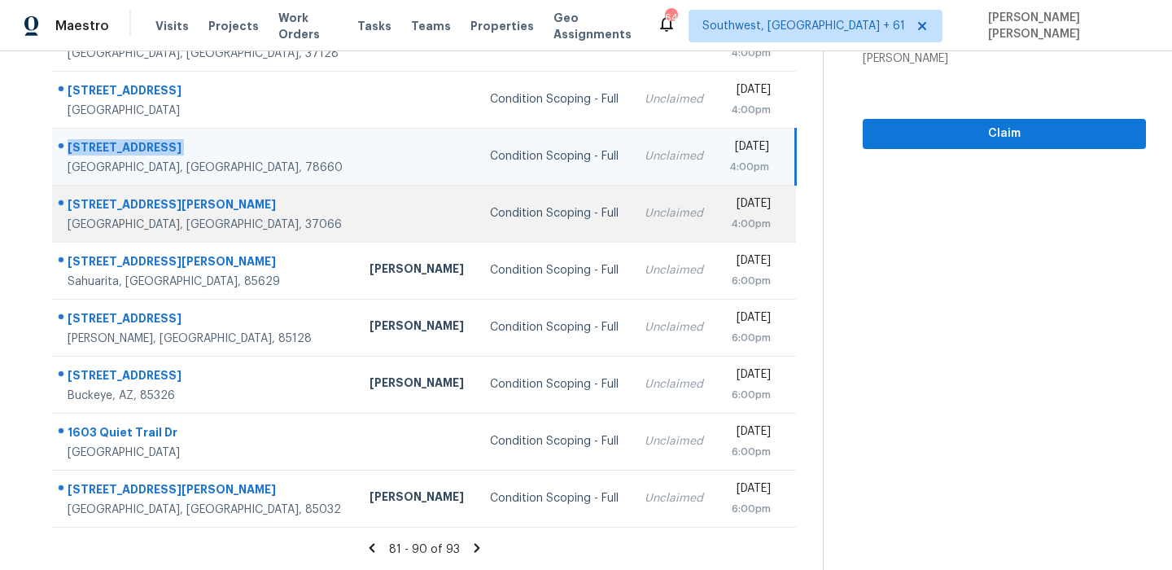
click at [116, 204] on div "536 Callie Ave" at bounding box center [206, 206] width 276 height 20
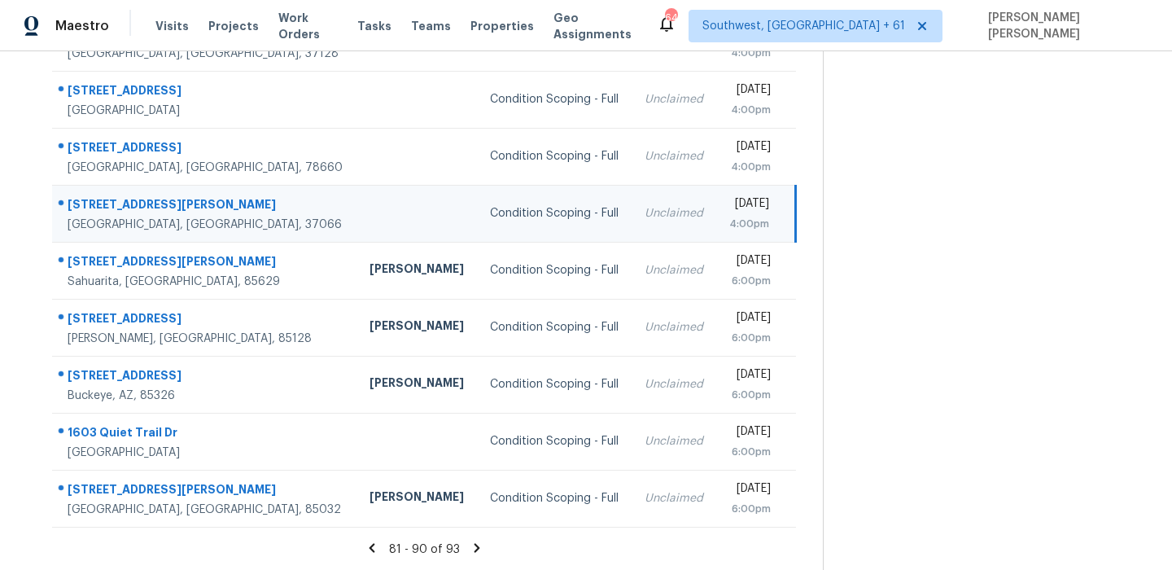
click at [116, 204] on div "536 Callie Ave" at bounding box center [206, 206] width 276 height 20
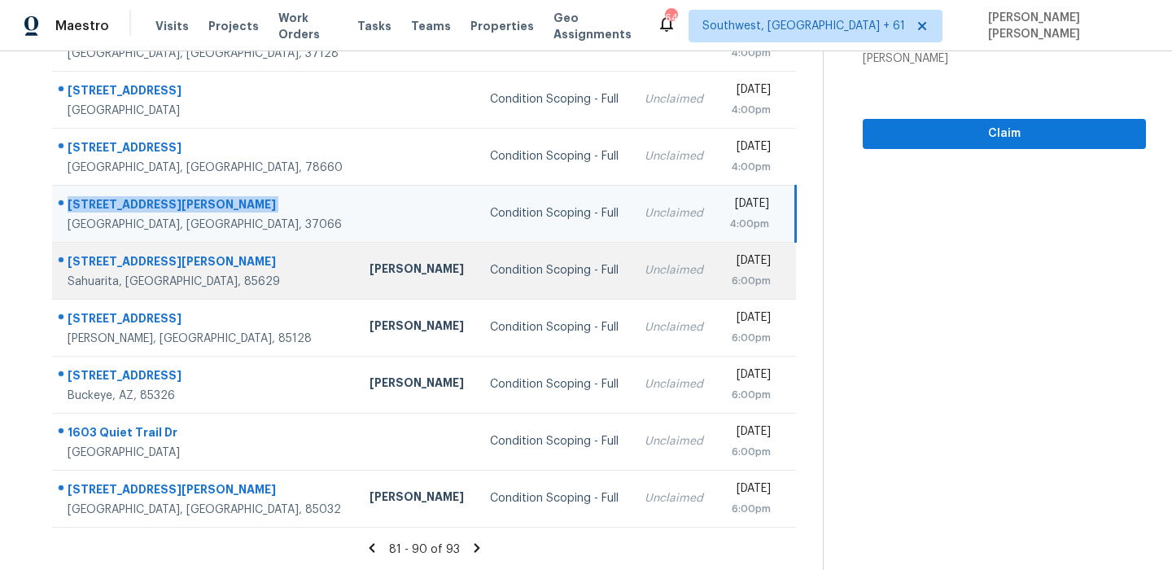
click at [177, 255] on div "539 W Calle Sombra Linda" at bounding box center [206, 263] width 276 height 20
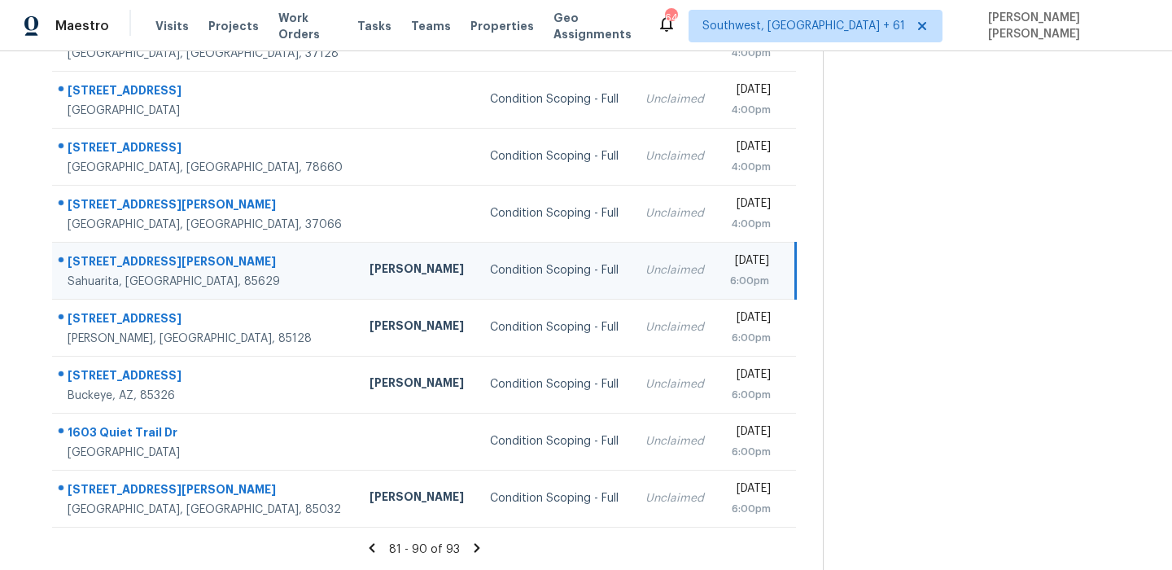
click at [177, 255] on div "539 W Calle Sombra Linda" at bounding box center [206, 263] width 276 height 20
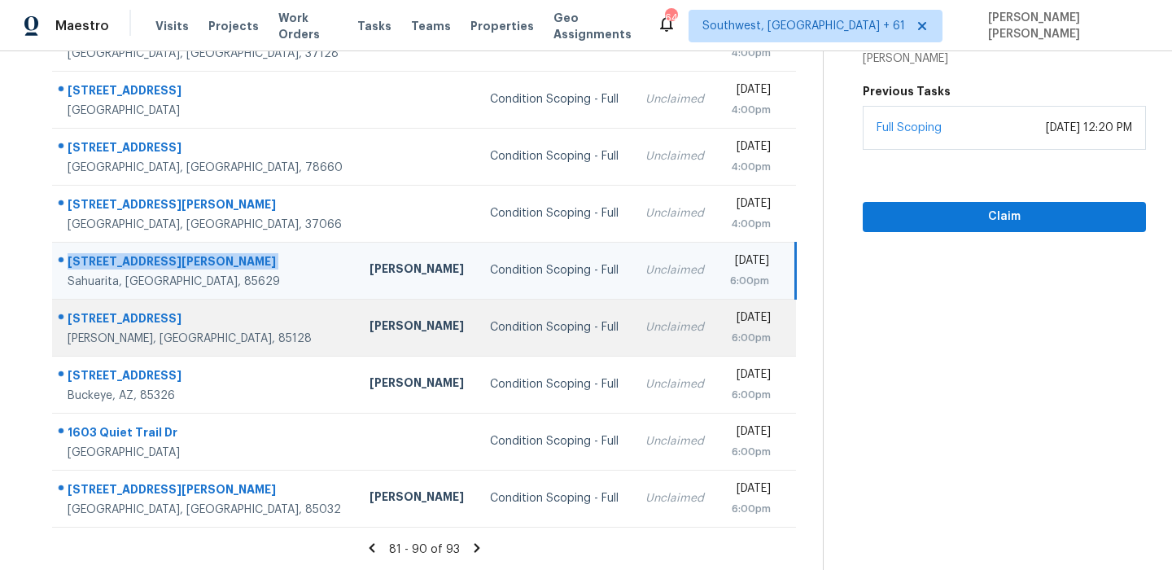
click at [99, 309] on div at bounding box center [198, 319] width 291 height 21
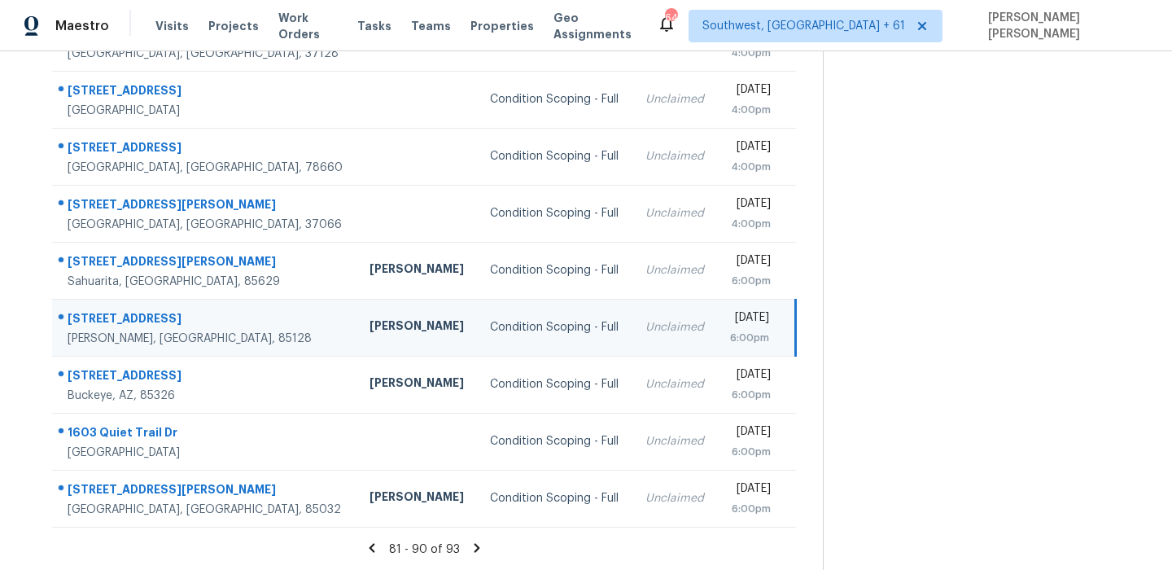
click at [99, 309] on div at bounding box center [198, 319] width 291 height 21
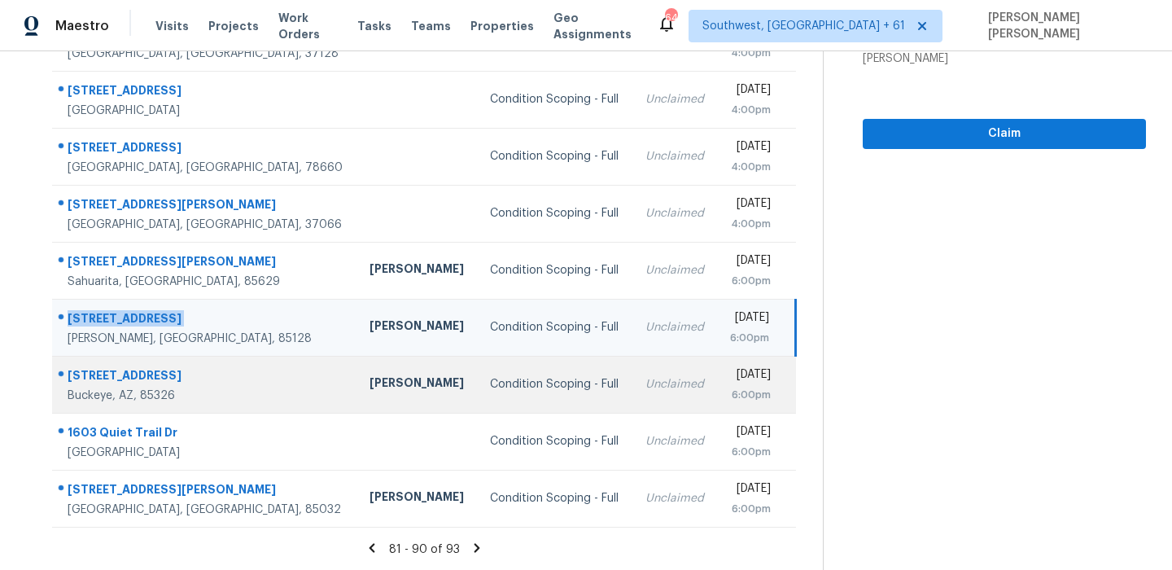
click at [139, 369] on div "24531 W Cocopah St" at bounding box center [206, 377] width 276 height 20
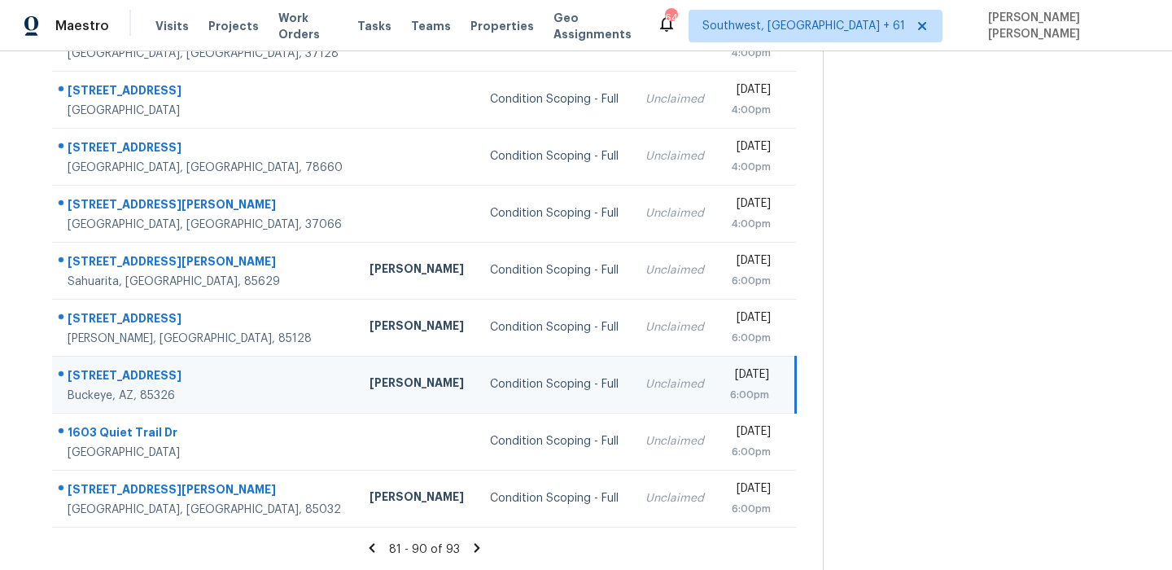
click at [138, 369] on div "24531 W Cocopah St" at bounding box center [206, 377] width 276 height 20
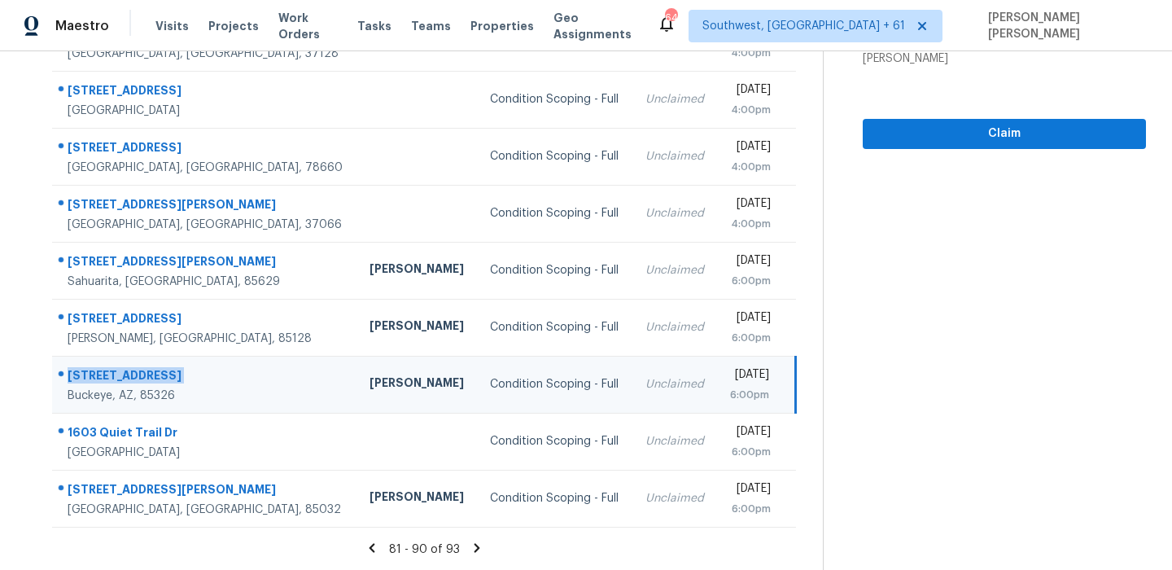
click at [138, 369] on div "24531 W Cocopah St" at bounding box center [206, 377] width 276 height 20
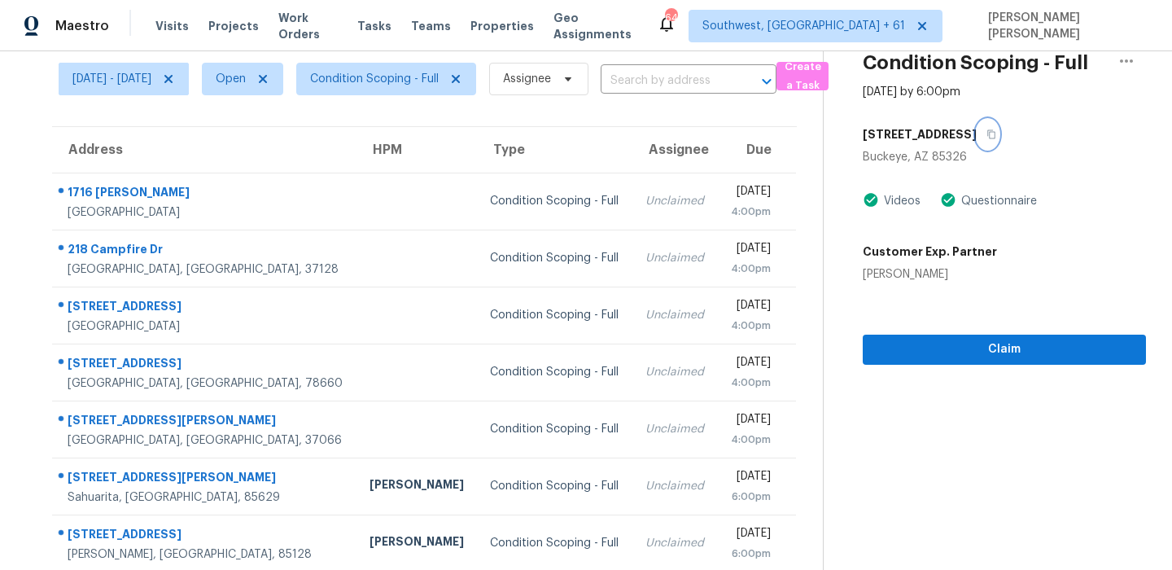
click at [999, 140] on button "button" at bounding box center [988, 134] width 22 height 29
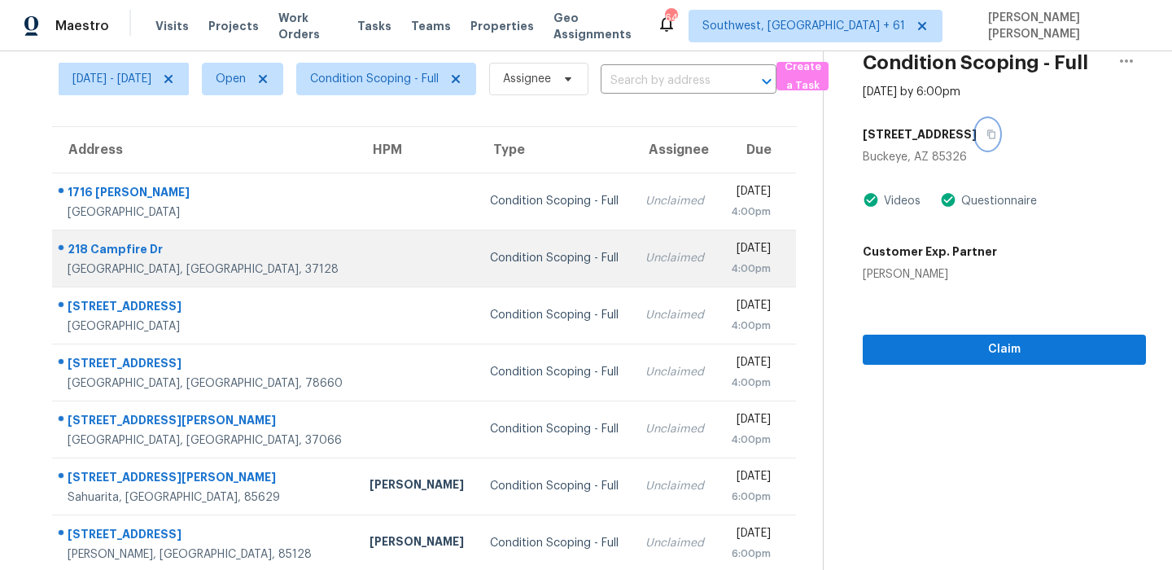
scroll to position [278, 0]
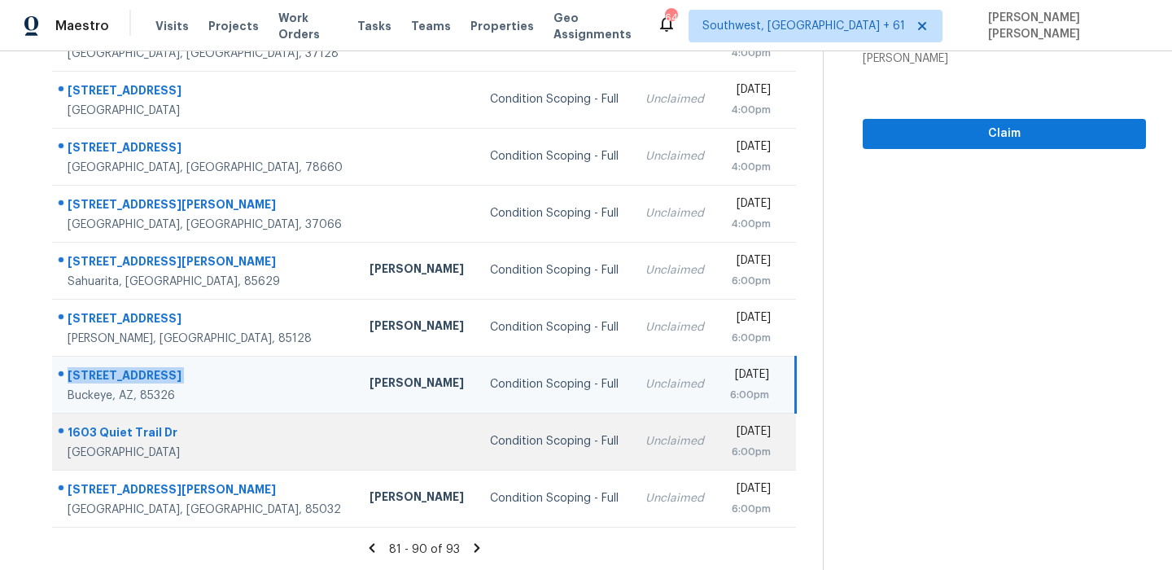
click at [113, 430] on div "1603 Quiet Trail Dr" at bounding box center [206, 434] width 276 height 20
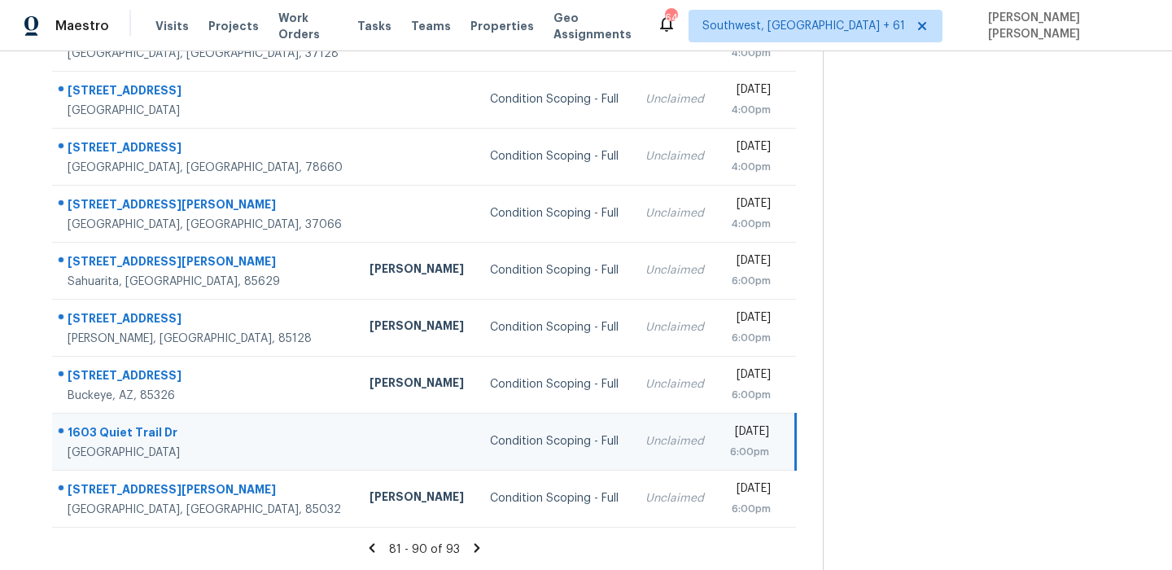
click at [113, 430] on div "1603 Quiet Trail Dr" at bounding box center [206, 434] width 276 height 20
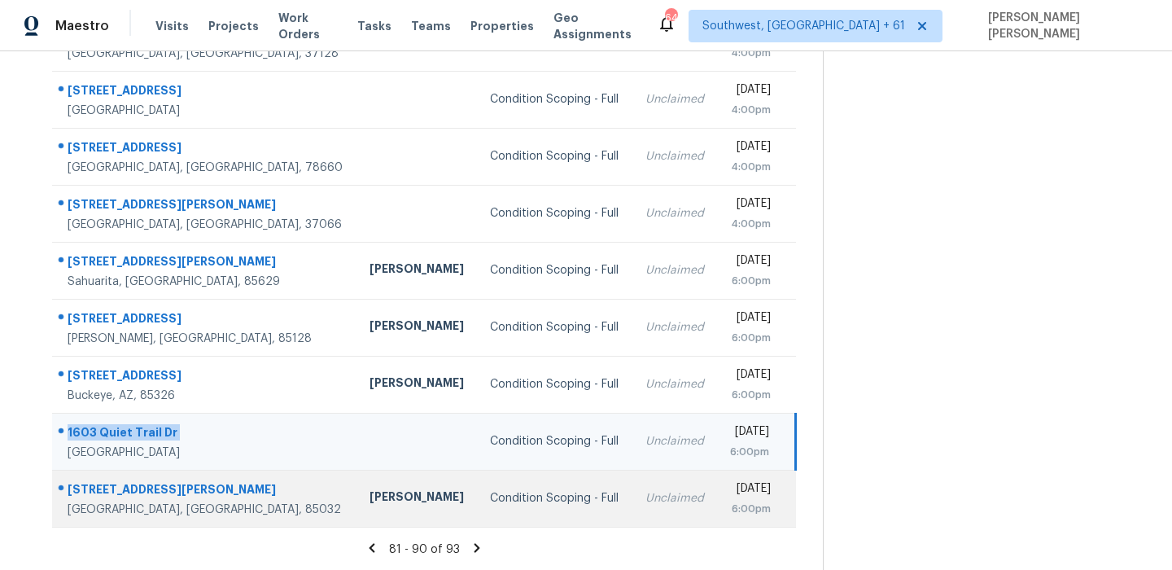
click at [128, 481] on div "3718 E Evans Dr" at bounding box center [206, 491] width 276 height 20
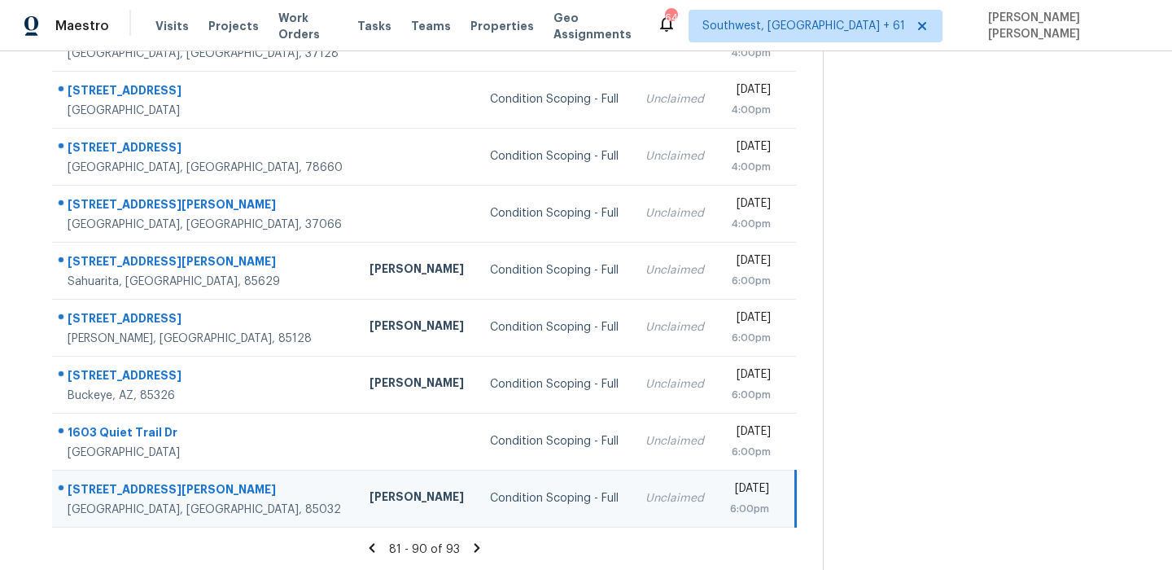
click at [128, 481] on div "3718 E Evans Dr" at bounding box center [206, 491] width 276 height 20
click at [484, 551] on icon at bounding box center [477, 548] width 15 height 15
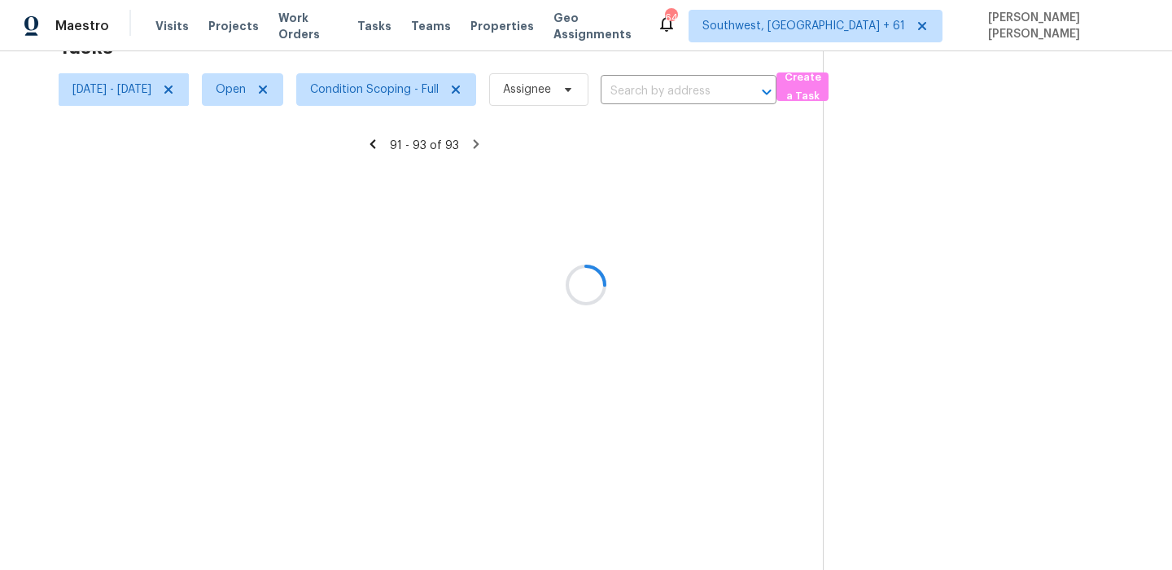
scroll to position [51, 0]
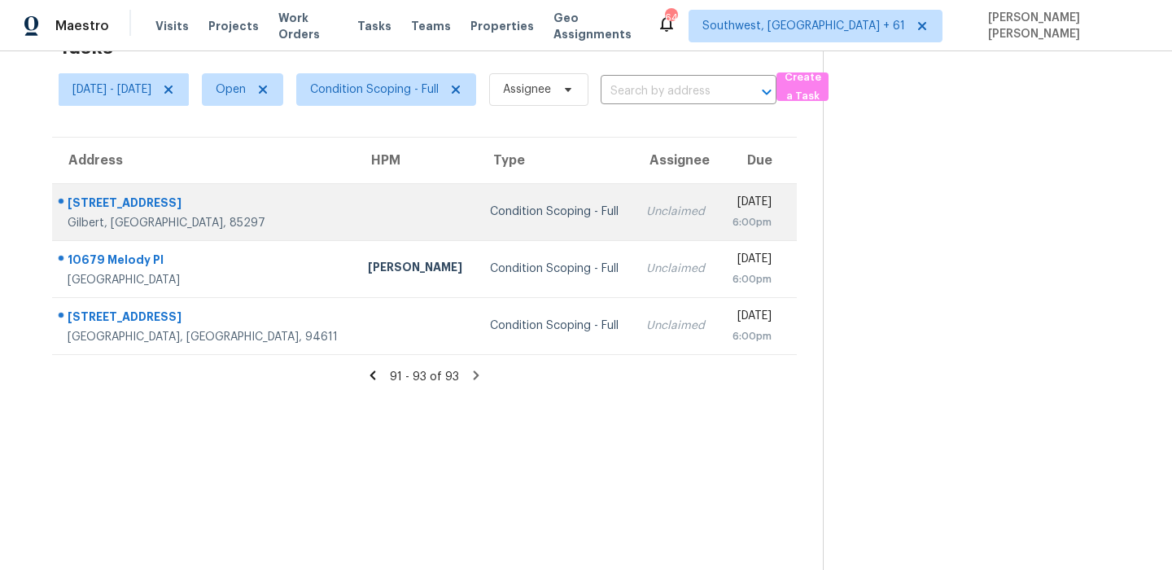
click at [140, 200] on div "3489 S Bandit Rd" at bounding box center [205, 205] width 274 height 20
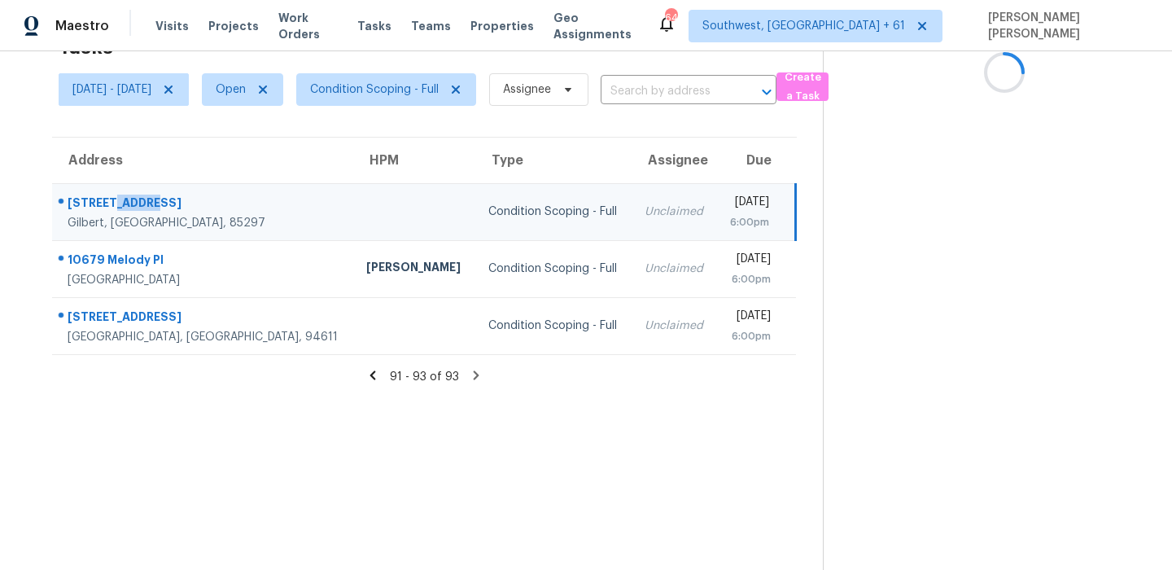
click at [140, 200] on div "3489 S Bandit Rd" at bounding box center [204, 205] width 273 height 20
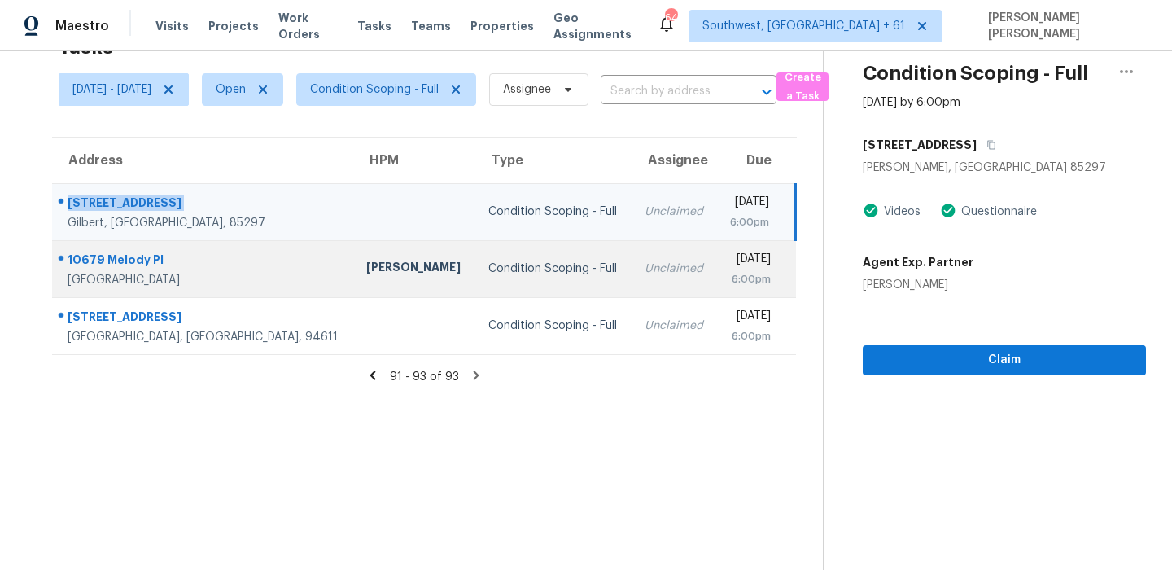
click at [112, 265] on div "10679 Melody Pl" at bounding box center [204, 262] width 273 height 20
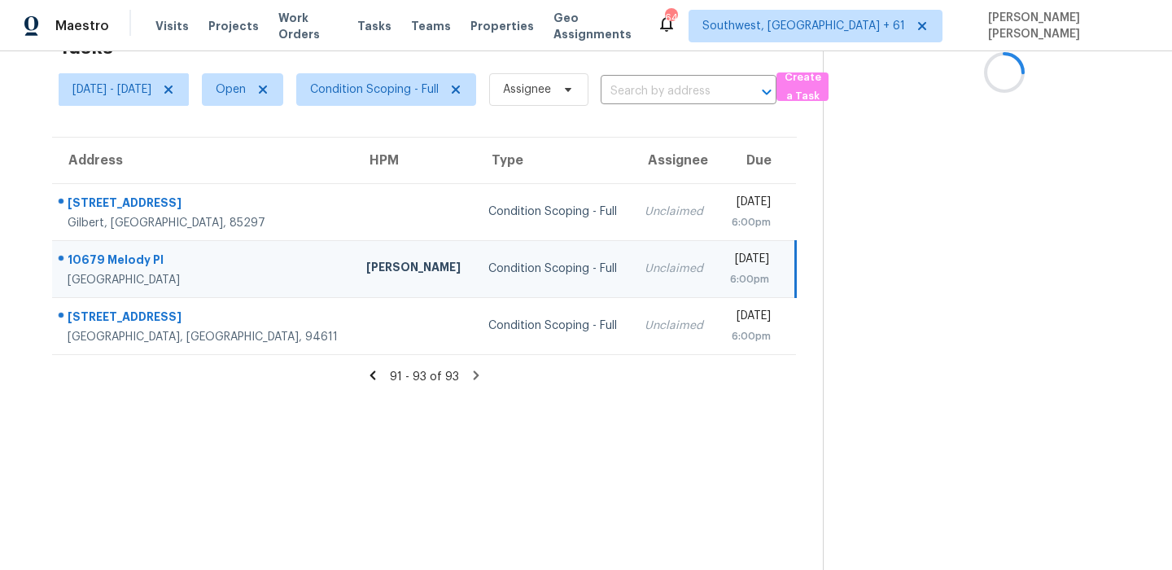
click at [112, 265] on div "10679 Melody Pl" at bounding box center [204, 262] width 273 height 20
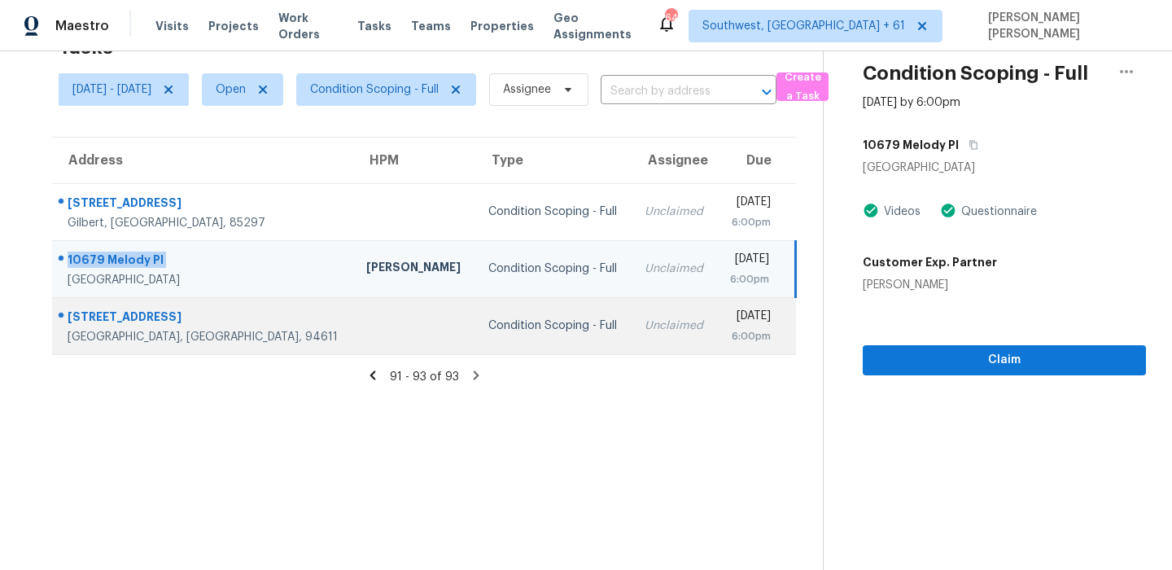
click at [130, 298] on td "6727 Pinehaven Rd Oakland, CA, 94611" at bounding box center [202, 325] width 301 height 57
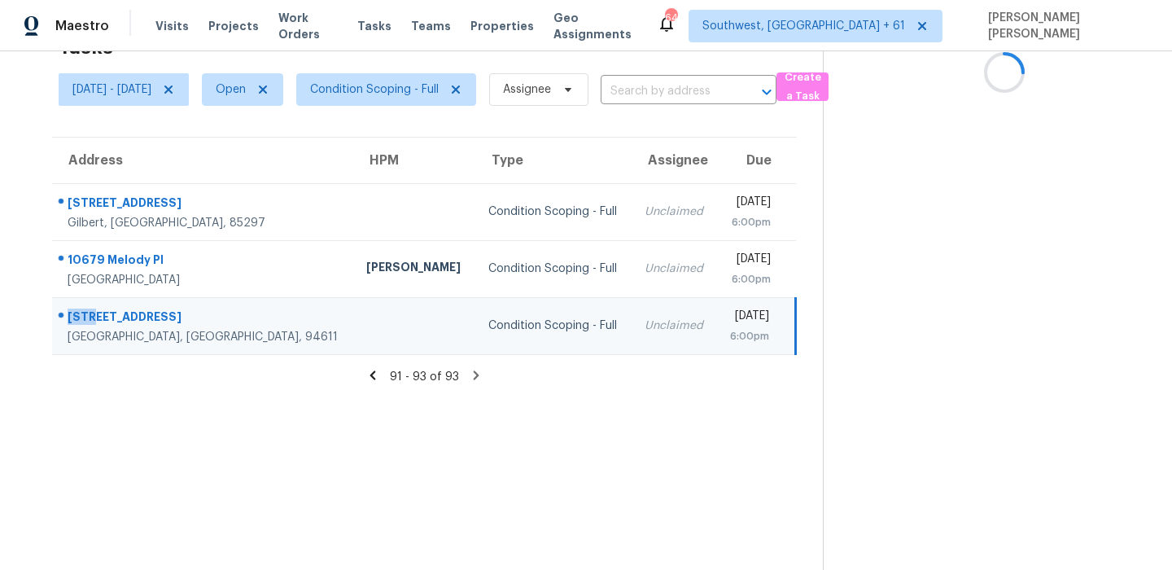
click at [130, 298] on td "6727 Pinehaven Rd Oakland, CA, 94611" at bounding box center [202, 325] width 301 height 57
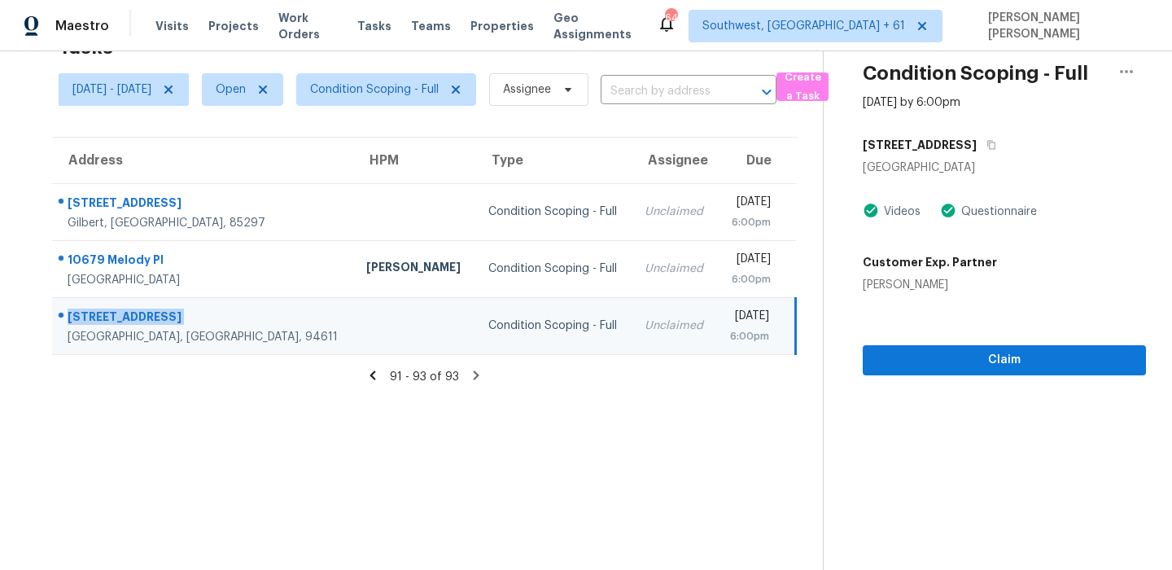
scroll to position [0, 0]
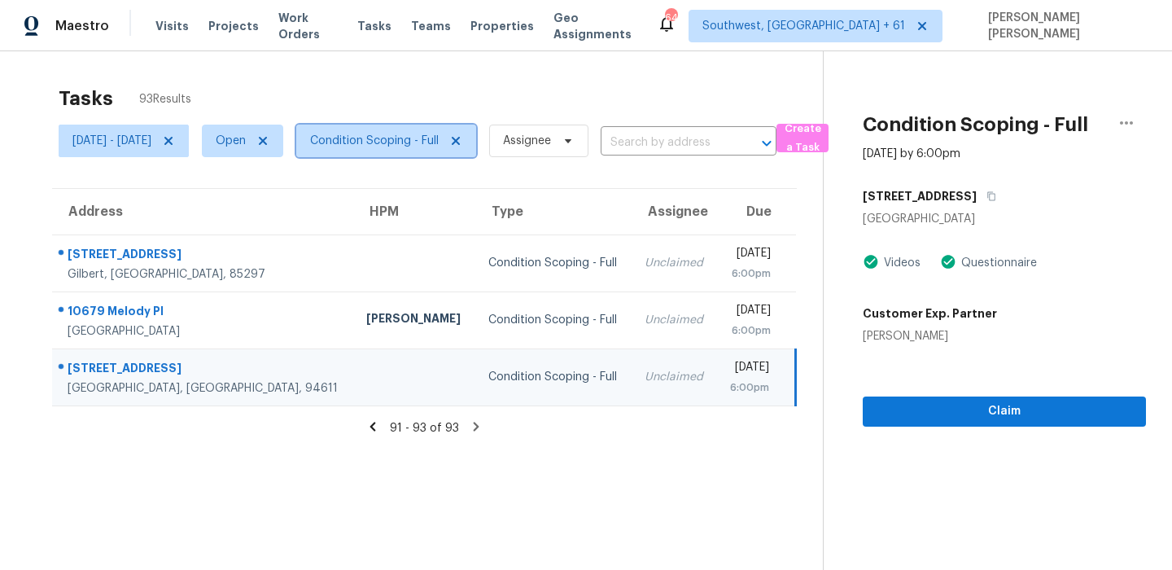
click at [388, 149] on span "Condition Scoping - Full" at bounding box center [386, 141] width 180 height 33
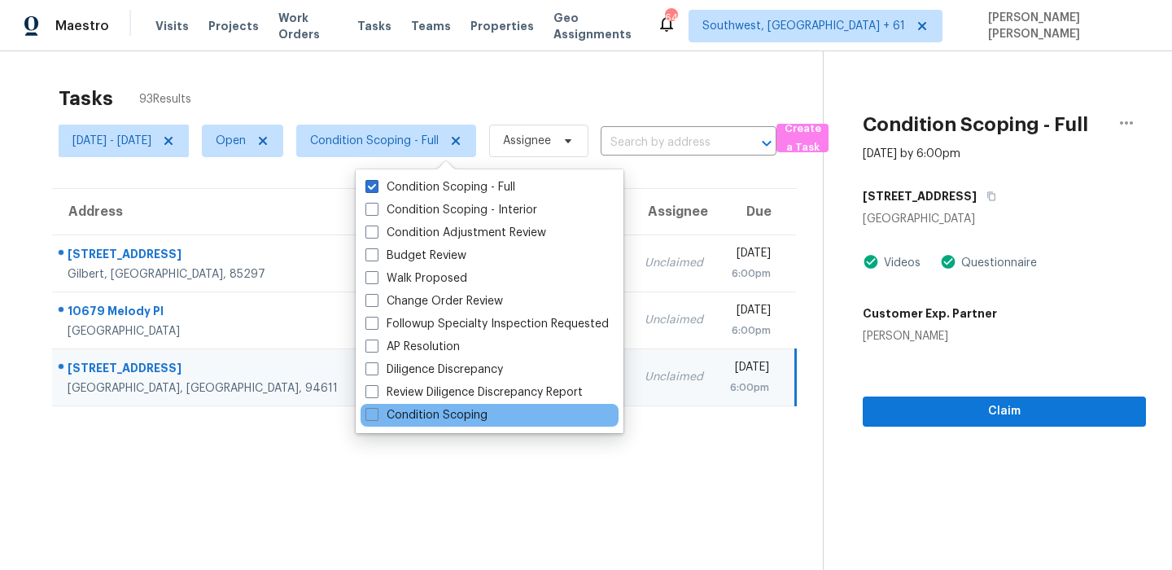
click at [419, 405] on div "Condition Scoping" at bounding box center [490, 415] width 258 height 23
click at [409, 422] on label "Condition Scoping" at bounding box center [426, 415] width 122 height 16
click at [376, 418] on input "Condition Scoping" at bounding box center [370, 412] width 11 height 11
checkbox input "true"
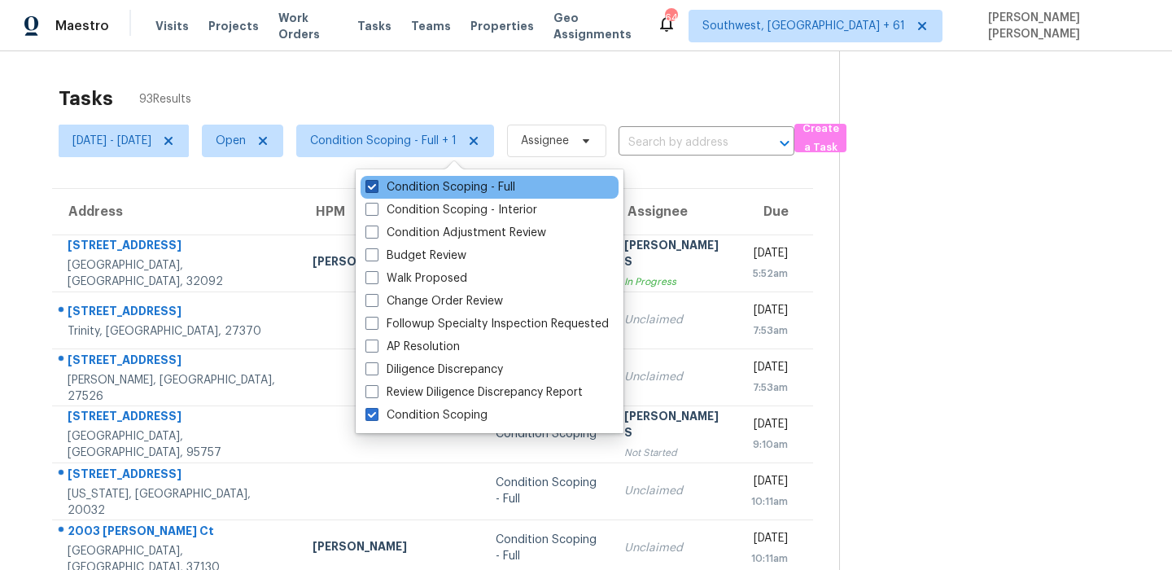
click at [434, 186] on label "Condition Scoping - Full" at bounding box center [440, 187] width 150 height 16
click at [376, 186] on input "Condition Scoping - Full" at bounding box center [370, 184] width 11 height 11
checkbox input "false"
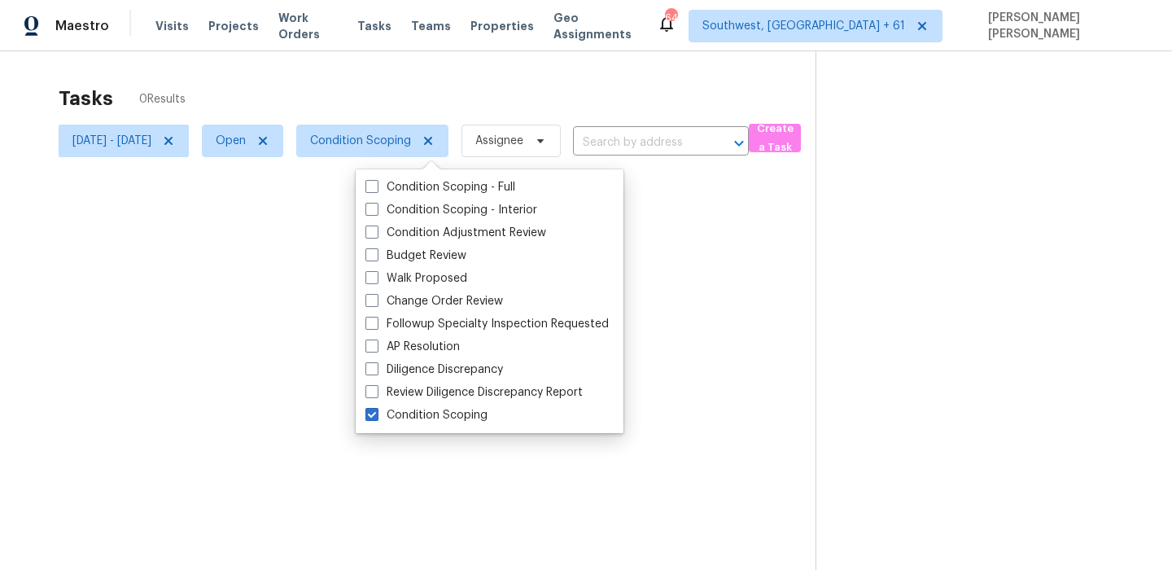
click at [435, 110] on div at bounding box center [586, 285] width 1172 height 570
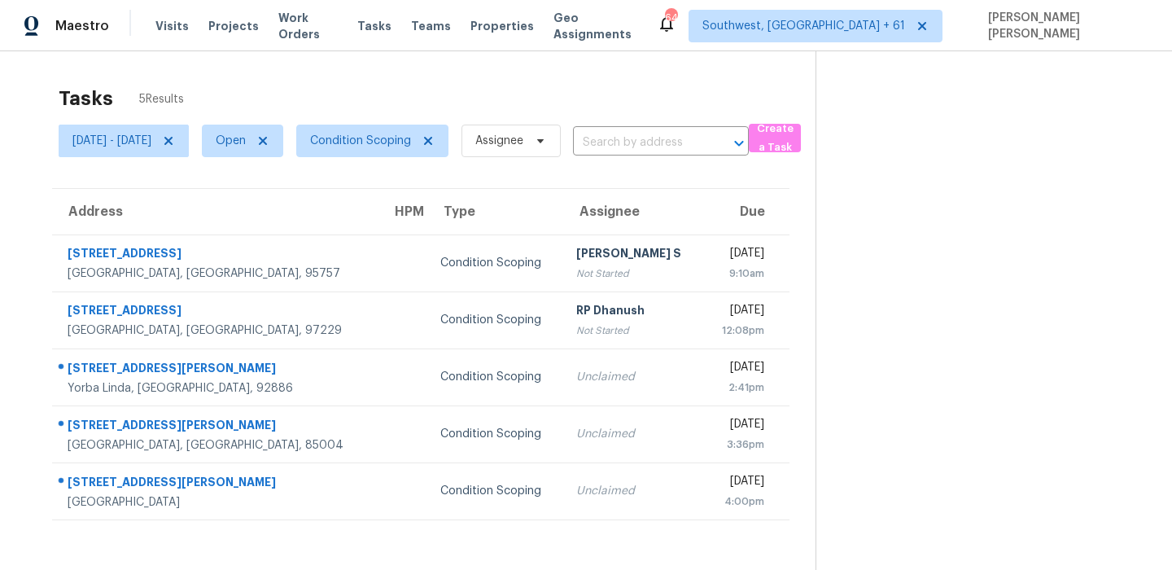
click at [578, 103] on div "Tasks 5 Results" at bounding box center [437, 98] width 757 height 42
click at [392, 146] on span "Condition Scoping" at bounding box center [360, 141] width 101 height 16
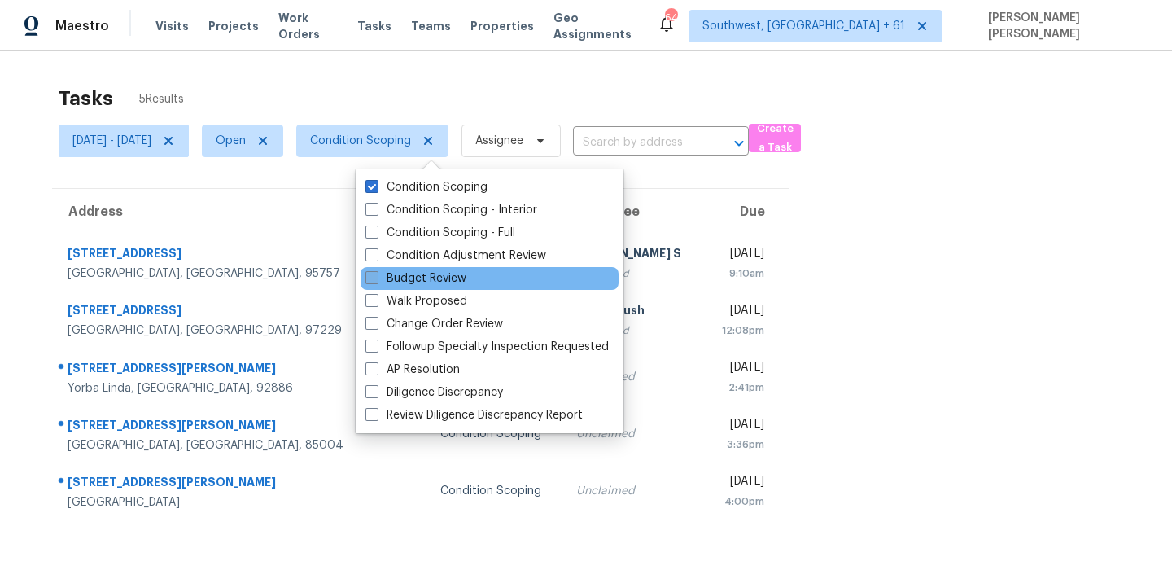
click at [421, 271] on label "Budget Review" at bounding box center [415, 278] width 101 height 16
click at [376, 271] on input "Budget Review" at bounding box center [370, 275] width 11 height 11
checkbox input "true"
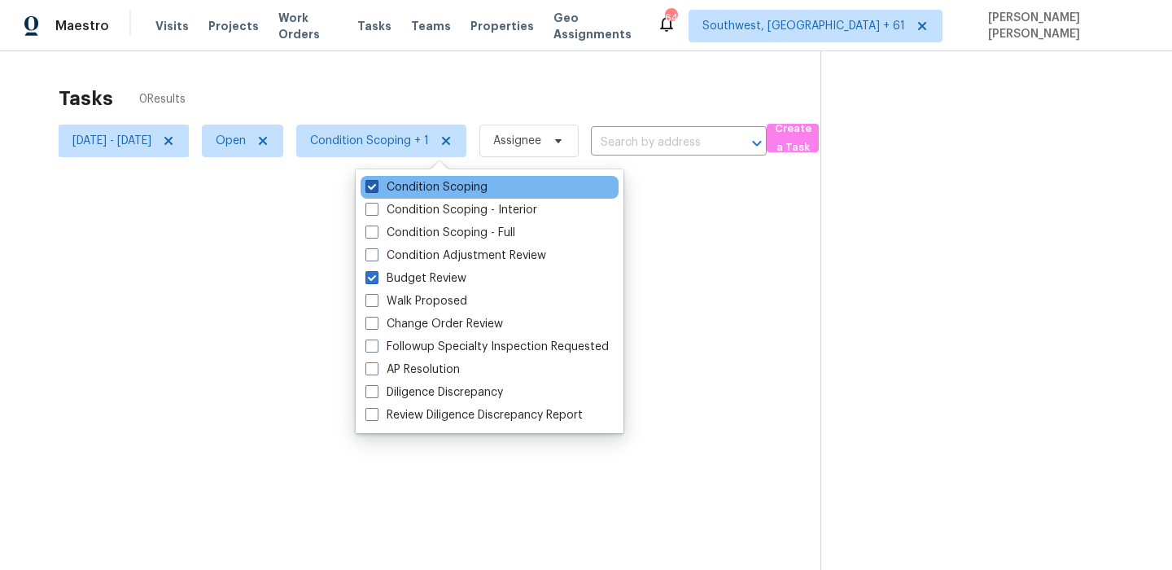
click at [401, 191] on label "Condition Scoping" at bounding box center [426, 187] width 122 height 16
click at [376, 190] on input "Condition Scoping" at bounding box center [370, 184] width 11 height 11
checkbox input "false"
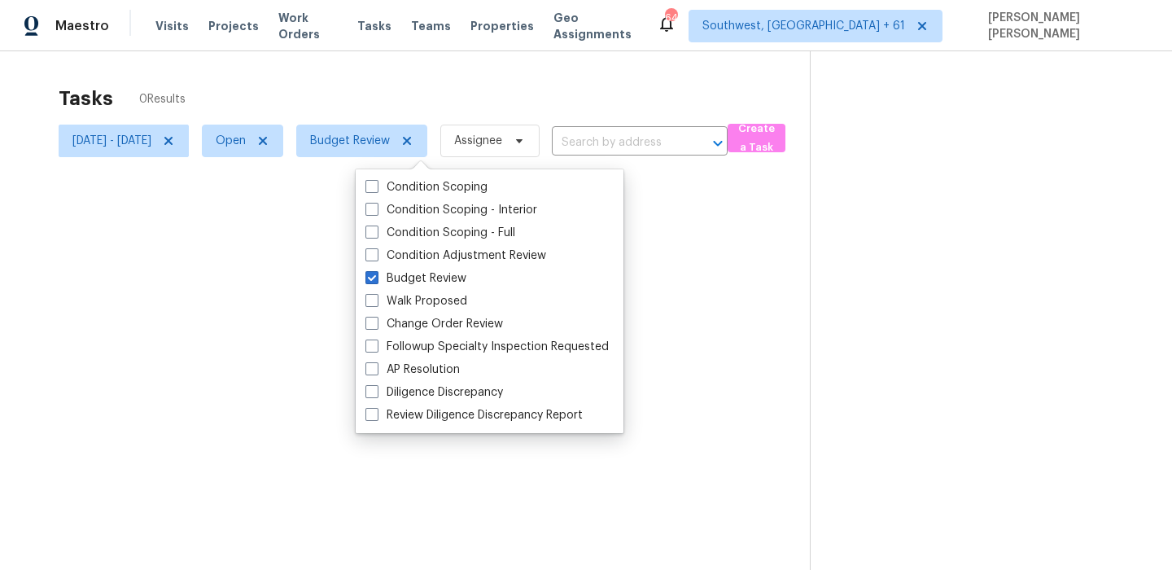
click at [424, 96] on div at bounding box center [586, 285] width 1172 height 570
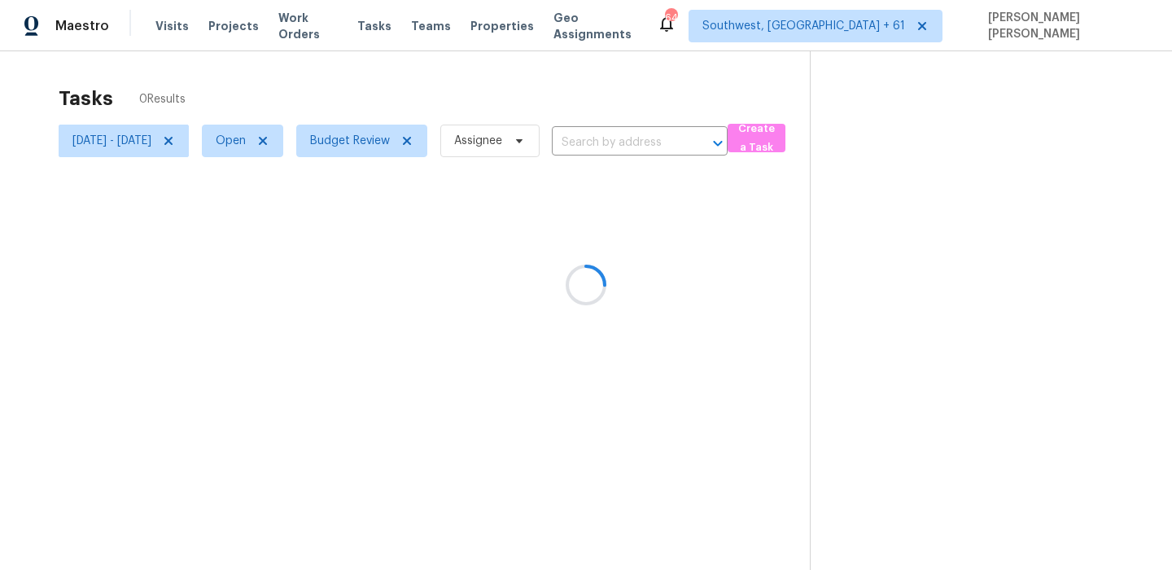
click at [175, 143] on div at bounding box center [586, 285] width 1172 height 570
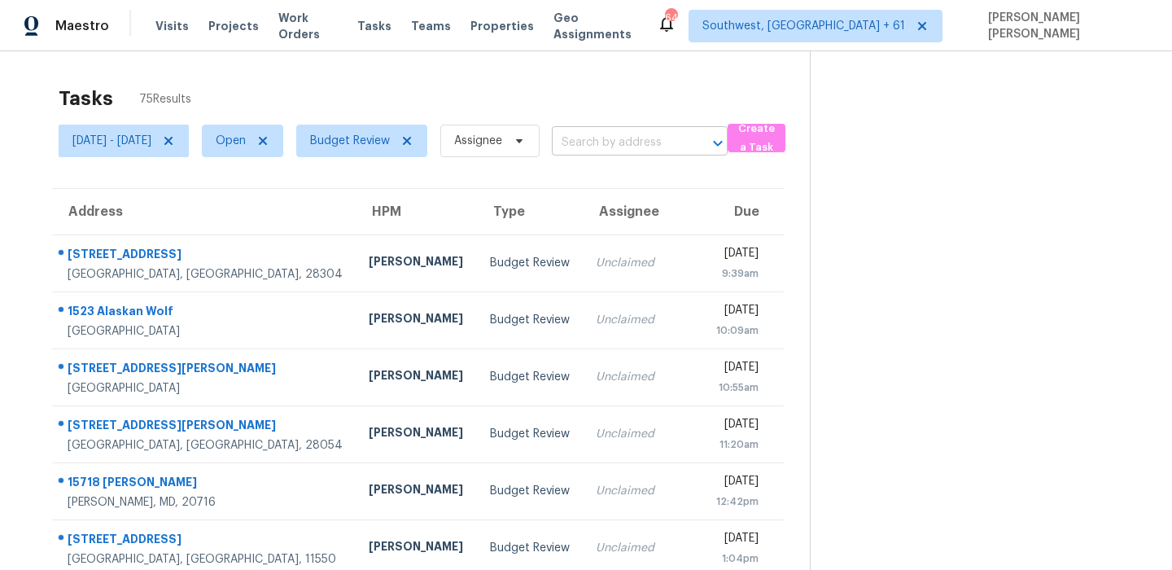
click at [682, 143] on input "text" at bounding box center [617, 142] width 130 height 25
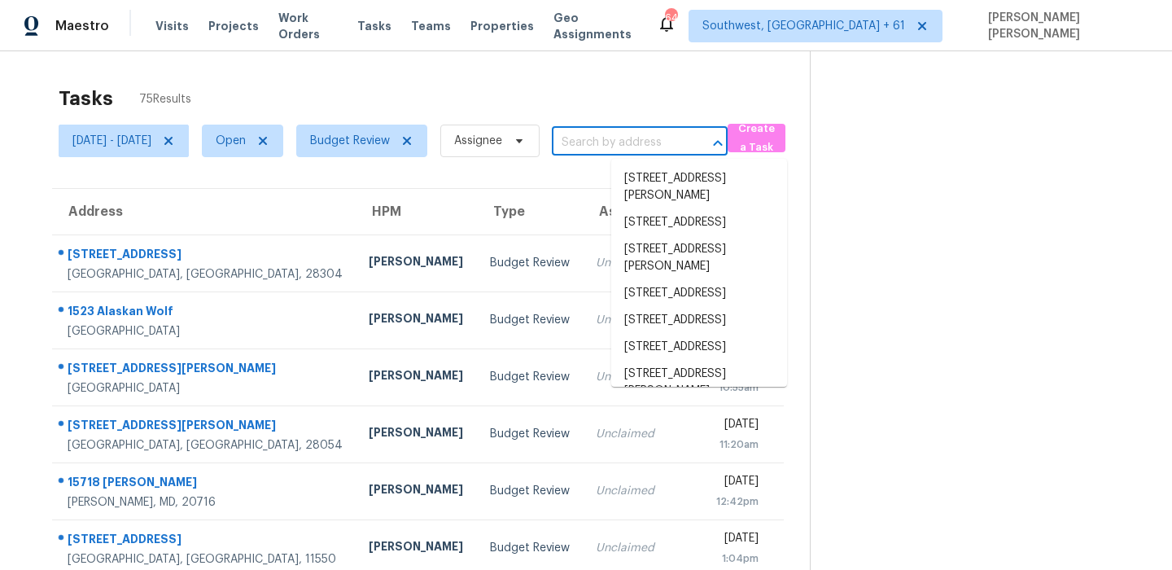
paste input "1341 Amberwood Dr, Hemet, CA 92543"
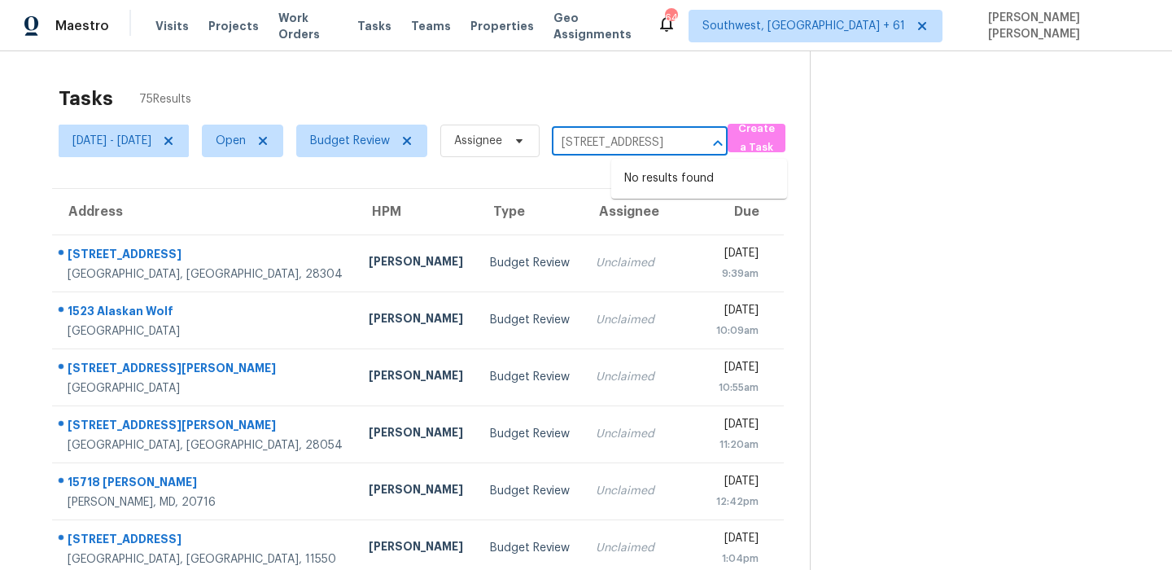
type input "1341 Amberwood Dr, Hemet, CA 92543"
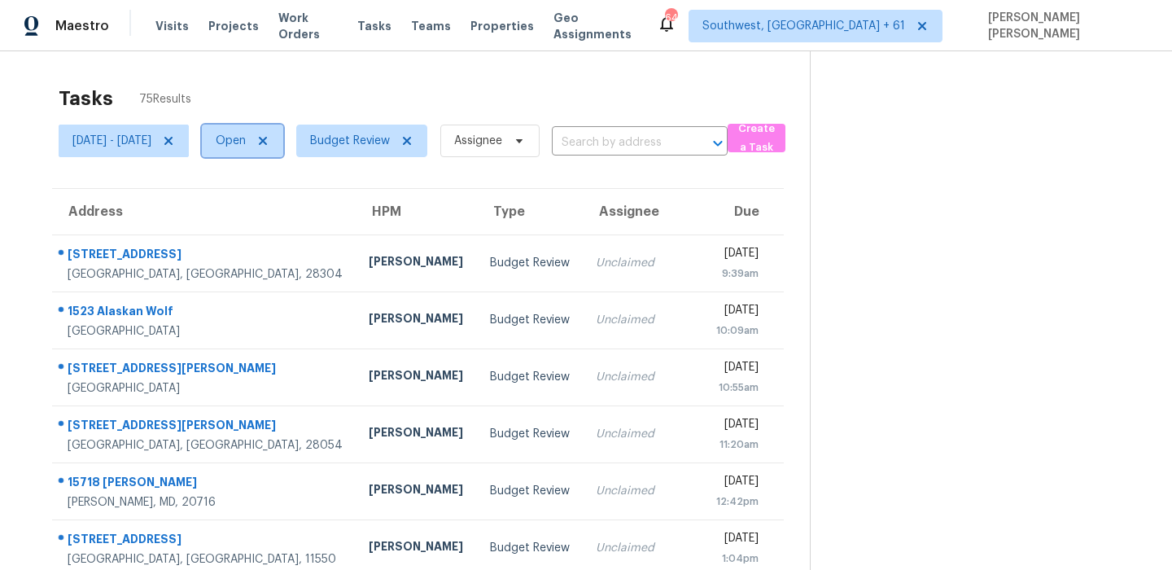
click at [246, 142] on span "Open" at bounding box center [231, 141] width 30 height 16
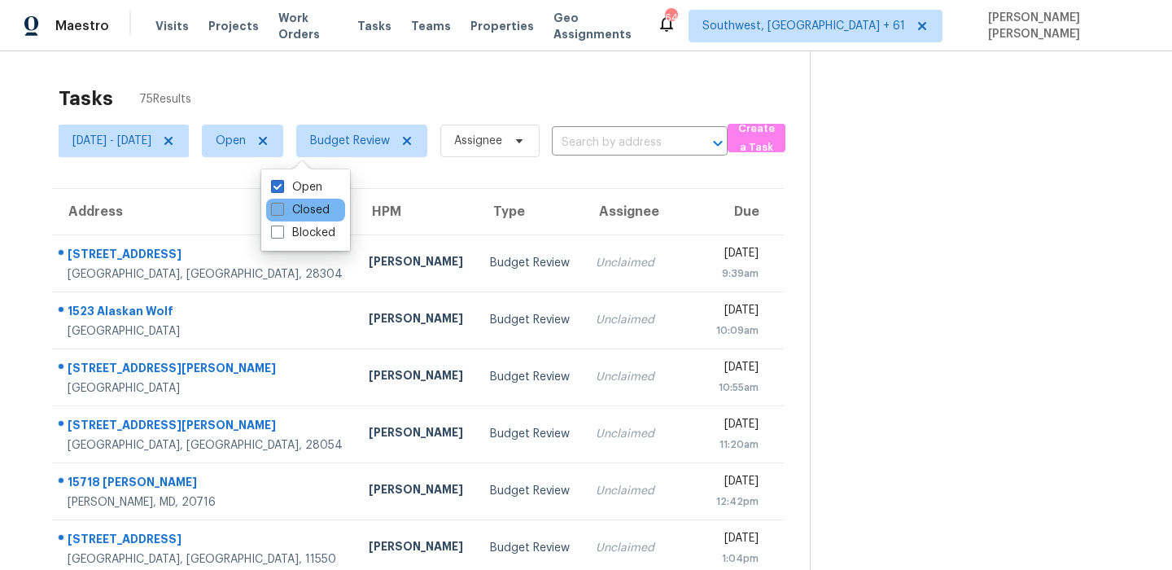
click at [290, 206] on label "Closed" at bounding box center [300, 210] width 59 height 16
click at [282, 206] on input "Closed" at bounding box center [276, 207] width 11 height 11
checkbox input "true"
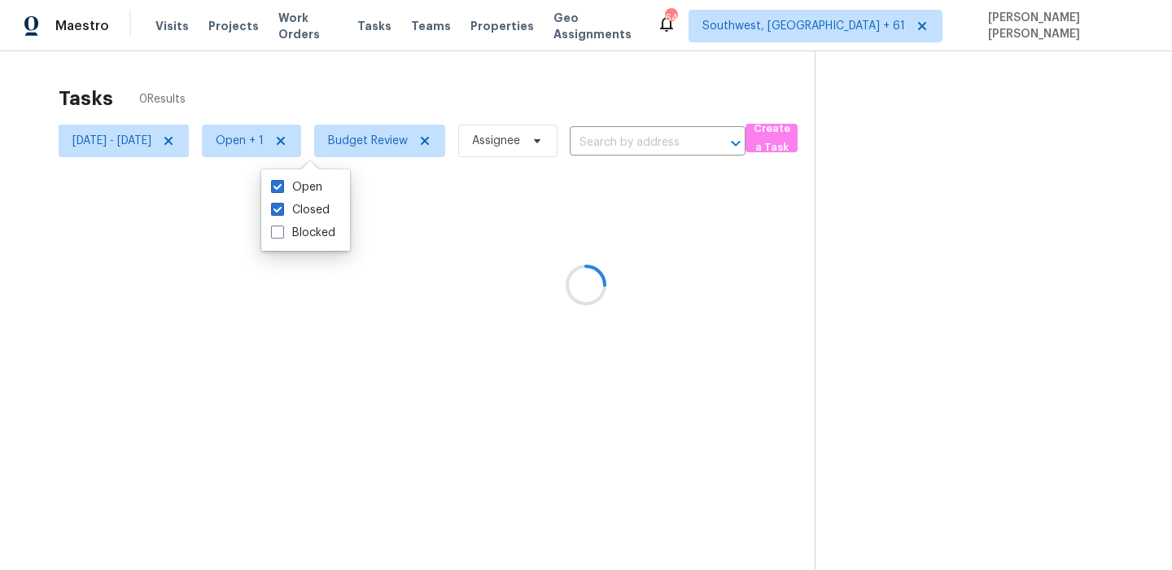
click at [702, 128] on div at bounding box center [586, 285] width 1172 height 570
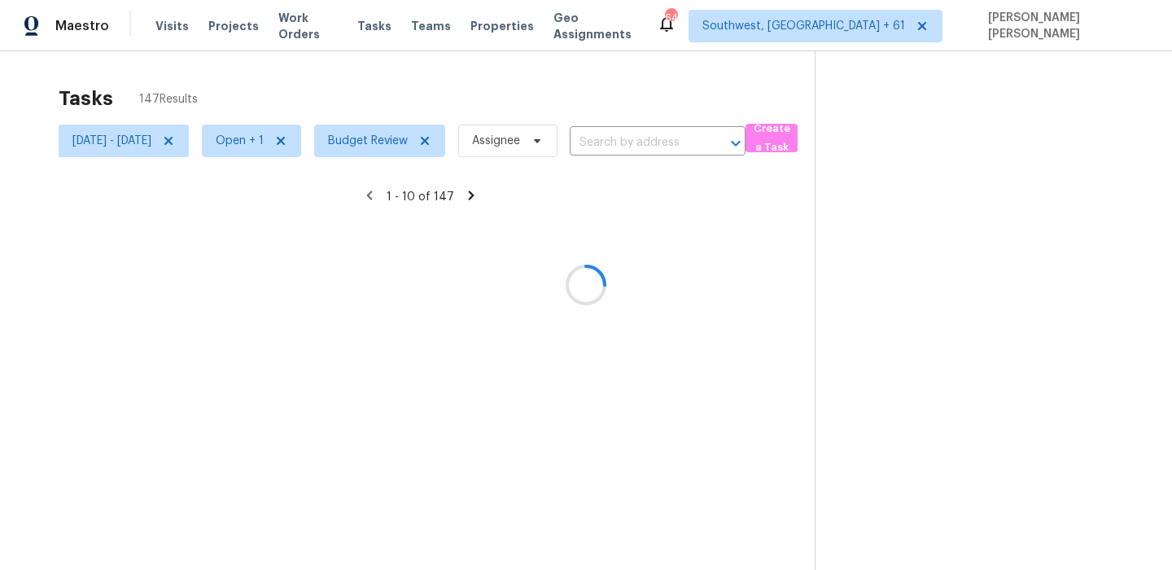
click at [692, 136] on div at bounding box center [586, 285] width 1172 height 570
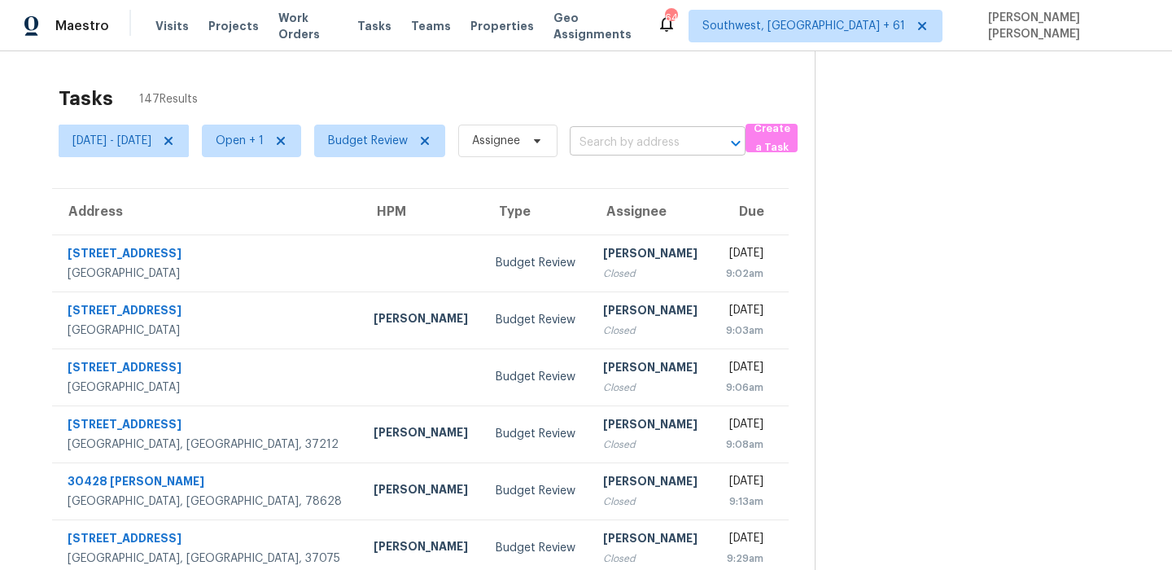
click at [668, 141] on input "text" at bounding box center [635, 142] width 130 height 25
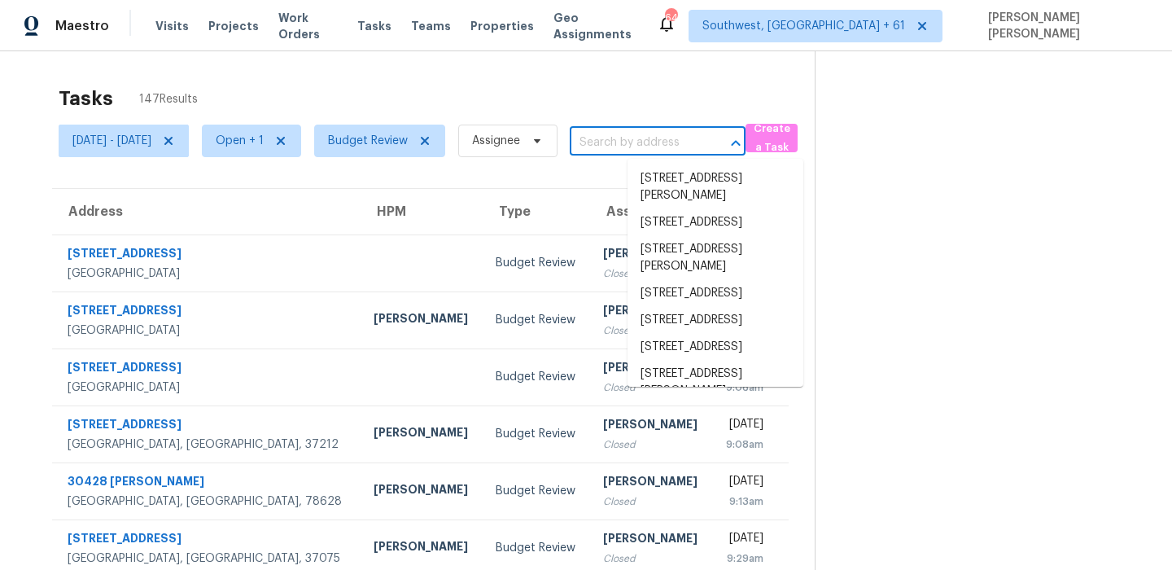
paste input "1341 Amberwood Dr, Hemet, CA 92543"
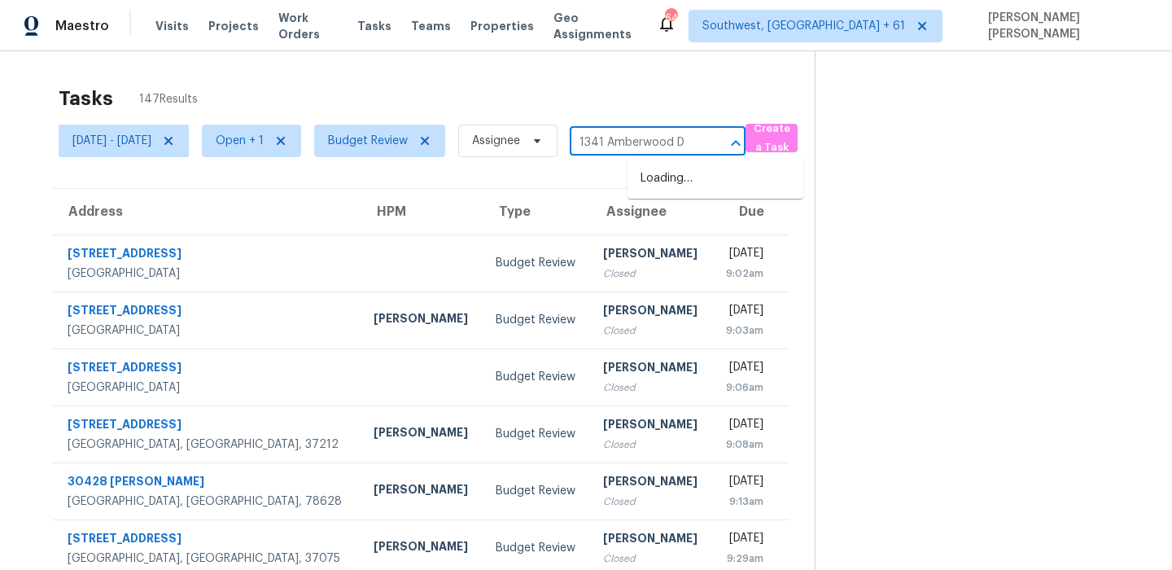
type input "1341 Amberwood D"
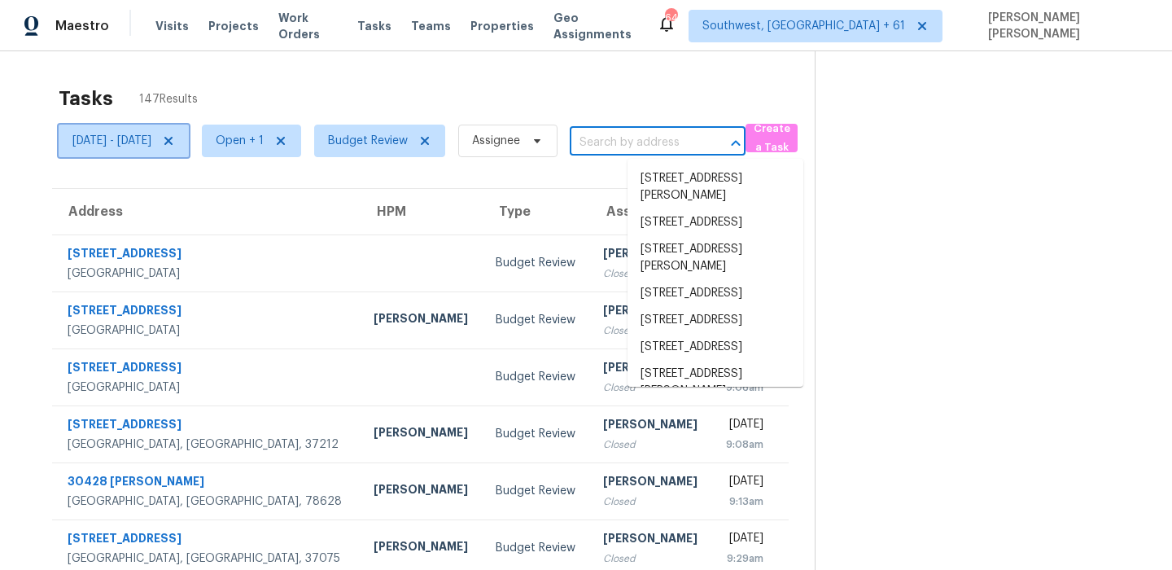
click at [139, 142] on span "Wed, Sep 17 - Wed, Sep 17" at bounding box center [111, 141] width 79 height 16
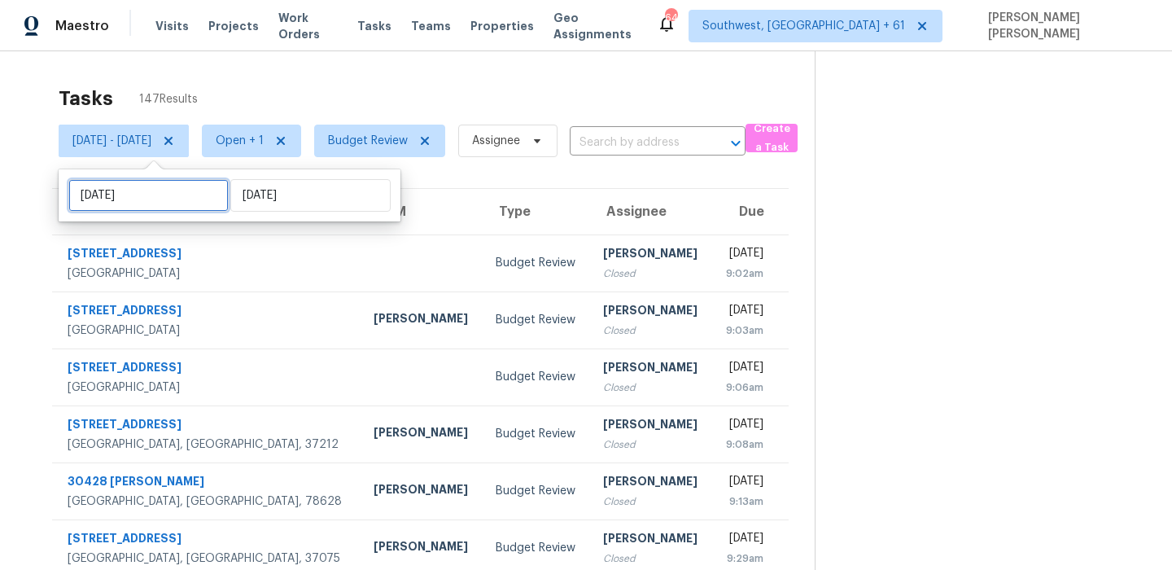
click at [142, 197] on input "Wed, Sep 17" at bounding box center [148, 195] width 160 height 33
select select "8"
select select "2025"
select select "9"
select select "2025"
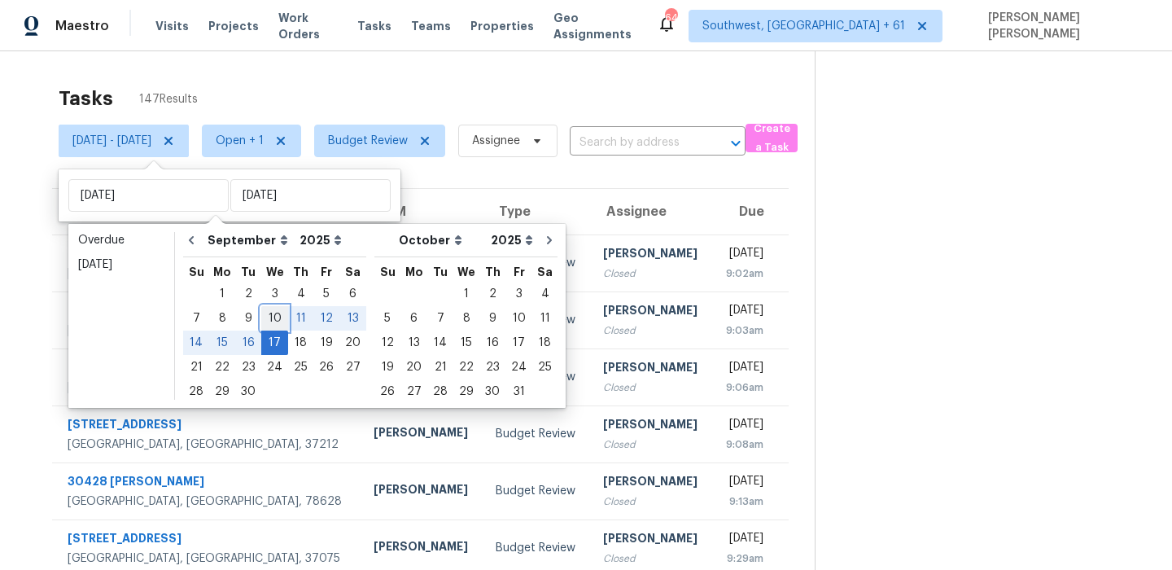
click at [266, 318] on div "10" at bounding box center [274, 318] width 27 height 23
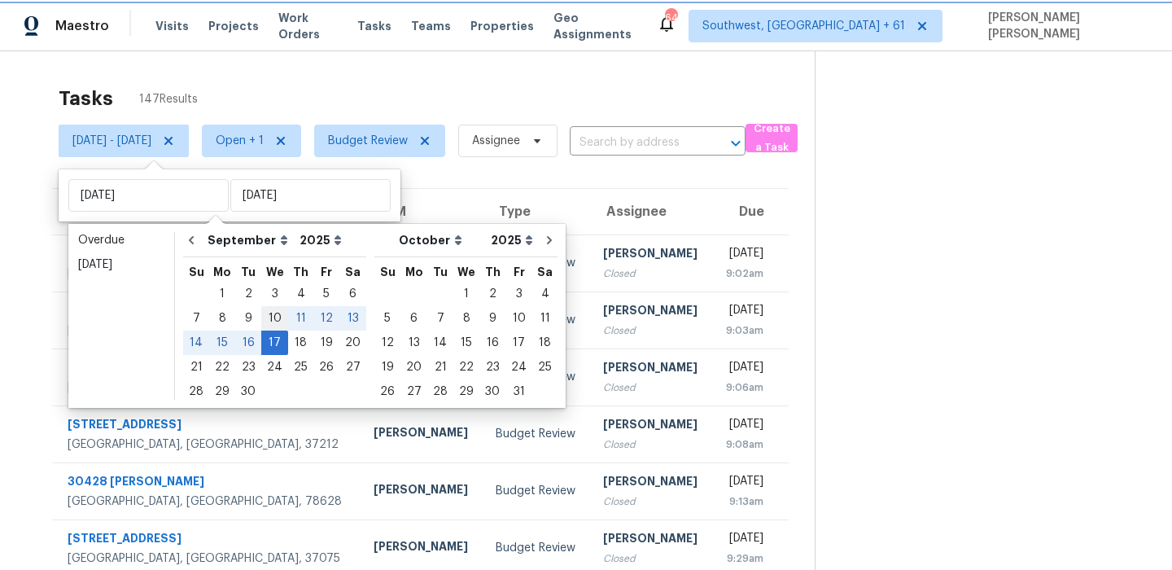
type input "Wed, Sep 10"
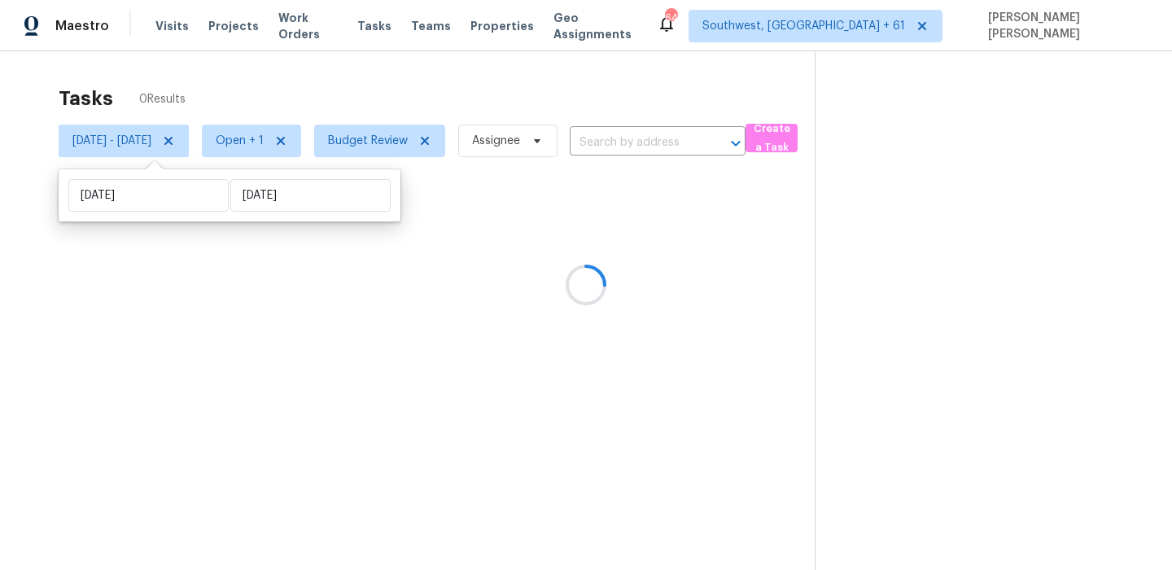
click at [223, 173] on div "Wed, Sep 10 Wed, Sep 17" at bounding box center [230, 195] width 342 height 52
click at [230, 190] on input "Wed, Sep 17" at bounding box center [310, 195] width 160 height 33
select select "8"
select select "2025"
select select "9"
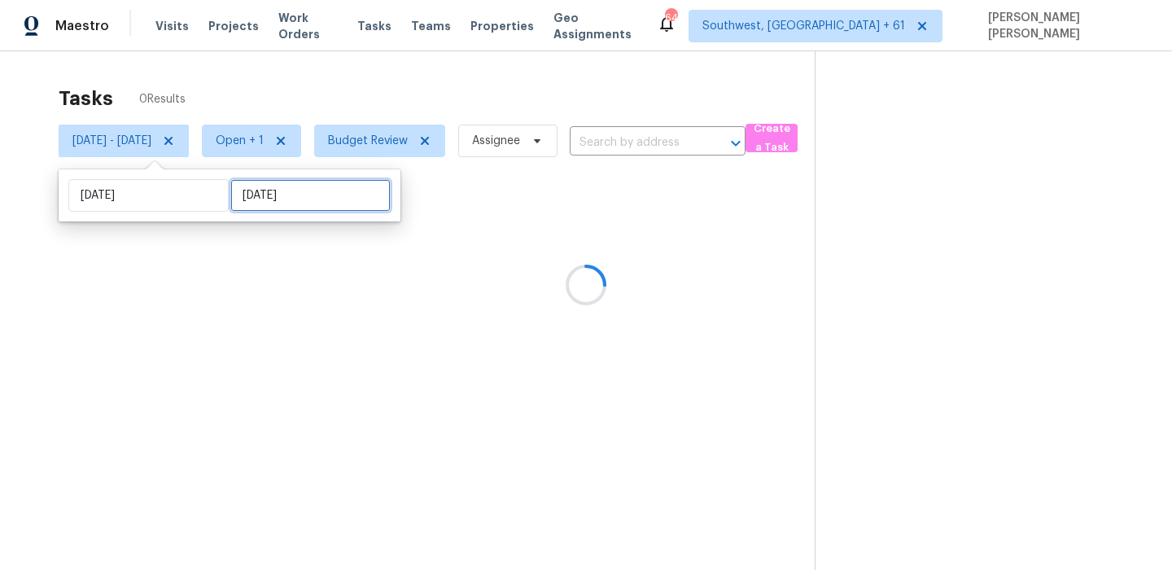
select select "2025"
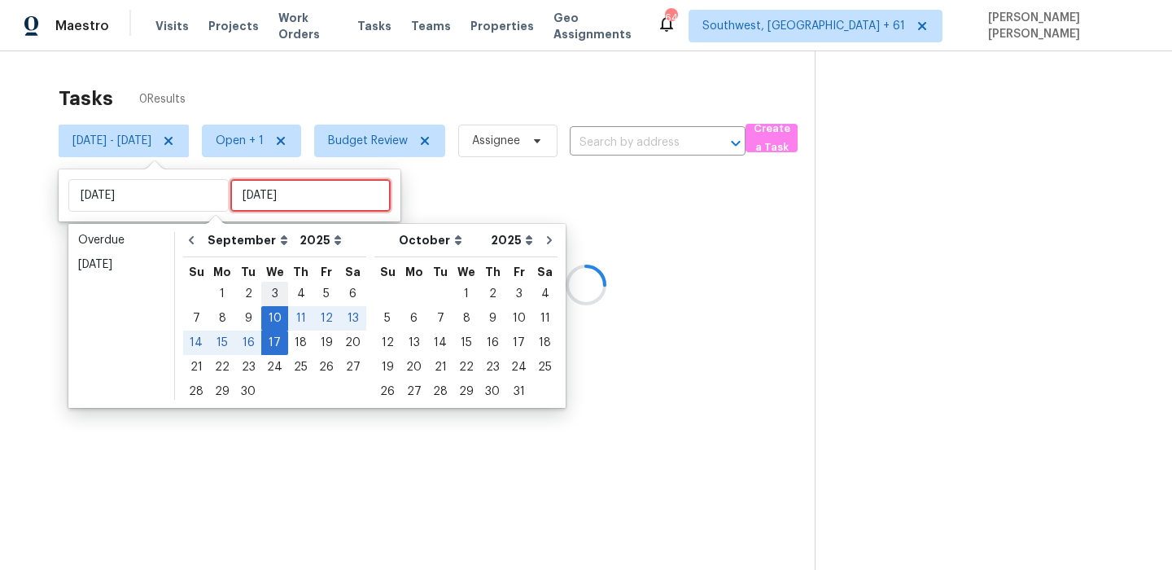
type input "Wed, Sep 03"
type input "Wed, Sep 10"
click at [269, 316] on div "10" at bounding box center [274, 318] width 27 height 23
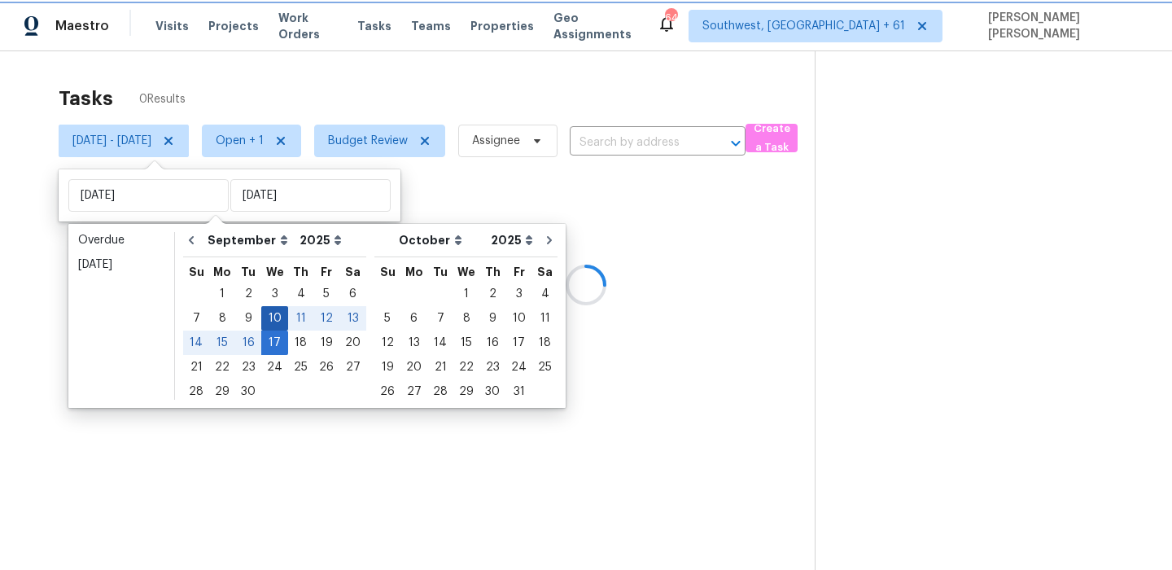
type input "Wed, Sep 10"
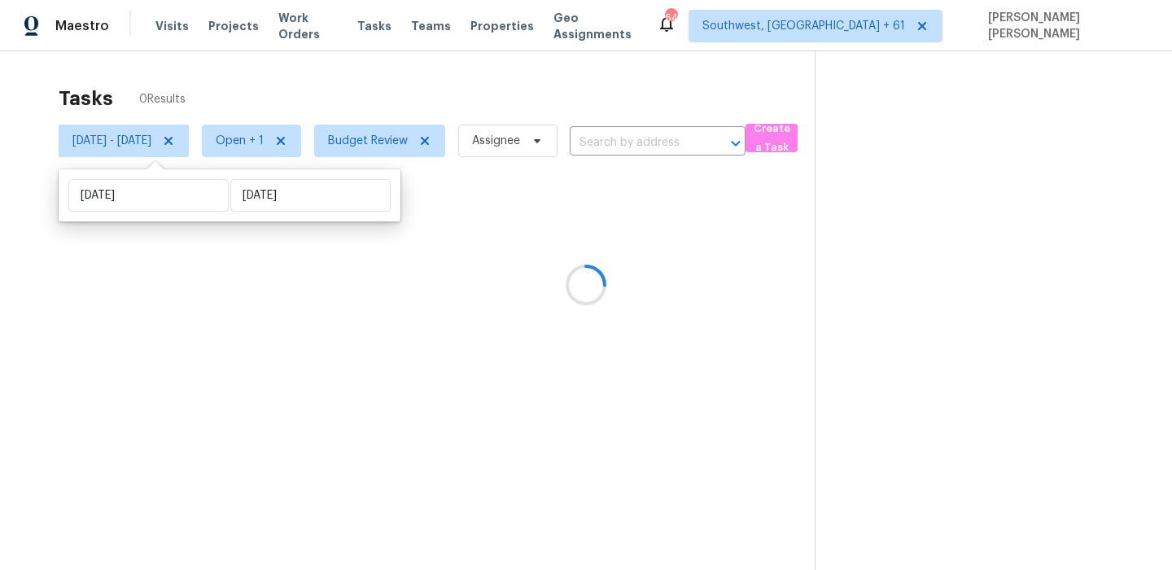
click at [454, 93] on div at bounding box center [586, 285] width 1172 height 570
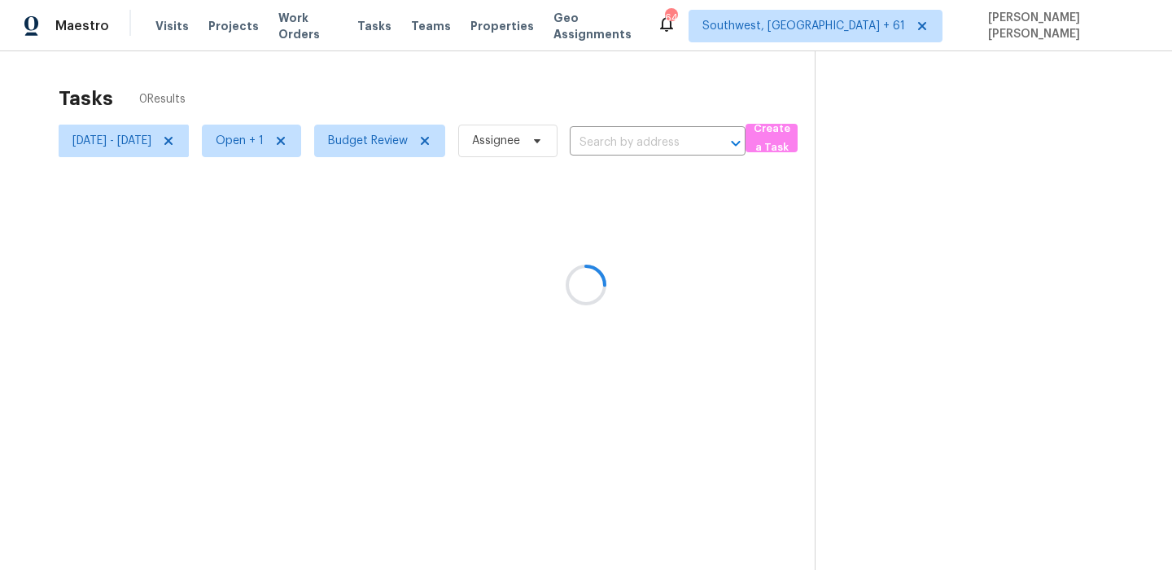
click at [699, 59] on div at bounding box center [586, 285] width 1172 height 570
click at [684, 94] on div at bounding box center [586, 285] width 1172 height 570
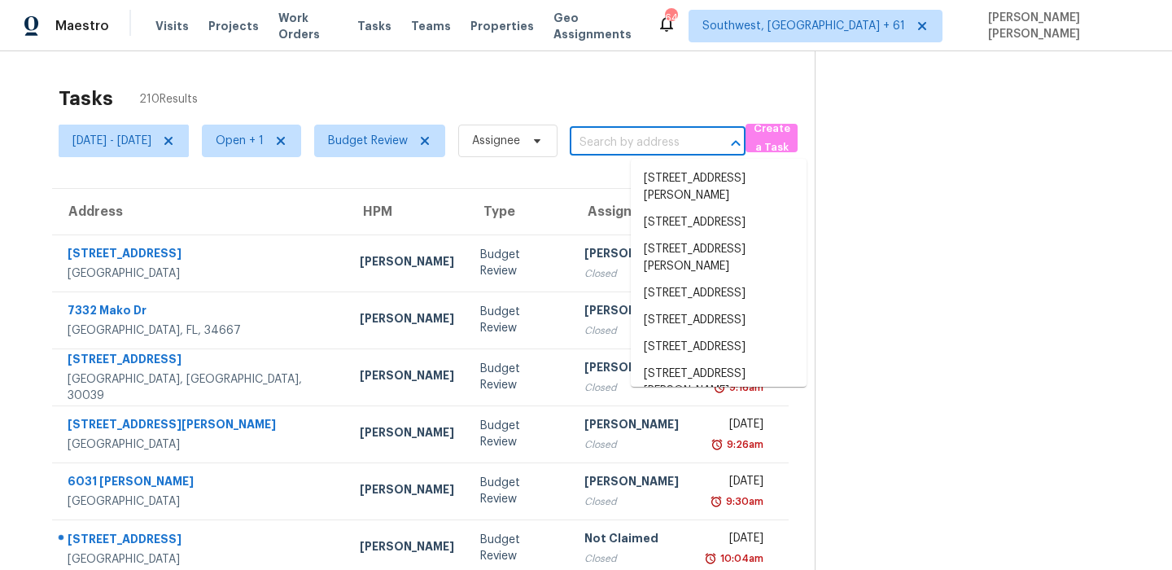
click at [650, 133] on input "text" at bounding box center [635, 142] width 130 height 25
paste input "1341 Amberwood Dr, Hemet, CA 92543"
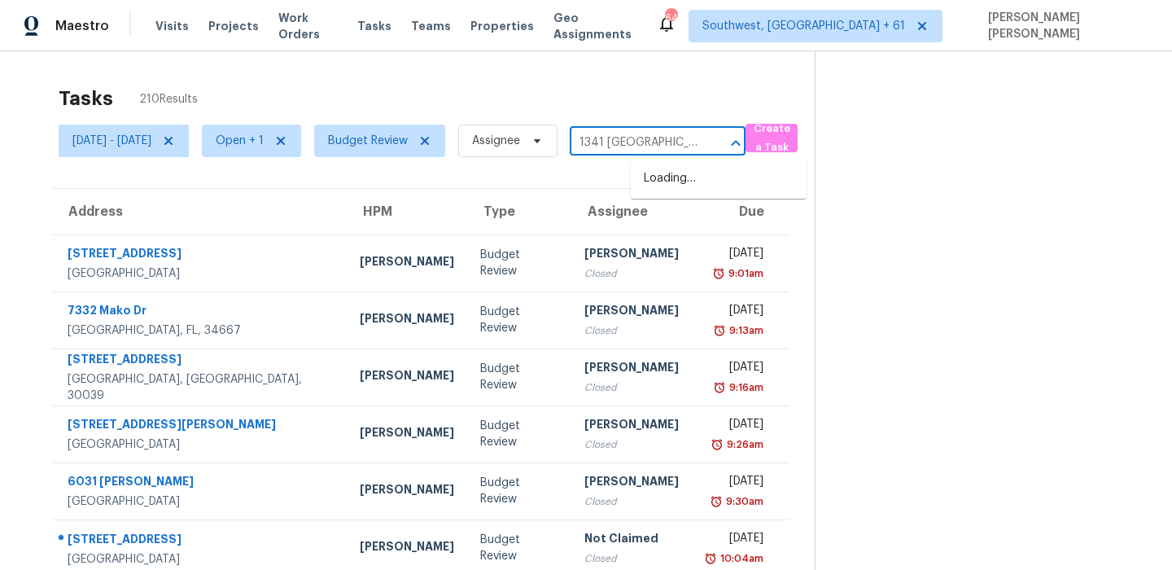
type input "1341 Amberwood"
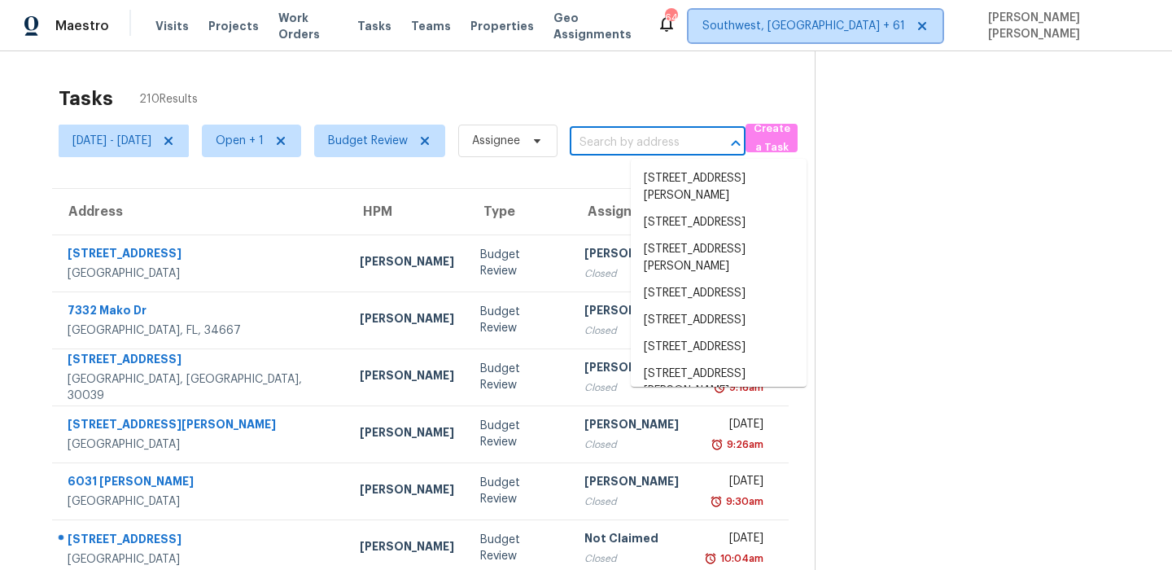
click at [865, 31] on span "Southwest, [GEOGRAPHIC_DATA] + 61" at bounding box center [803, 26] width 203 height 16
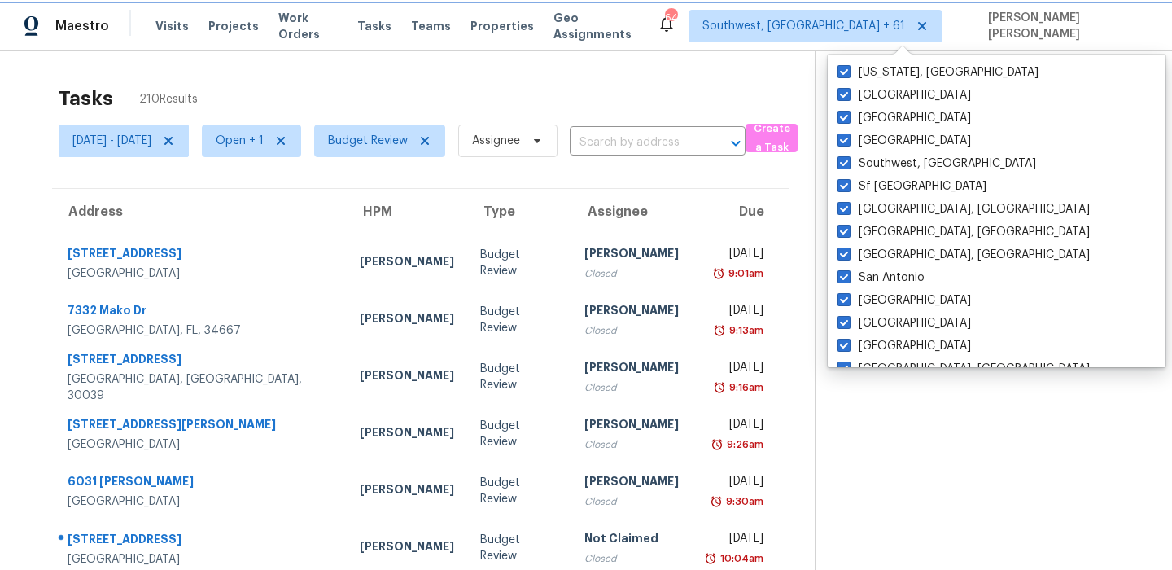
click at [929, 23] on icon at bounding box center [922, 26] width 13 height 13
checkbox input "false"
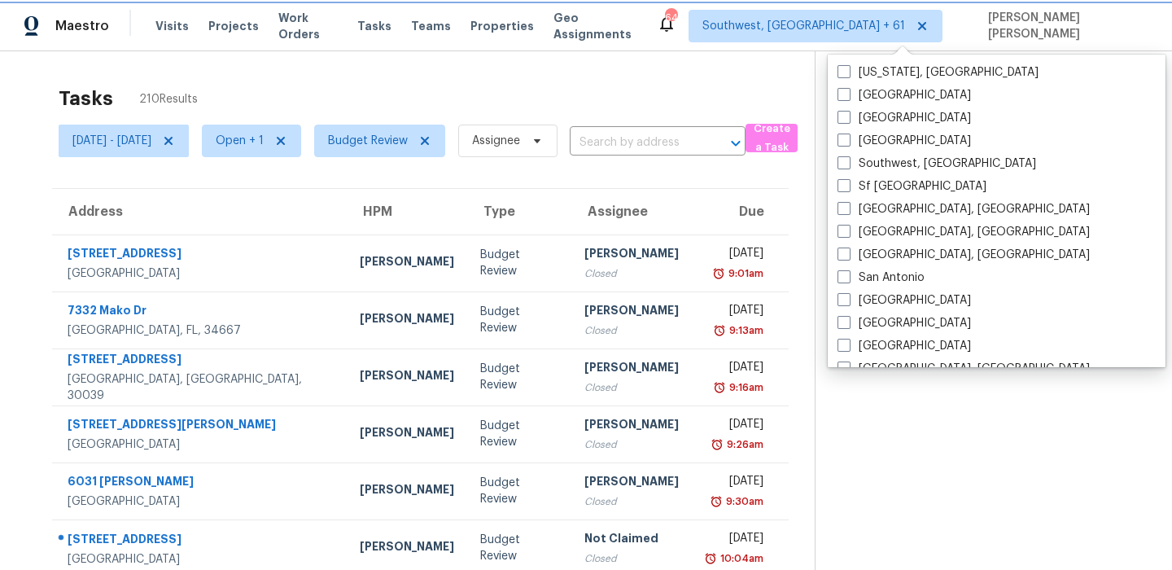
checkbox input "false"
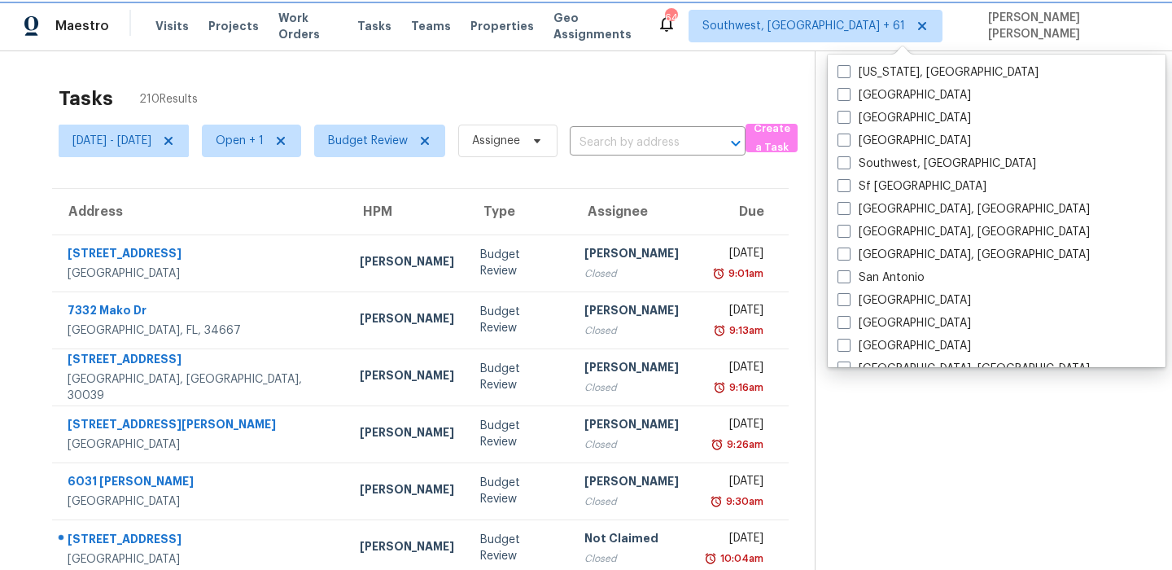
checkbox input "false"
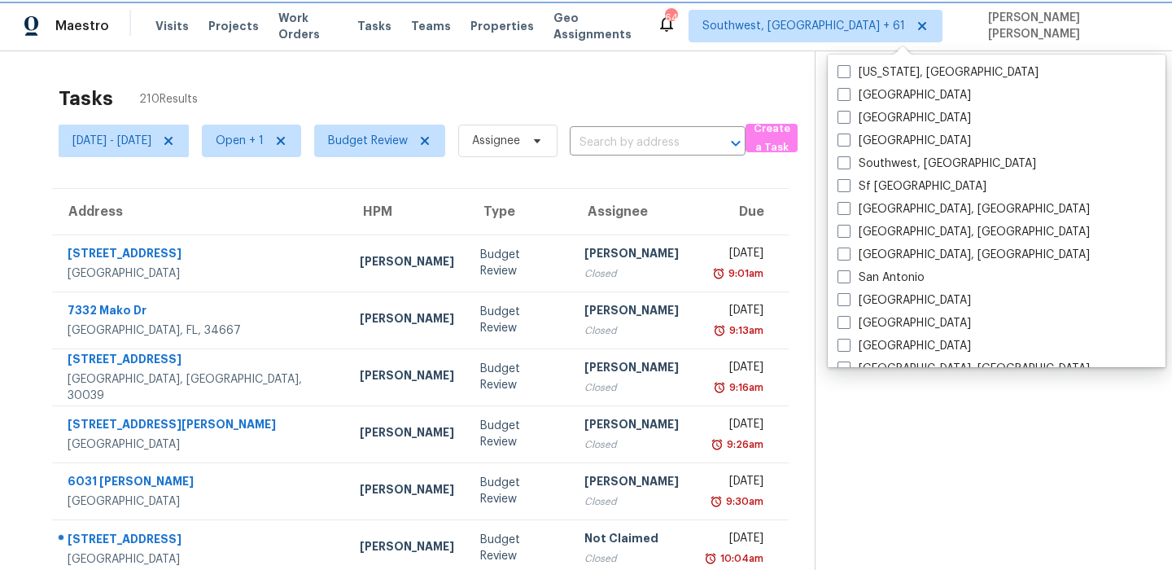
checkbox input "false"
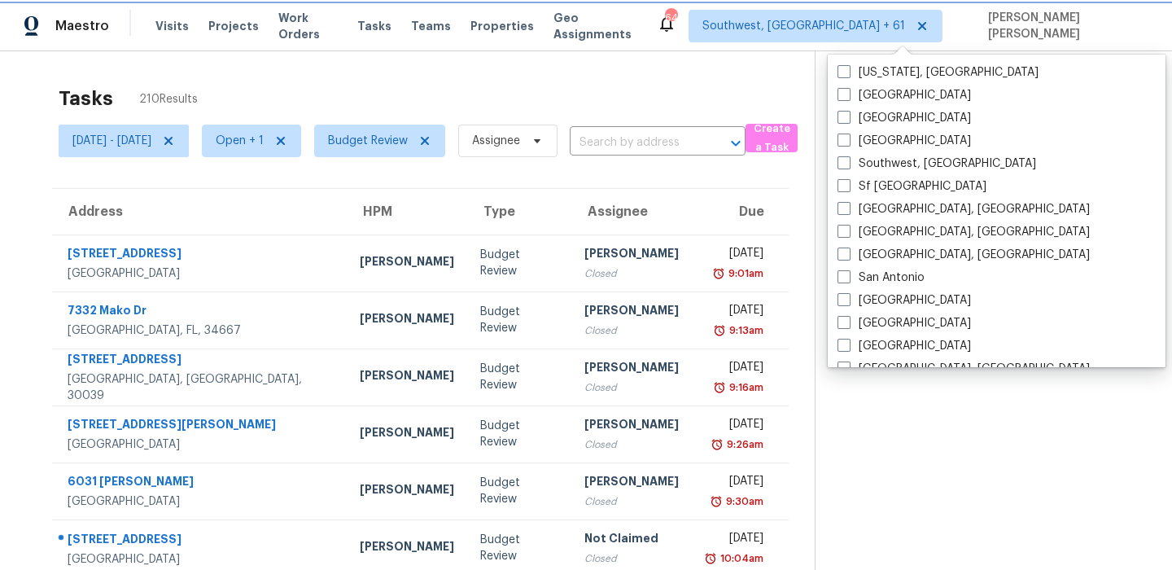
checkbox input "false"
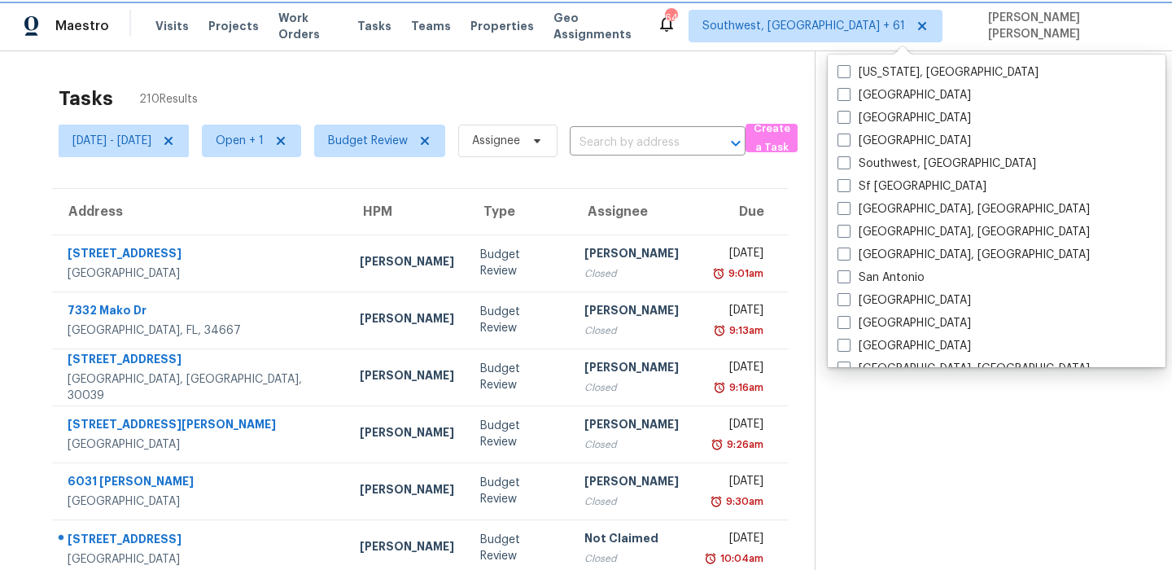
checkbox input "false"
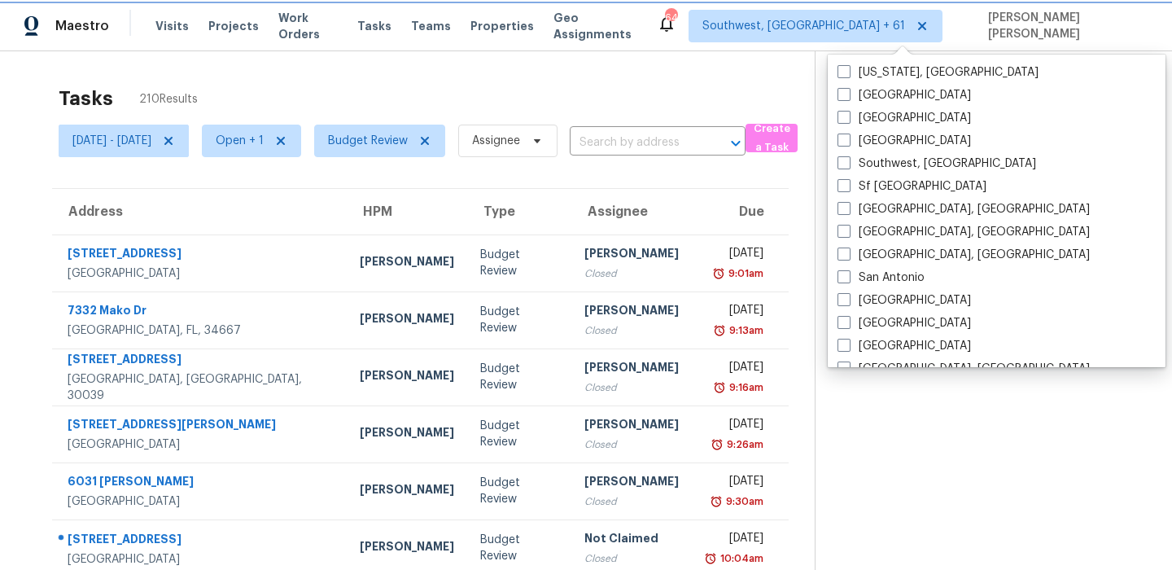
checkbox input "false"
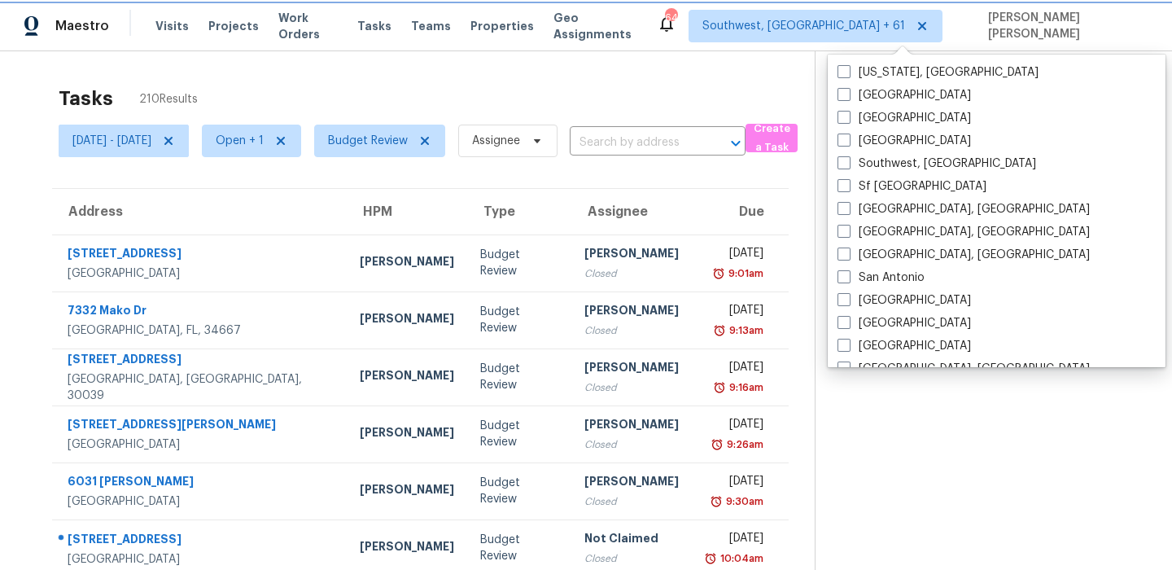
checkbox input "false"
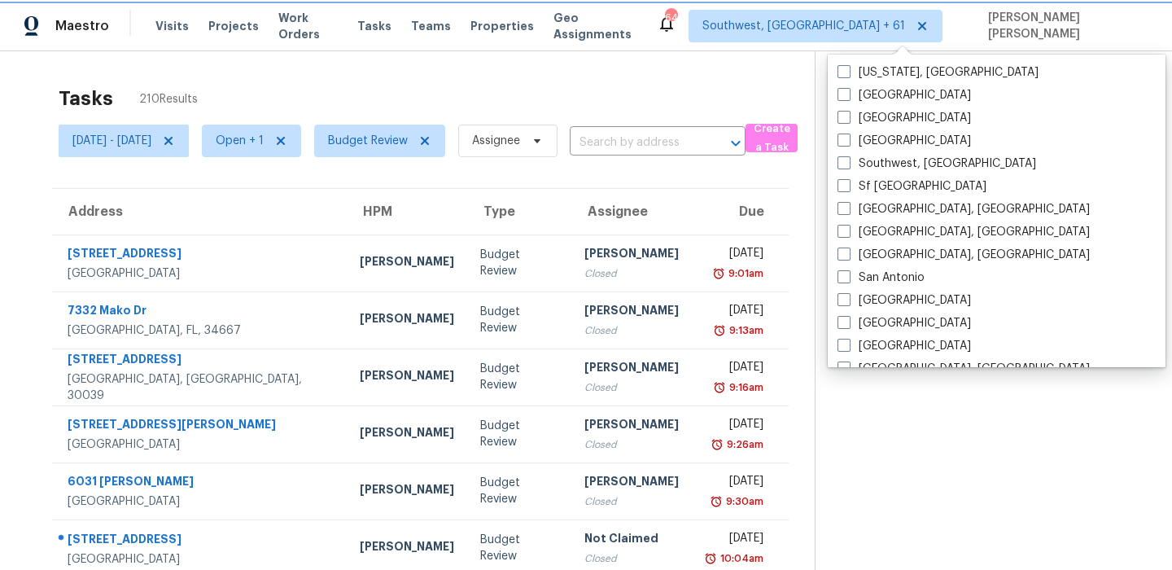
checkbox input "false"
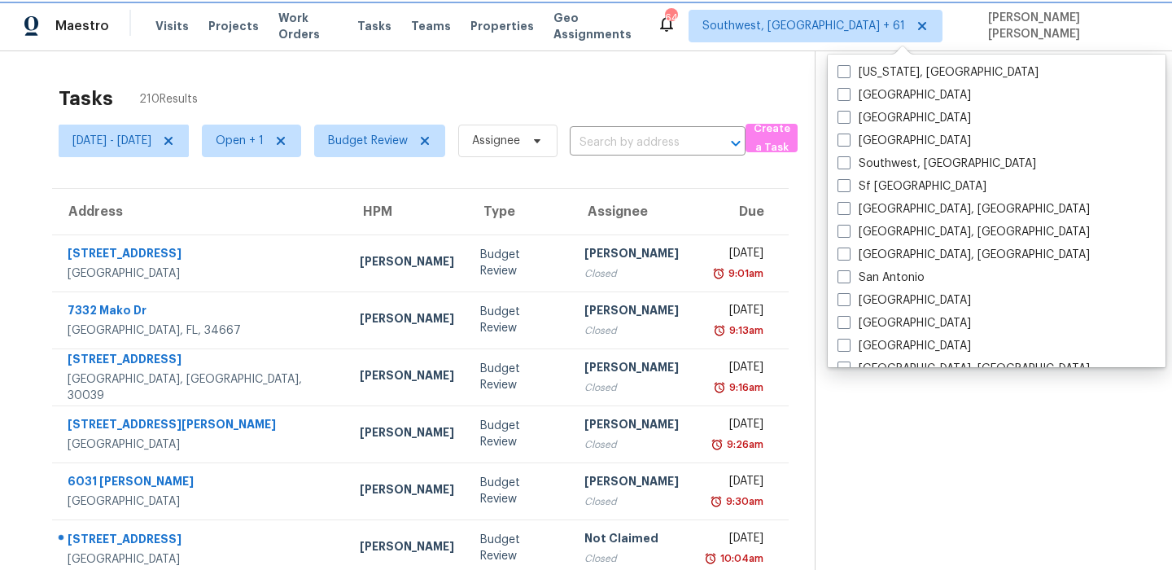
checkbox input "false"
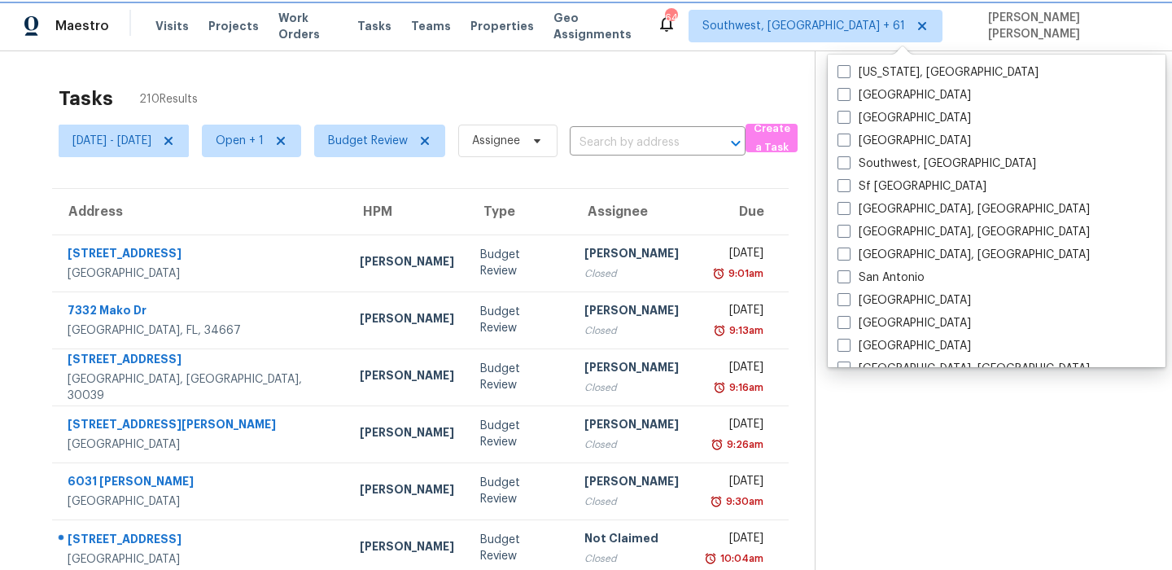
checkbox input "false"
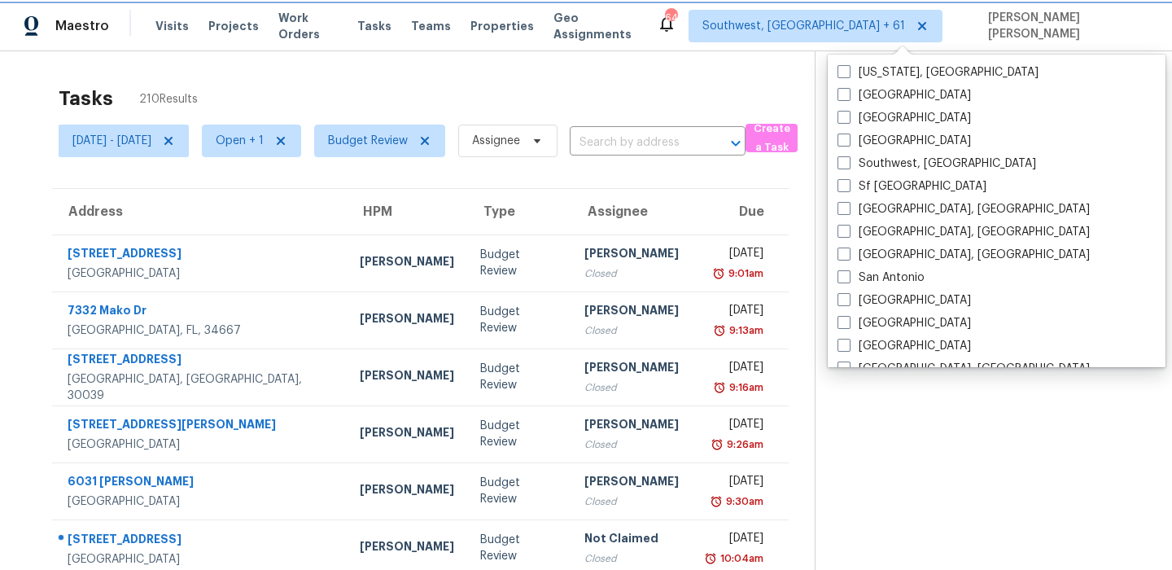
checkbox input "false"
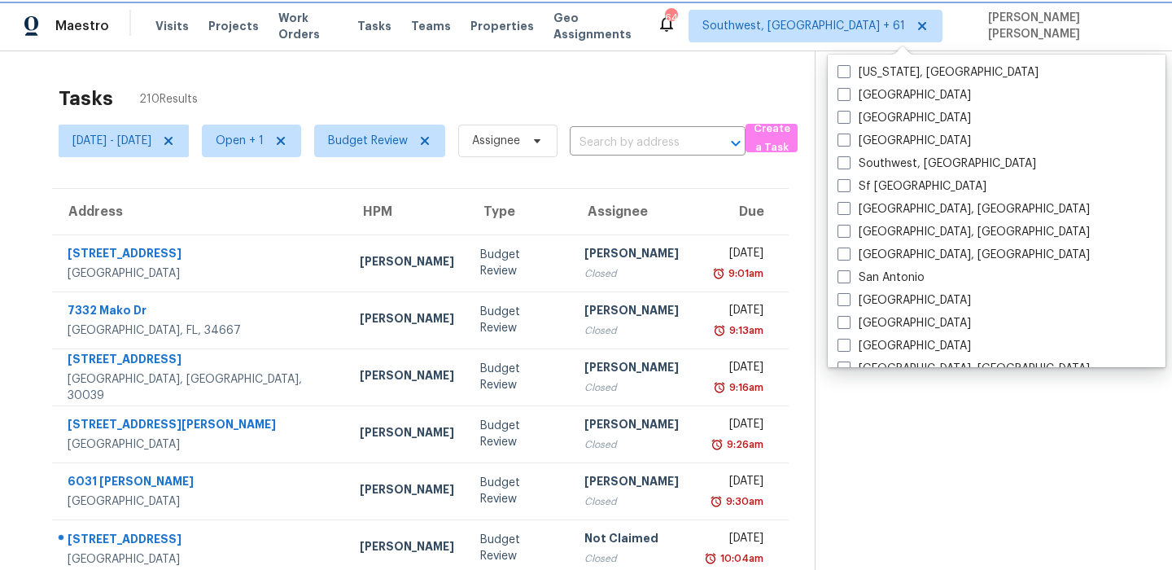
checkbox input "false"
checkbox input "true"
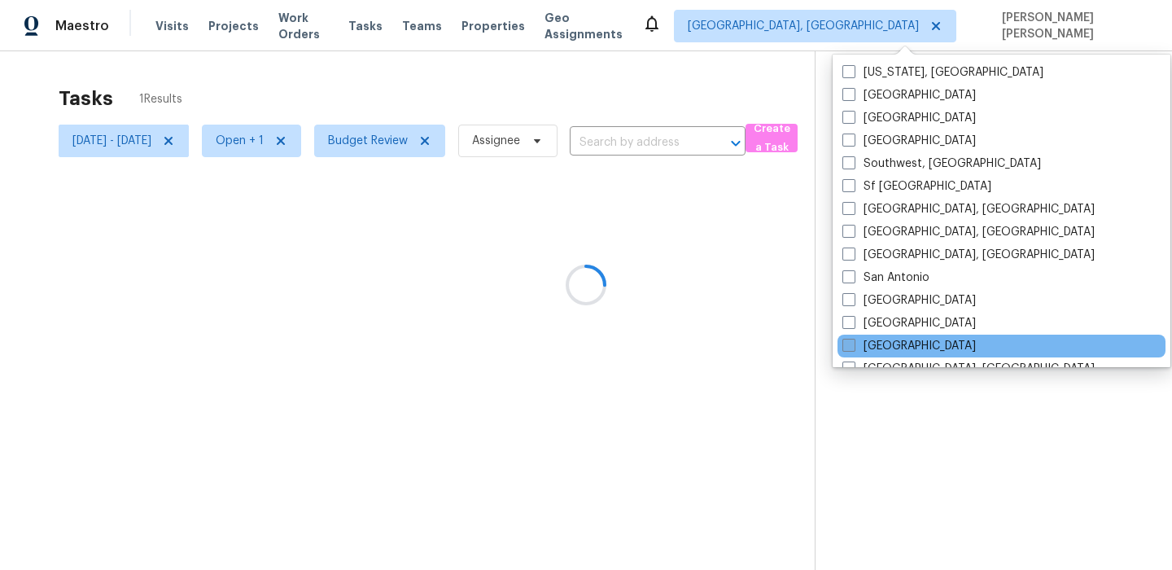
click at [847, 350] on span at bounding box center [849, 345] width 13 height 13
click at [847, 348] on input "Riverside" at bounding box center [848, 343] width 11 height 11
checkbox input "true"
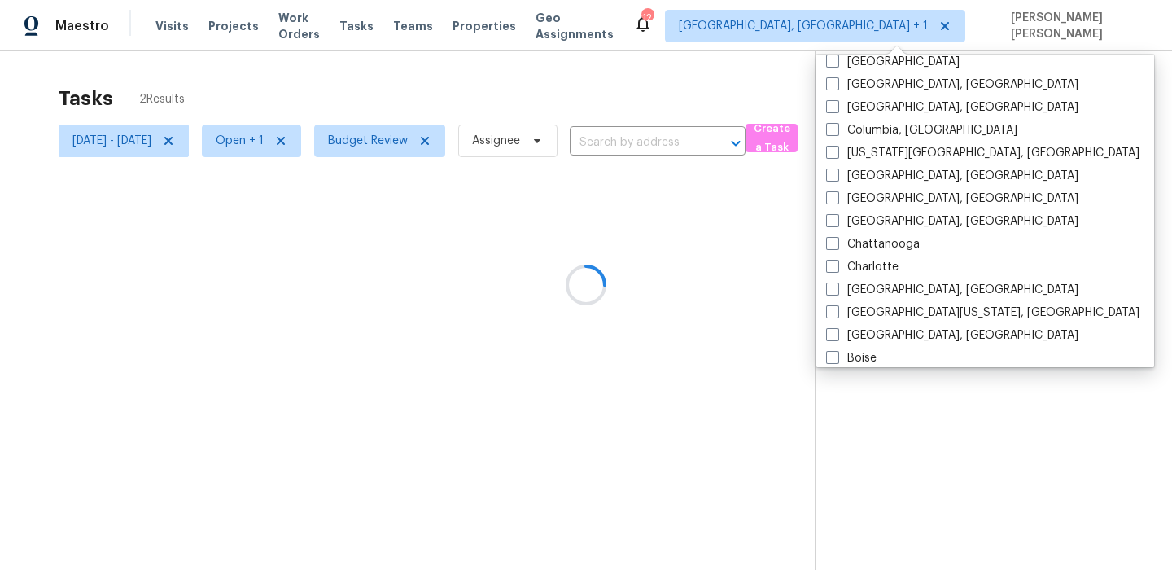
scroll to position [1091, 0]
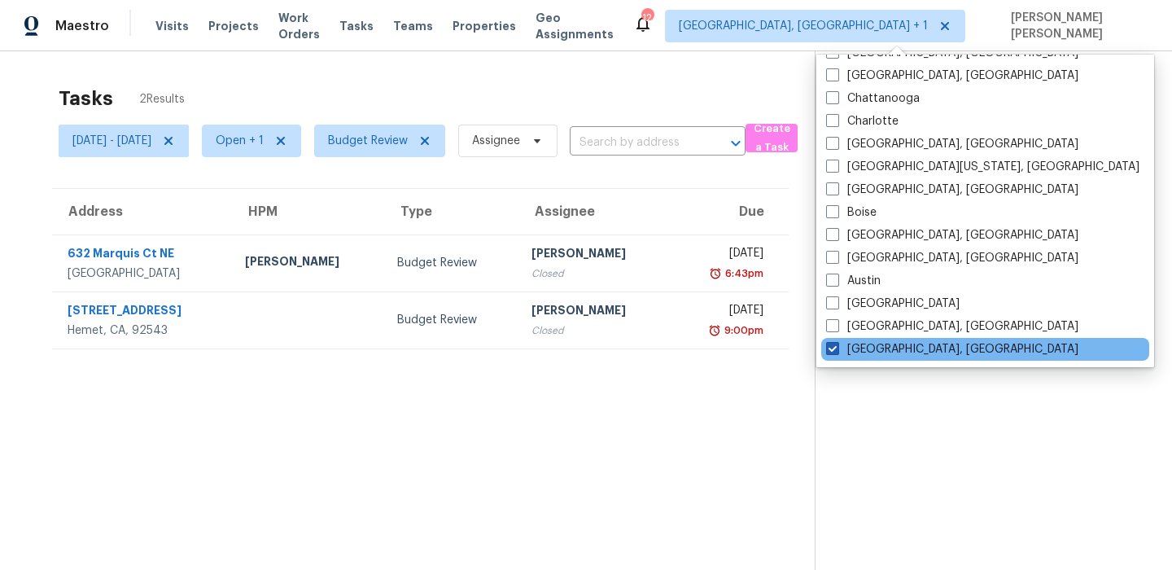
click at [847, 349] on label "Albuquerque, NM" at bounding box center [952, 349] width 252 height 16
click at [837, 349] on input "Albuquerque, NM" at bounding box center [831, 346] width 11 height 11
checkbox input "false"
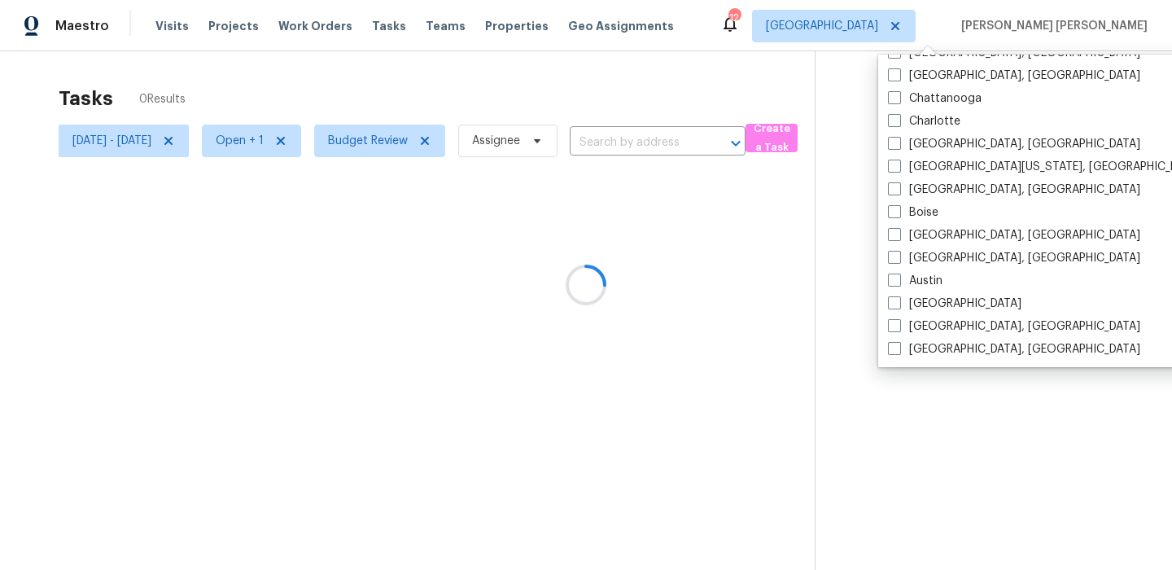
click at [677, 87] on div at bounding box center [586, 285] width 1172 height 570
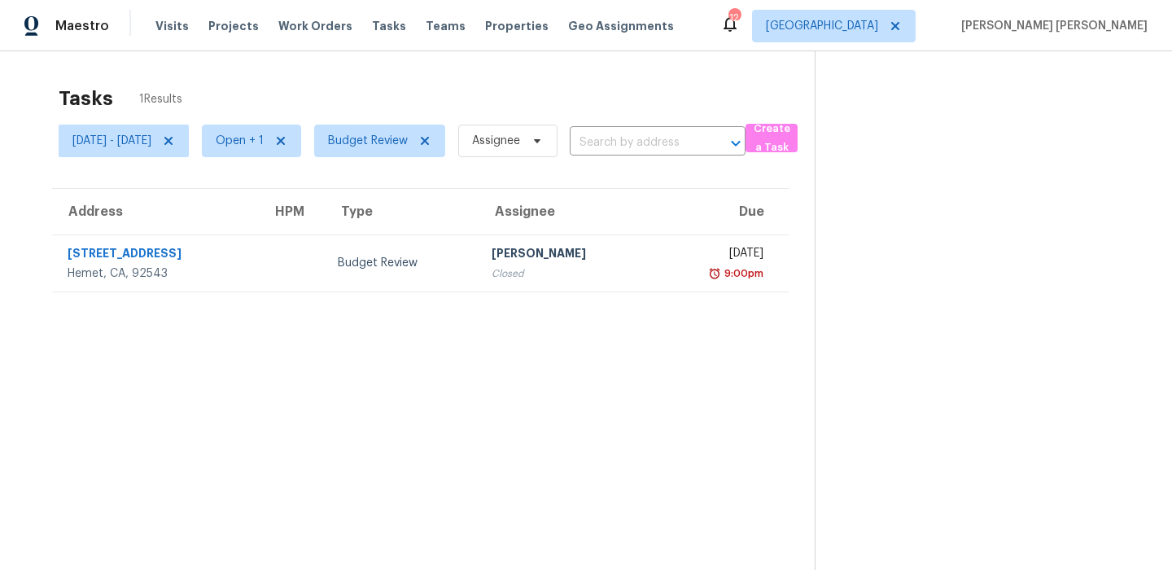
click at [680, 49] on div "Maestro Visits Projects Work Orders Tasks Teams Properties Geo Assignments 12 R…" at bounding box center [586, 25] width 1172 height 51
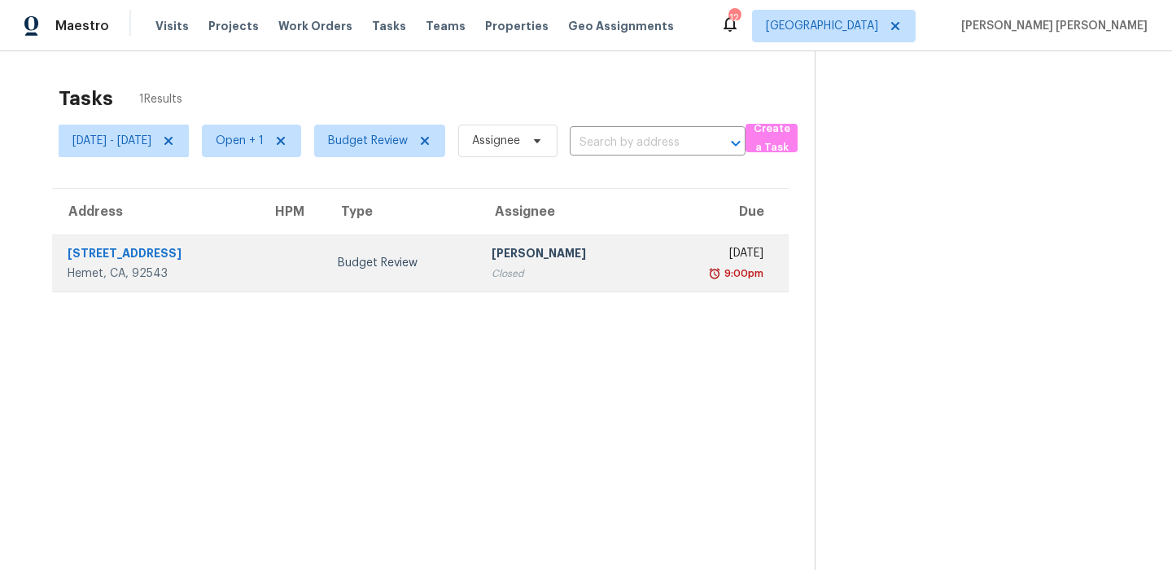
click at [494, 275] on div "Closed" at bounding box center [566, 273] width 149 height 16
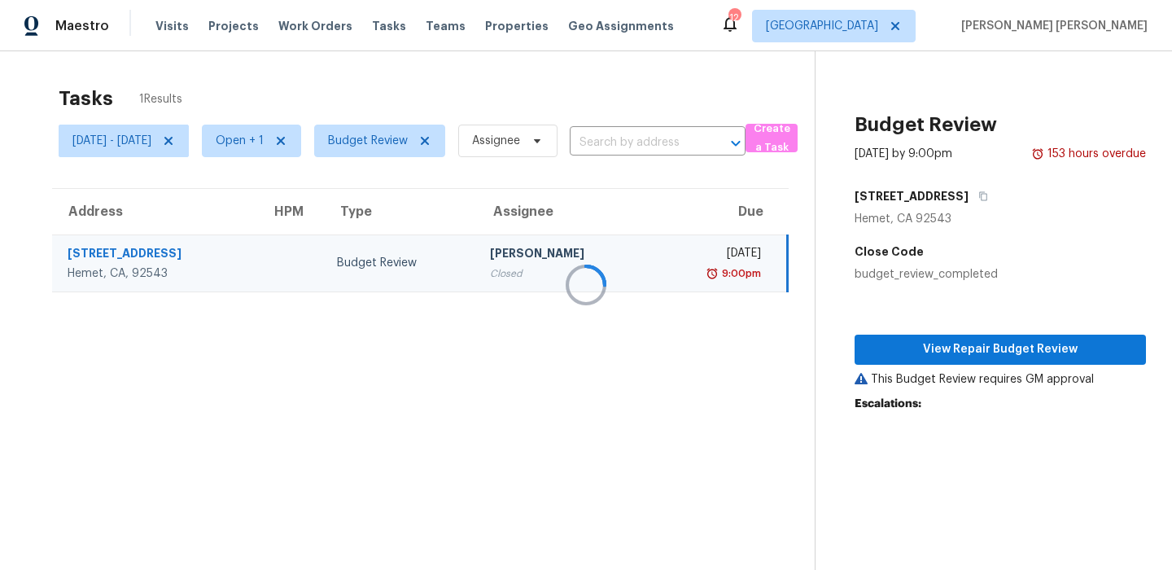
click at [494, 275] on div at bounding box center [586, 285] width 1172 height 570
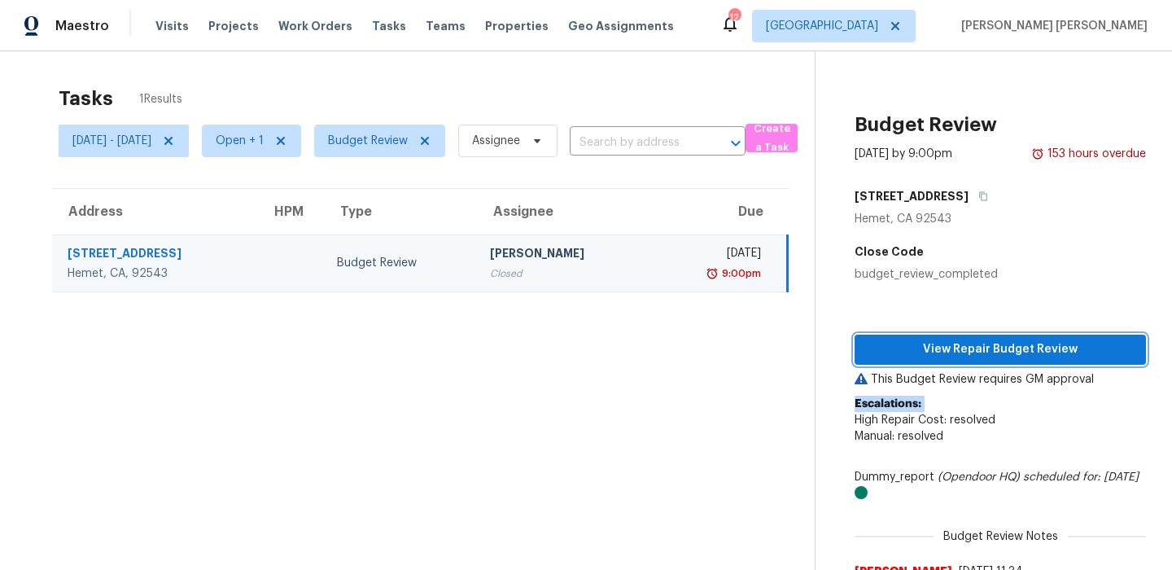
click at [986, 348] on span "View Repair Budget Review" at bounding box center [1000, 349] width 265 height 20
